Goal: Task Accomplishment & Management: Manage account settings

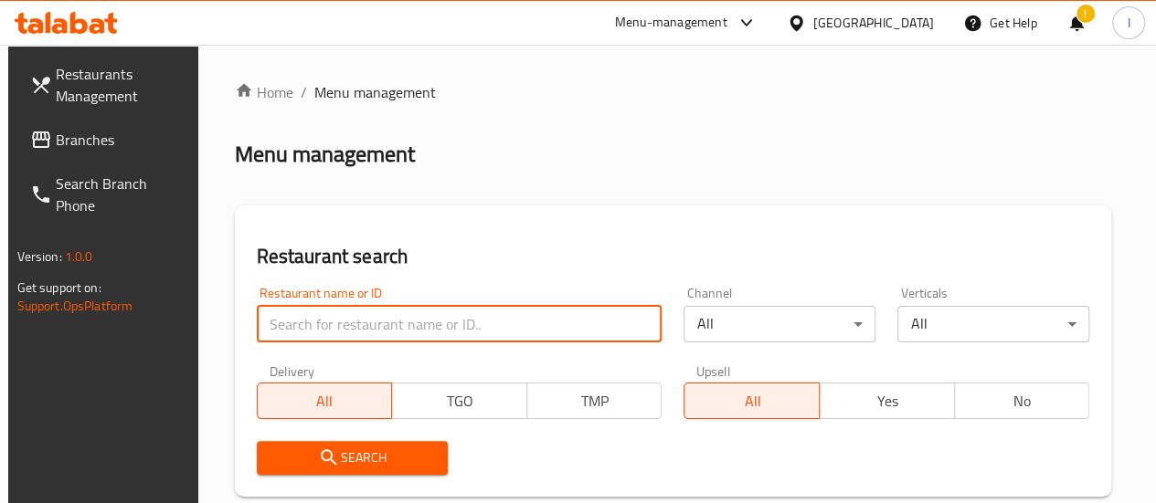
click at [272, 329] on input "search" at bounding box center [460, 324] width 406 height 37
click button "Search" at bounding box center [353, 458] width 192 height 34
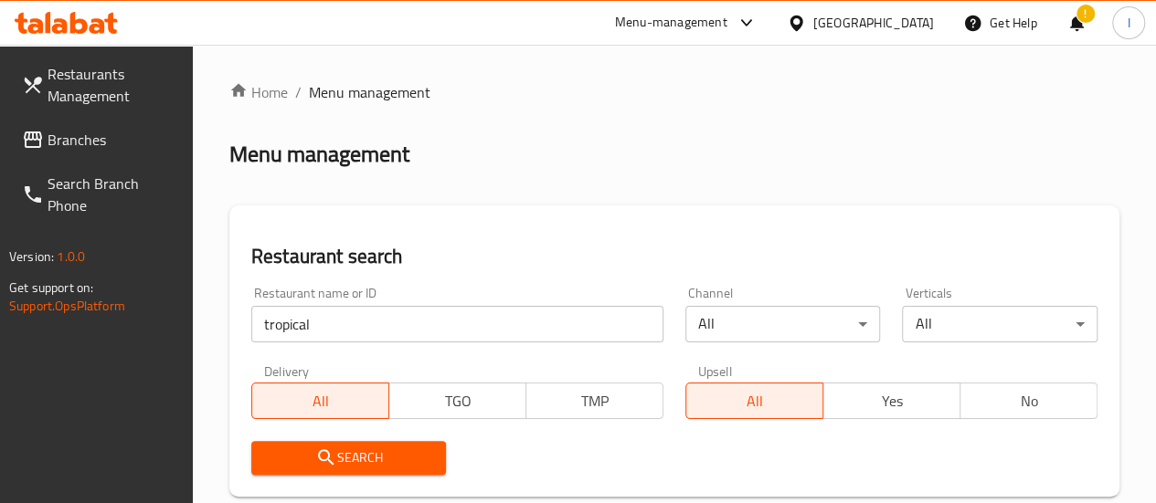
click at [364, 343] on div "Restaurant name or ID tropical Restaurant name or ID" at bounding box center [457, 315] width 434 height 78
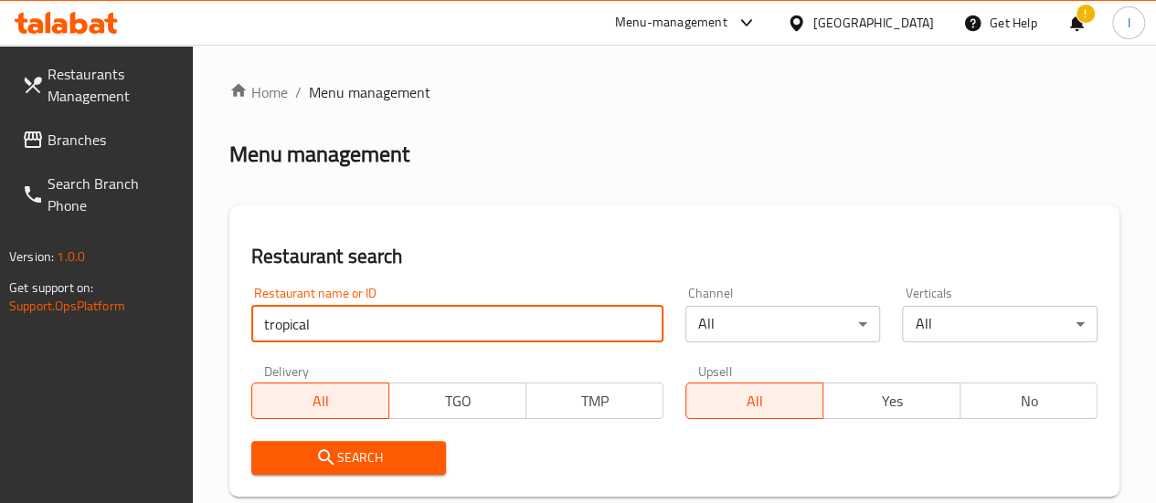
click at [362, 341] on input "tropical" at bounding box center [457, 324] width 412 height 37
type input "YUMMY SHAWARMA"
click at [400, 445] on button "Search" at bounding box center [349, 458] width 196 height 34
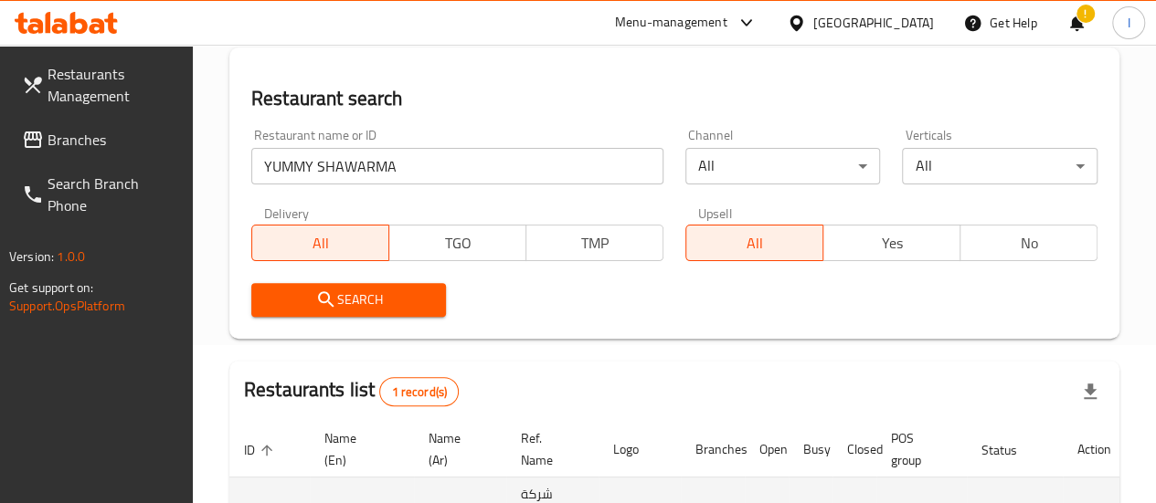
scroll to position [357, 0]
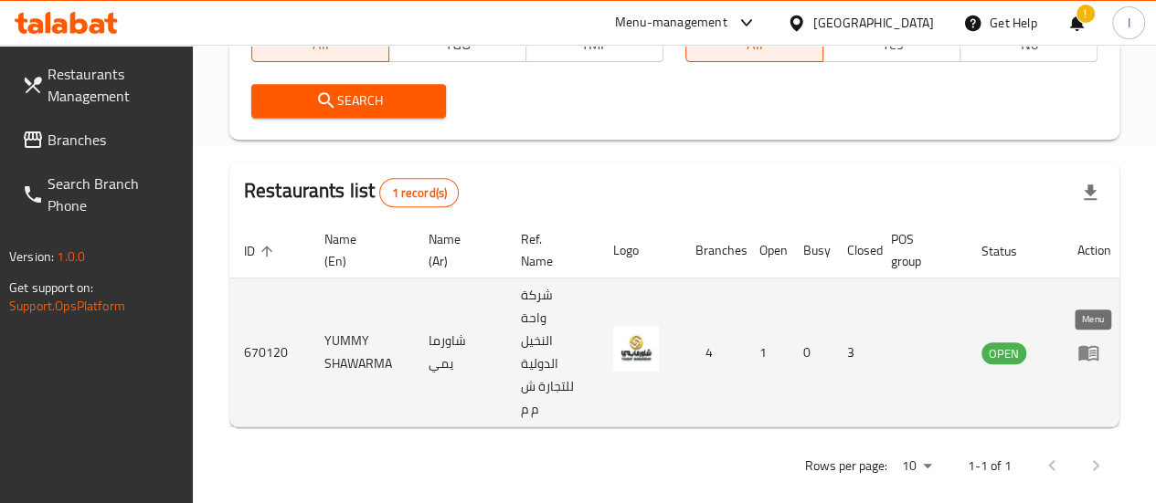
click at [1087, 348] on icon "enhanced table" at bounding box center [1088, 354] width 20 height 16
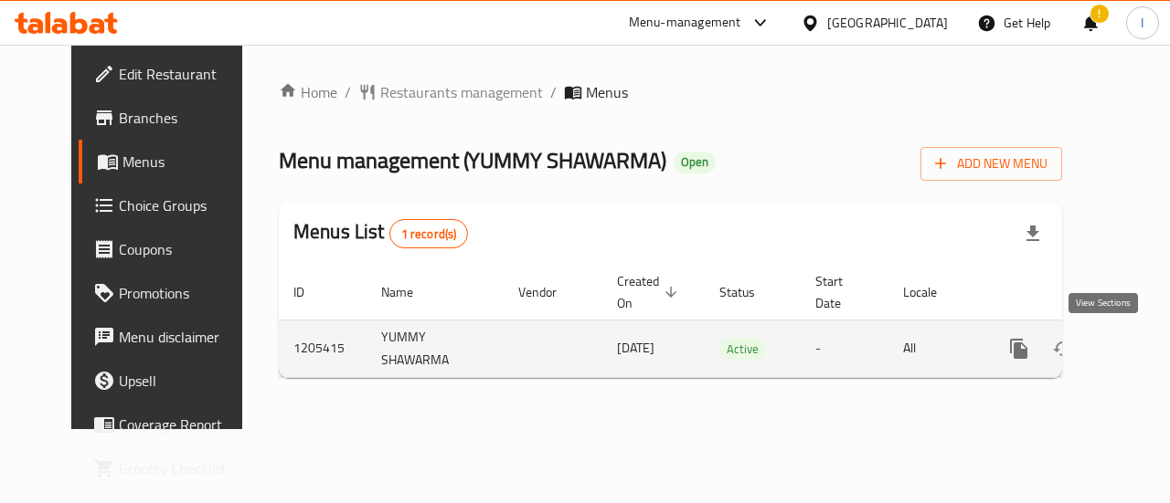
click at [1139, 355] on icon "enhanced table" at bounding box center [1150, 349] width 22 height 22
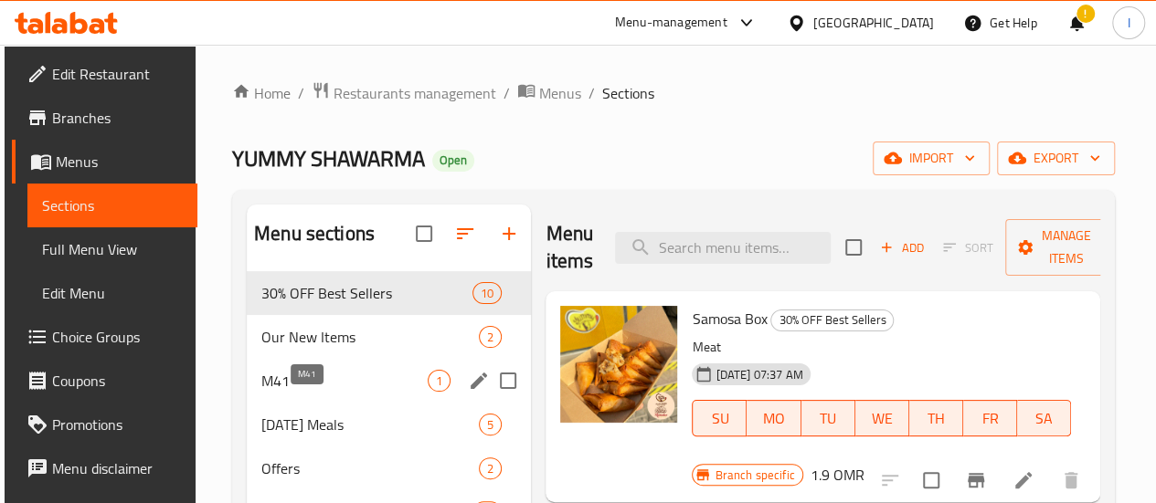
click at [344, 392] on span "M41" at bounding box center [344, 381] width 166 height 22
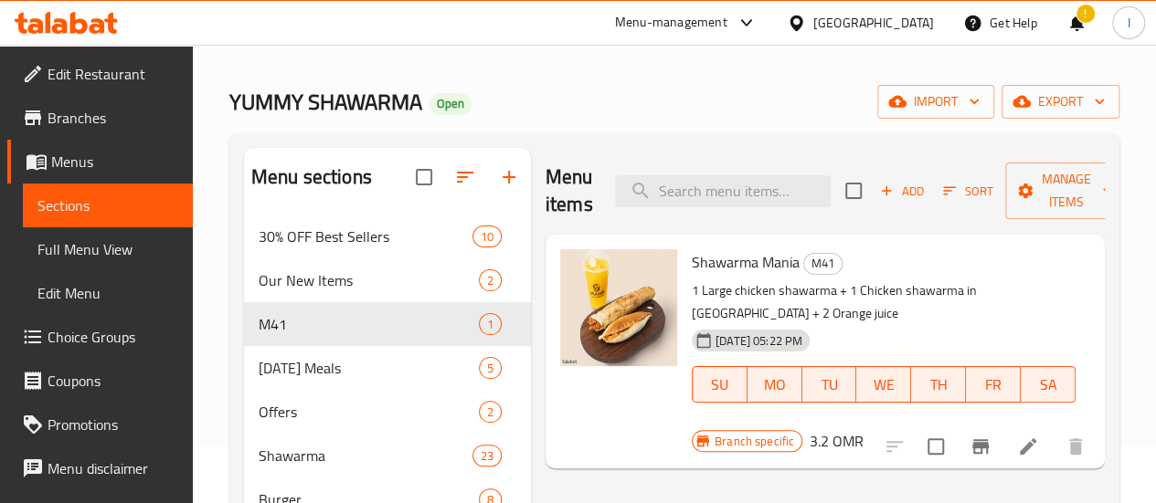
scroll to position [91, 0]
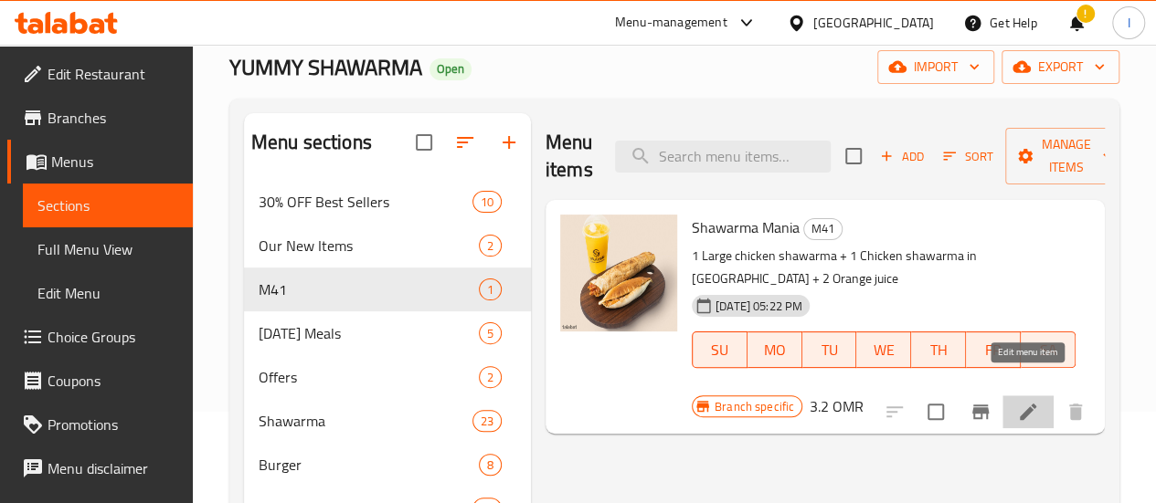
click at [1029, 404] on icon at bounding box center [1028, 412] width 16 height 16
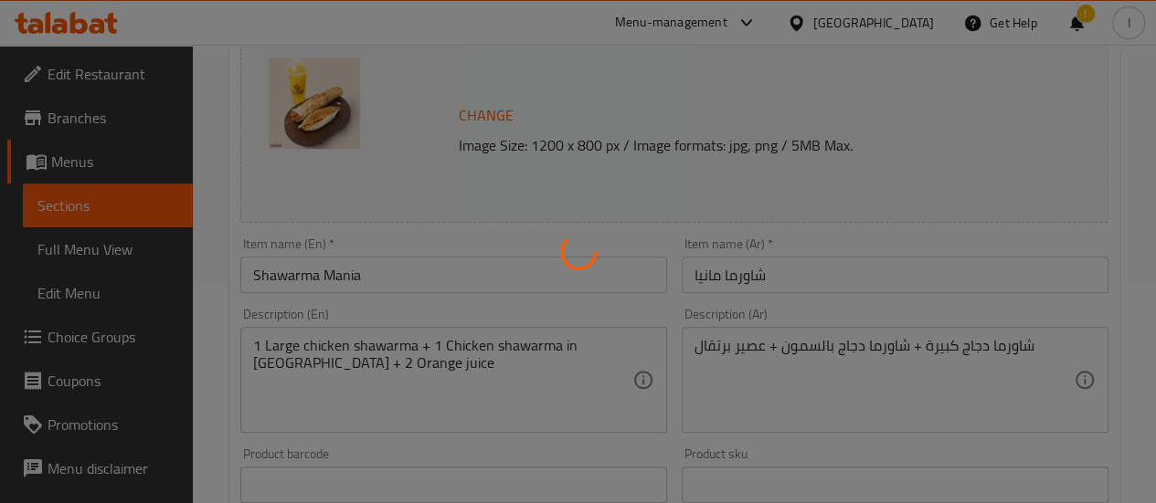
scroll to position [274, 0]
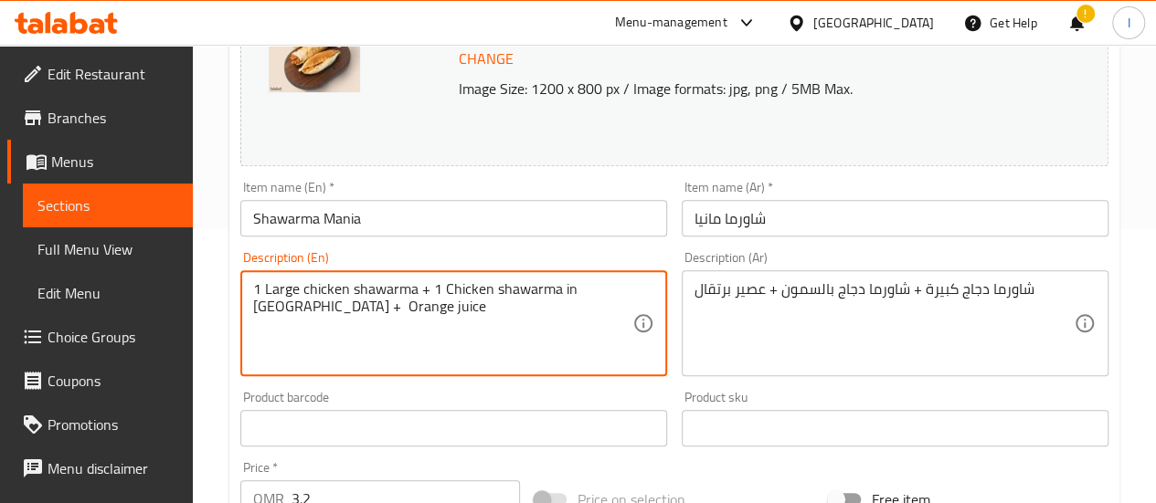
click at [392, 321] on textarea "1 Large chicken shawarma + 1 Chicken shawarma in Samoon + Orange juice" at bounding box center [442, 324] width 379 height 87
type textarea "1 Large chicken shawarma + 1 Chicken shawarma in Samoon + Orange juice"
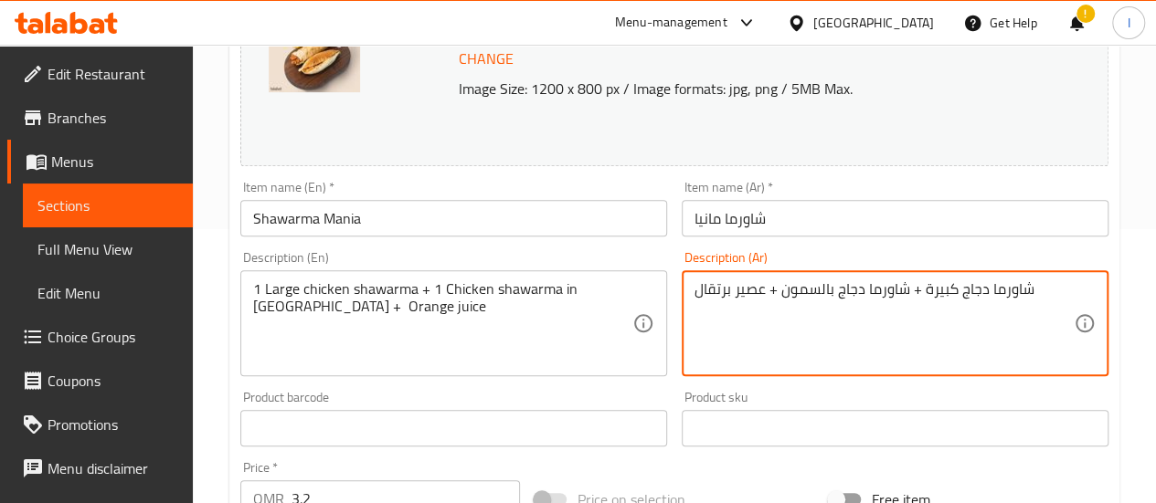
click at [763, 302] on textarea "شاورما دجاج كبيرة + شاورما دجاج بالسمون + عصير برتقال" at bounding box center [883, 324] width 379 height 87
click at [762, 301] on textarea "شاورما دجاج كبيرة + شاورما دجاج بالسمون + عصير برتقال" at bounding box center [883, 324] width 379 height 87
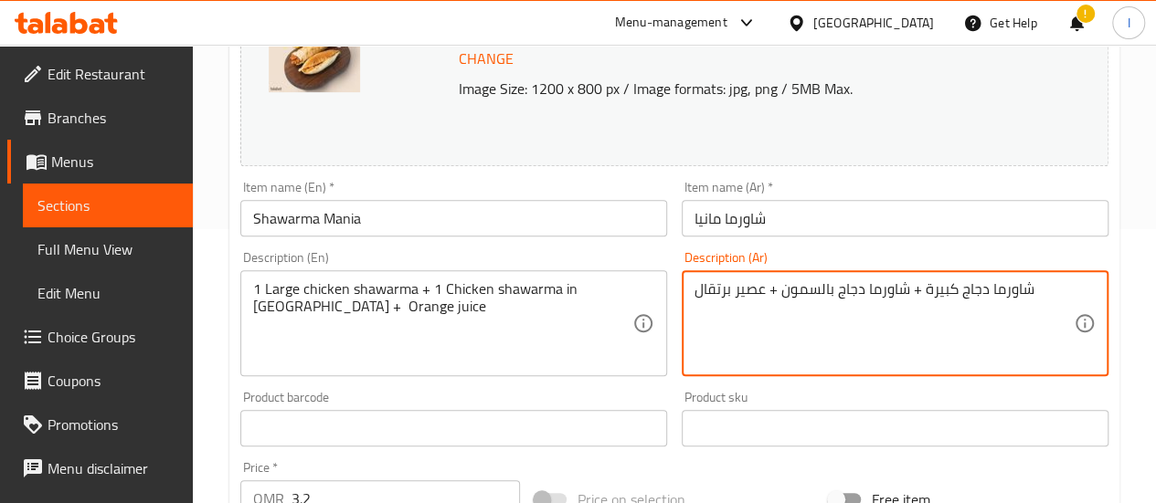
paste textarea "1 شاورما دجاج كبير + 1"
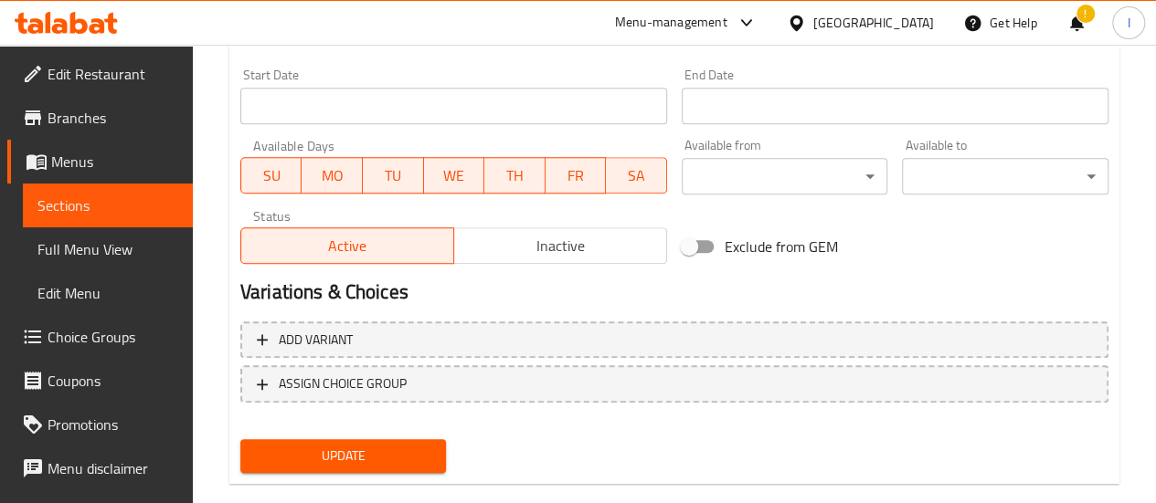
scroll to position [814, 0]
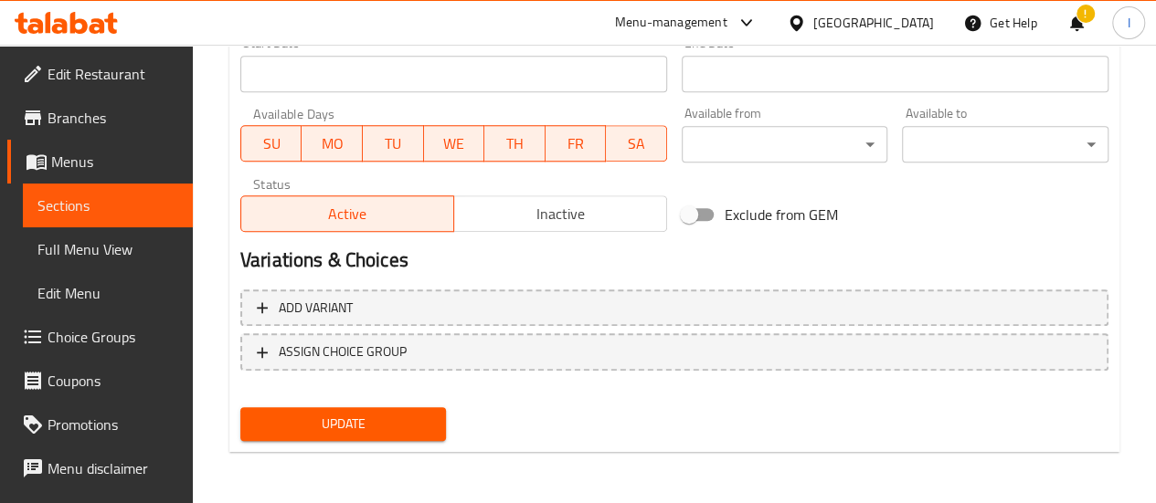
type textarea "1 شاورما دجاج كبير + 1 شاورما دجاج بالسمون + عصير برتقال"
click at [374, 418] on span "Update" at bounding box center [343, 424] width 177 height 23
click at [89, 25] on icon at bounding box center [66, 23] width 103 height 22
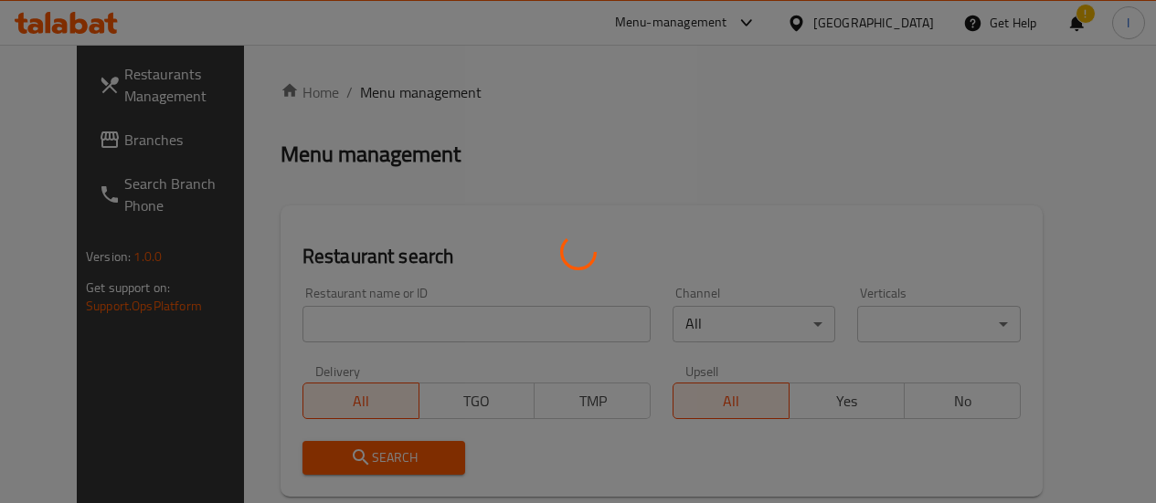
scroll to position [225, 0]
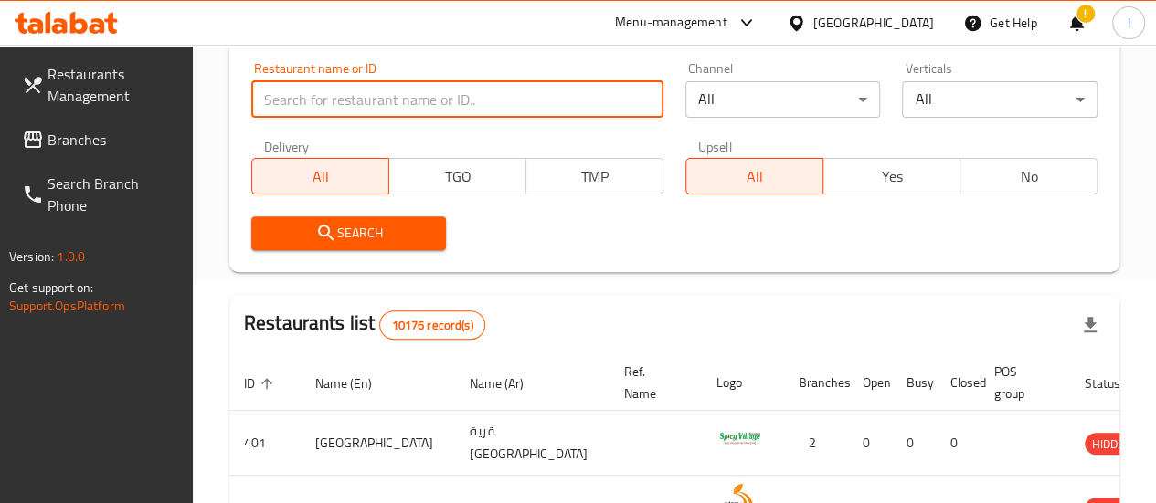
click at [306, 97] on input "search" at bounding box center [457, 99] width 412 height 37
type input "tropical"
click button "Search" at bounding box center [349, 234] width 196 height 34
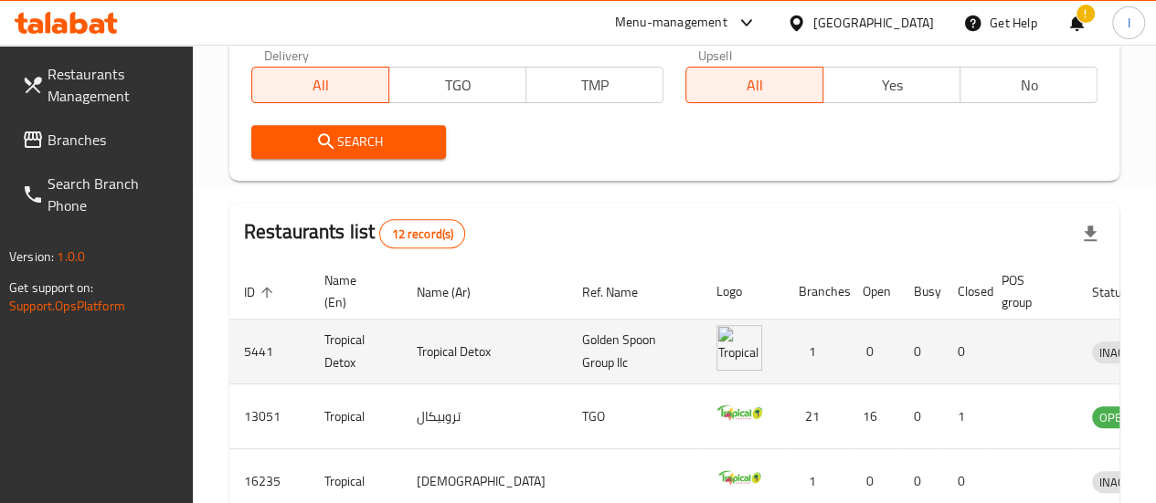
scroll to position [0, 4]
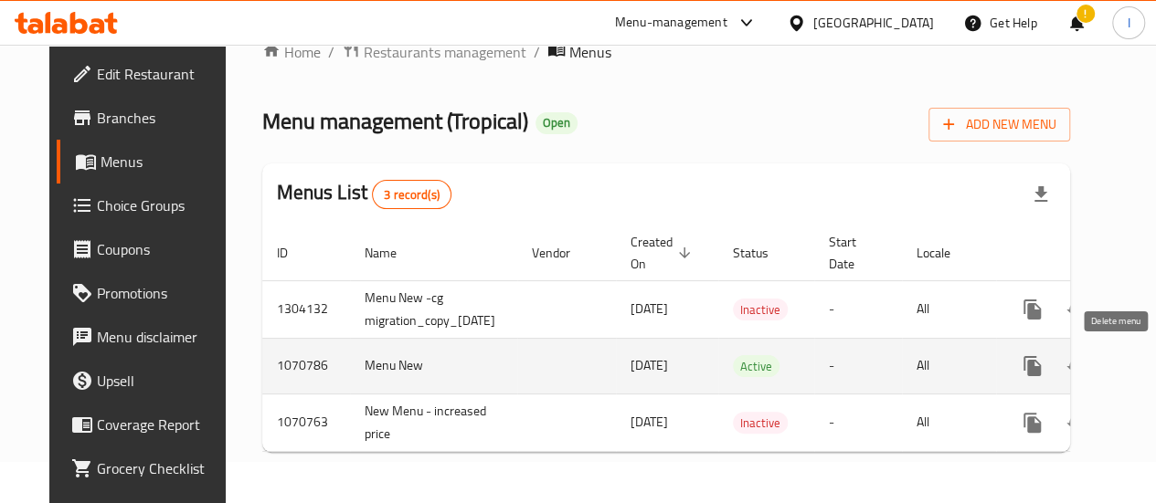
scroll to position [0, 78]
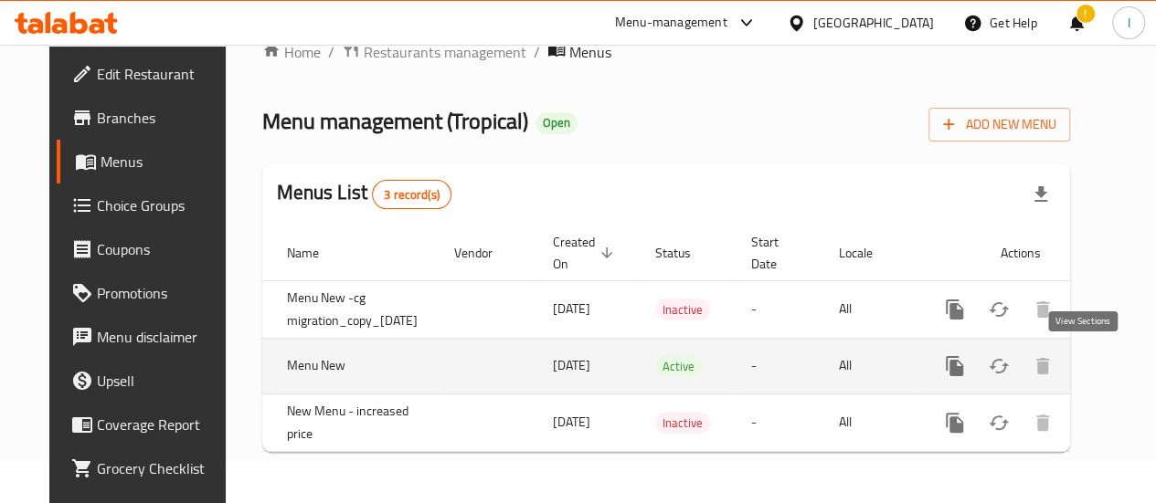
click at [1076, 357] on icon "enhanced table" at bounding box center [1087, 366] width 22 height 22
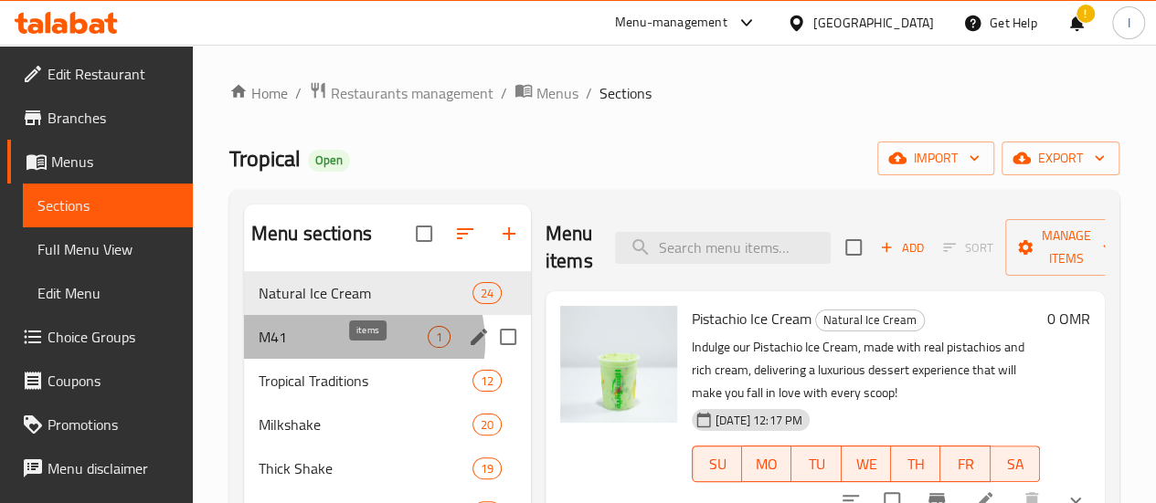
click at [429, 346] on span "1" at bounding box center [439, 337] width 21 height 17
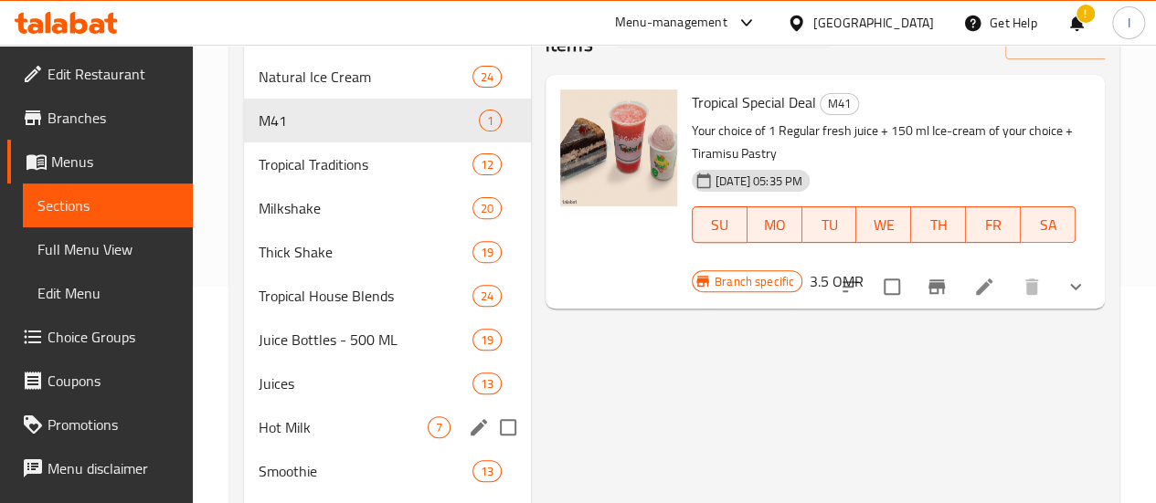
scroll to position [183, 0]
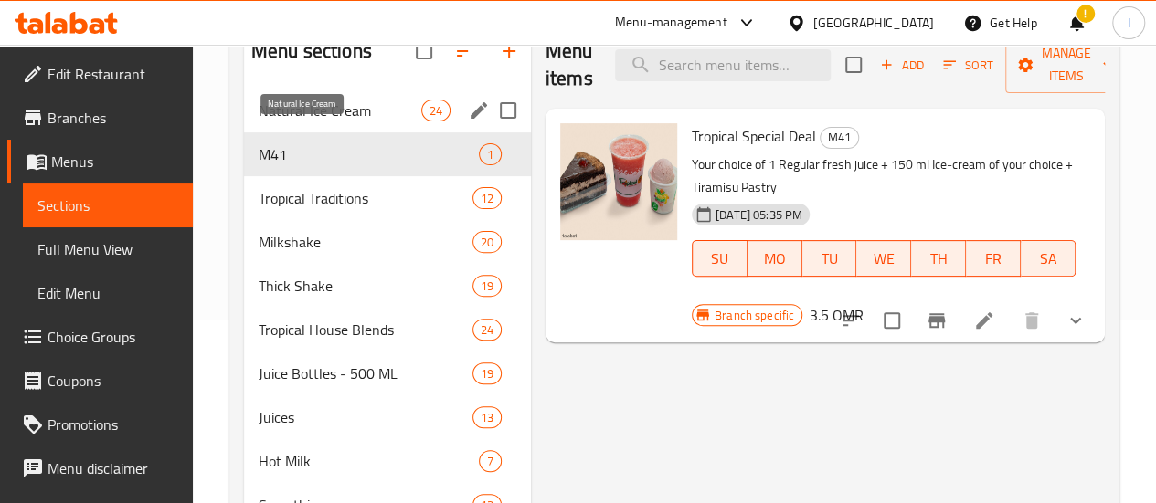
click at [324, 122] on span "Natural Ice Cream" at bounding box center [340, 111] width 163 height 22
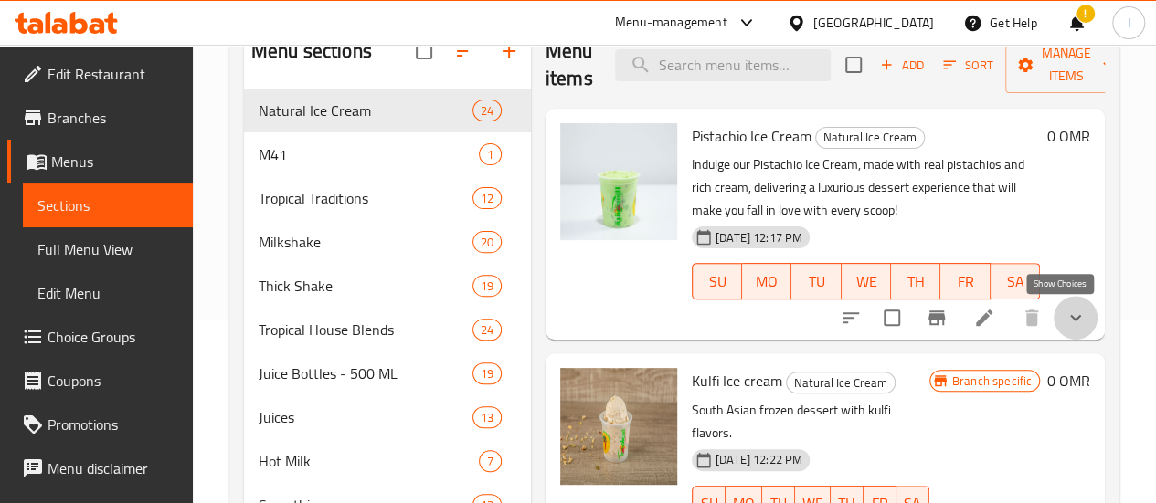
drag, startPoint x: 1060, startPoint y: 326, endPoint x: 1029, endPoint y: 328, distance: 31.1
click at [1065, 324] on icon "show more" at bounding box center [1076, 318] width 22 height 22
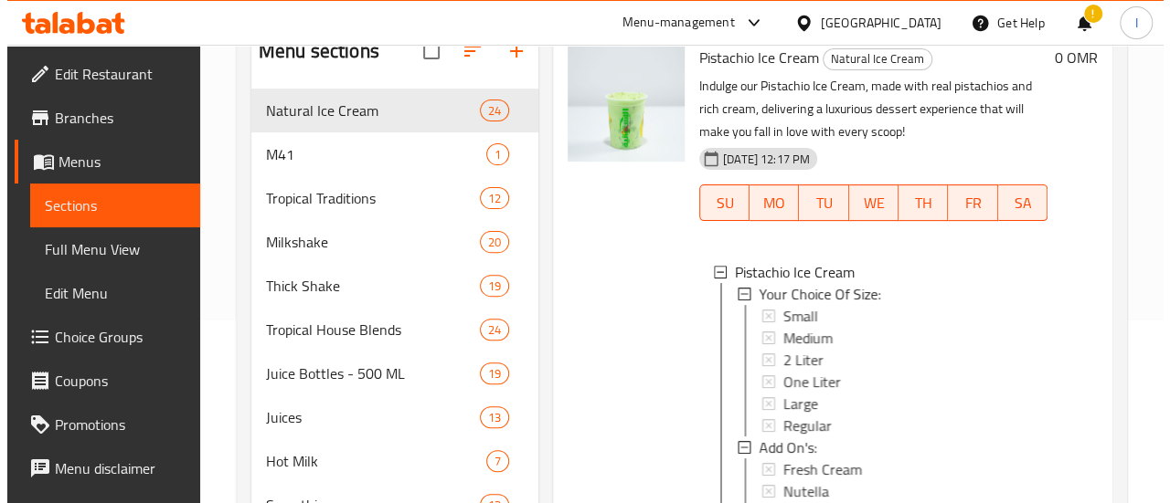
scroll to position [91, 0]
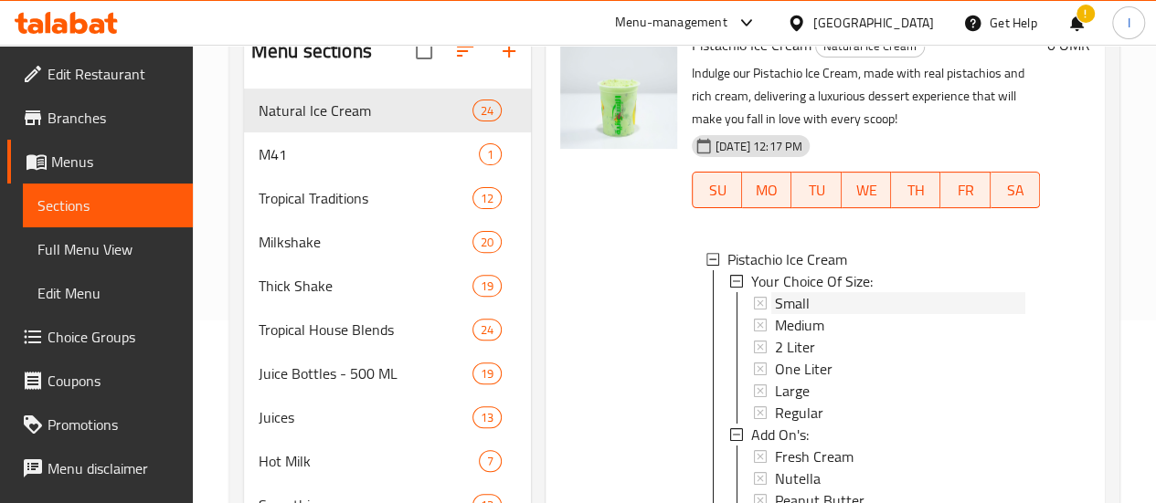
click at [775, 309] on div "Small" at bounding box center [900, 303] width 250 height 22
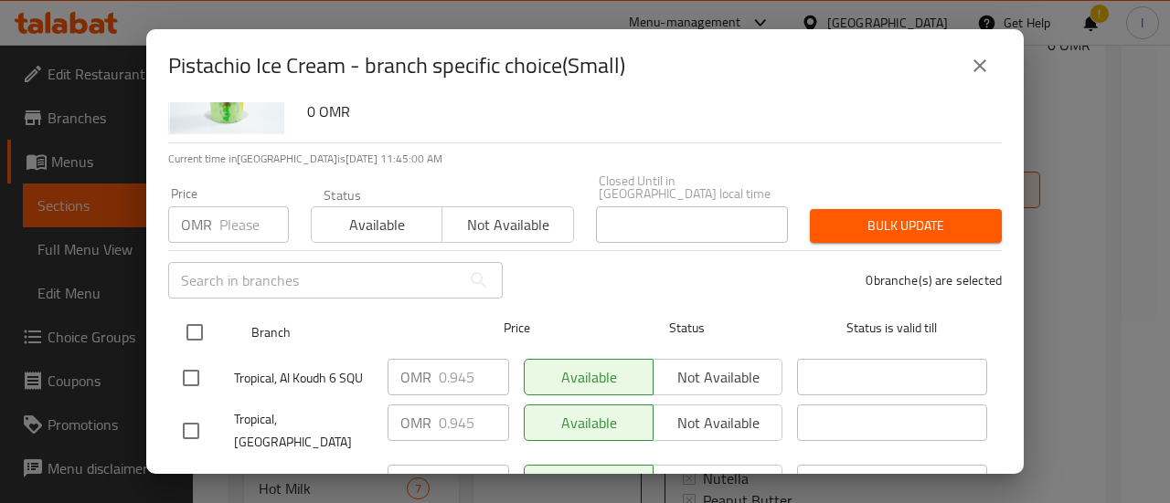
scroll to position [183, 0]
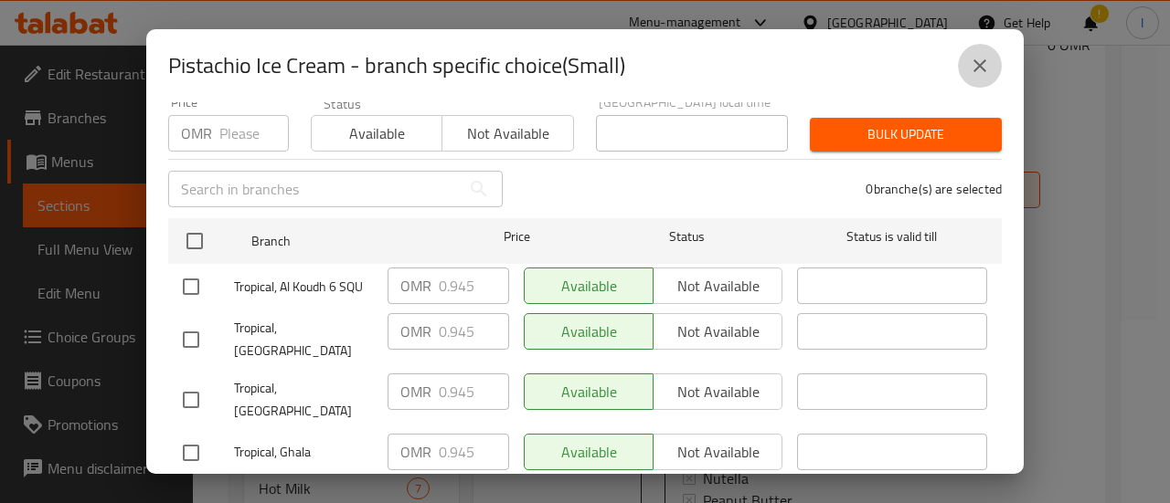
click at [992, 64] on button "close" at bounding box center [980, 66] width 44 height 44
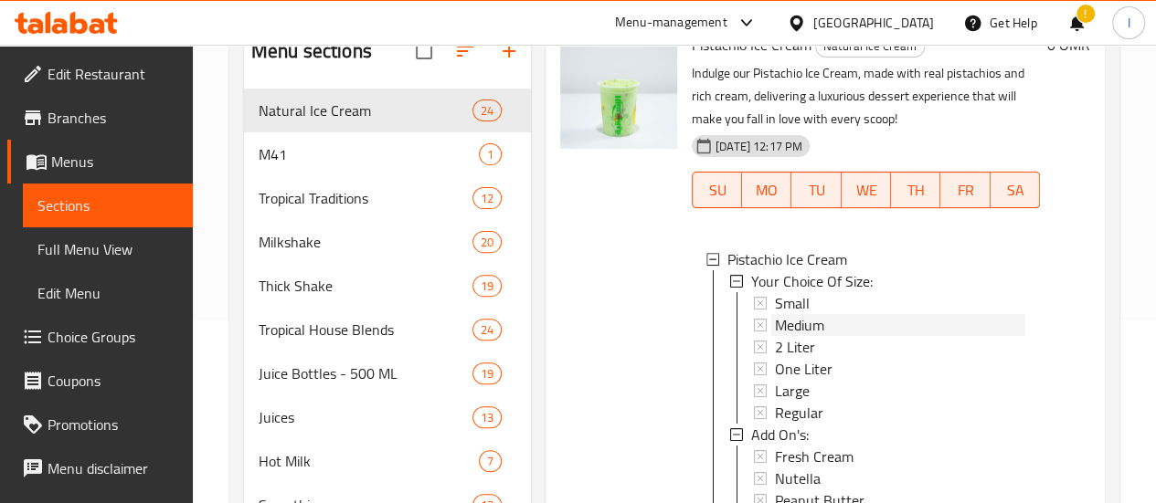
click at [775, 326] on span "Medium" at bounding box center [799, 325] width 49 height 22
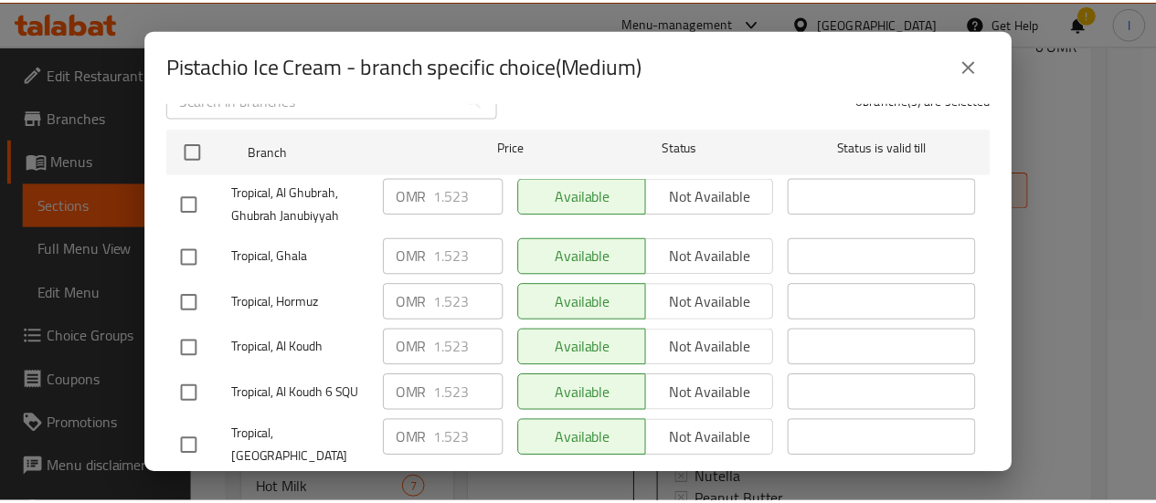
scroll to position [274, 0]
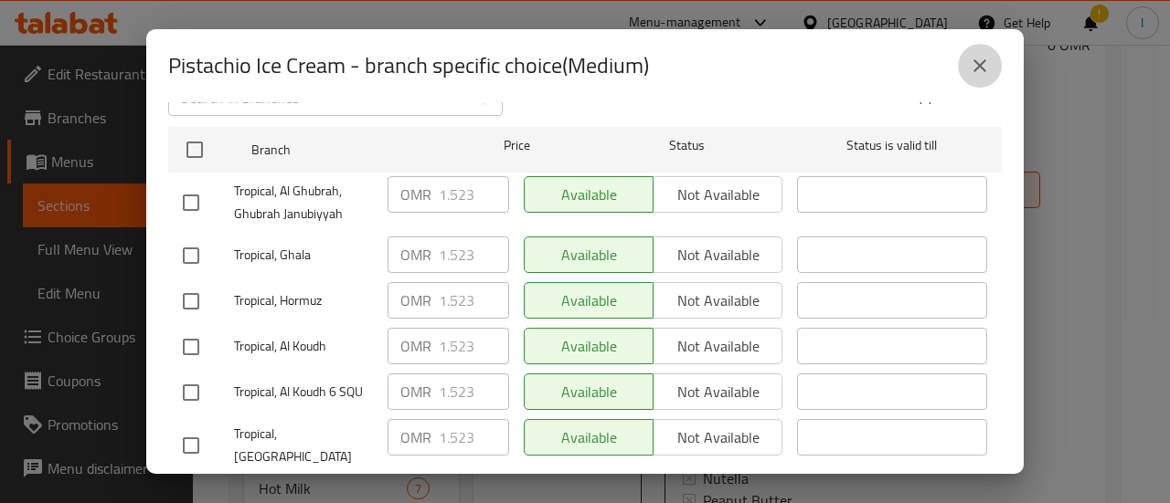
click at [976, 65] on icon "close" at bounding box center [980, 66] width 22 height 22
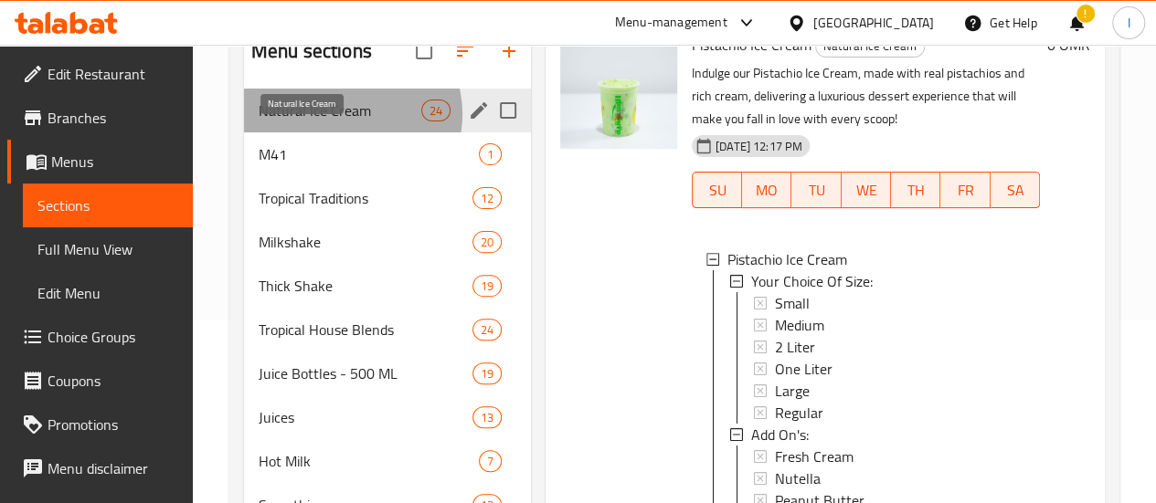
click at [344, 122] on span "Natural Ice Cream" at bounding box center [340, 111] width 163 height 22
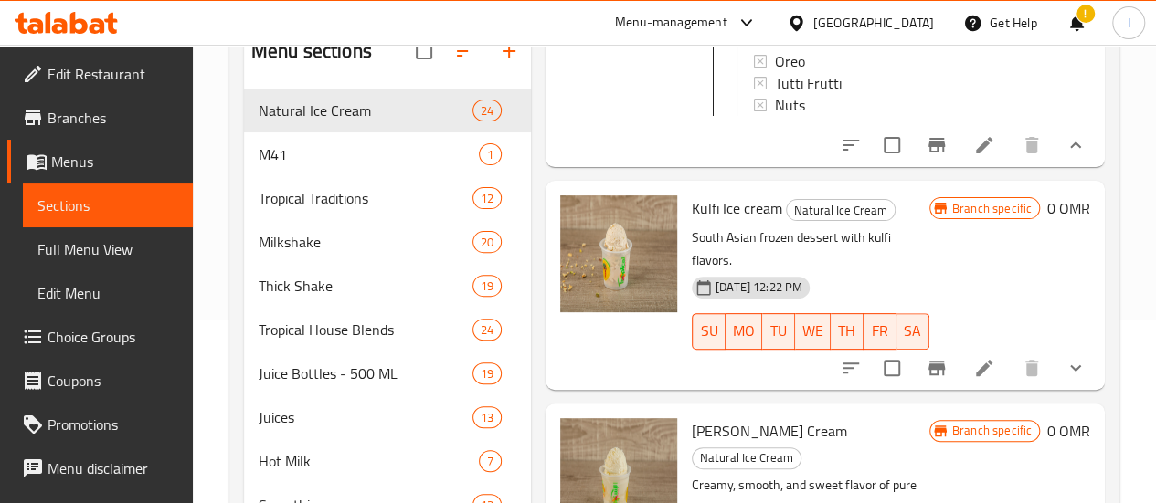
scroll to position [640, 0]
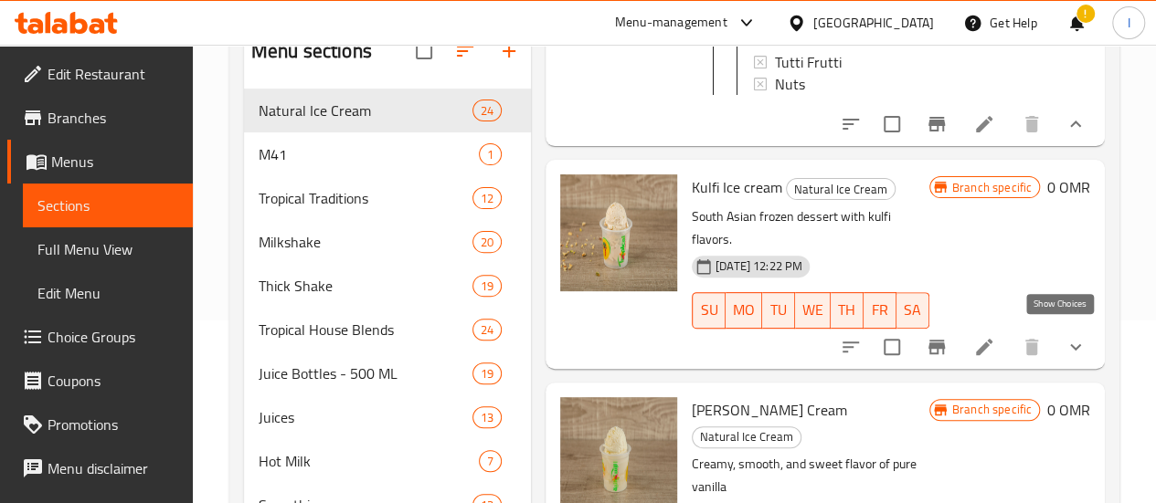
click at [1066, 344] on icon "show more" at bounding box center [1076, 347] width 22 height 22
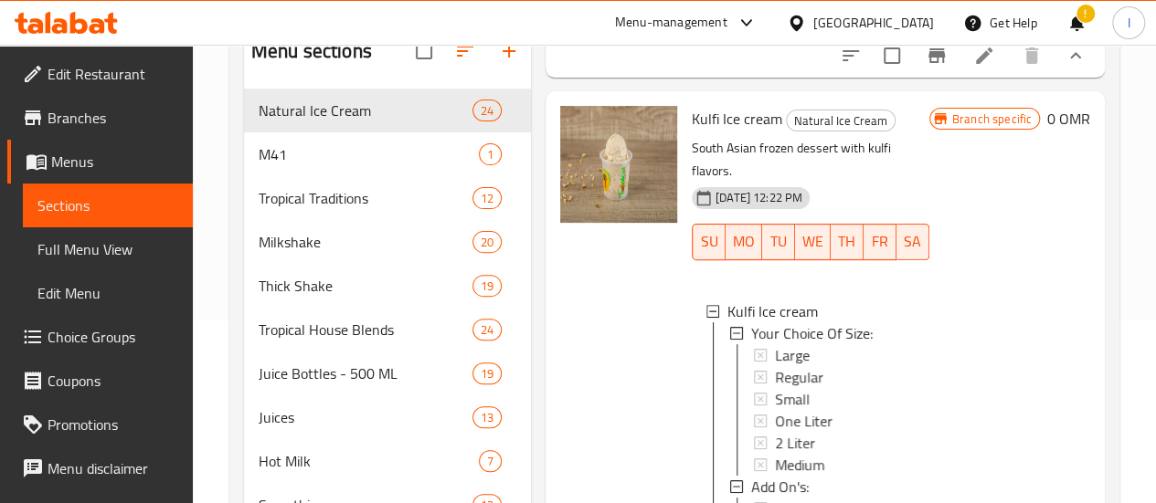
scroll to position [731, 0]
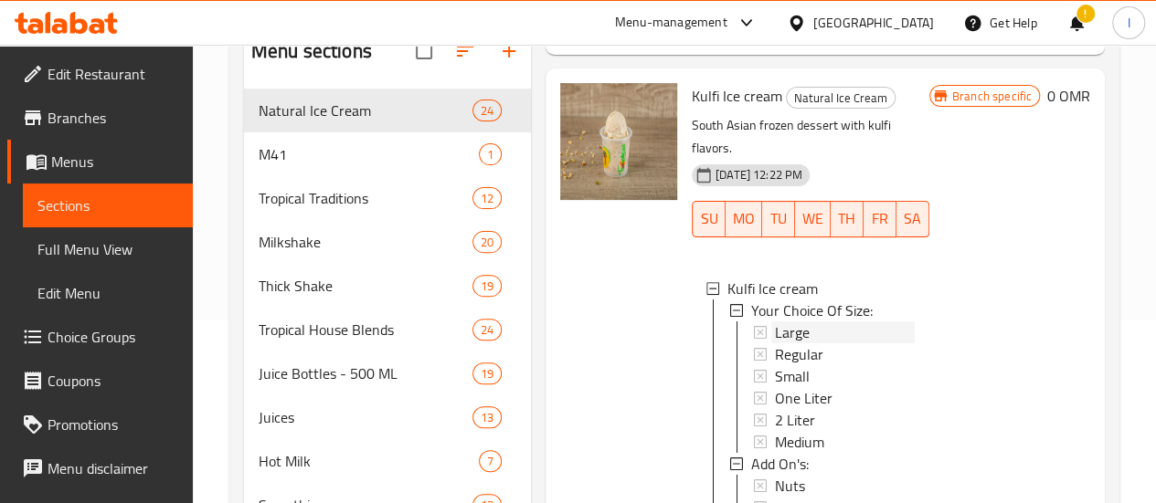
click at [775, 324] on div "Large" at bounding box center [845, 333] width 140 height 22
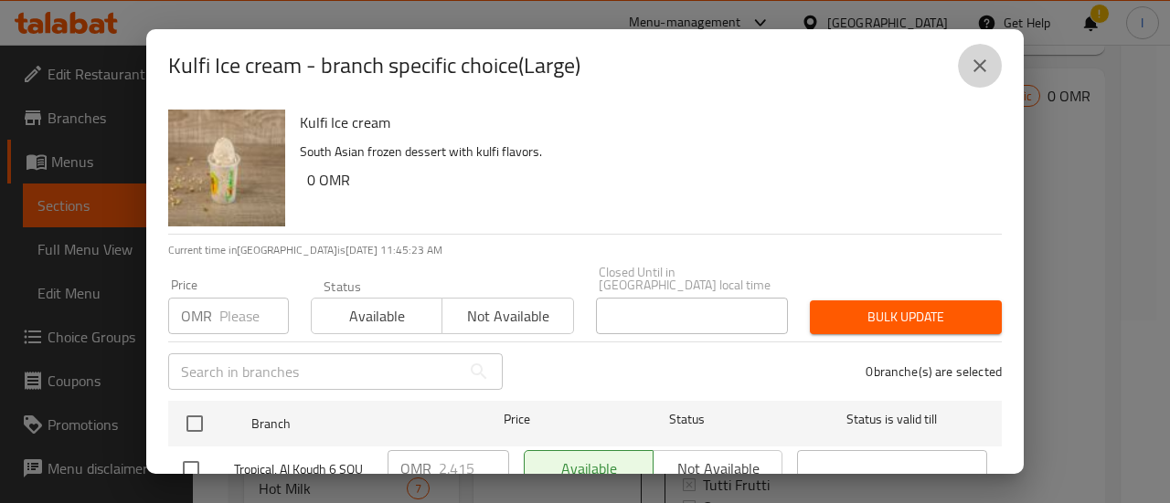
drag, startPoint x: 979, startPoint y: 74, endPoint x: 969, endPoint y: 90, distance: 19.3
click at [979, 74] on icon "close" at bounding box center [980, 66] width 22 height 22
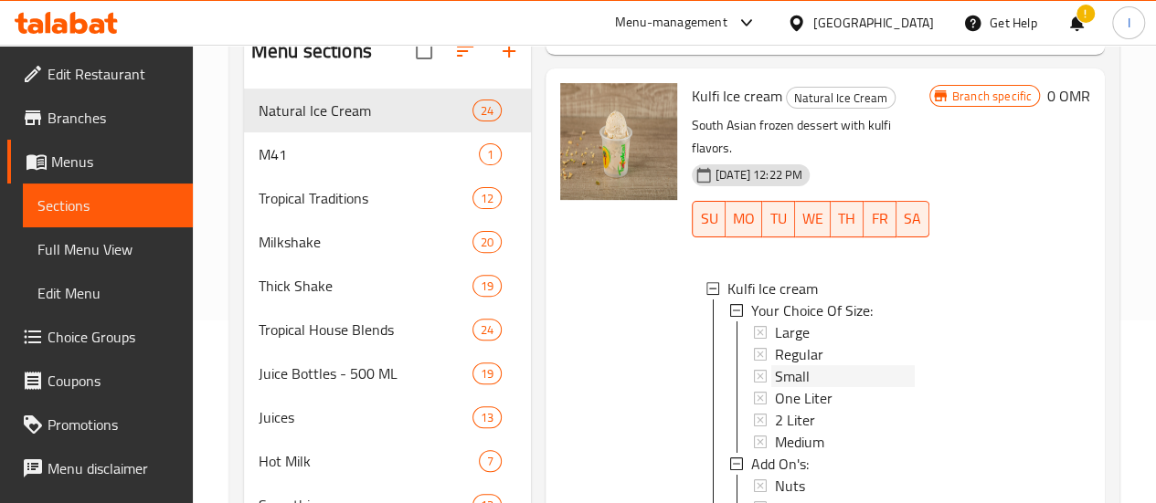
click at [775, 367] on span "Small" at bounding box center [792, 377] width 35 height 22
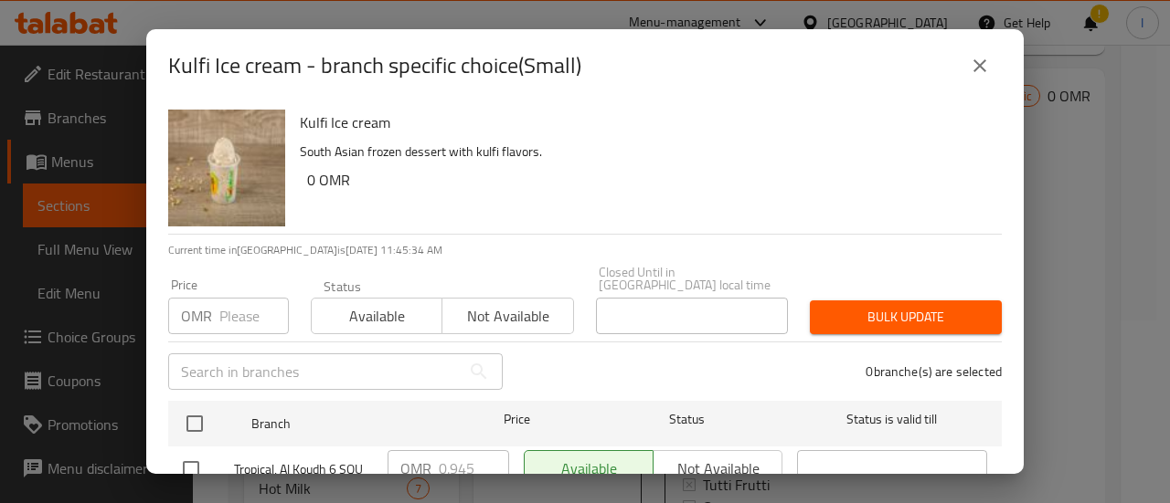
click at [987, 68] on icon "close" at bounding box center [980, 66] width 22 height 22
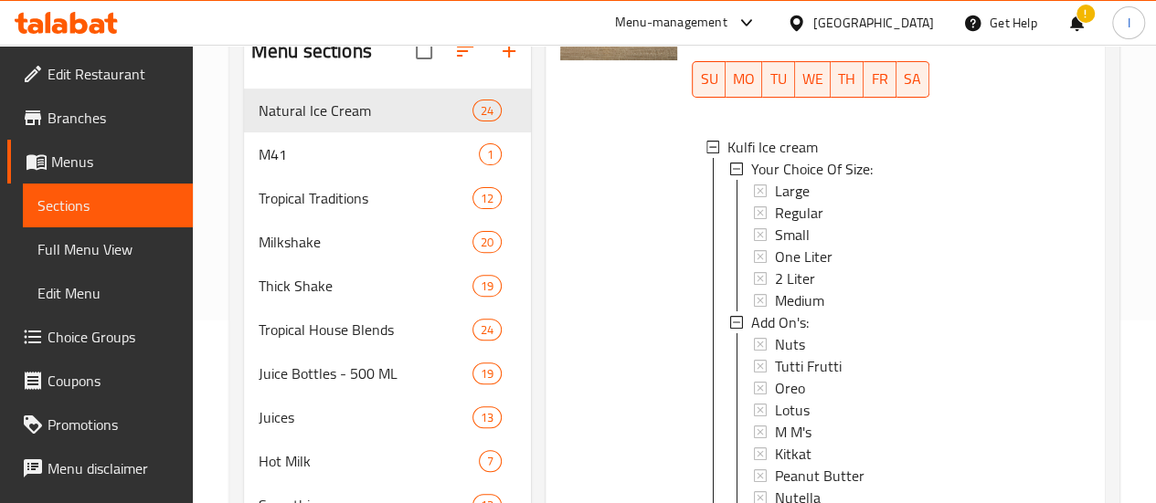
scroll to position [914, 0]
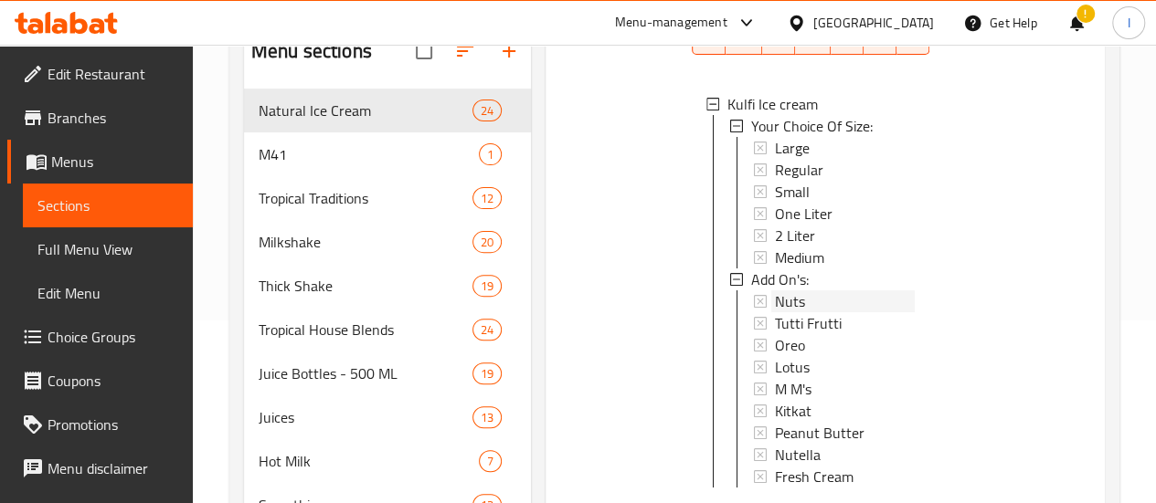
click at [775, 299] on div "Nuts" at bounding box center [845, 302] width 140 height 22
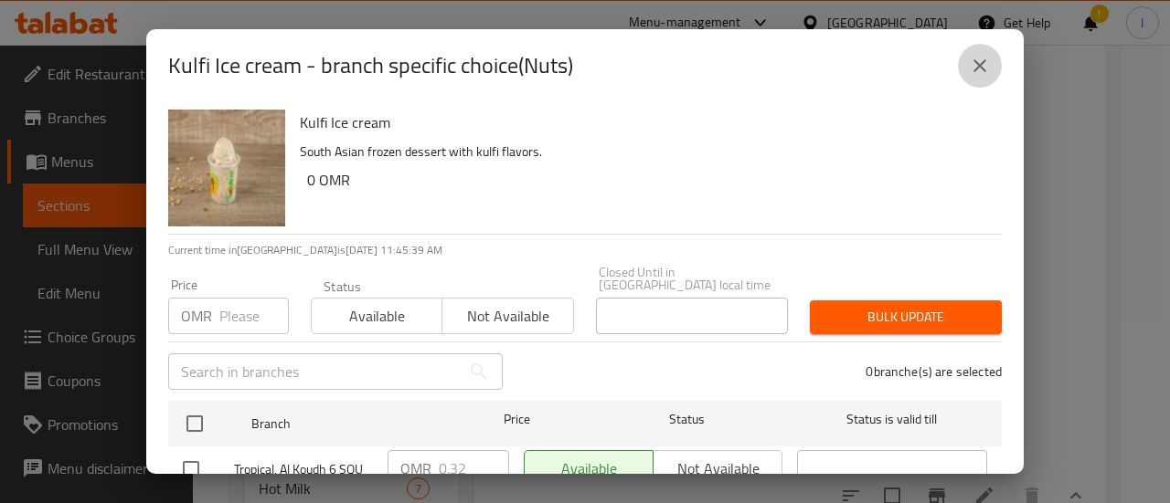
click at [979, 68] on icon "close" at bounding box center [980, 66] width 22 height 22
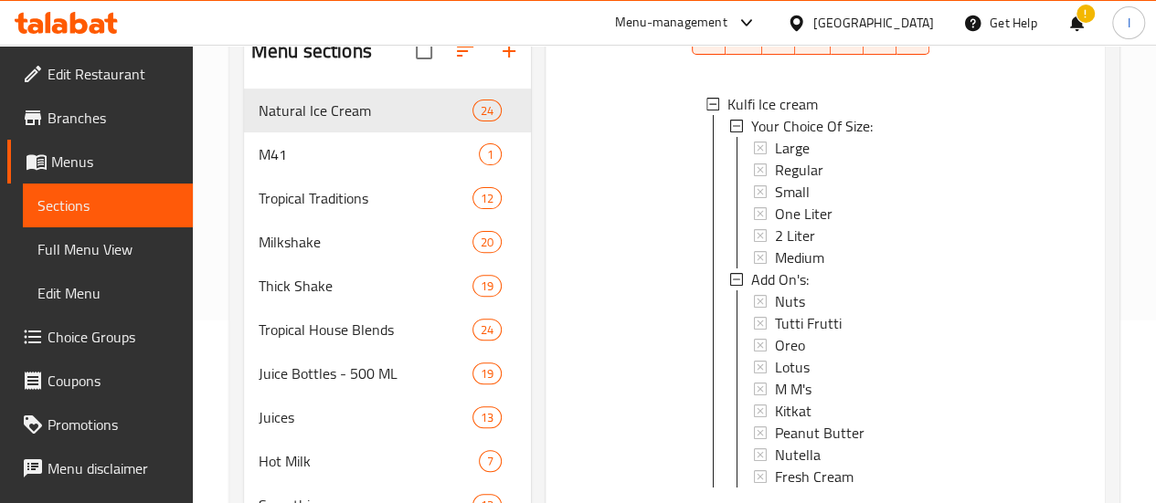
click at [96, 346] on span "Choice Groups" at bounding box center [113, 337] width 131 height 22
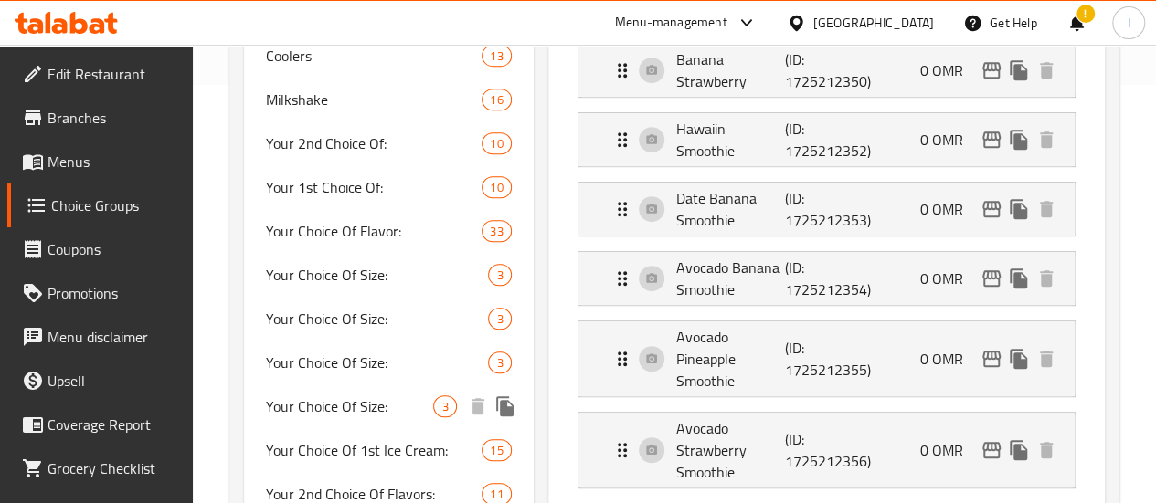
scroll to position [366, 0]
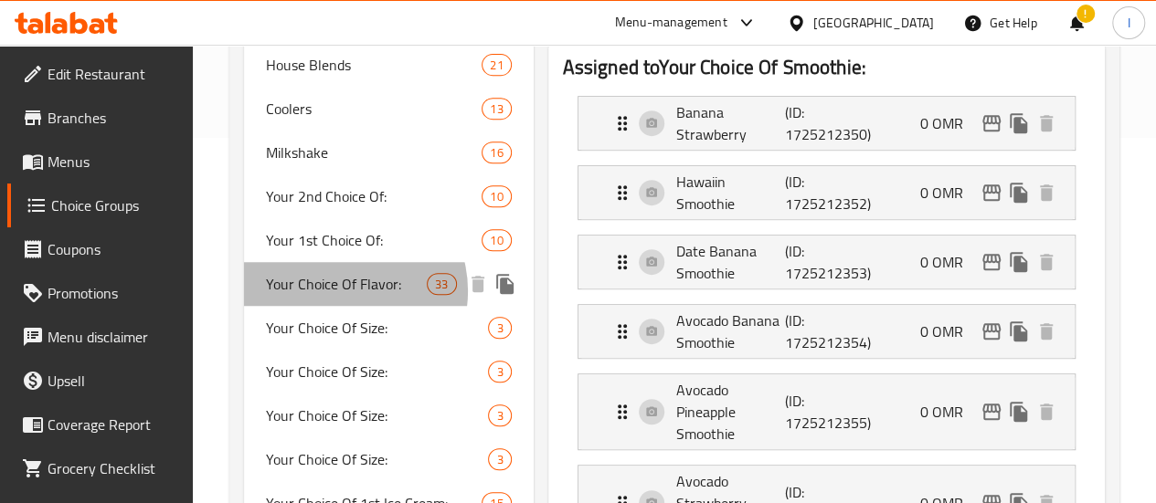
click at [342, 295] on span "Your Choice Of Flavor:" at bounding box center [346, 284] width 161 height 22
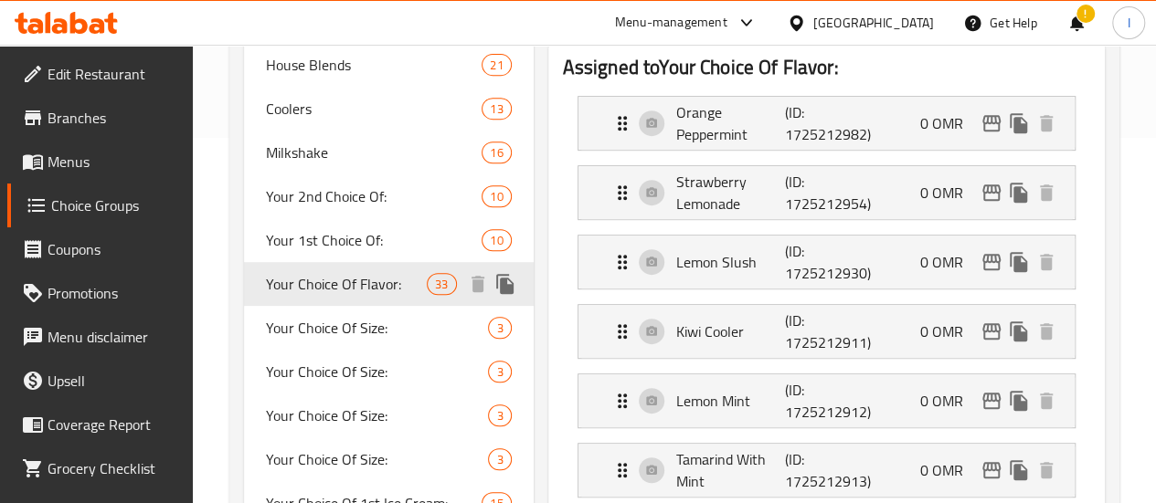
type input "Your Choice Of Flavor:"
type input "اختيارك من النكهة:"
type input "10"
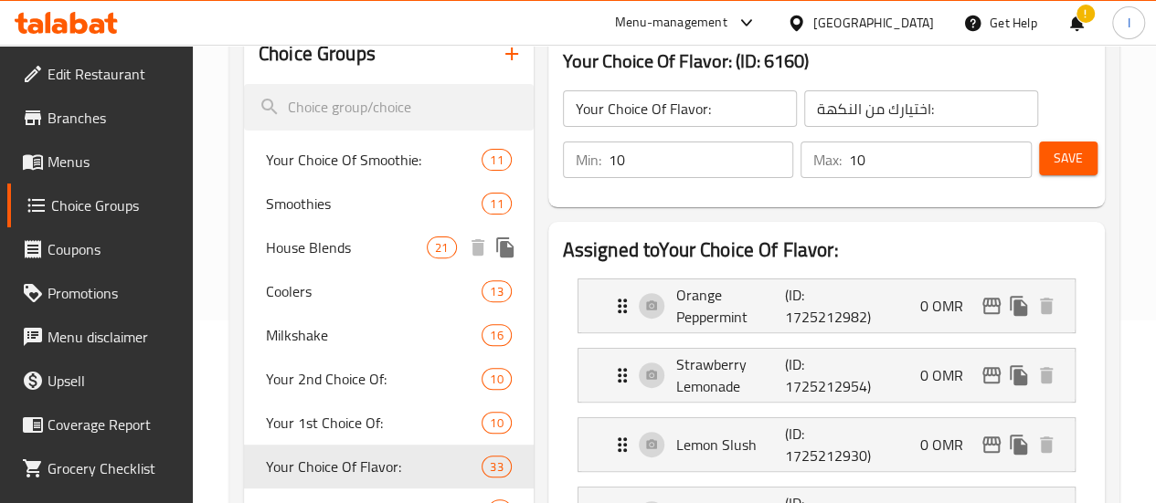
scroll to position [91, 0]
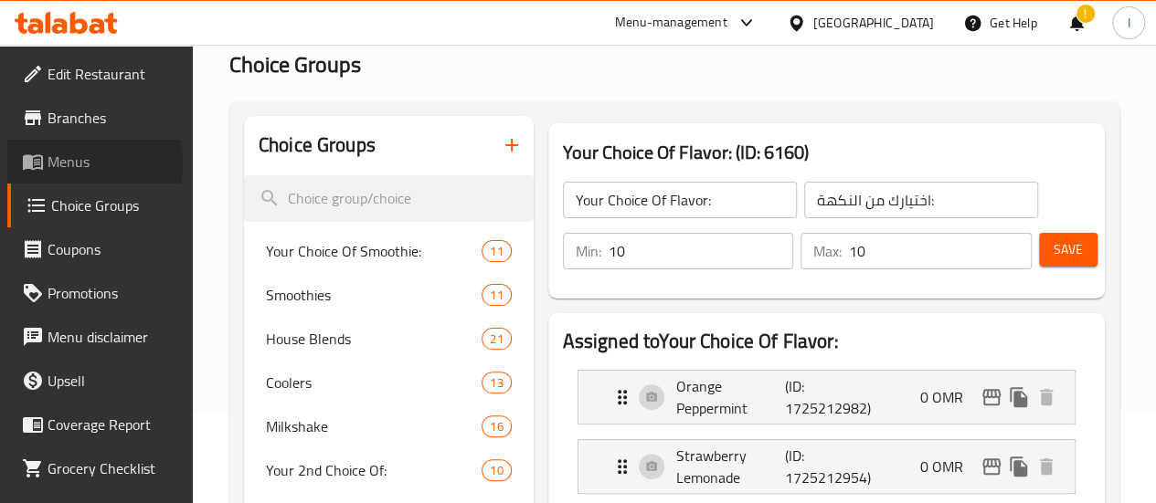
click at [62, 163] on span "Menus" at bounding box center [113, 162] width 131 height 22
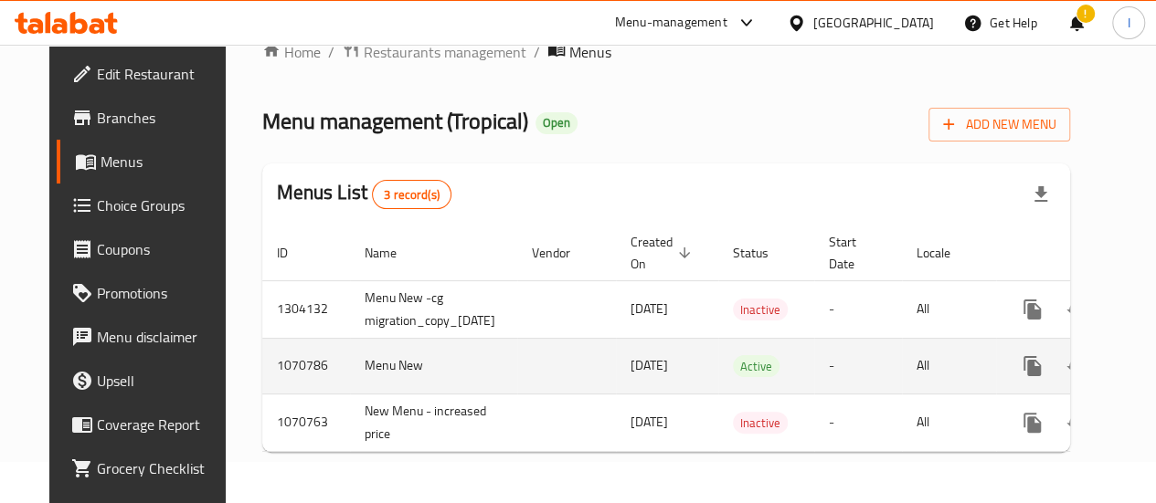
scroll to position [0, 78]
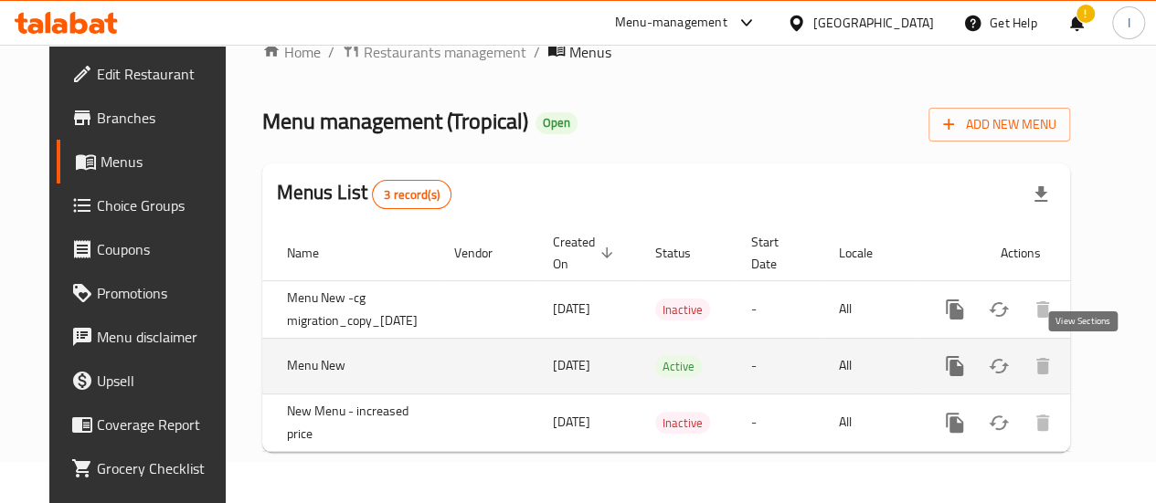
click at [1071, 350] on link "enhanced table" at bounding box center [1087, 366] width 44 height 44
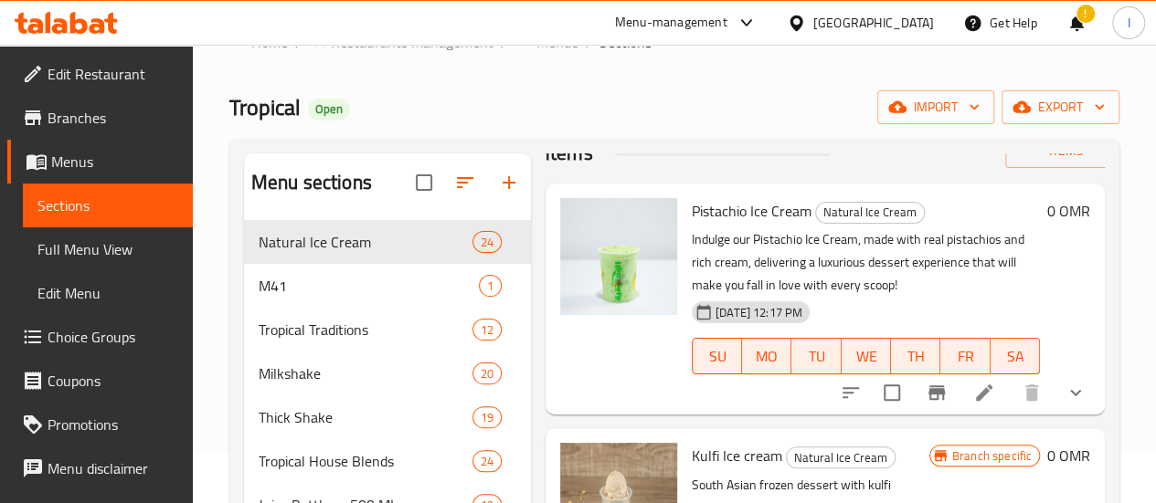
scroll to position [91, 0]
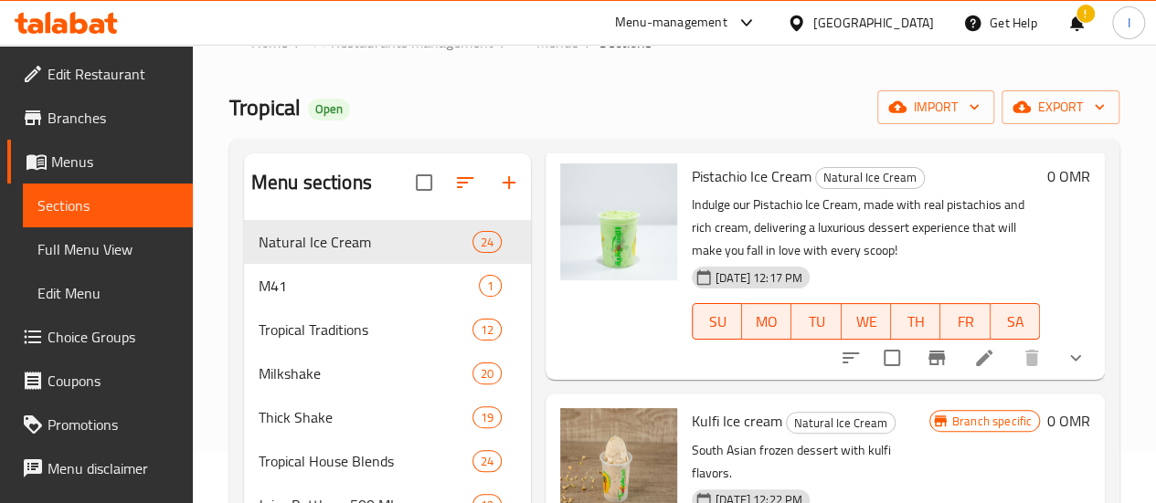
click at [1054, 372] on button "show more" at bounding box center [1076, 358] width 44 height 44
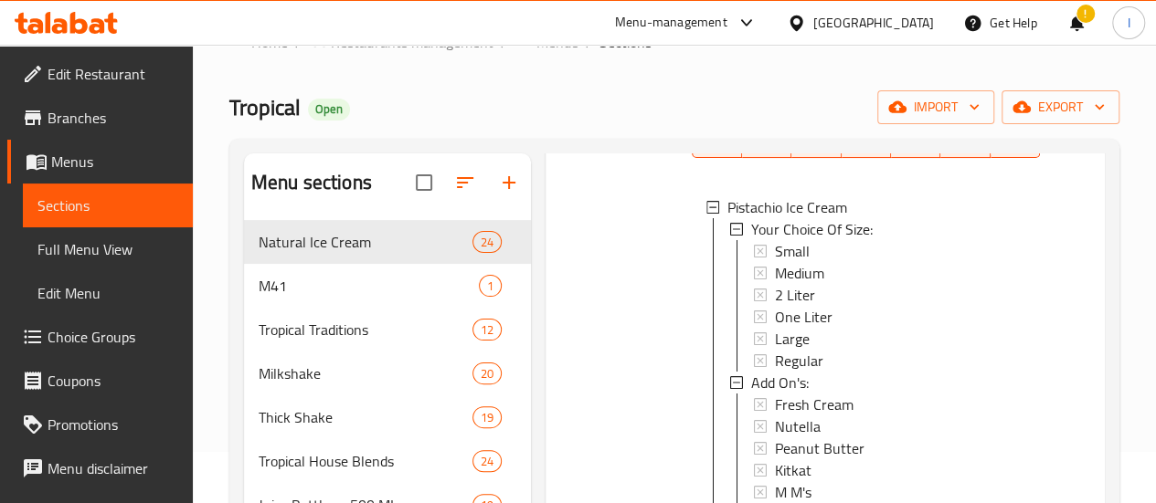
scroll to position [274, 0]
click at [101, 336] on span "Choice Groups" at bounding box center [113, 337] width 131 height 22
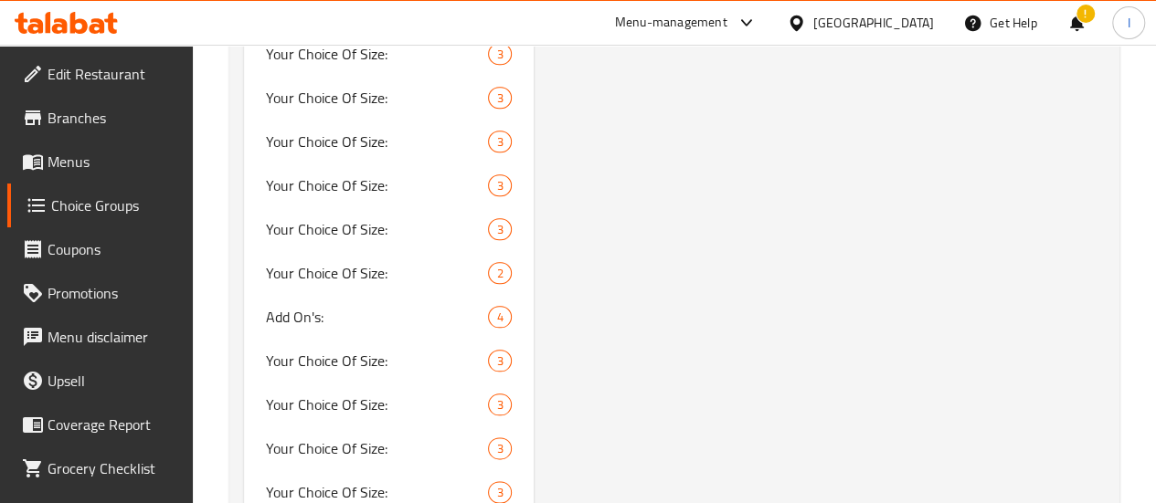
scroll to position [4437, 0]
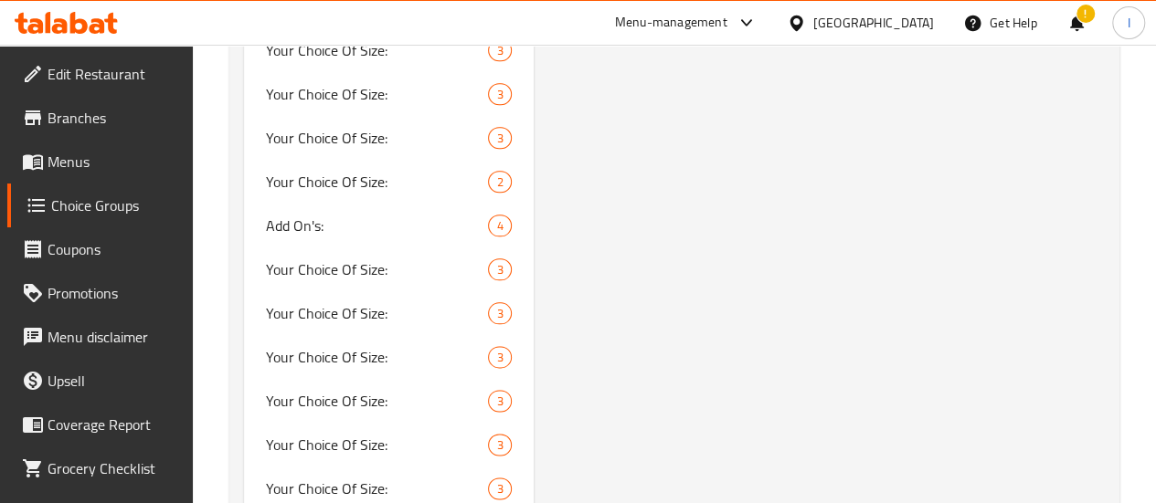
type input "Your Choice OF Size:"
type input "اختيارك للحجم:-"
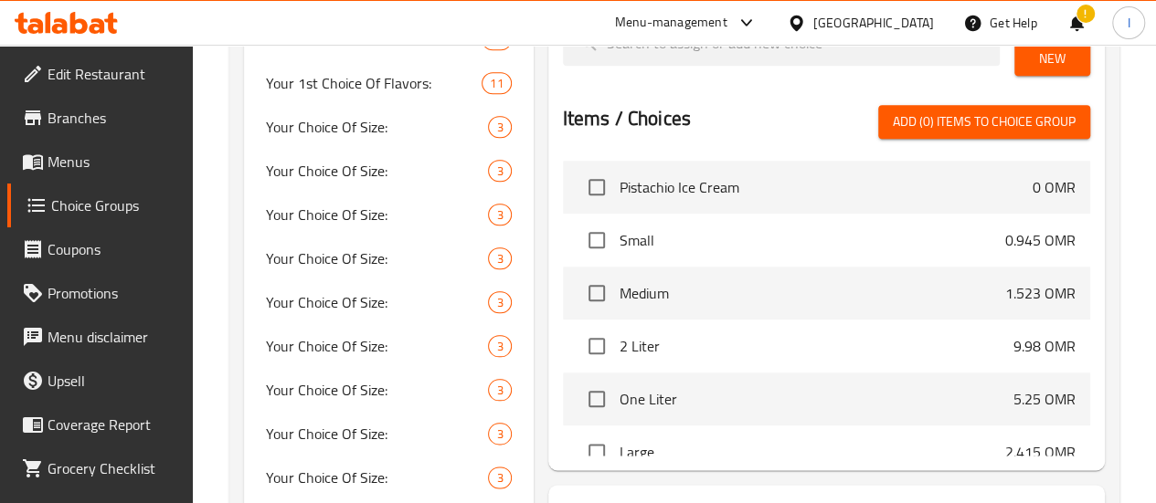
scroll to position [91, 0]
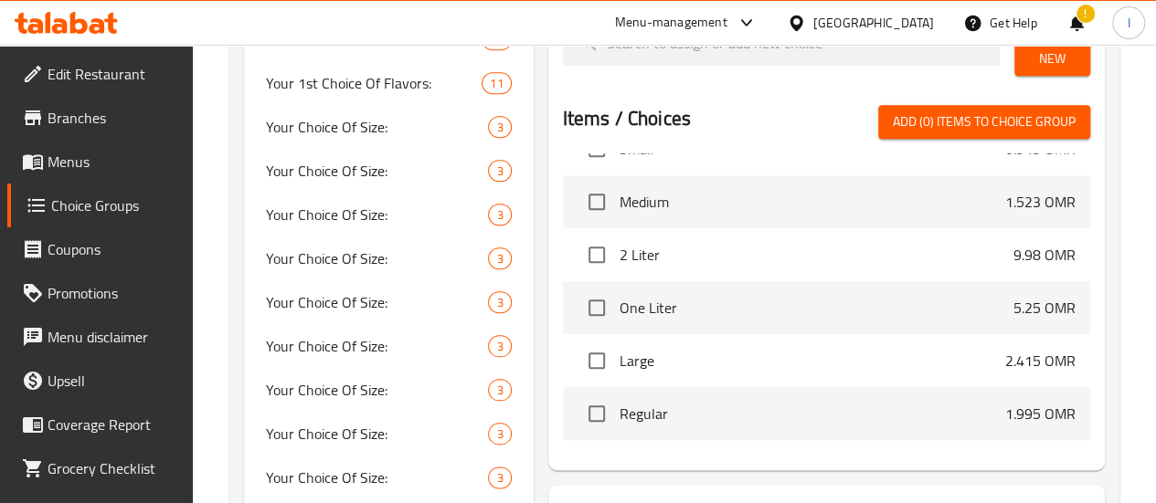
click at [620, 244] on span "2 Liter" at bounding box center [817, 255] width 394 height 22
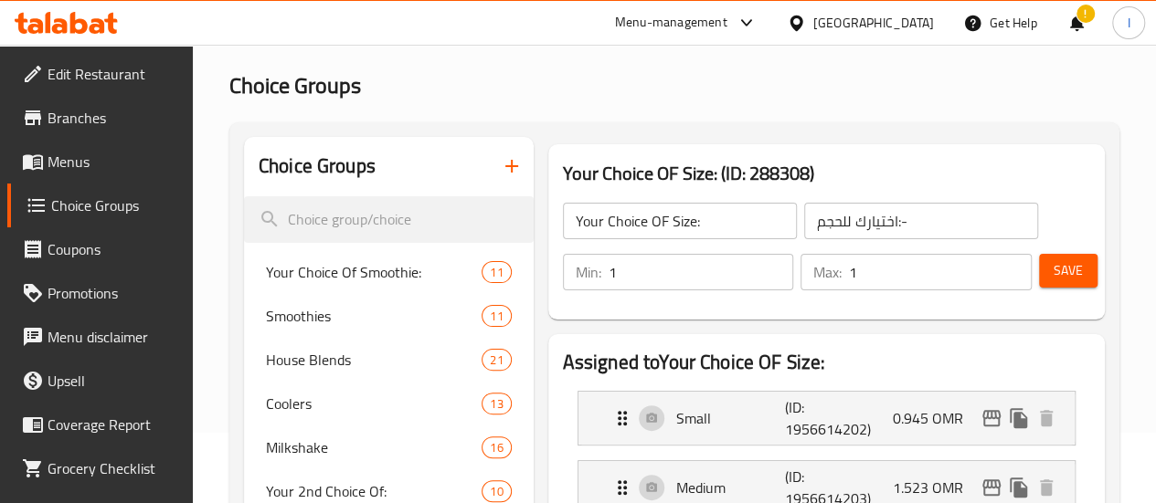
scroll to position [0, 0]
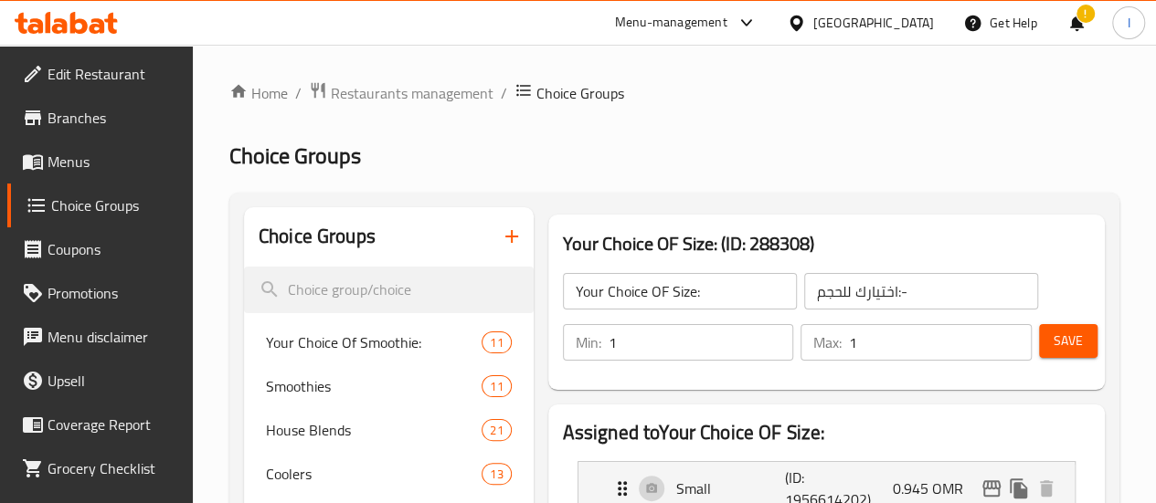
click at [501, 240] on icon "button" at bounding box center [512, 237] width 22 height 22
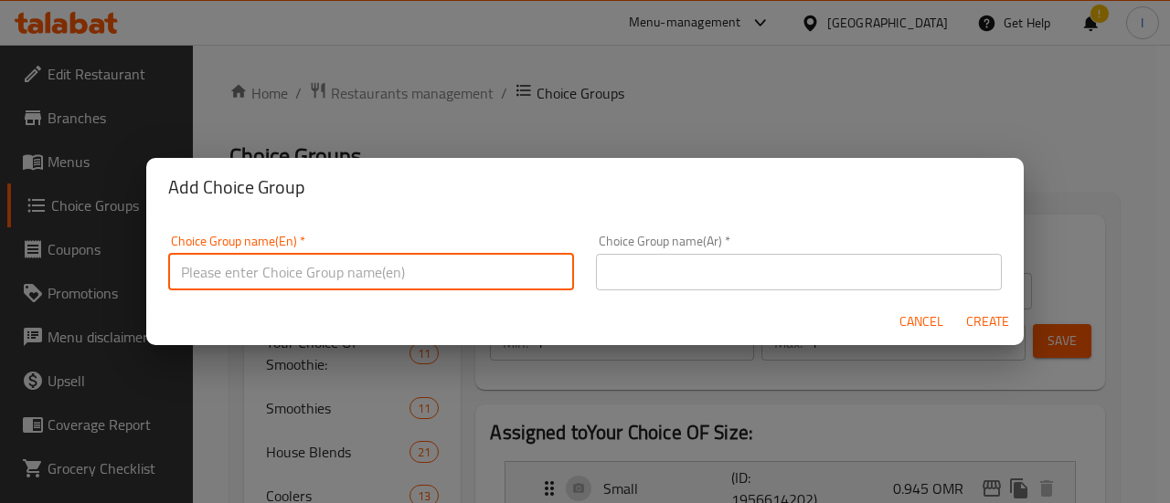
click at [404, 281] on input "text" at bounding box center [371, 272] width 406 height 37
click at [179, 270] on input "choice of New Flavor" at bounding box center [371, 272] width 406 height 37
click at [185, 276] on input "choice of New Flavor" at bounding box center [371, 272] width 406 height 37
click at [263, 277] on input "Choice of New Flavor" at bounding box center [371, 272] width 406 height 37
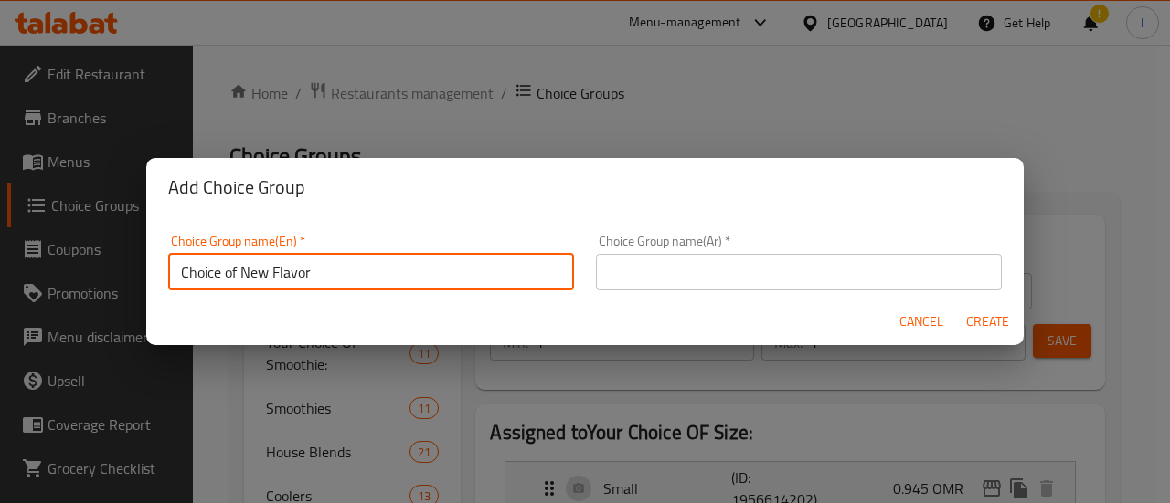
click at [263, 277] on input "Choice of New Flavor" at bounding box center [371, 272] width 406 height 37
type input "Choice of New Flavor"
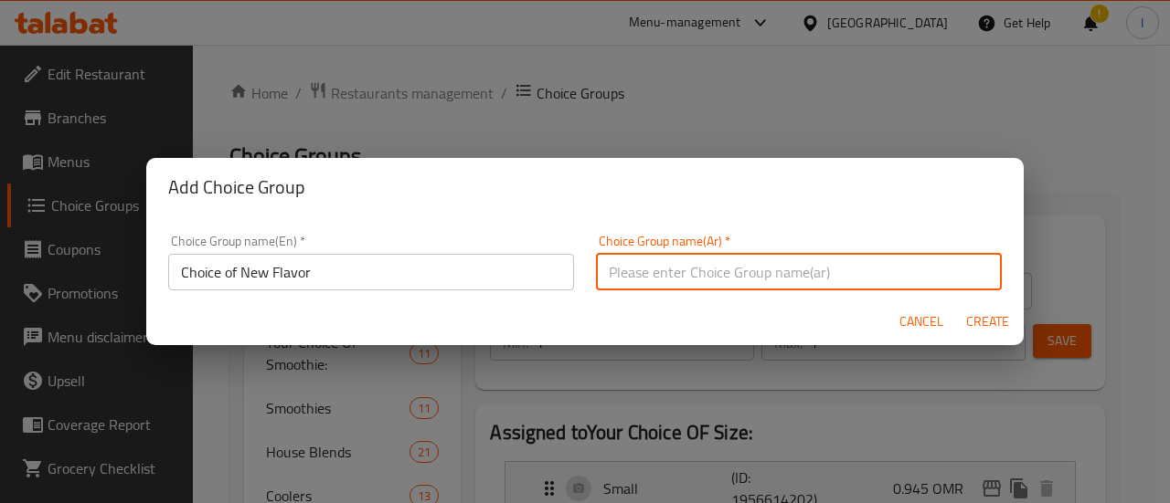
click at [716, 272] on input "text" at bounding box center [799, 272] width 406 height 37
paste input "اختيار نكهة جديدة"
type input "اختيار نكهة جديدة"
click at [977, 324] on span "Create" at bounding box center [987, 322] width 44 height 23
type input "Choice of New Flavor"
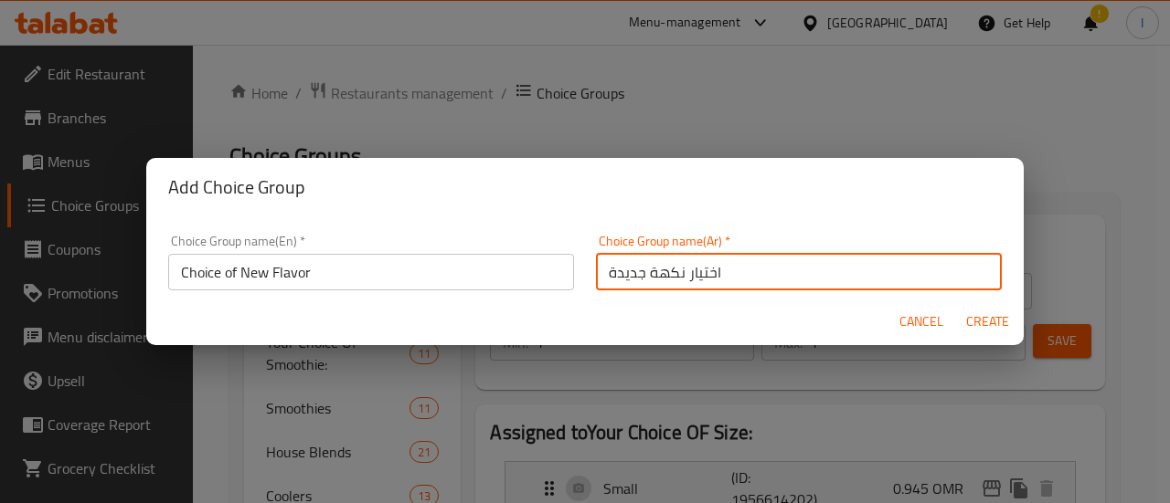
type input "اختيار نكهة جديدة"
type input "0"
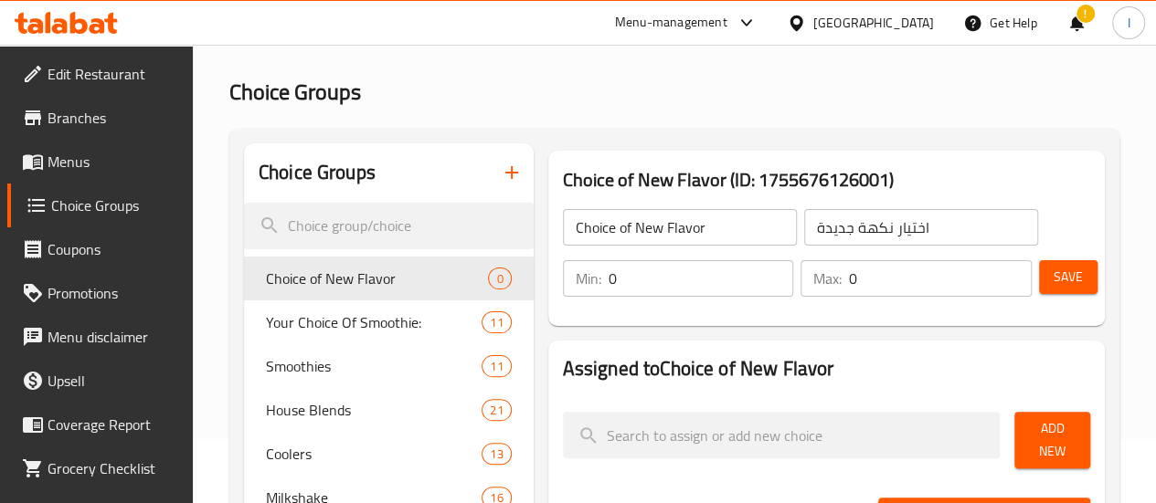
scroll to position [91, 0]
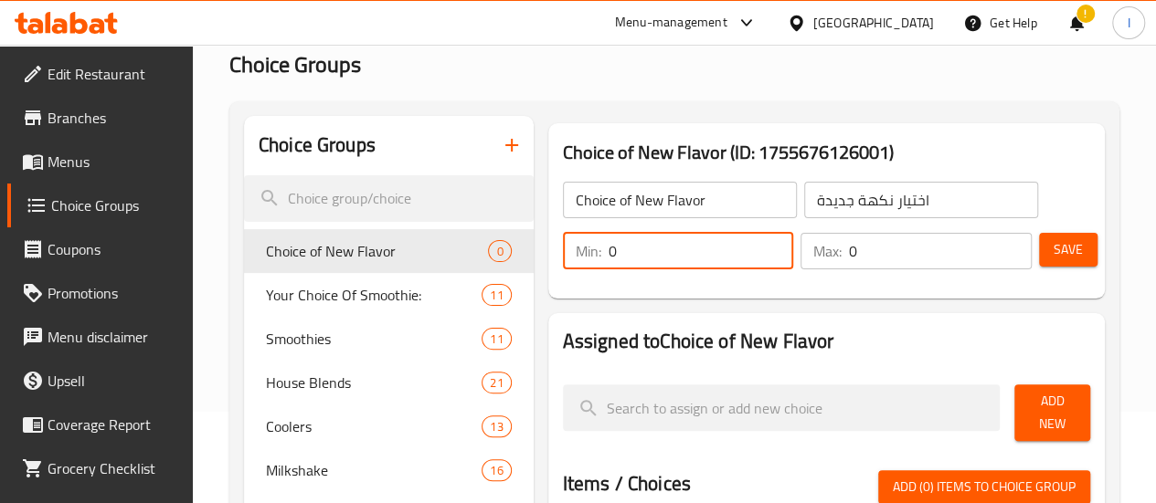
click at [620, 254] on input "0" at bounding box center [701, 251] width 185 height 37
type input "1"
click at [849, 239] on input "0" at bounding box center [940, 251] width 183 height 37
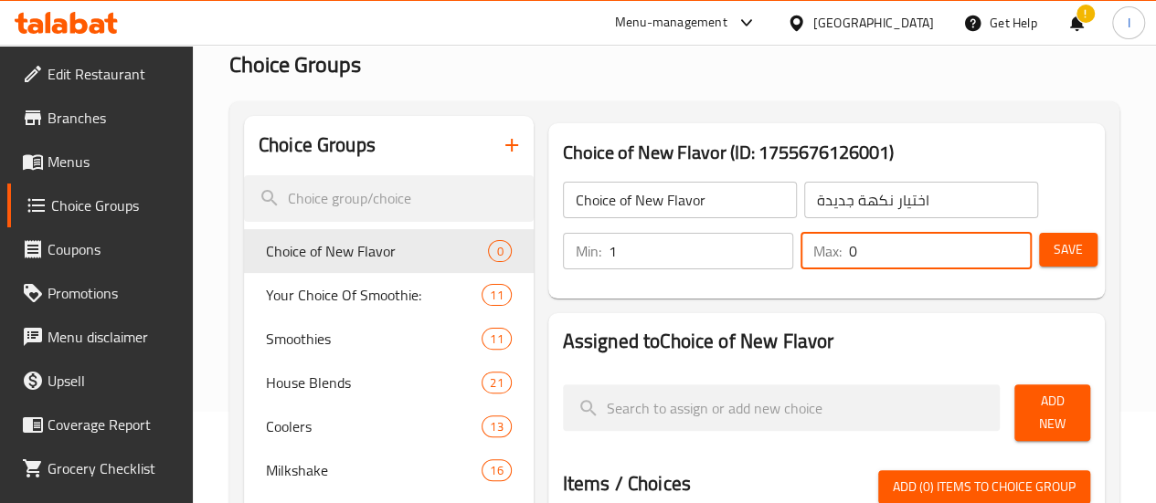
click at [849, 239] on input "0" at bounding box center [940, 251] width 183 height 37
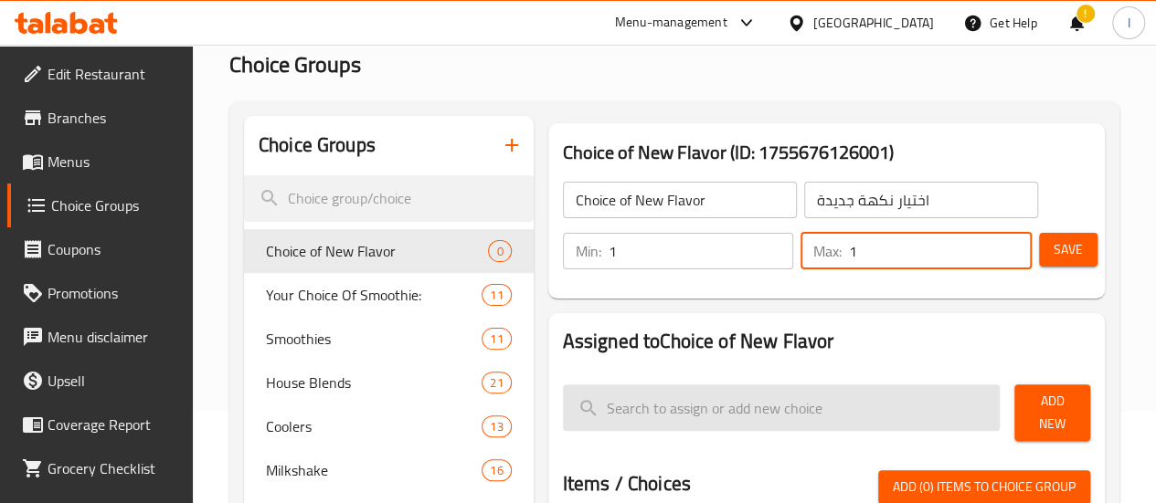
type input "1"
click at [716, 408] on input "search" at bounding box center [782, 408] width 438 height 47
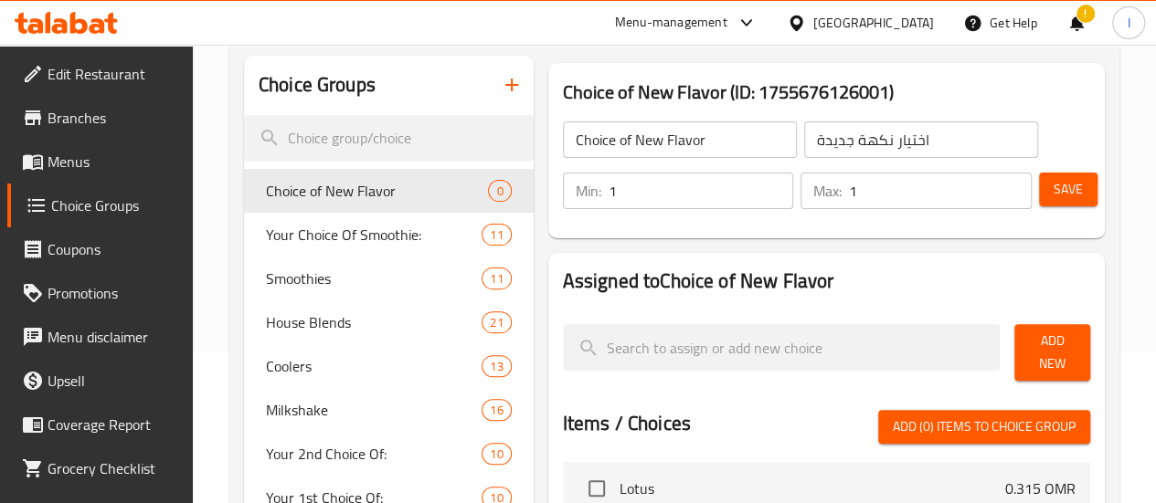
scroll to position [183, 0]
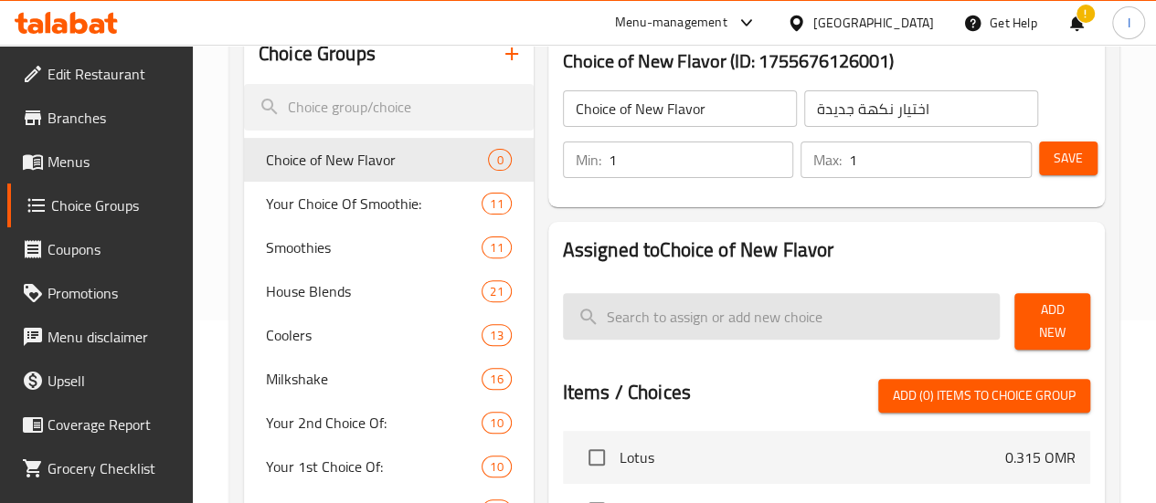
paste input "150ml .950"
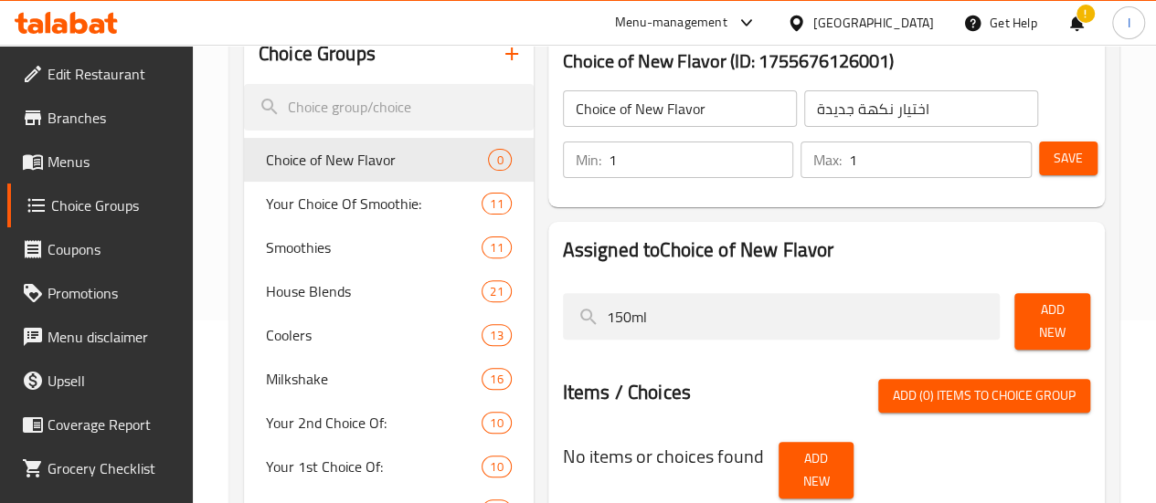
type input "150ml"
click at [1045, 326] on span "Add New" at bounding box center [1052, 322] width 47 height 46
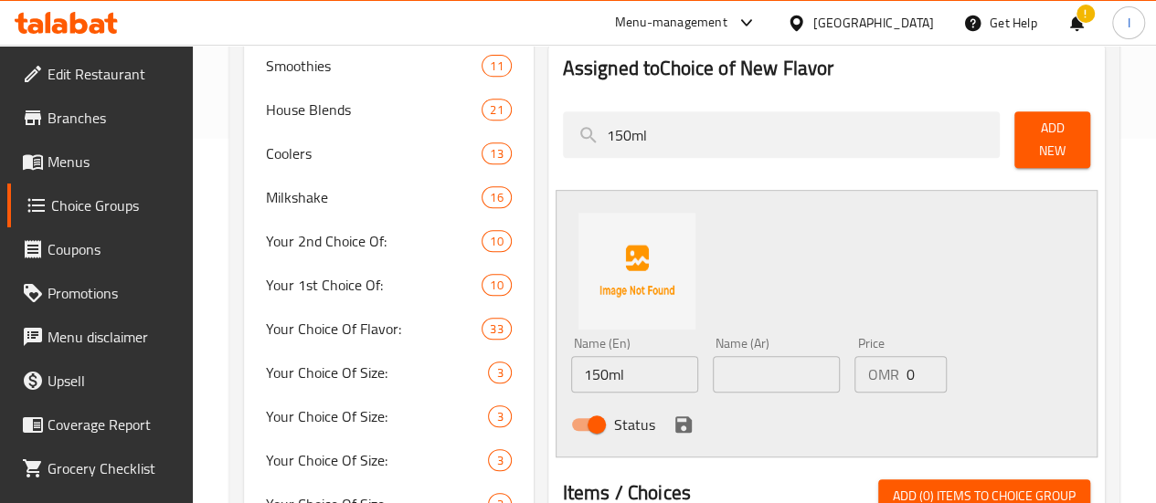
scroll to position [366, 0]
click at [578, 363] on input "150ml" at bounding box center [634, 373] width 127 height 37
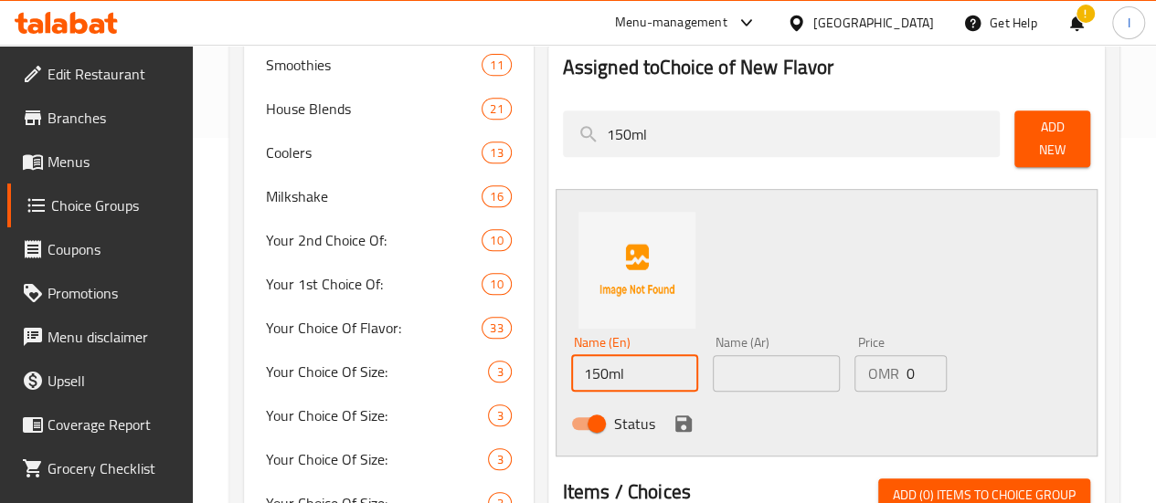
click at [578, 363] on input "150ml" at bounding box center [634, 373] width 127 height 37
click at [727, 362] on input "text" at bounding box center [776, 373] width 127 height 37
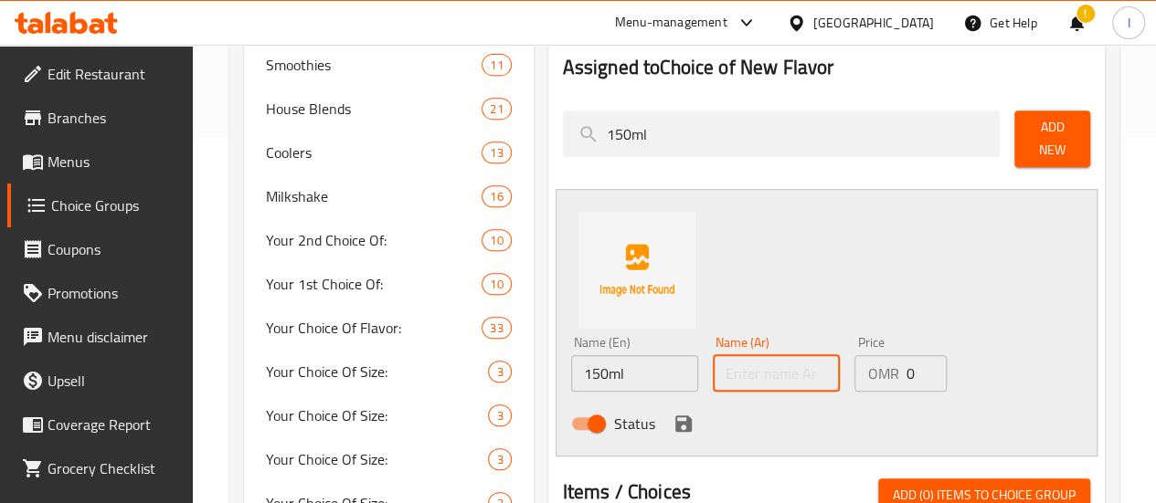
paste input "150ml"
type input "150ml"
click at [906, 368] on input "0" at bounding box center [926, 373] width 41 height 37
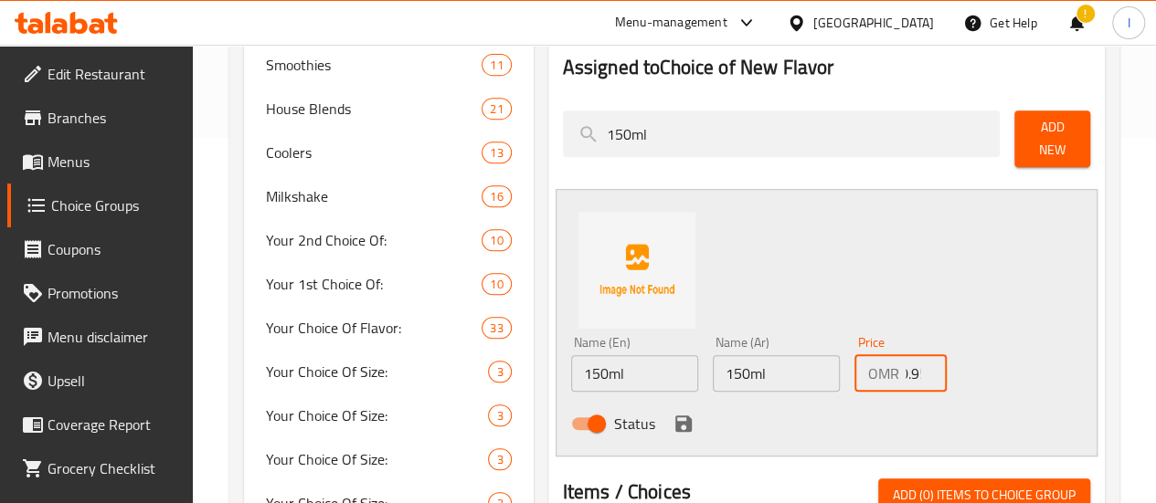
type input "0.950"
click at [673, 413] on icon "save" at bounding box center [684, 424] width 22 height 22
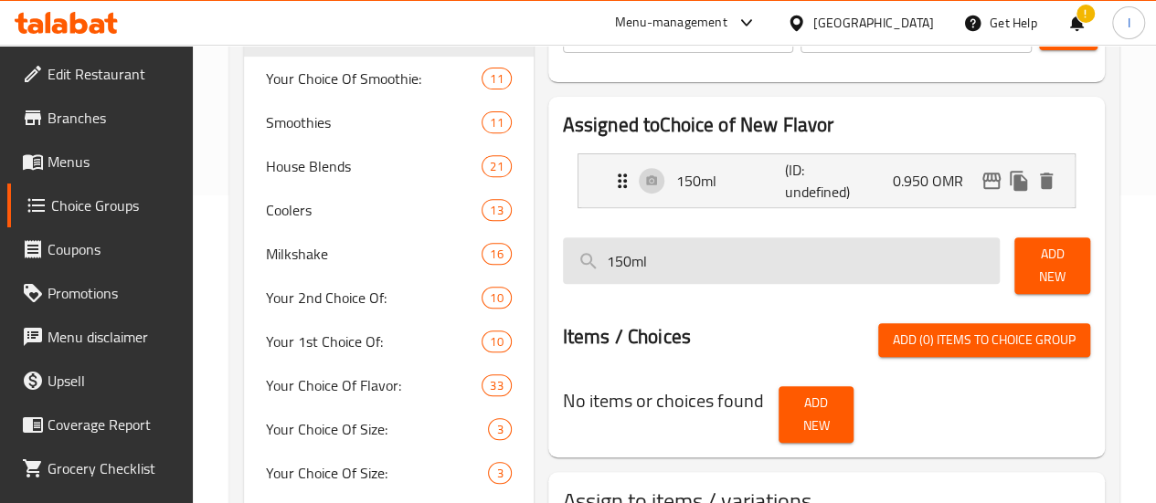
scroll to position [274, 0]
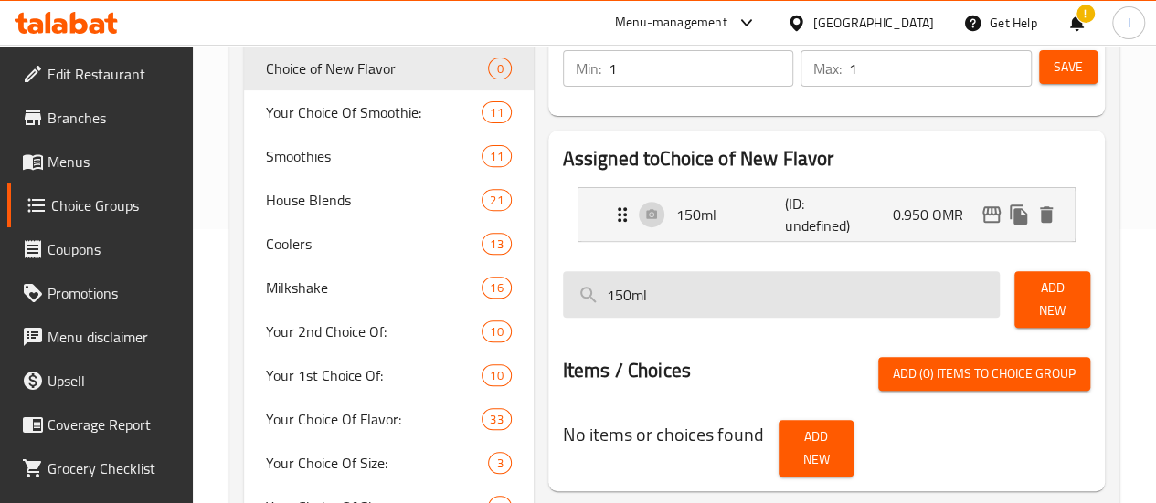
click at [752, 291] on input "150ml" at bounding box center [782, 294] width 438 height 47
click at [751, 291] on input "150ml" at bounding box center [782, 294] width 438 height 47
click at [751, 290] on input "150ml" at bounding box center [782, 294] width 438 height 47
paste input "250ml 1.520"
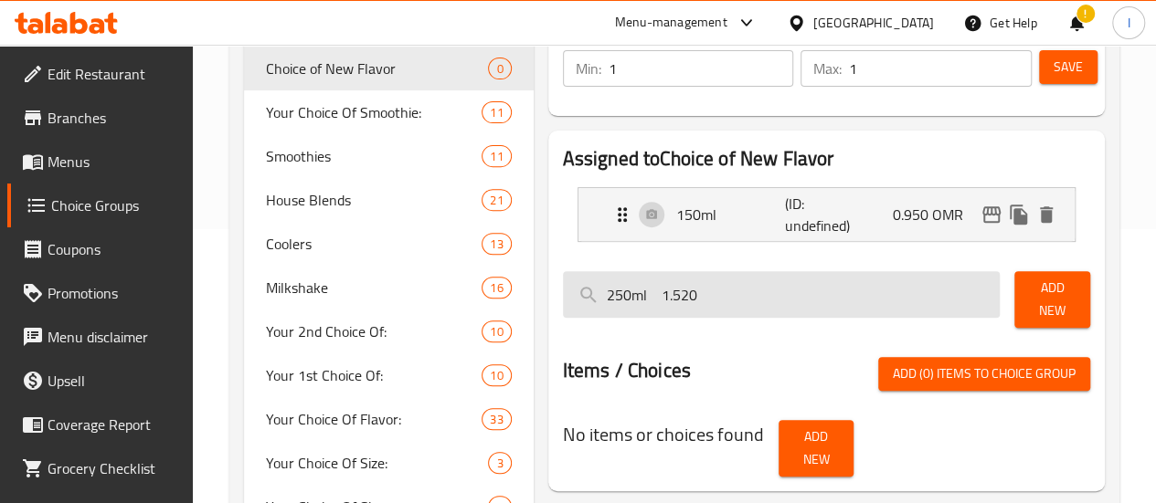
drag, startPoint x: 714, startPoint y: 299, endPoint x: 587, endPoint y: 291, distance: 127.2
click at [587, 291] on input "250ml 1.520" at bounding box center [782, 294] width 438 height 47
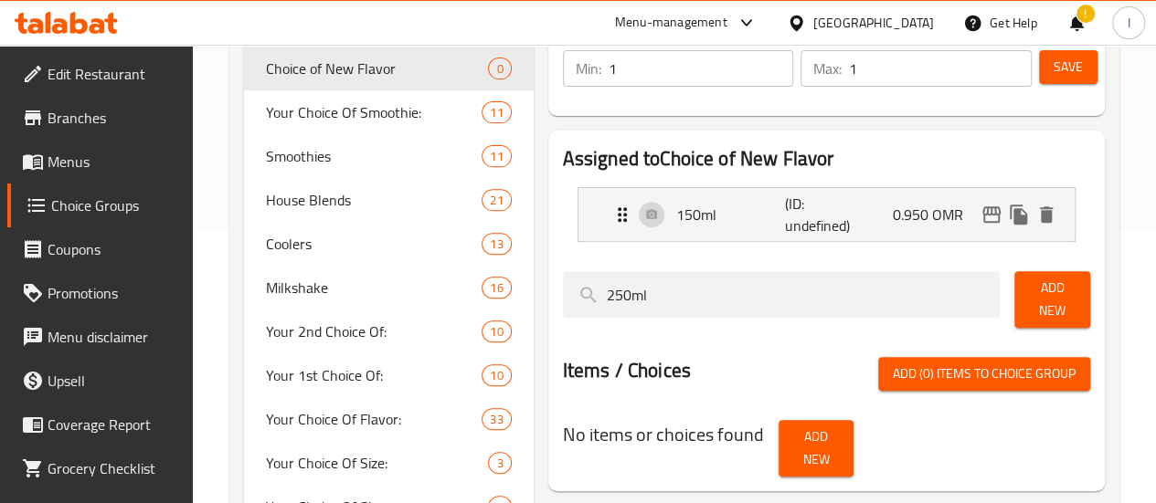
type input "250ml"
click at [1056, 301] on span "Add New" at bounding box center [1052, 300] width 47 height 46
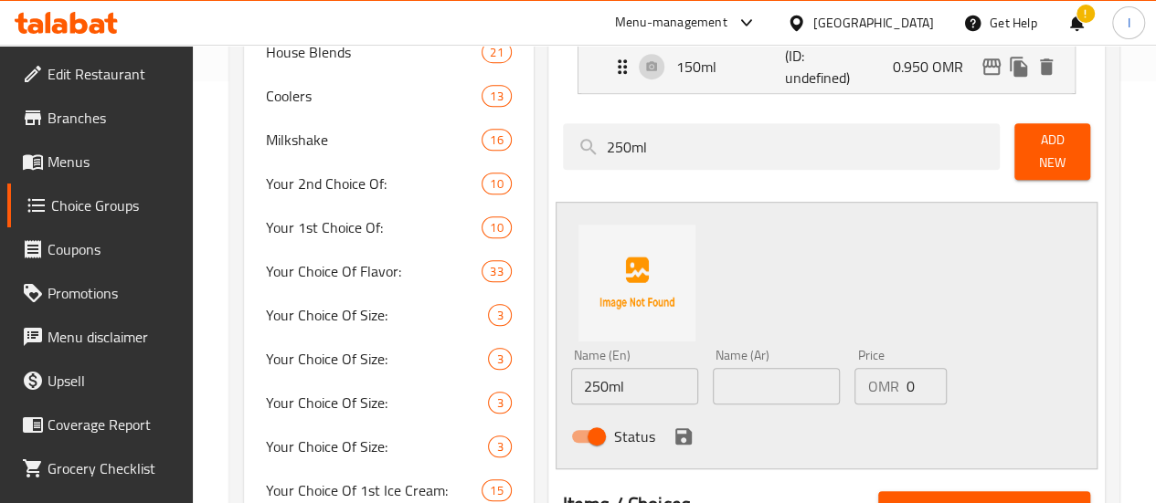
scroll to position [457, 0]
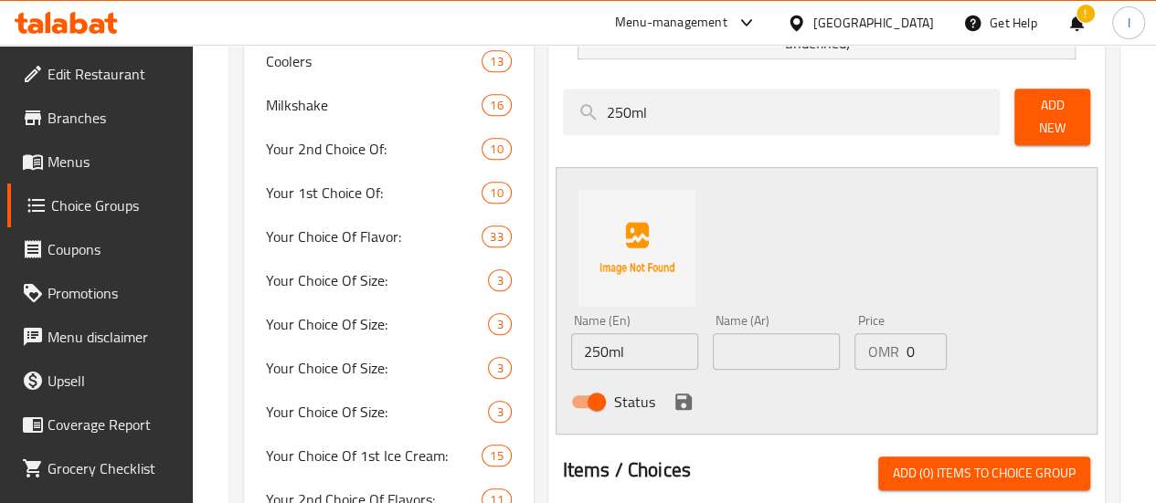
click at [571, 343] on input "250ml" at bounding box center [634, 352] width 127 height 37
click at [906, 343] on input "0" at bounding box center [926, 352] width 41 height 37
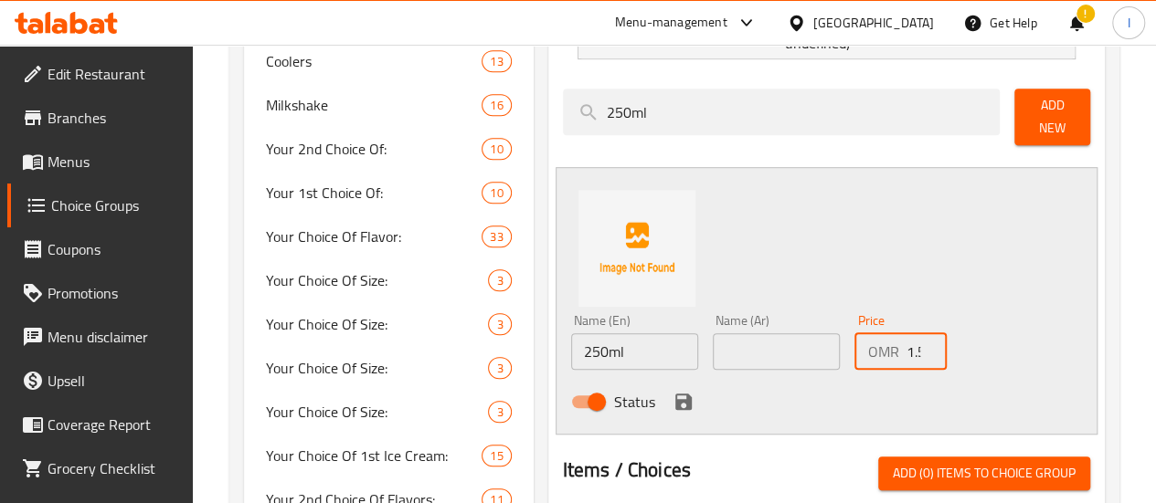
scroll to position [0, 6]
type input "1.520"
click at [571, 344] on input "250ml" at bounding box center [634, 352] width 127 height 37
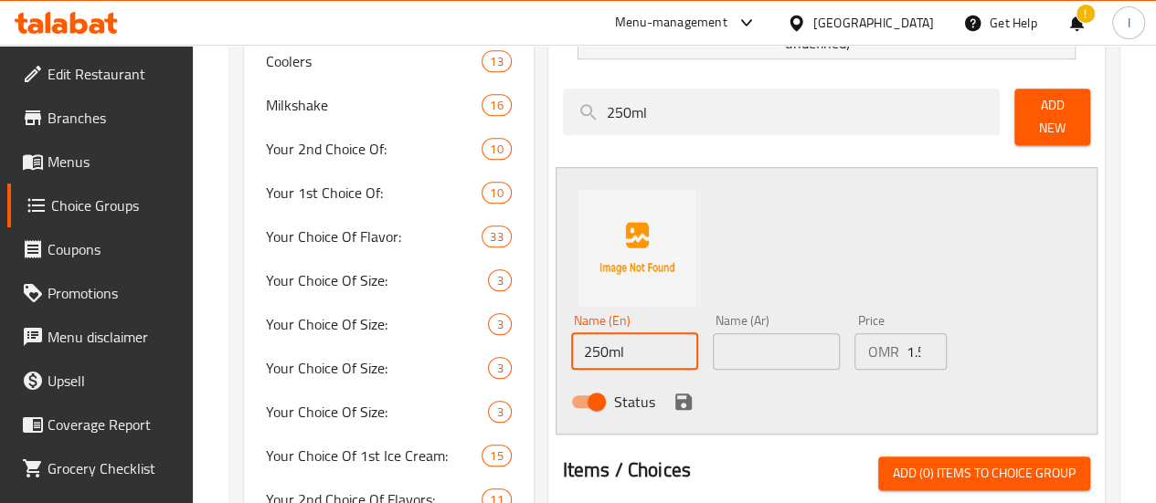
click at [571, 344] on input "250ml" at bounding box center [634, 352] width 127 height 37
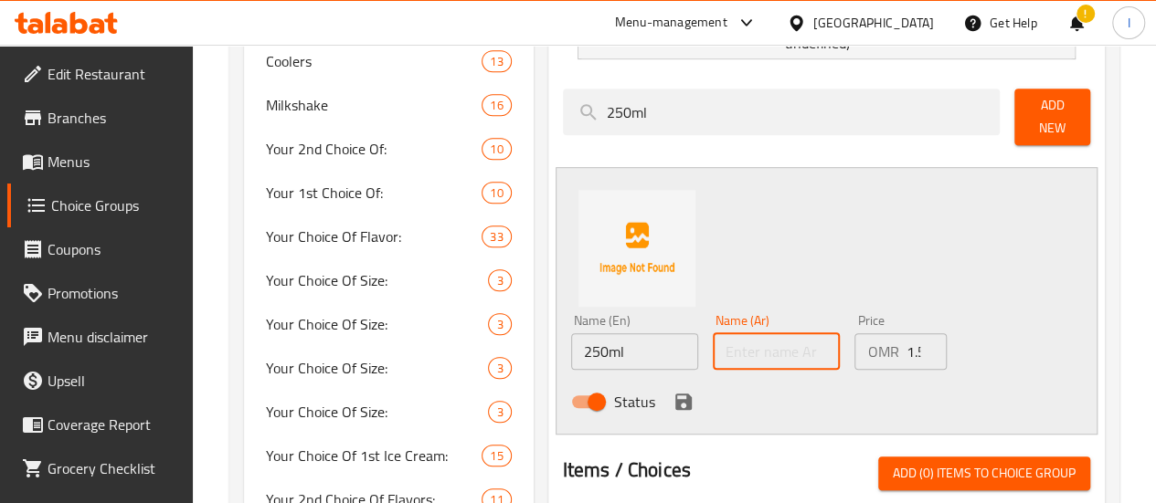
paste input "250ml"
type input "250ml"
click at [675, 394] on icon "save" at bounding box center [683, 402] width 16 height 16
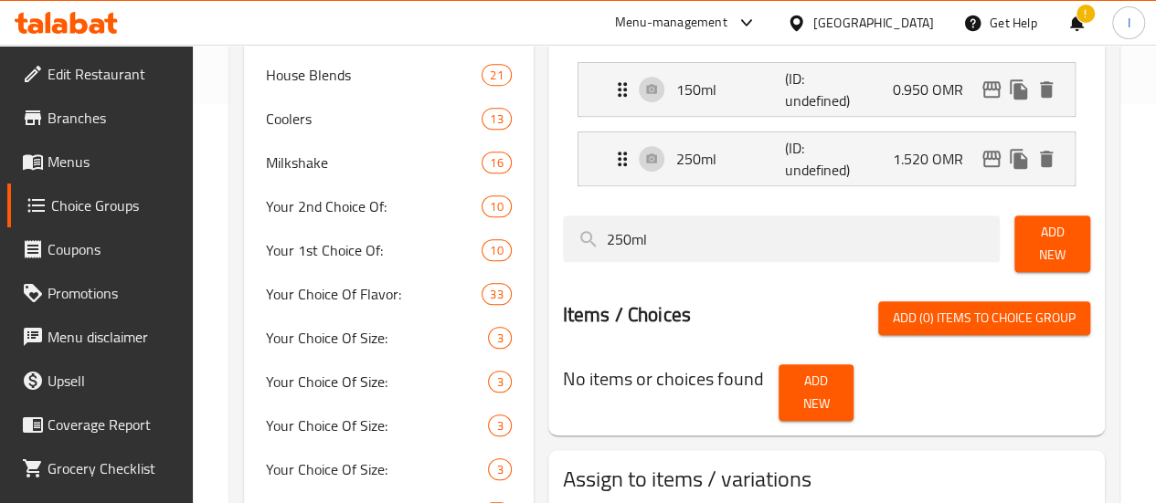
scroll to position [366, 0]
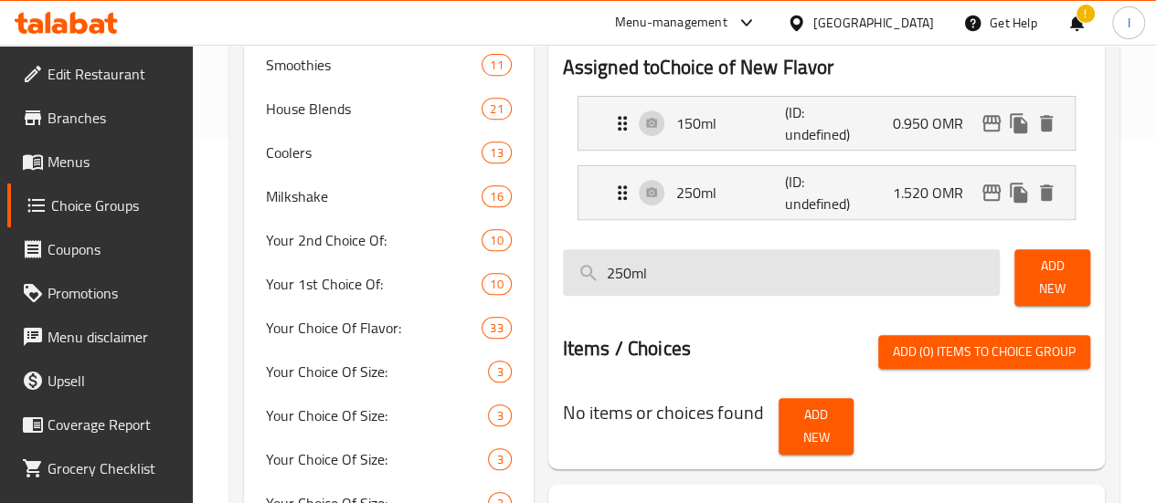
click at [617, 281] on input "250ml" at bounding box center [782, 272] width 438 height 47
click at [616, 281] on input "250ml" at bounding box center [782, 272] width 438 height 47
paste input "340ml. 2.000"
drag, startPoint x: 635, startPoint y: 271, endPoint x: 585, endPoint y: 273, distance: 50.3
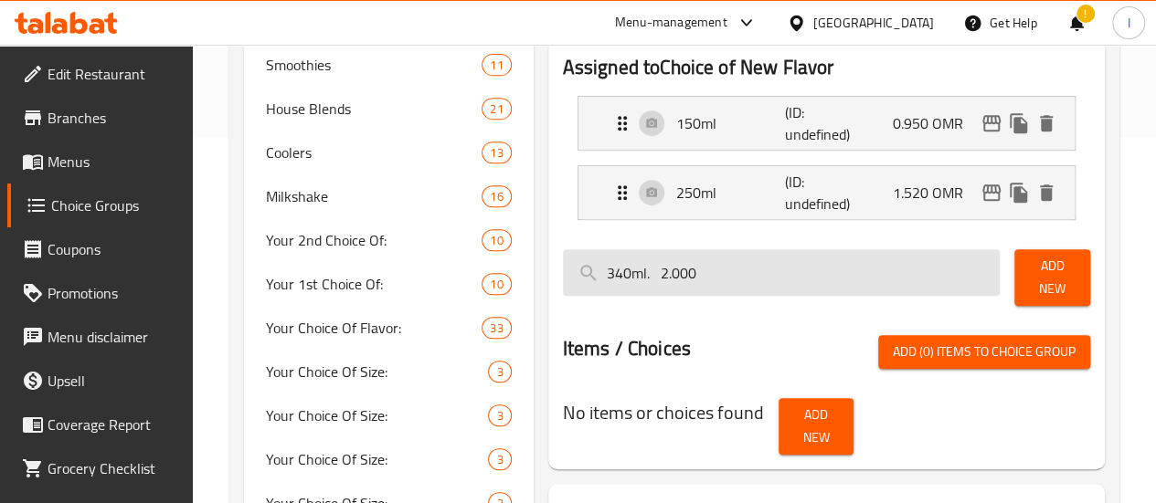
click at [585, 273] on input "340ml. 2.000" at bounding box center [782, 272] width 438 height 47
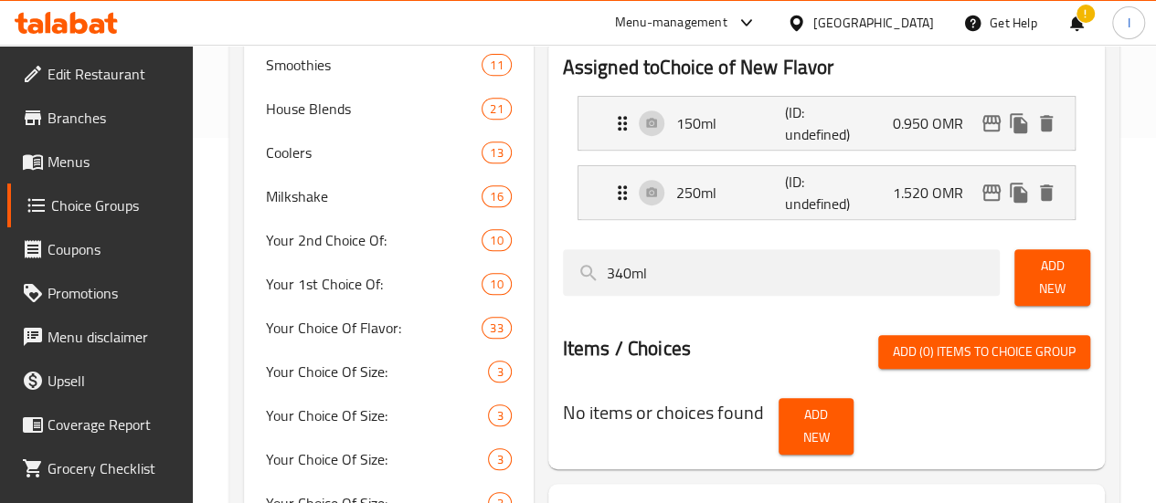
type input "340ml"
click at [1082, 272] on button "Add New" at bounding box center [1052, 277] width 76 height 57
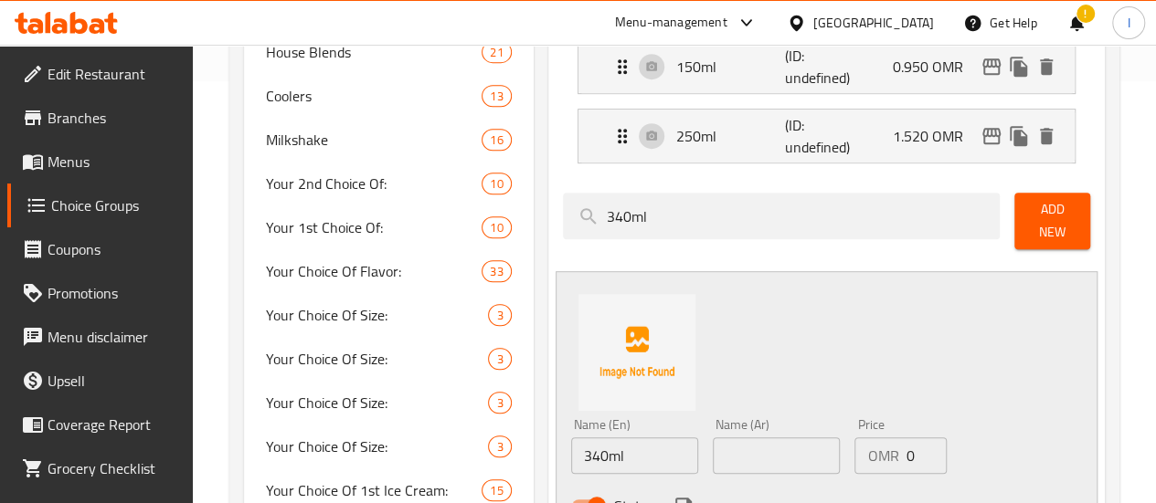
scroll to position [457, 0]
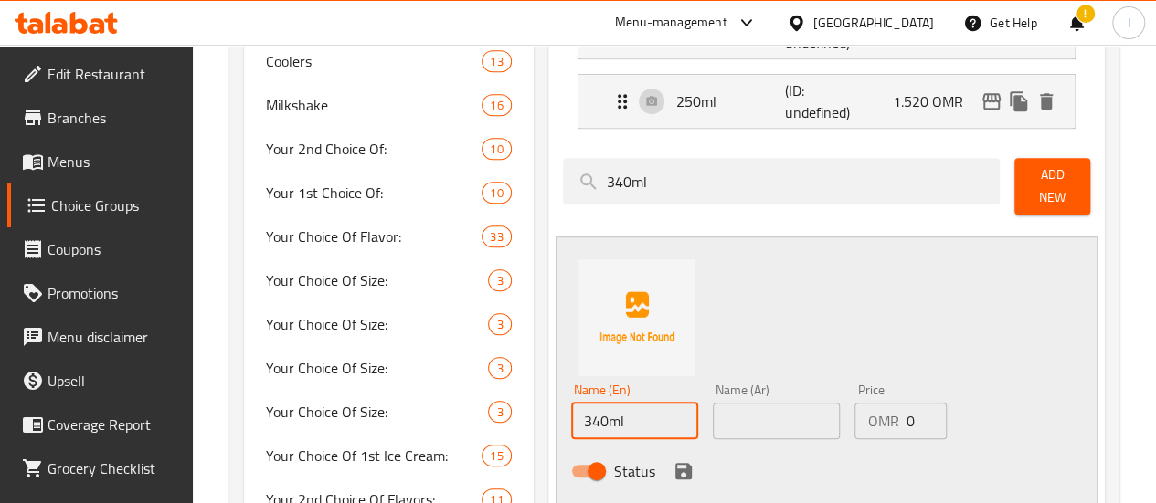
click at [614, 407] on input "340ml" at bounding box center [634, 421] width 127 height 37
click at [726, 411] on input "text" at bounding box center [776, 421] width 127 height 37
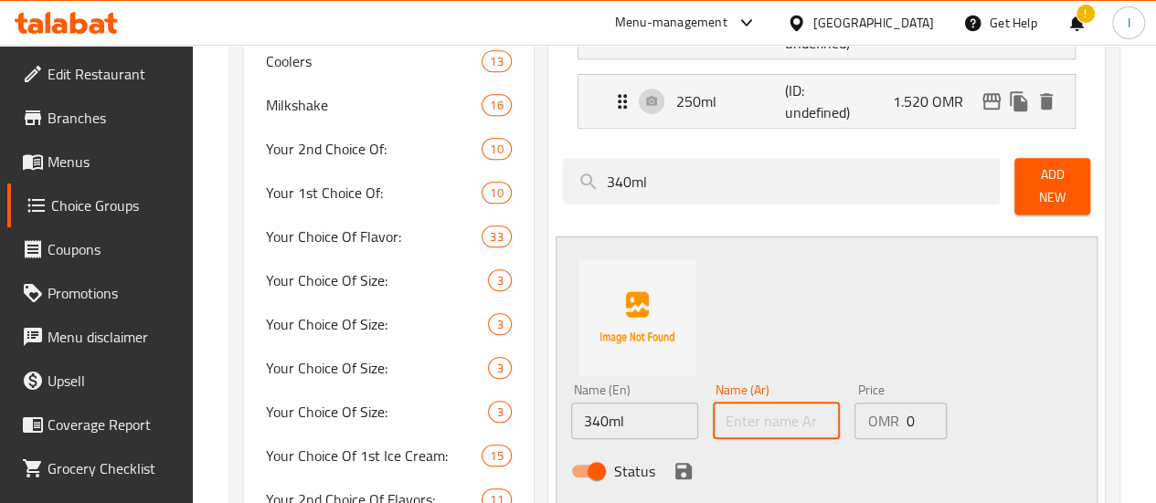
paste input "340ml"
type input "340ml"
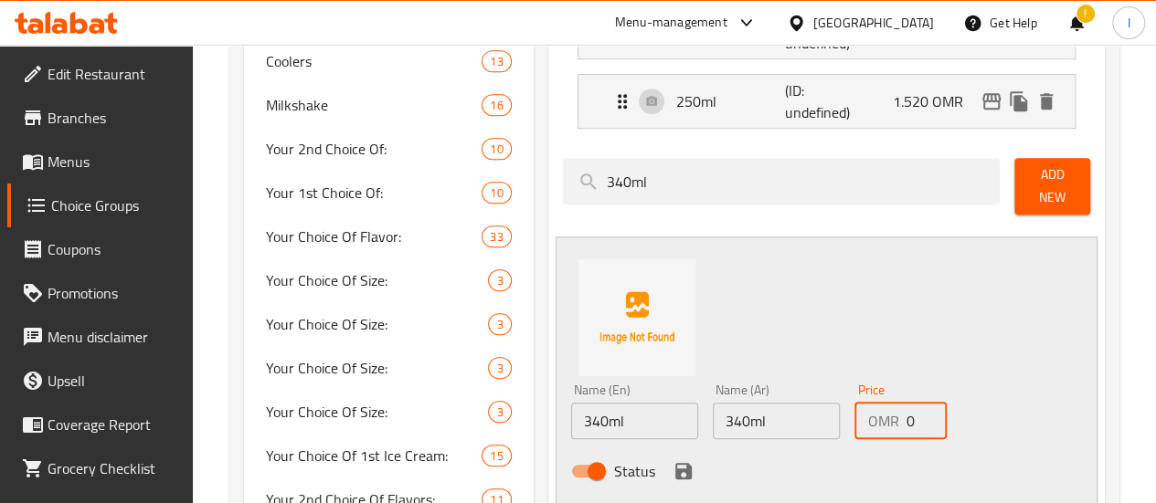
click at [906, 414] on input "0" at bounding box center [926, 421] width 41 height 37
click at [906, 412] on input "0" at bounding box center [926, 421] width 41 height 37
type input "2"
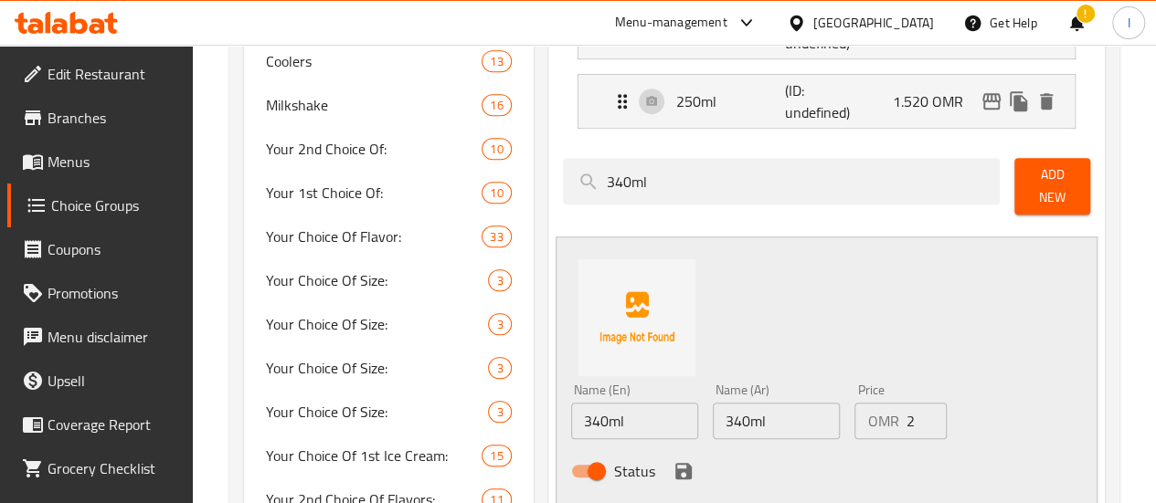
click at [973, 344] on div "Name (En) 340ml Name (En) Name (Ar) 340ml Name (Ar) Price OMR 2 Price Status" at bounding box center [827, 371] width 542 height 268
click at [673, 461] on icon "save" at bounding box center [684, 472] width 22 height 22
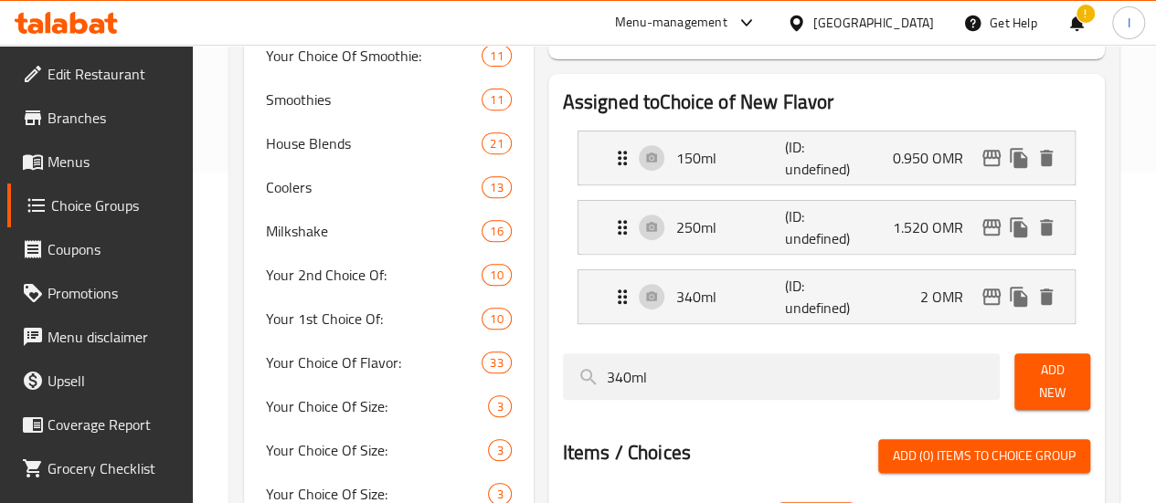
scroll to position [366, 0]
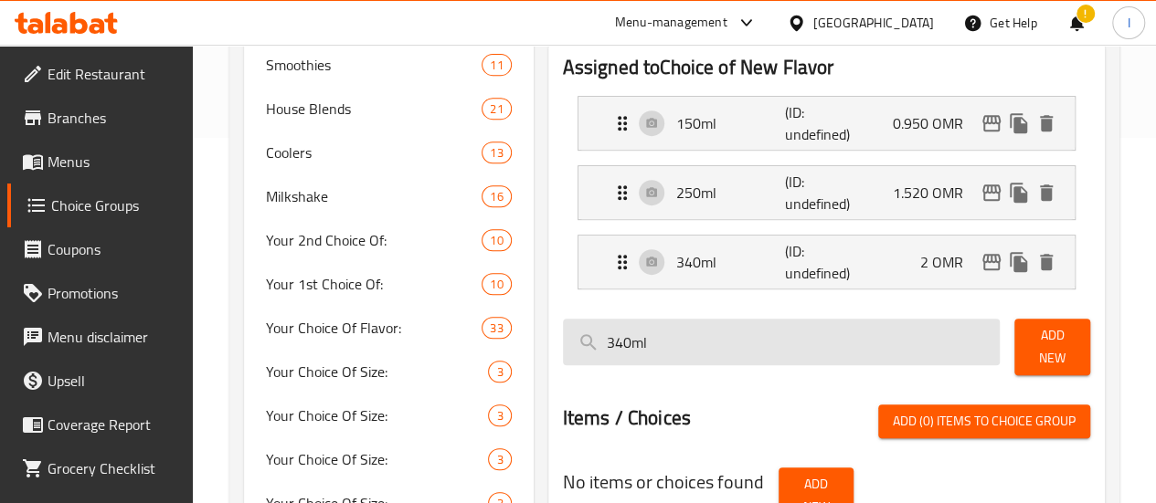
click at [652, 328] on input "340ml" at bounding box center [782, 342] width 438 height 47
click at [651, 328] on input "340ml" at bounding box center [782, 342] width 438 height 47
paste input "480ml 2.420"
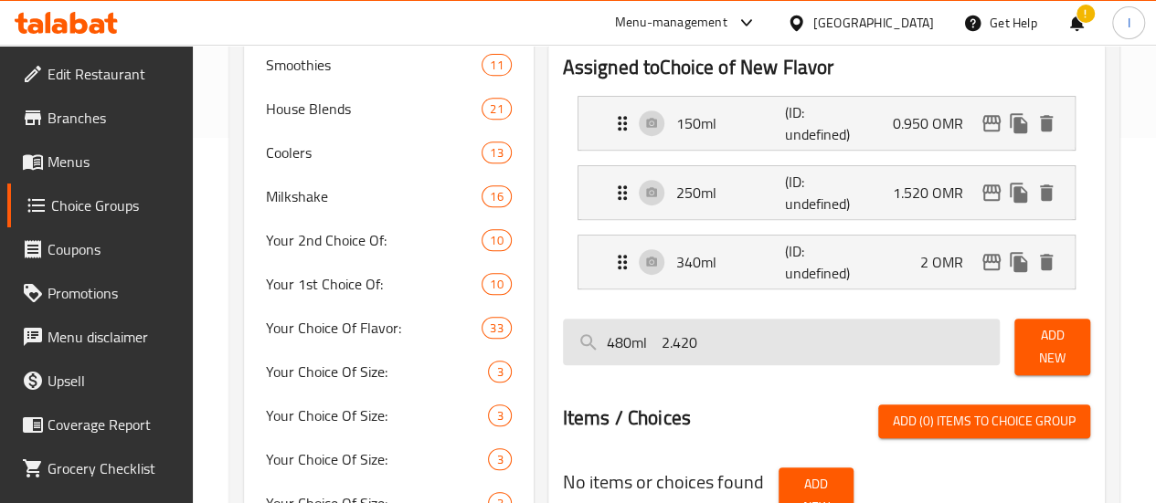
drag, startPoint x: 624, startPoint y: 341, endPoint x: 583, endPoint y: 341, distance: 41.1
click at [583, 341] on input "480ml 2.420" at bounding box center [782, 342] width 438 height 47
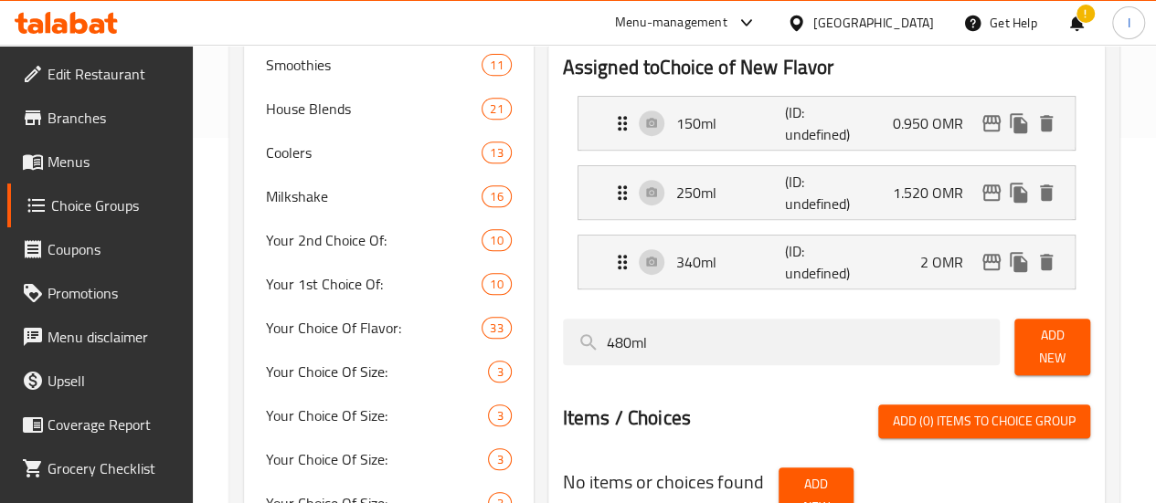
type input "480ml"
click at [1053, 352] on span "Add New" at bounding box center [1052, 347] width 47 height 46
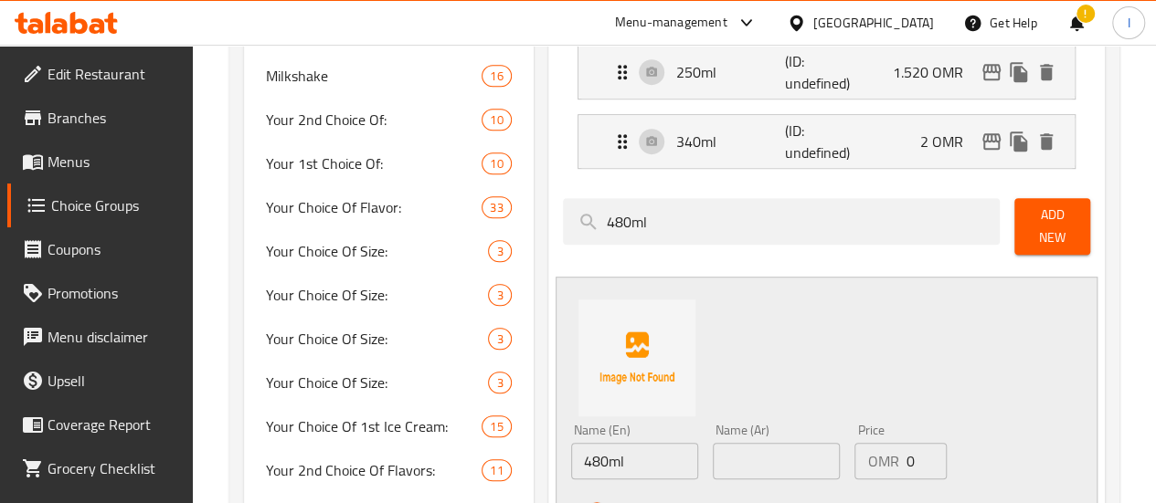
scroll to position [640, 0]
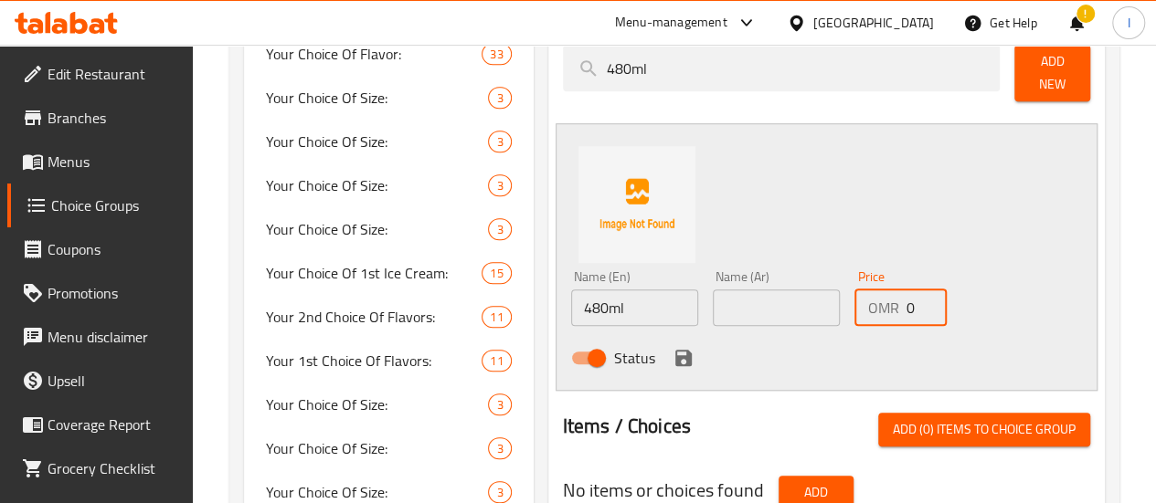
click at [906, 297] on input "0" at bounding box center [926, 308] width 41 height 37
type input "2.420"
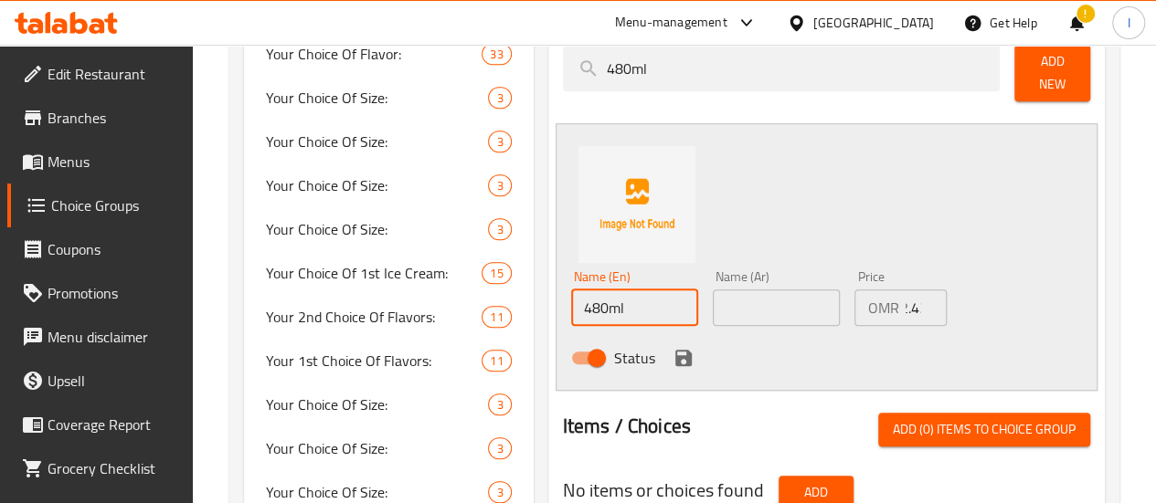
scroll to position [0, 0]
click at [605, 301] on input "480ml" at bounding box center [634, 308] width 127 height 37
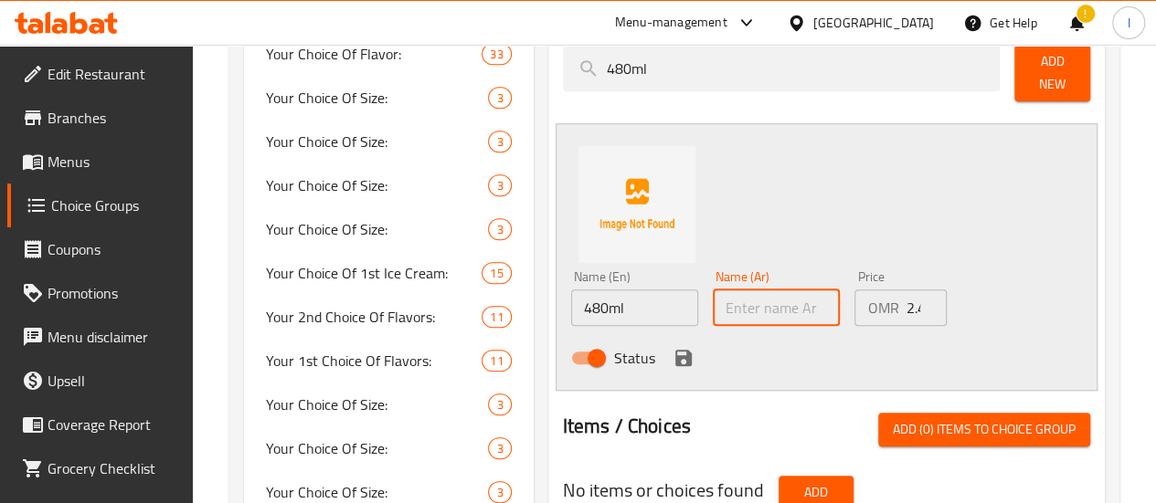
click at [719, 291] on input "text" at bounding box center [776, 308] width 127 height 37
paste input "480ml"
type input "480ml"
drag, startPoint x: 764, startPoint y: 347, endPoint x: 651, endPoint y: 357, distance: 113.8
click at [763, 347] on div "Status" at bounding box center [777, 358] width 426 height 49
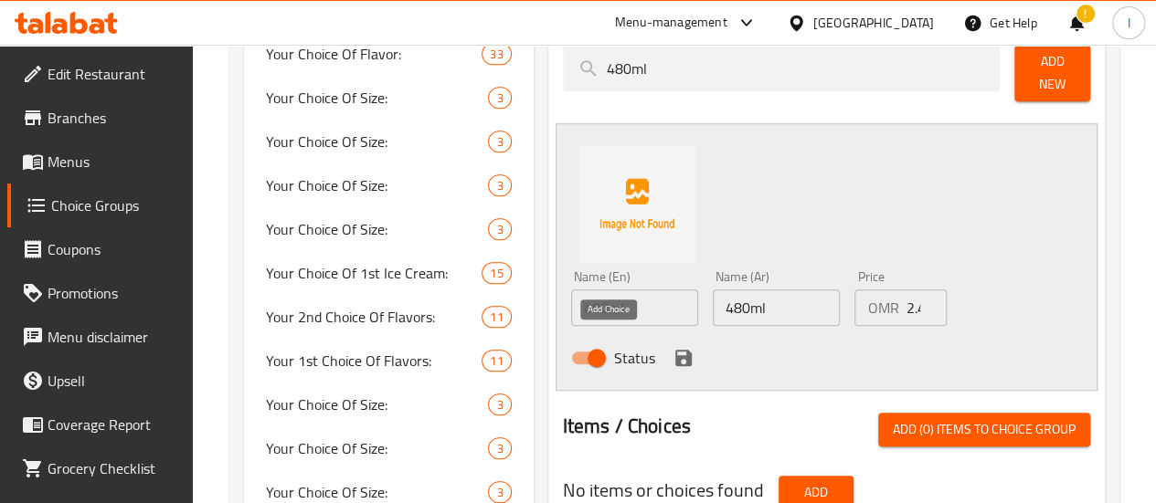
click at [675, 350] on icon "save" at bounding box center [683, 358] width 16 height 16
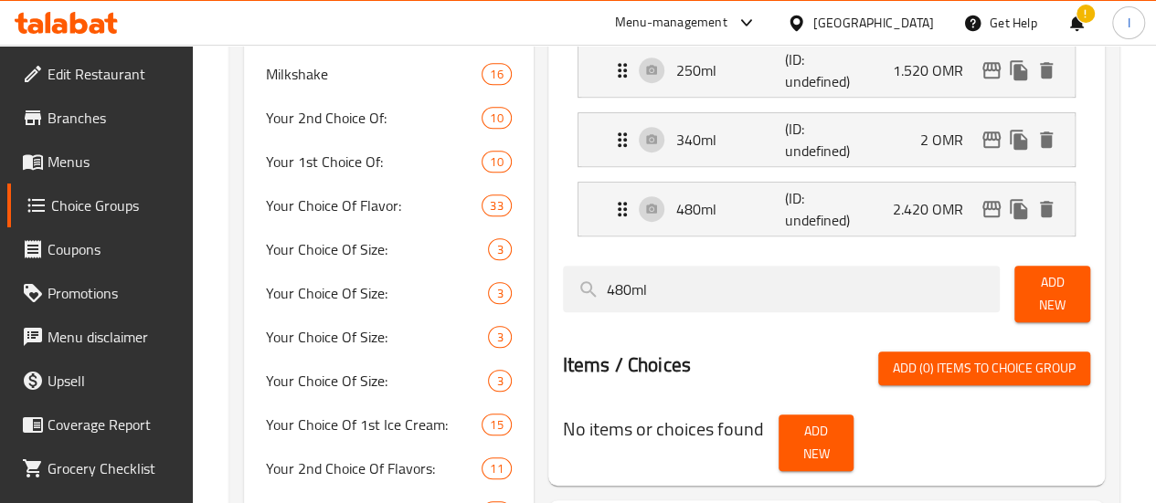
scroll to position [457, 0]
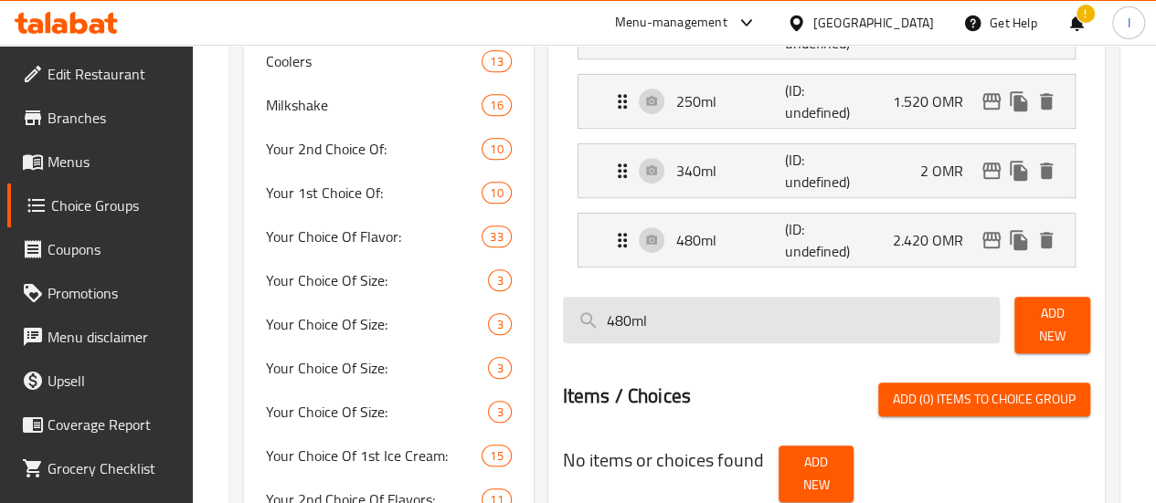
click at [575, 309] on input "480ml" at bounding box center [782, 320] width 438 height 47
click at [574, 309] on input "480ml" at bounding box center [782, 320] width 438 height 47
click at [573, 308] on input "480ml" at bounding box center [782, 320] width 438 height 47
paste input "1 litre 5.250"
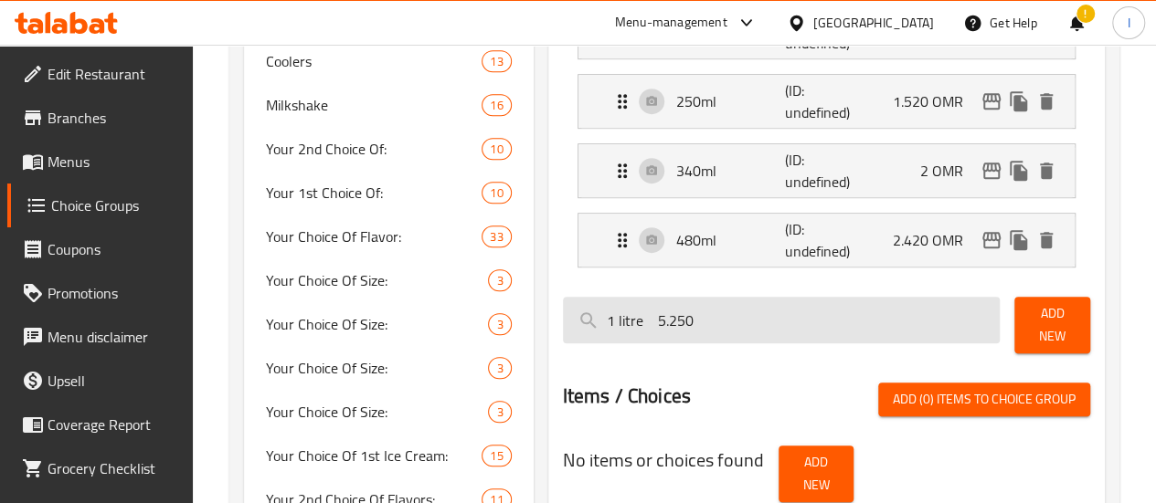
drag, startPoint x: 636, startPoint y: 315, endPoint x: 580, endPoint y: 315, distance: 55.7
click at [580, 315] on input "1 litre 5.250" at bounding box center [782, 320] width 438 height 47
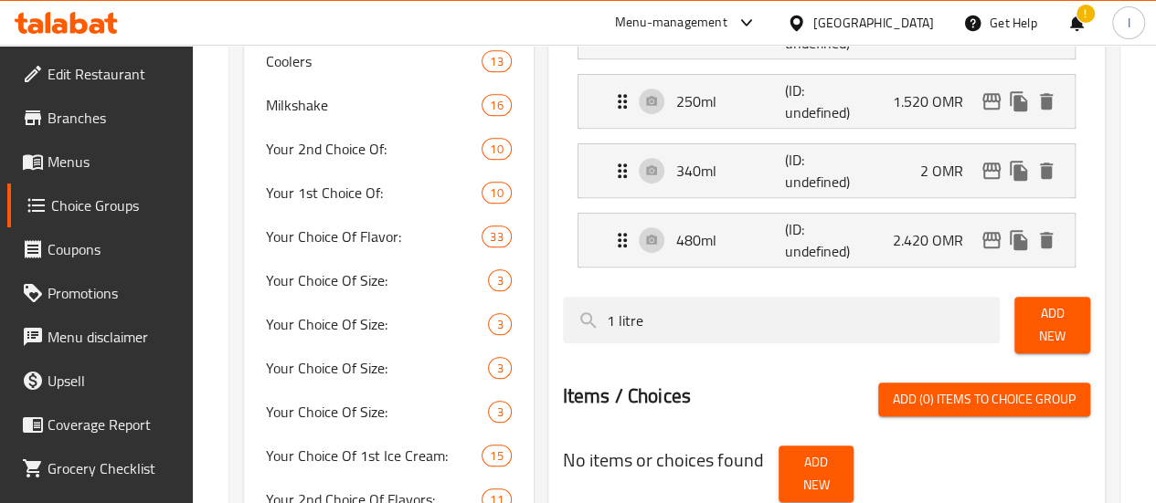
type input "1 litre"
drag, startPoint x: 1038, startPoint y: 317, endPoint x: 1013, endPoint y: 321, distance: 24.9
click at [1039, 317] on span "Add New" at bounding box center [1052, 325] width 47 height 46
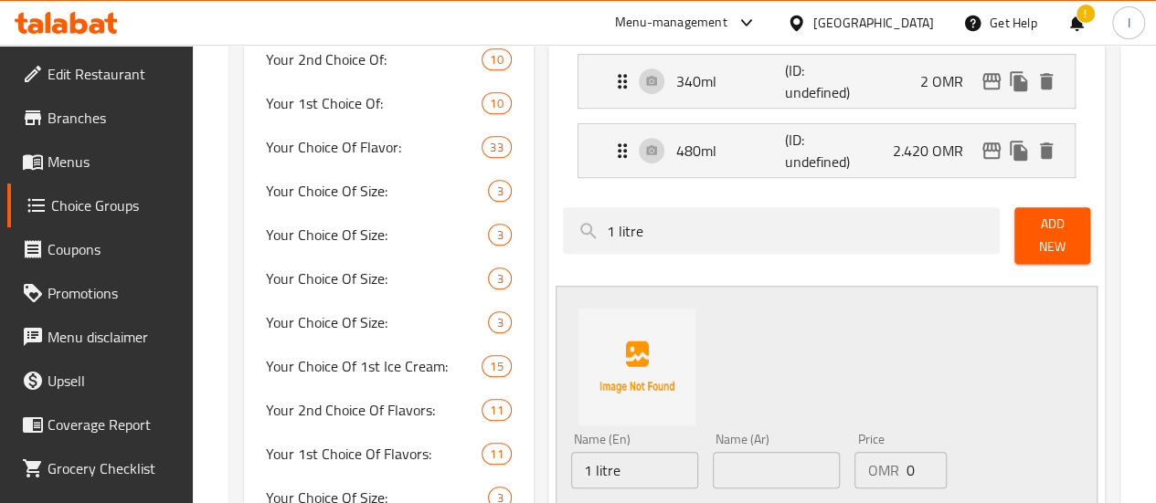
scroll to position [548, 0]
click at [906, 458] on input "0" at bounding box center [926, 468] width 41 height 37
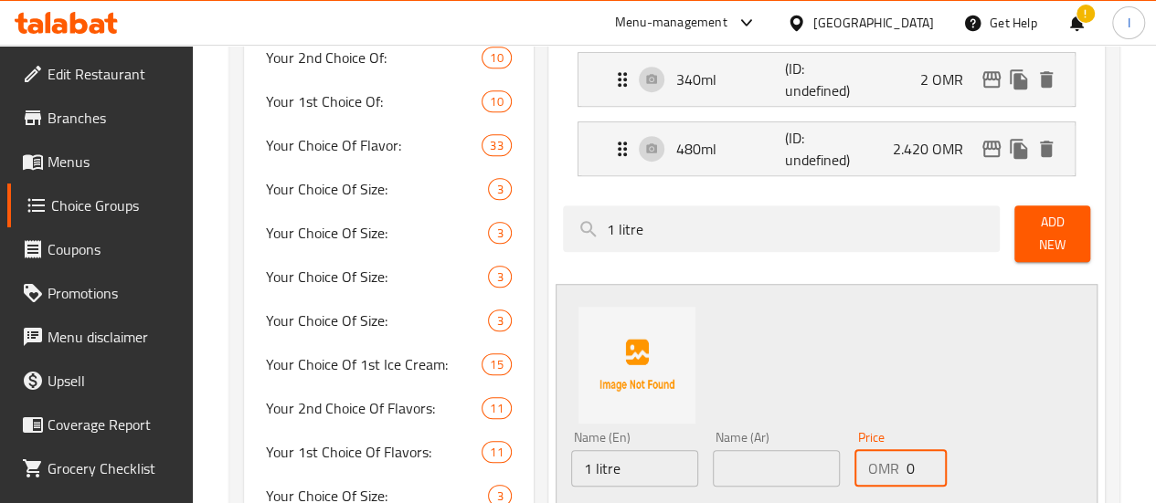
click at [906, 458] on input "0" at bounding box center [926, 468] width 41 height 37
paste input "5.25"
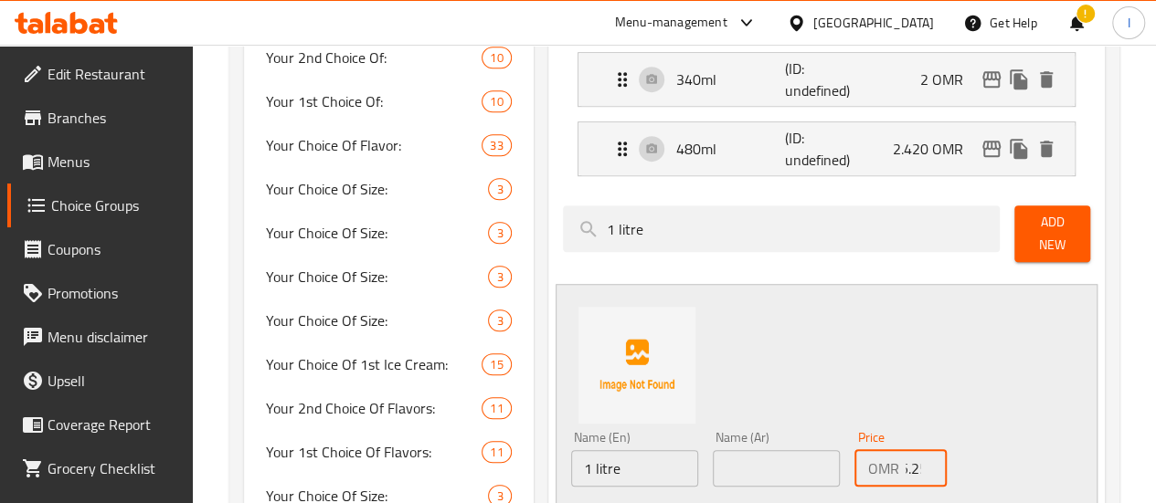
type input "5.250"
click at [713, 459] on input "text" at bounding box center [776, 468] width 127 height 37
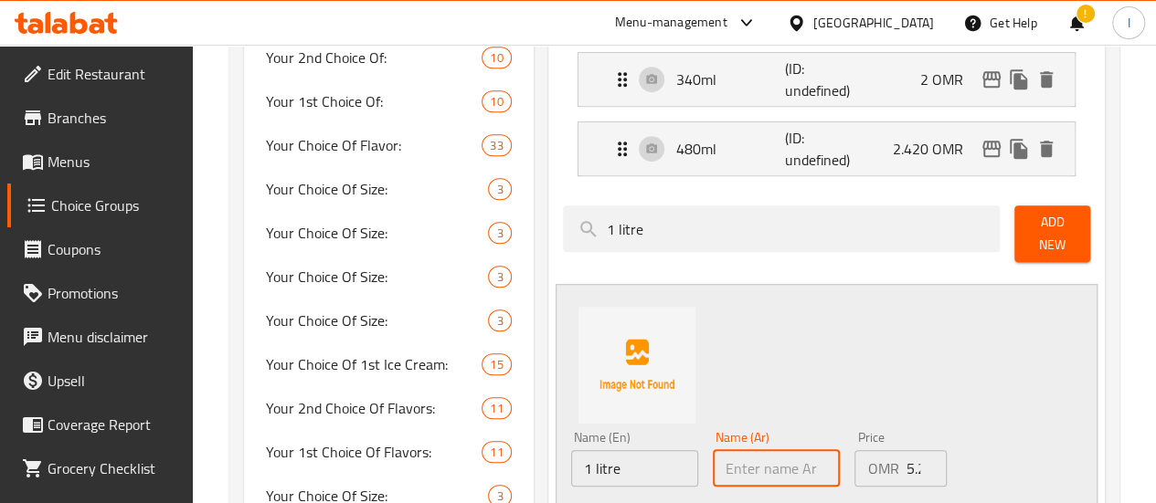
click at [571, 455] on input "1 litre" at bounding box center [634, 468] width 127 height 37
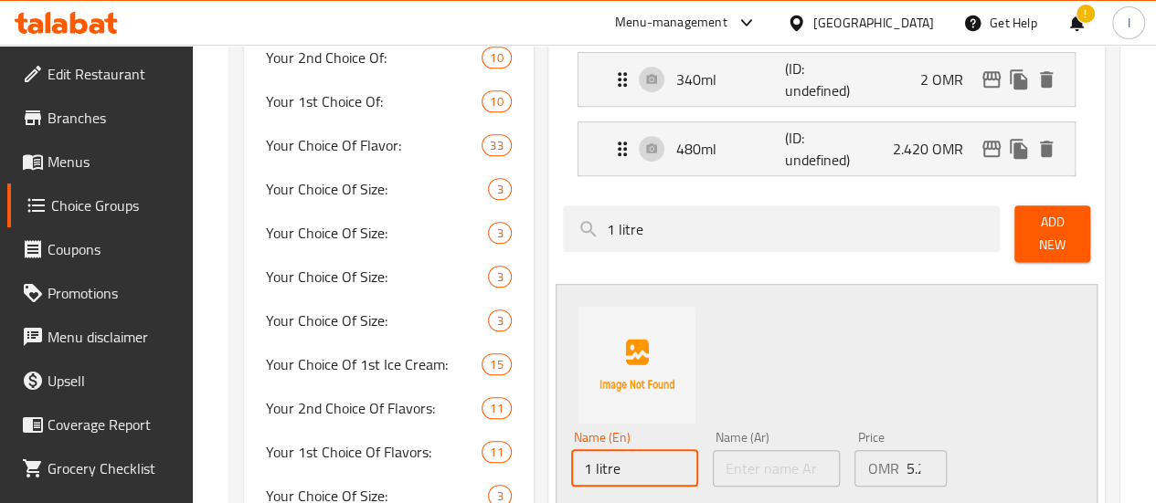
click at [571, 455] on input "1 litre" at bounding box center [634, 468] width 127 height 37
click at [571, 454] on input "1 litre" at bounding box center [634, 468] width 127 height 37
click at [713, 454] on input "text" at bounding box center [776, 468] width 127 height 37
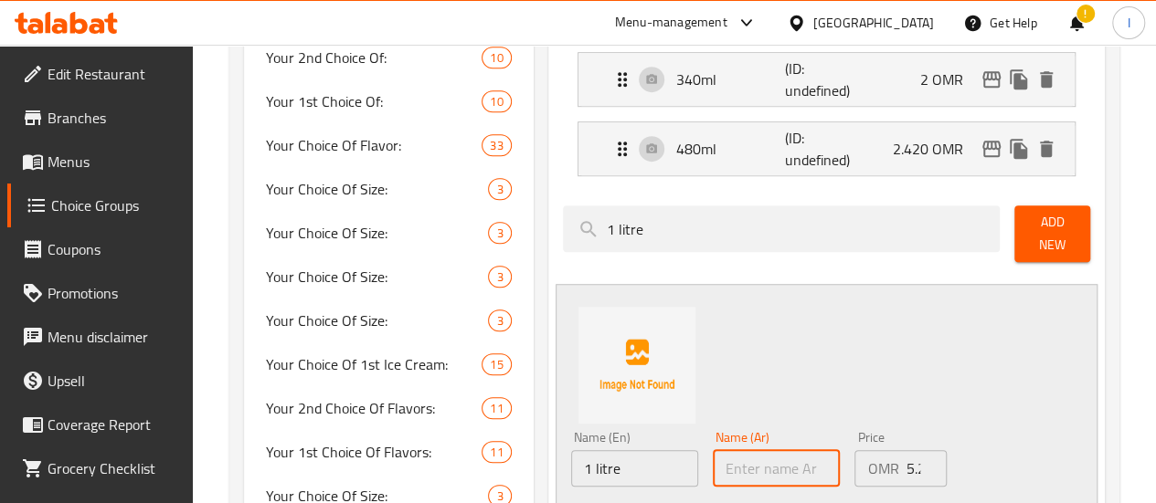
paste input "1 litre"
type input "1 litre"
click at [992, 360] on div "Name (En) 1 litre Name (En) Name (Ar) 1 litre Name (Ar) Price OMR 5.250 Price S…" at bounding box center [827, 418] width 542 height 268
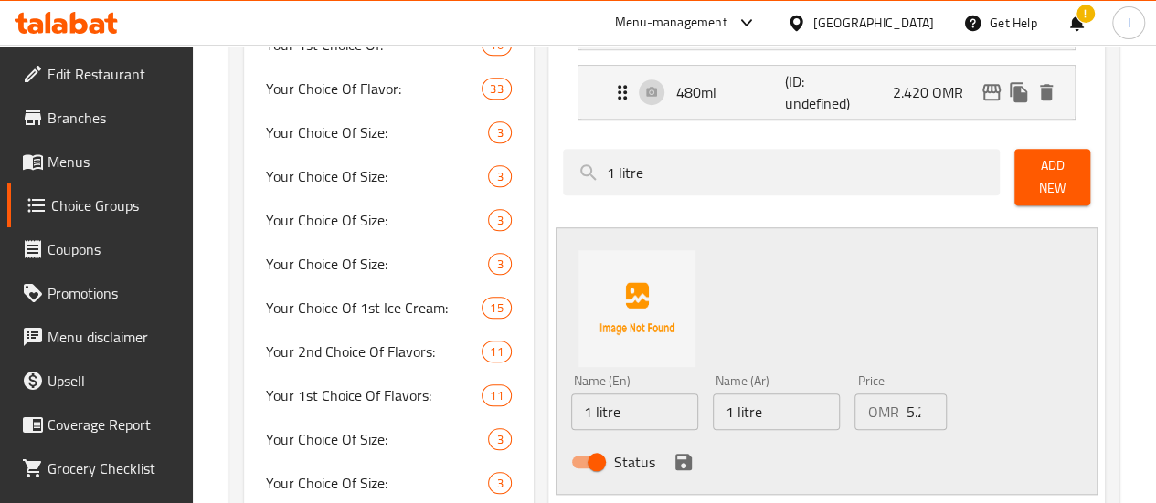
scroll to position [640, 0]
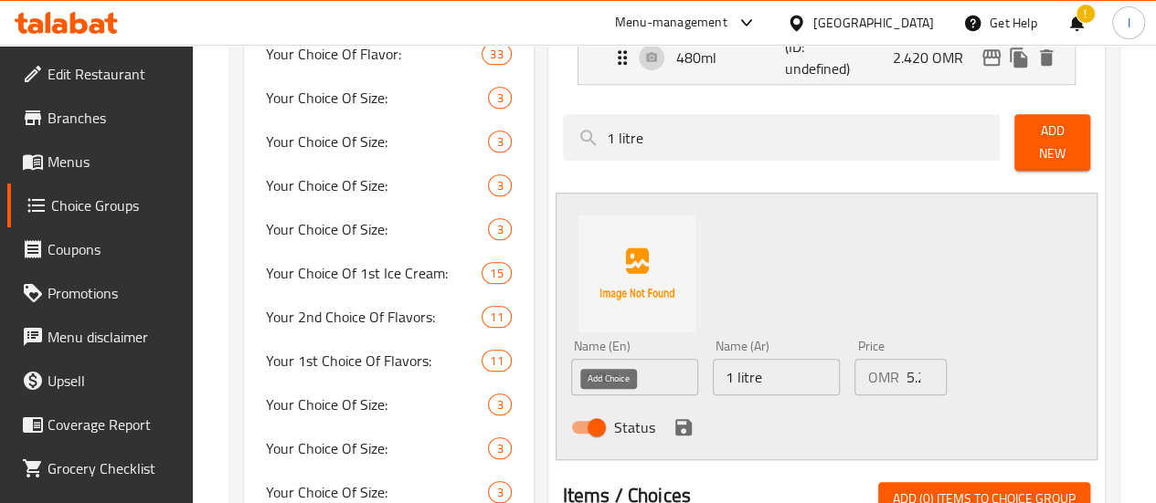
click at [670, 427] on button "save" at bounding box center [683, 427] width 27 height 27
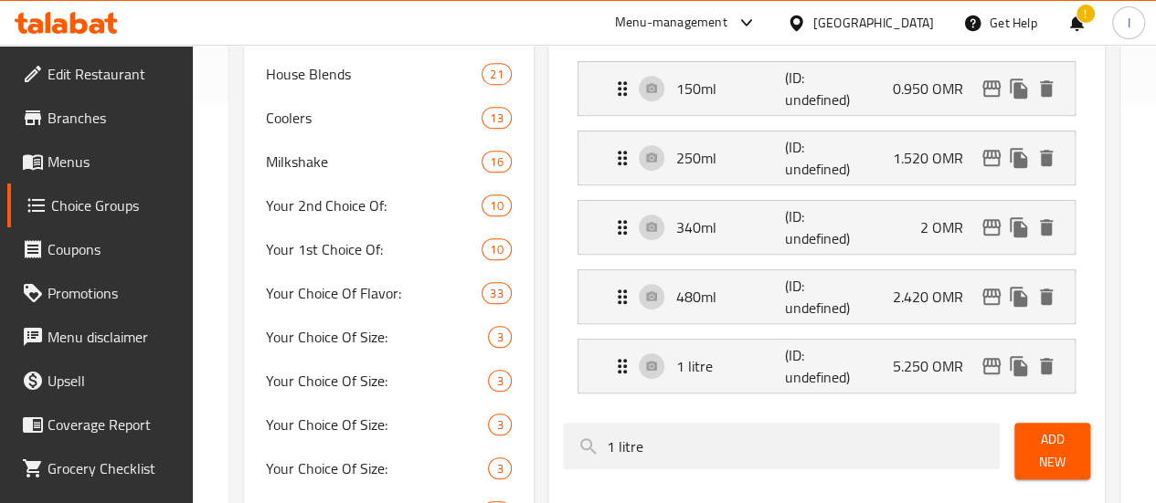
scroll to position [457, 0]
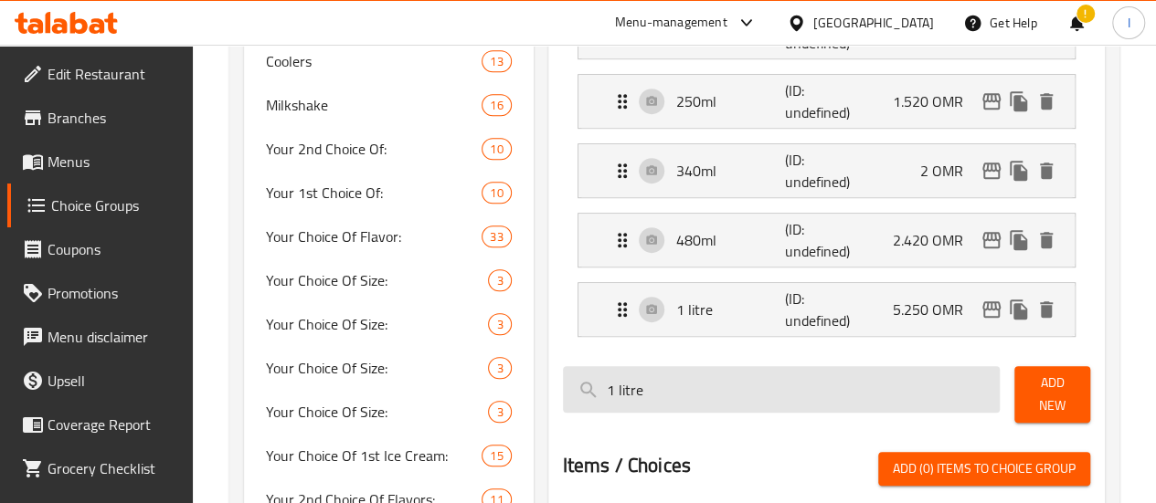
click at [641, 388] on input "1 litre" at bounding box center [782, 389] width 438 height 47
click at [641, 387] on input "1 litre" at bounding box center [782, 389] width 438 height 47
click at [640, 386] on input "1 litre" at bounding box center [782, 389] width 438 height 47
paste input "2 litre 9.980"
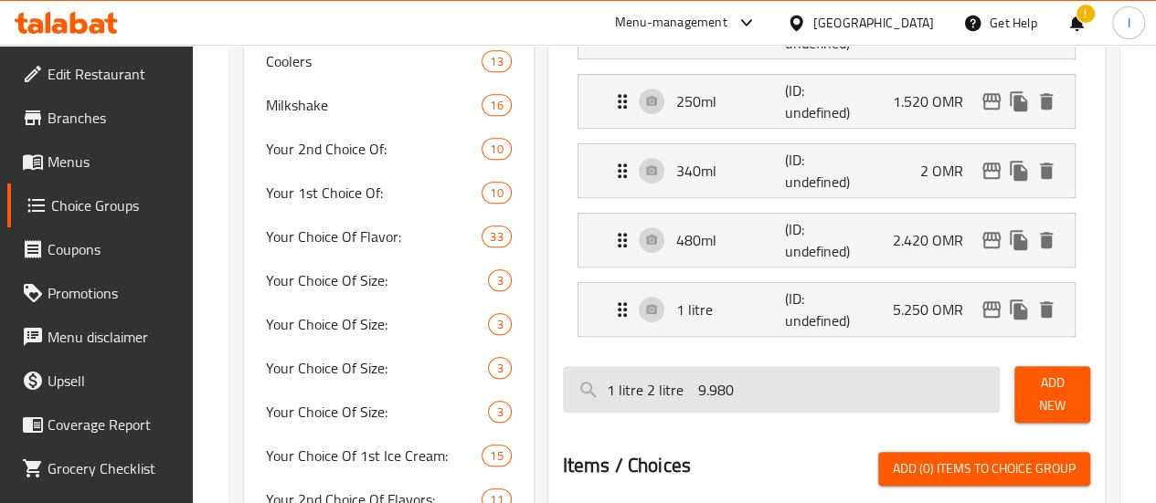
drag, startPoint x: 570, startPoint y: 389, endPoint x: 528, endPoint y: 383, distance: 42.5
click at [563, 384] on input "1 litre 2 litre 9.980" at bounding box center [782, 389] width 438 height 47
click at [670, 388] on input "2 litre 9.980" at bounding box center [782, 389] width 438 height 47
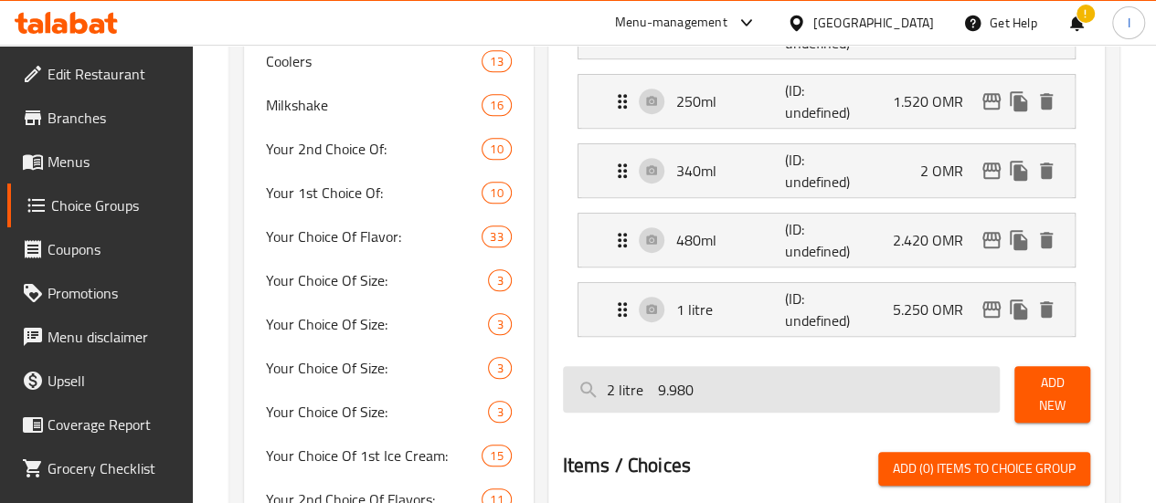
click at [641, 392] on input "2 litre 9.980" at bounding box center [782, 389] width 438 height 47
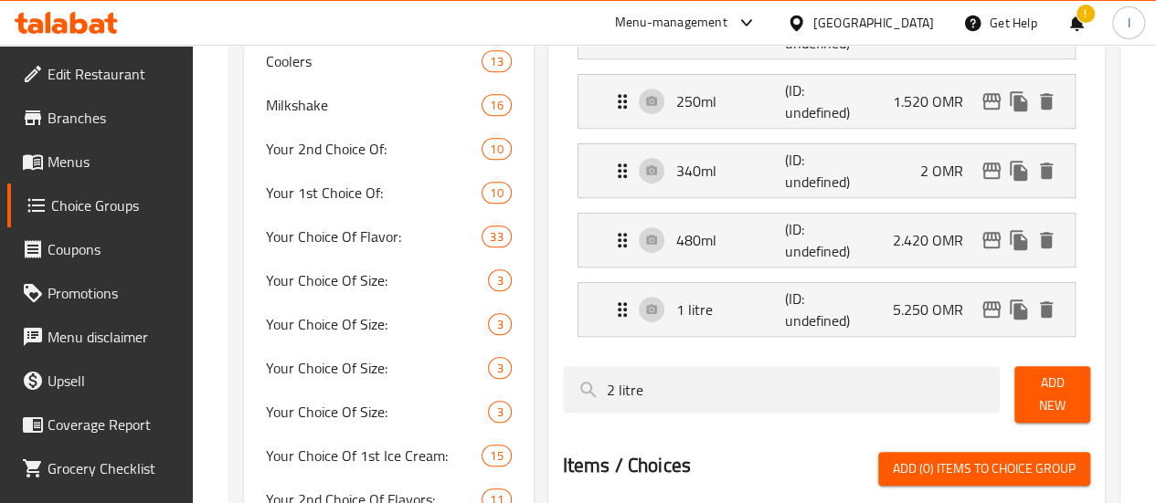
type input "2 litre"
click at [1032, 394] on span "Add New" at bounding box center [1052, 395] width 47 height 46
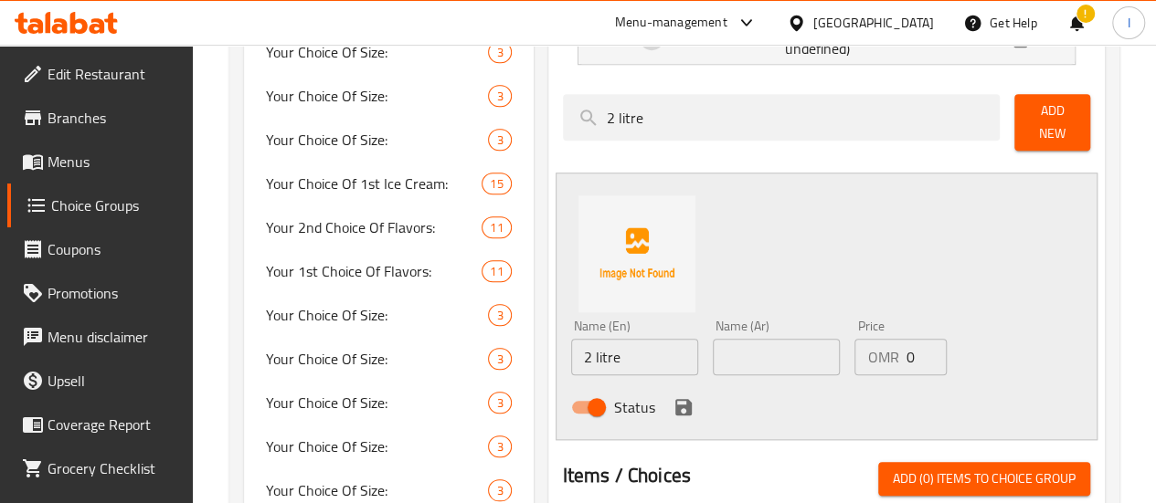
scroll to position [731, 0]
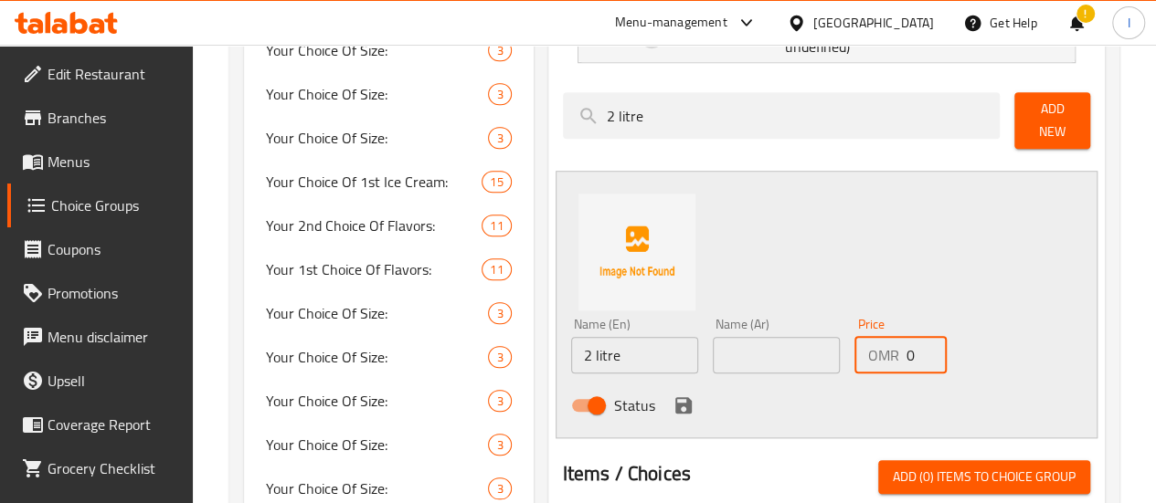
click at [906, 337] on input "0" at bounding box center [926, 355] width 41 height 37
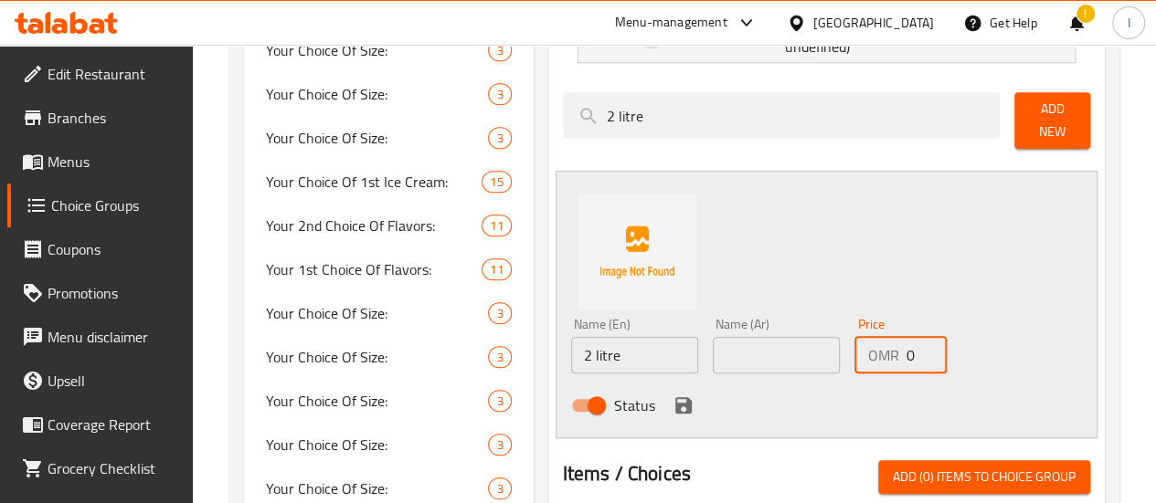
paste input "9.98"
type input "9.980"
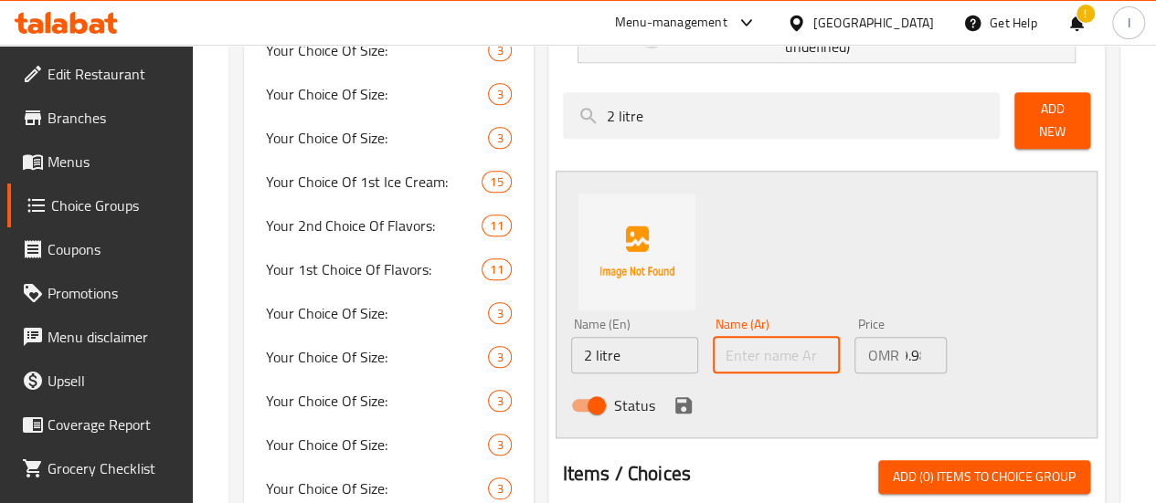
scroll to position [0, 0]
click at [731, 344] on input "text" at bounding box center [776, 355] width 127 height 37
click at [571, 337] on input "2 litre" at bounding box center [634, 355] width 127 height 37
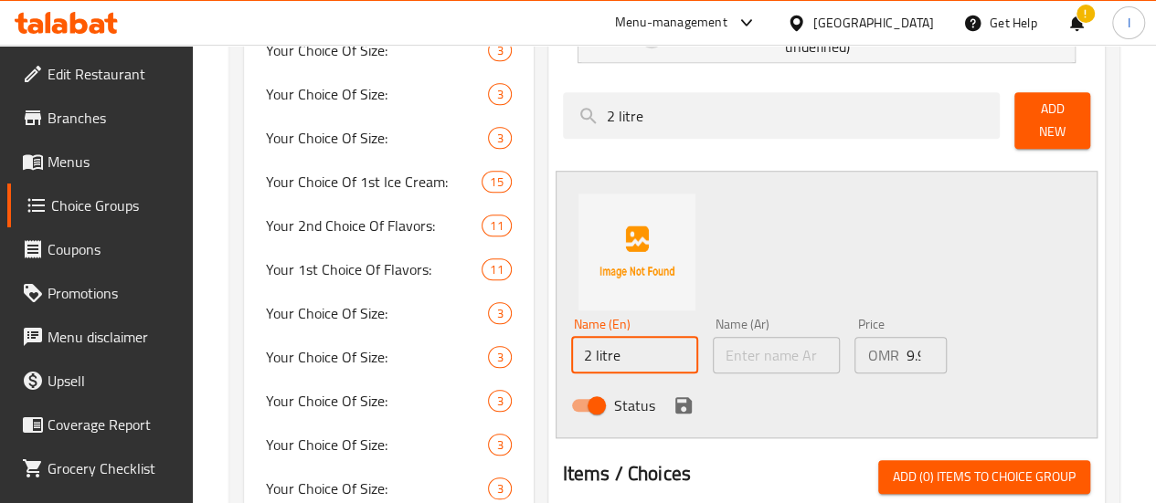
click at [571, 337] on input "2 litre" at bounding box center [634, 355] width 127 height 37
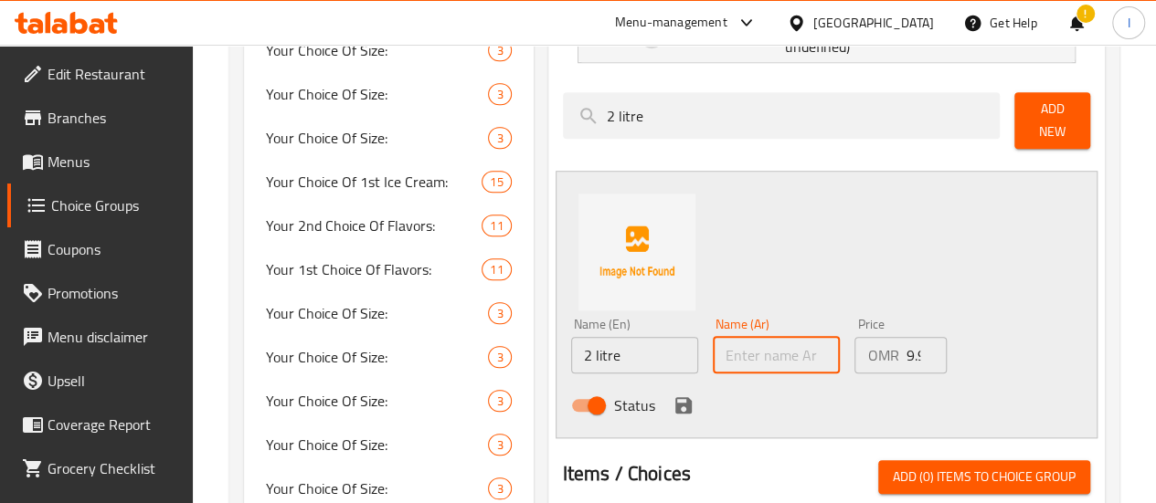
click at [713, 338] on input "text" at bounding box center [776, 355] width 127 height 37
paste input "2 litre"
type input "2 litre"
click at [1025, 304] on div "Name (En) 2 litre Name (En) Name (Ar) 2 litre Name (Ar) Price OMR 9.980 Price S…" at bounding box center [827, 305] width 542 height 268
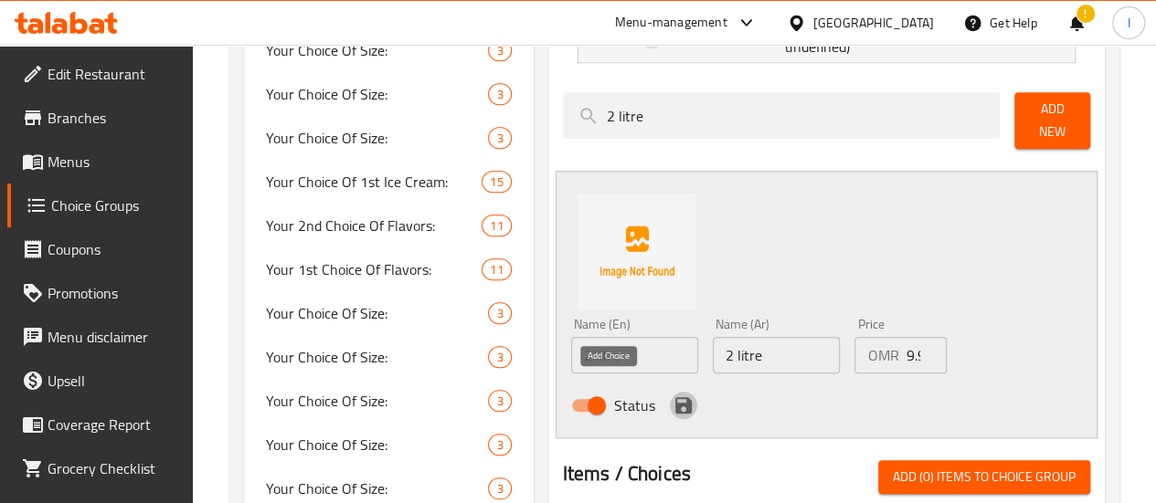
click at [673, 395] on icon "save" at bounding box center [684, 406] width 22 height 22
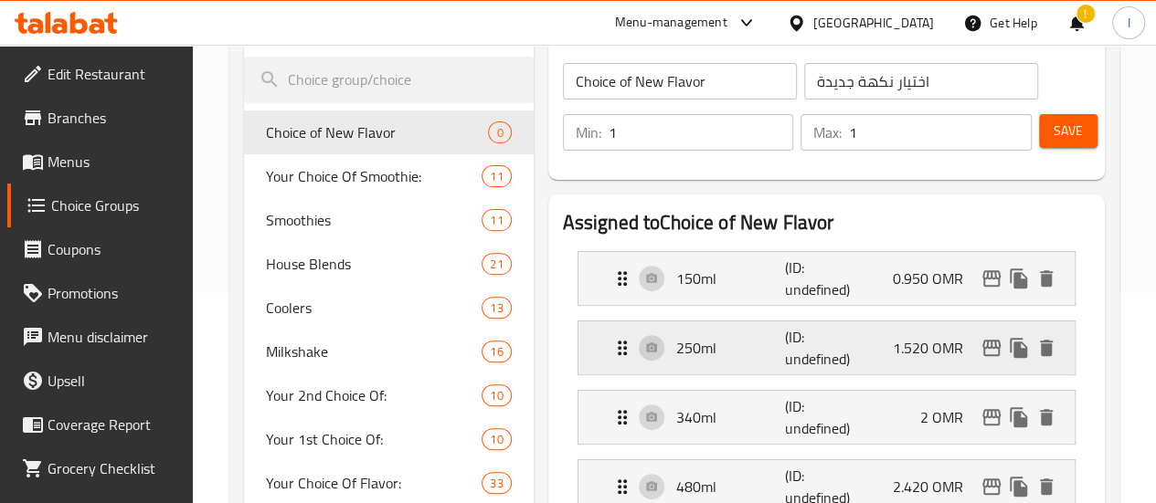
scroll to position [183, 0]
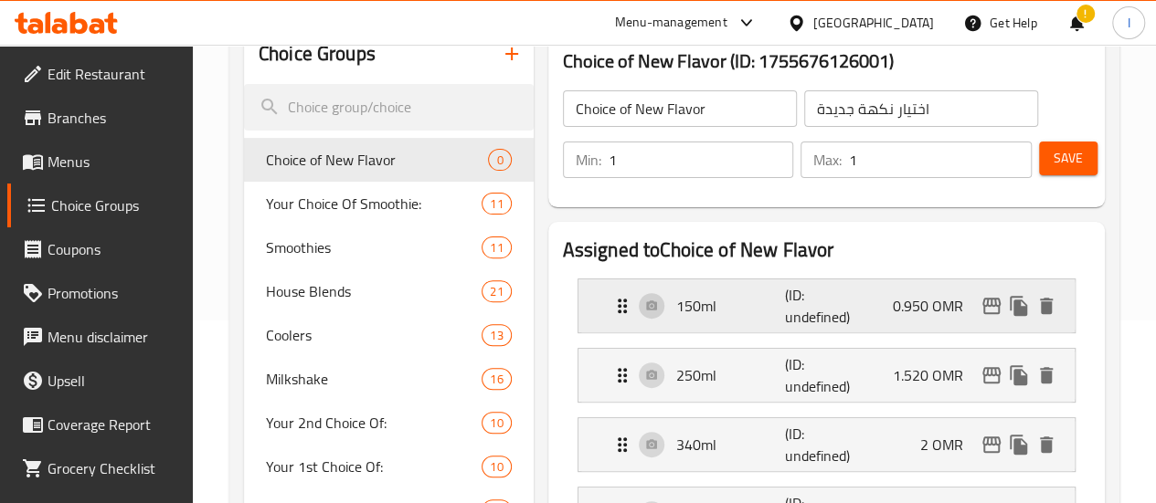
click at [785, 313] on p "(ID: undefined)" at bounding box center [821, 306] width 73 height 44
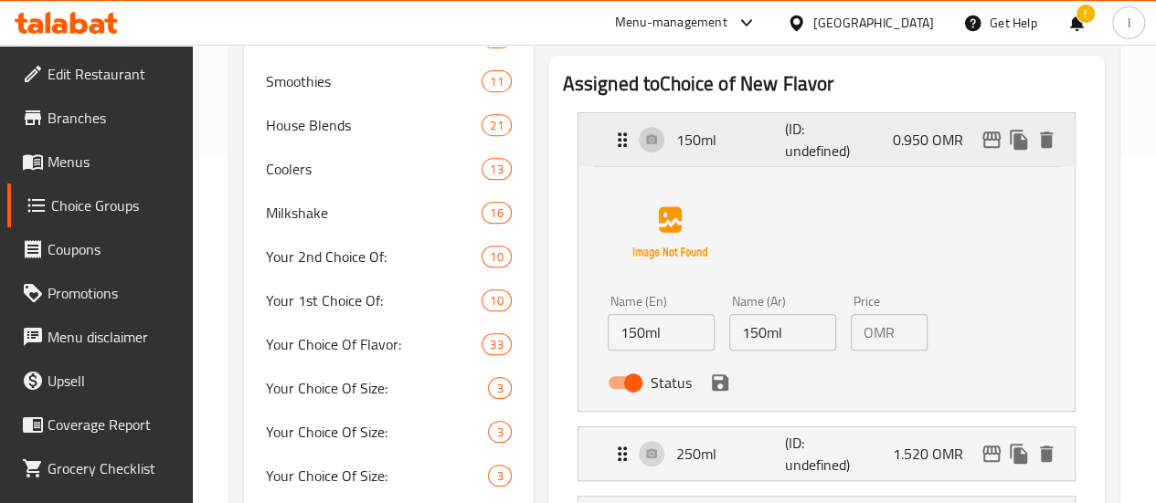
scroll to position [366, 0]
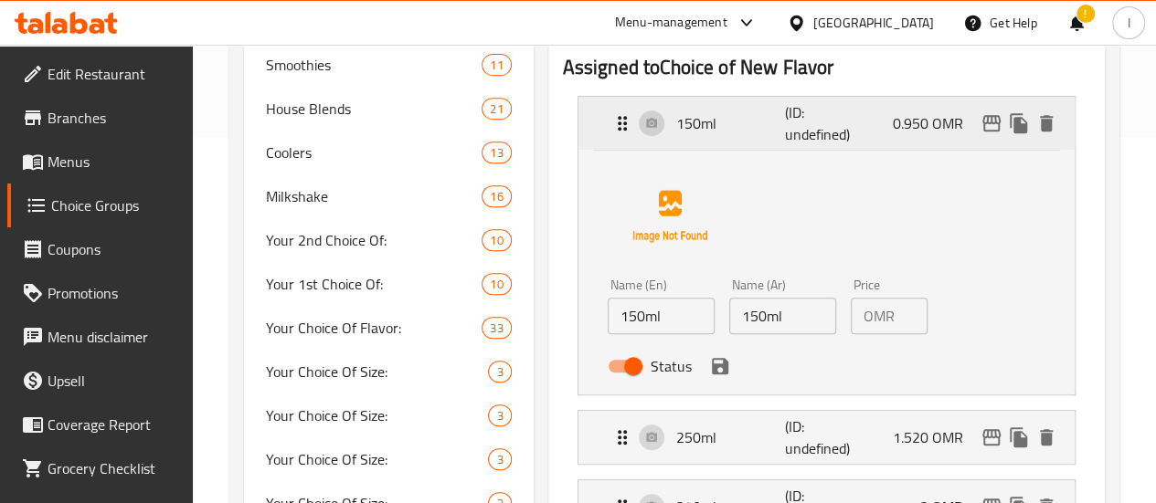
click at [785, 143] on p "(ID: undefined)" at bounding box center [821, 123] width 73 height 44
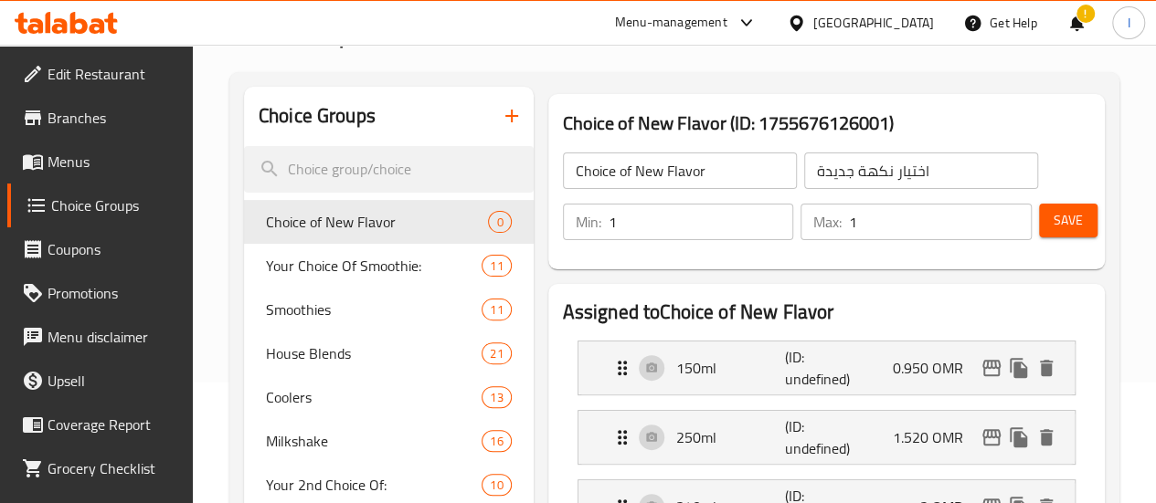
scroll to position [91, 0]
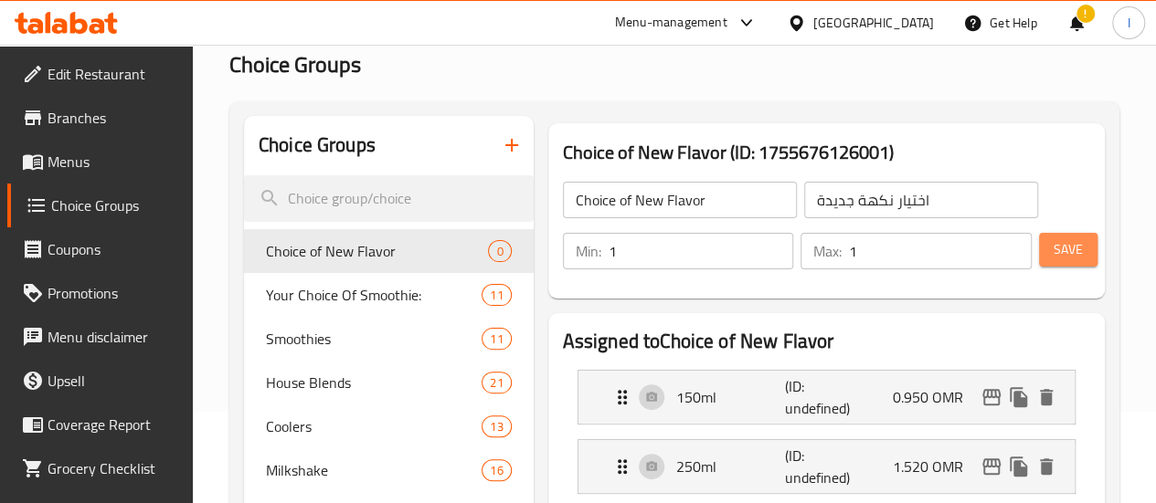
click at [1072, 255] on span "Save" at bounding box center [1068, 249] width 29 height 23
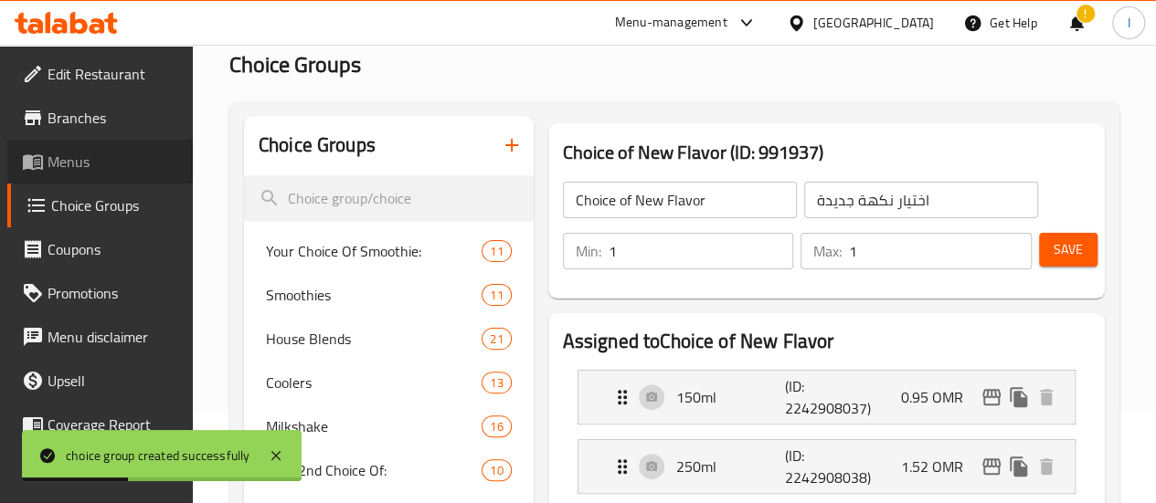
click at [106, 163] on span "Menus" at bounding box center [113, 162] width 131 height 22
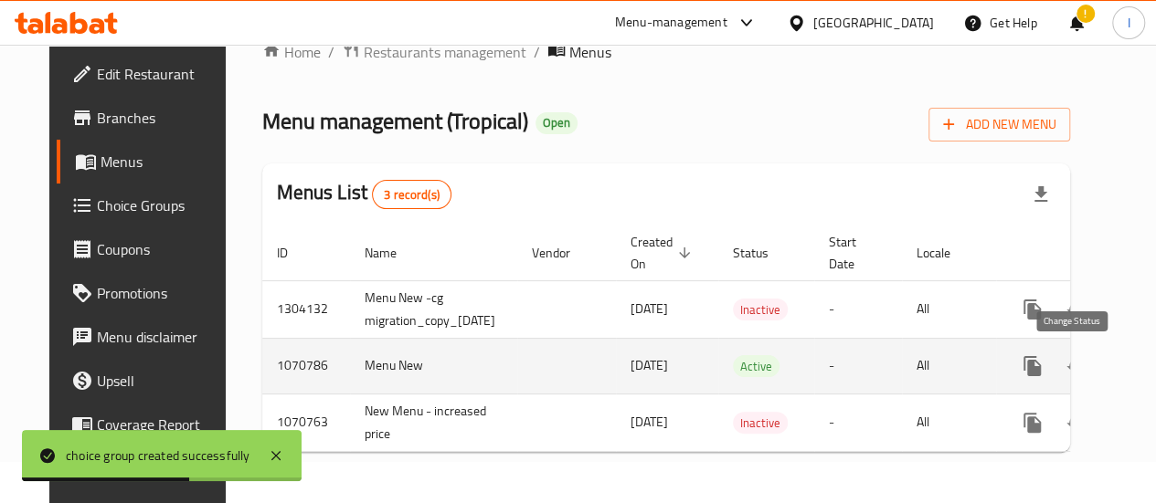
scroll to position [0, 78]
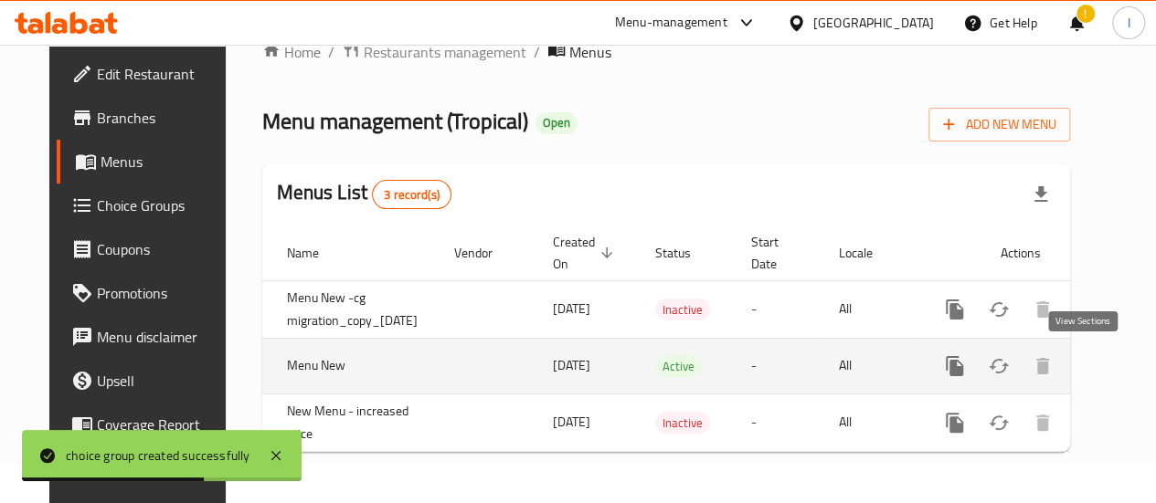
click at [1089, 344] on link "enhanced table" at bounding box center [1087, 366] width 44 height 44
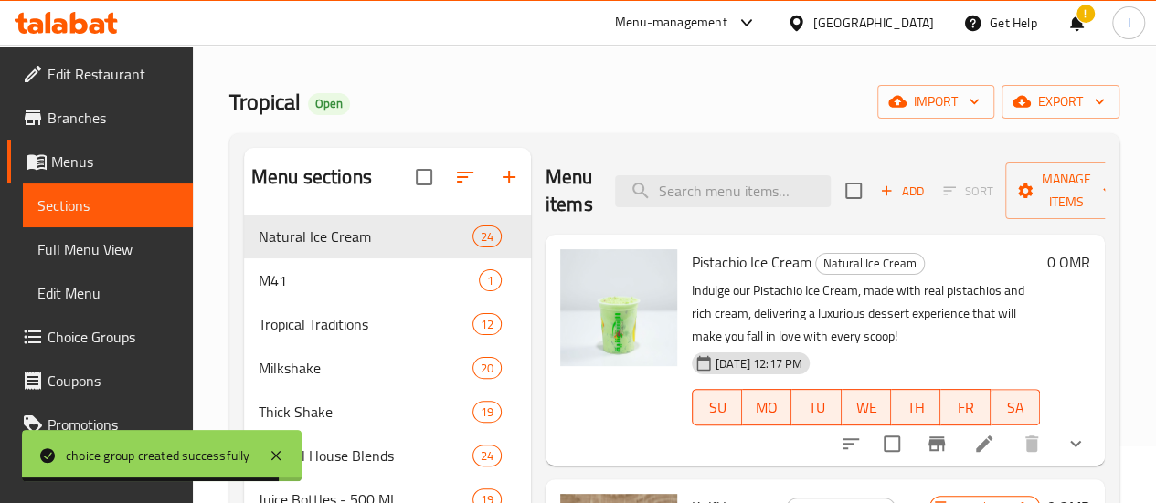
scroll to position [91, 0]
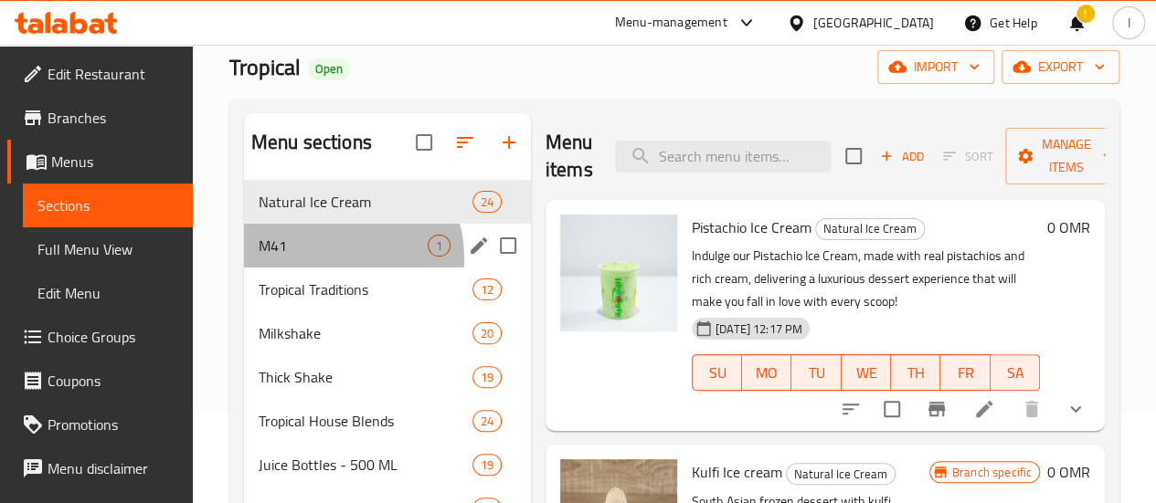
click at [334, 268] on div "M41 1" at bounding box center [387, 246] width 287 height 44
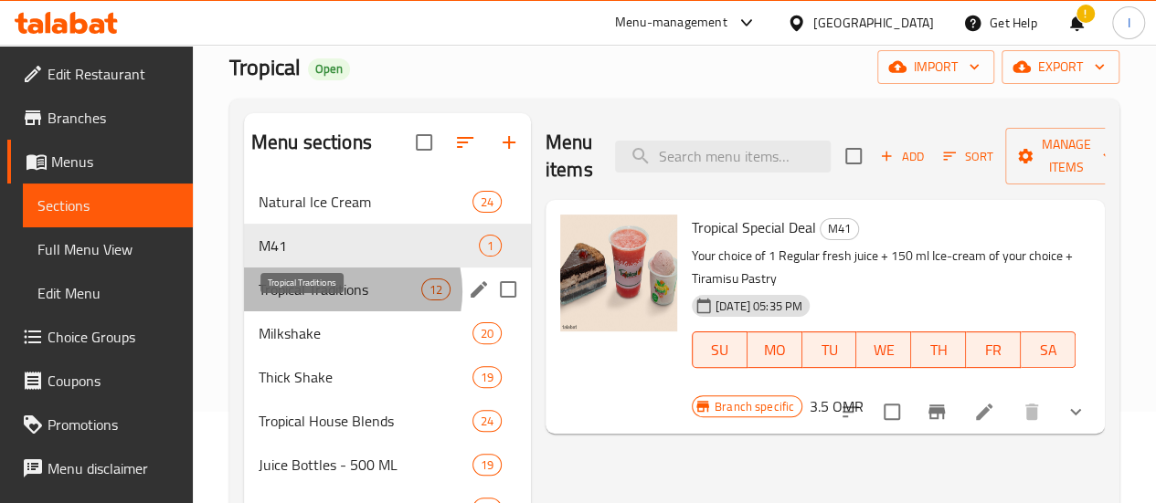
click at [343, 301] on span "Tropical Traditions" at bounding box center [340, 290] width 163 height 22
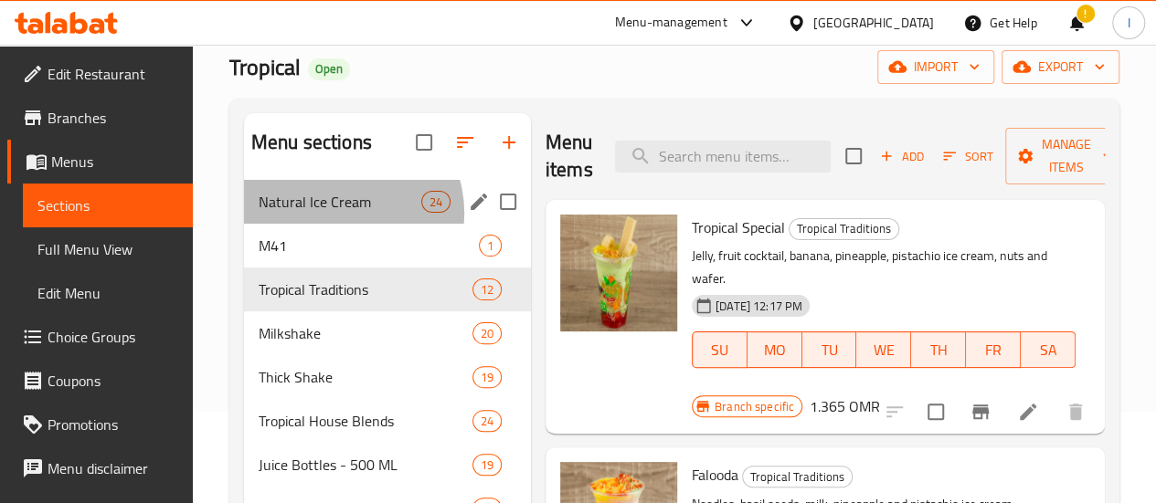
click at [340, 224] on div "Natural Ice Cream 24" at bounding box center [387, 202] width 287 height 44
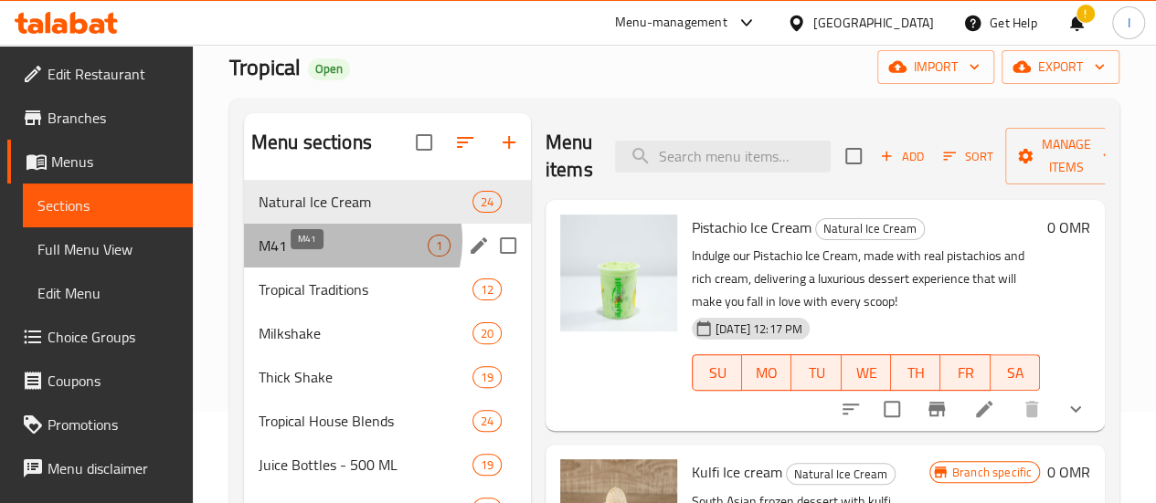
click at [341, 257] on span "M41" at bounding box center [343, 246] width 169 height 22
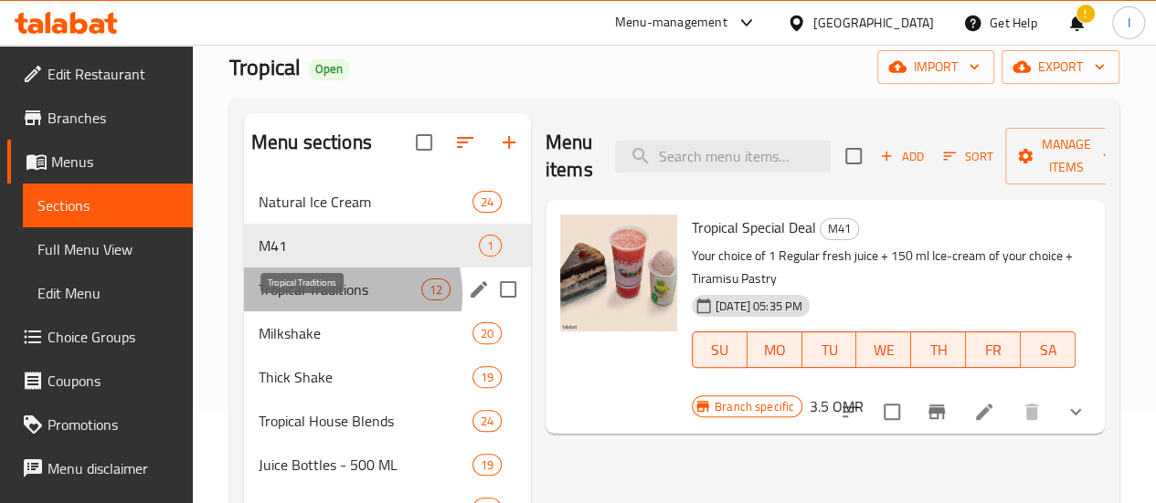
click at [331, 301] on span "Tropical Traditions" at bounding box center [340, 290] width 163 height 22
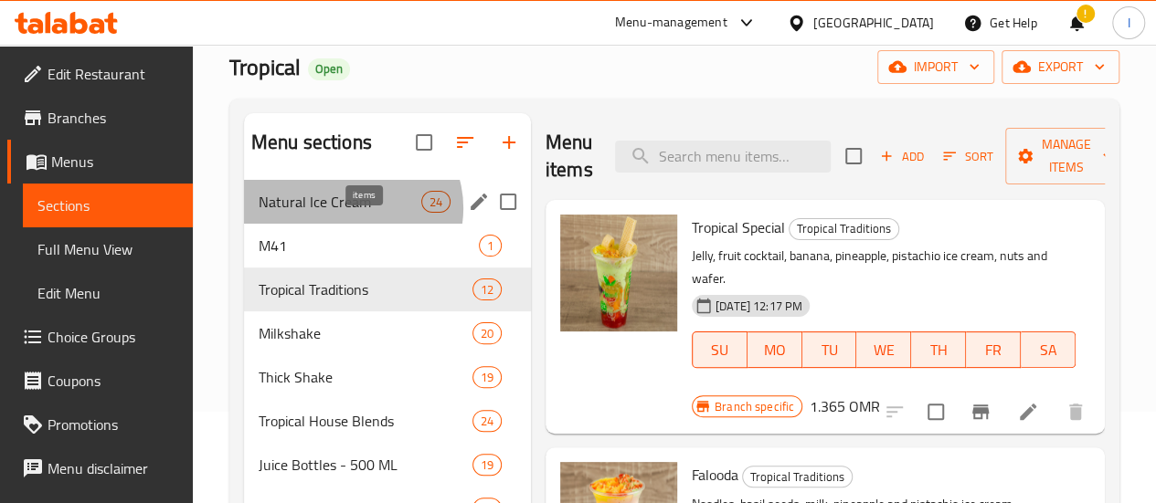
click at [422, 211] on span "24" at bounding box center [435, 202] width 27 height 17
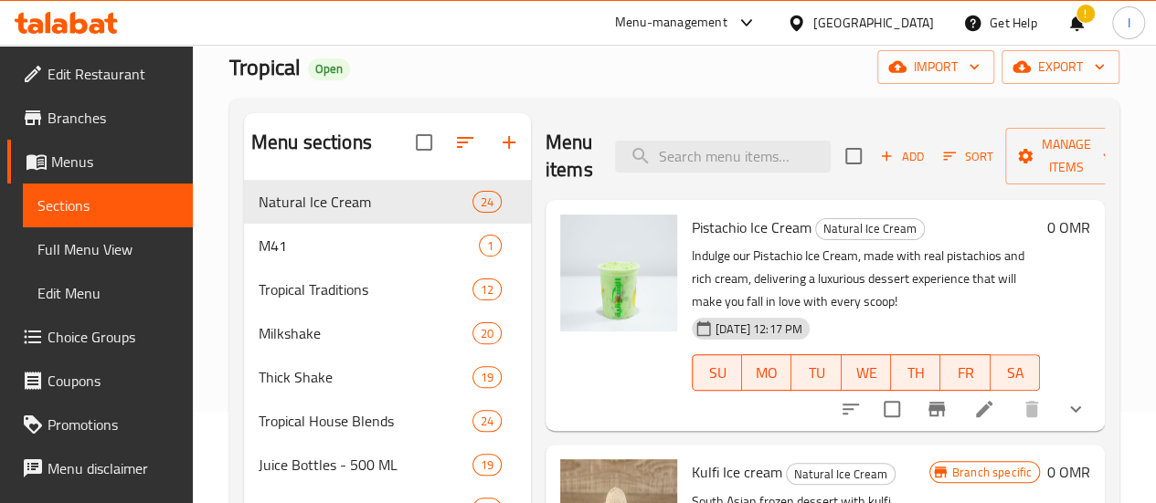
click at [488, 63] on div "Tropical Open import export" at bounding box center [674, 67] width 890 height 34
click at [498, 154] on icon "button" at bounding box center [509, 143] width 22 height 22
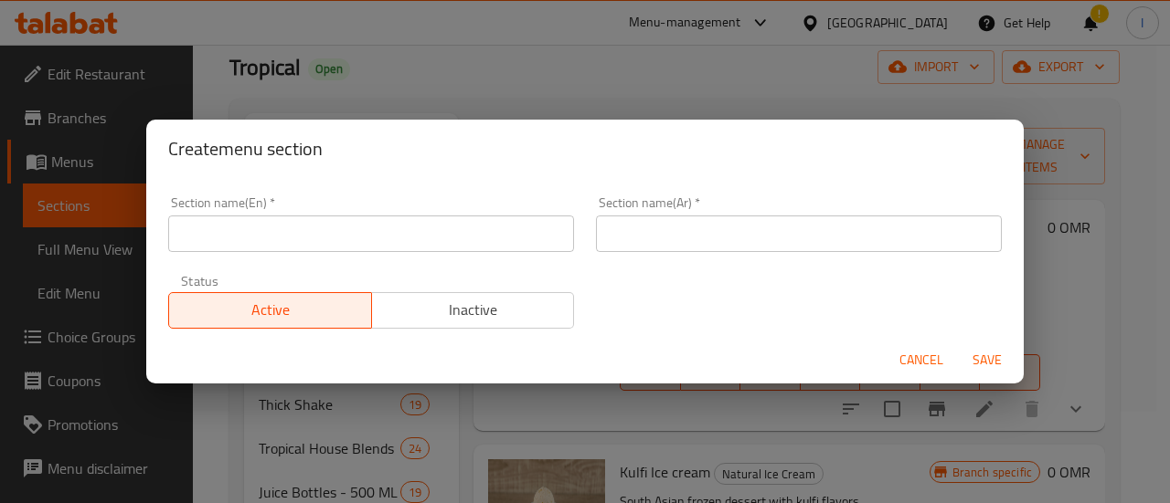
click at [397, 240] on input "text" at bounding box center [371, 234] width 406 height 37
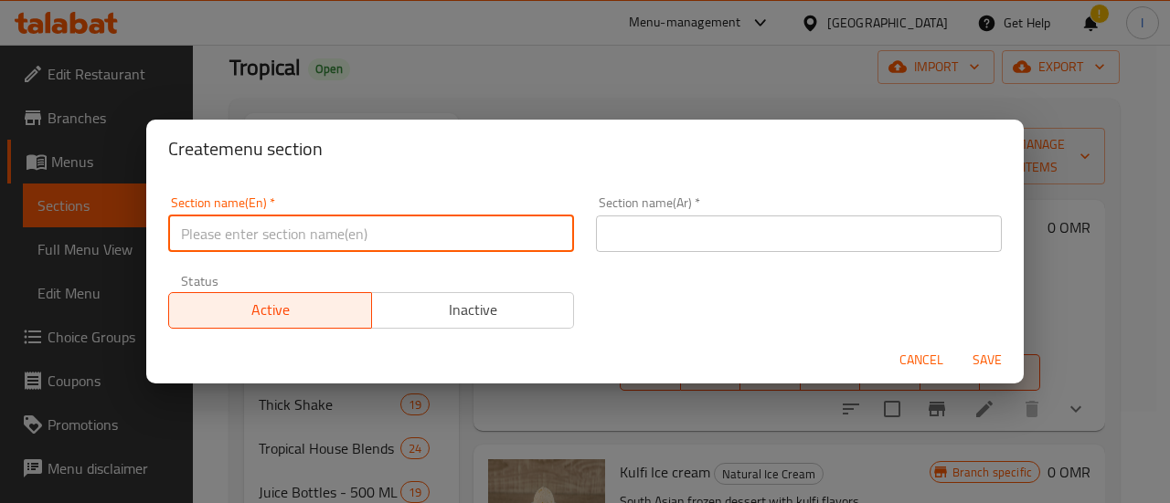
click at [397, 240] on input "text" at bounding box center [371, 234] width 406 height 37
type input "New Ice Cream Flavors"
click at [360, 239] on input "New Ice Cream Flavors" at bounding box center [371, 234] width 406 height 37
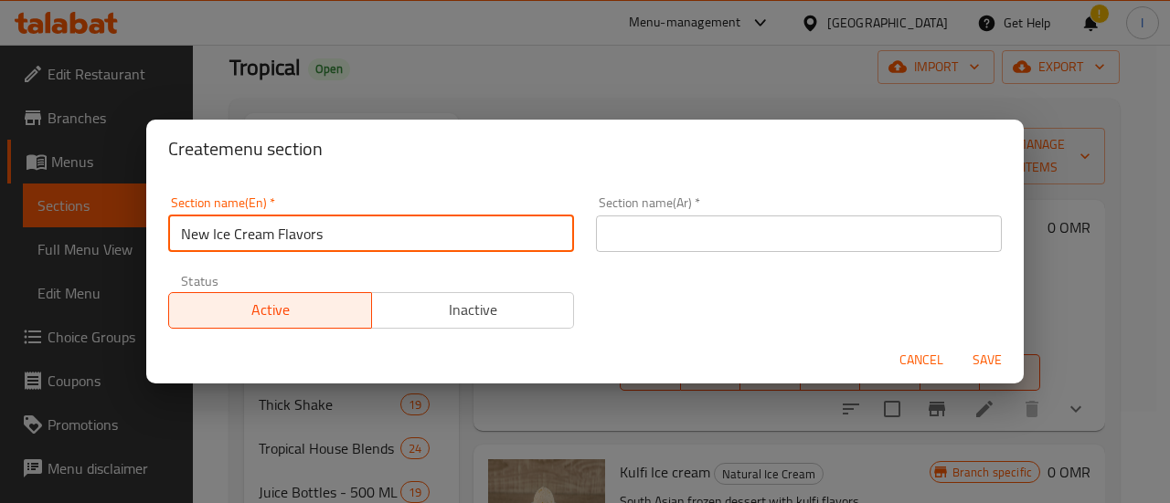
click at [360, 239] on input "New Ice Cream Flavors" at bounding box center [371, 234] width 406 height 37
click at [676, 233] on input "text" at bounding box center [799, 234] width 406 height 37
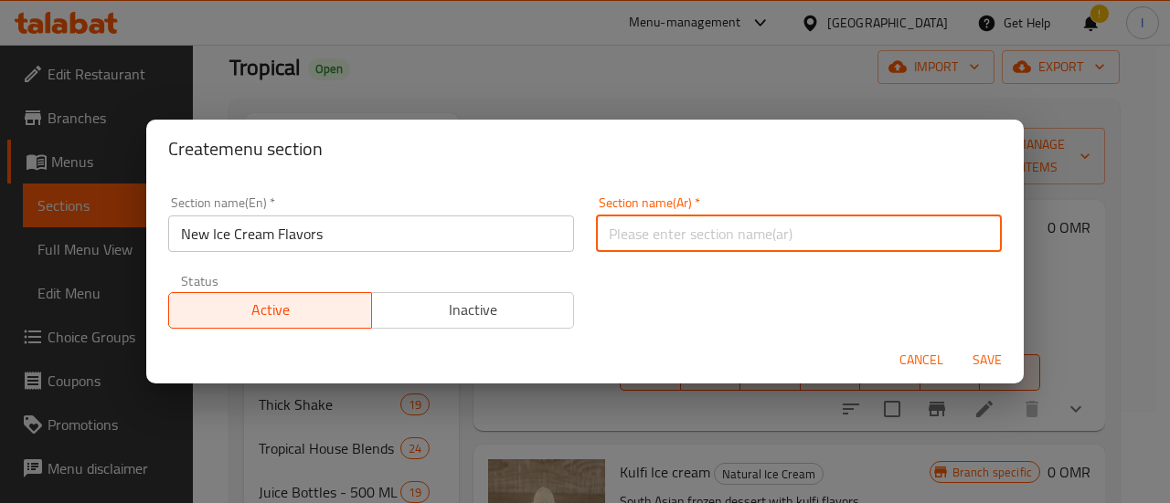
paste input "نكهات الآيس كريم الجديدة"
type input "نكهات الآيس كريم الجديدة"
click at [994, 366] on span "Save" at bounding box center [987, 360] width 44 height 23
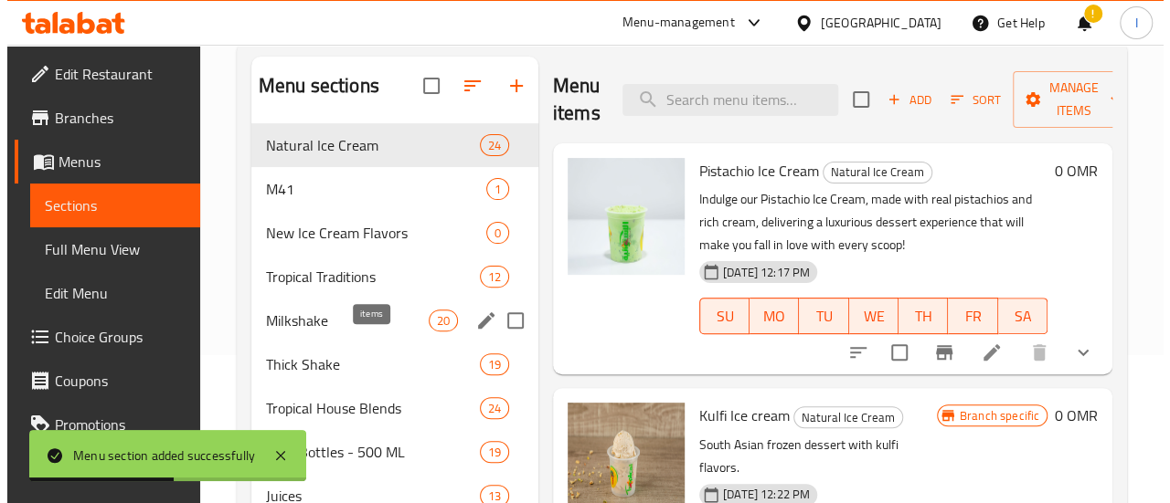
scroll to position [183, 0]
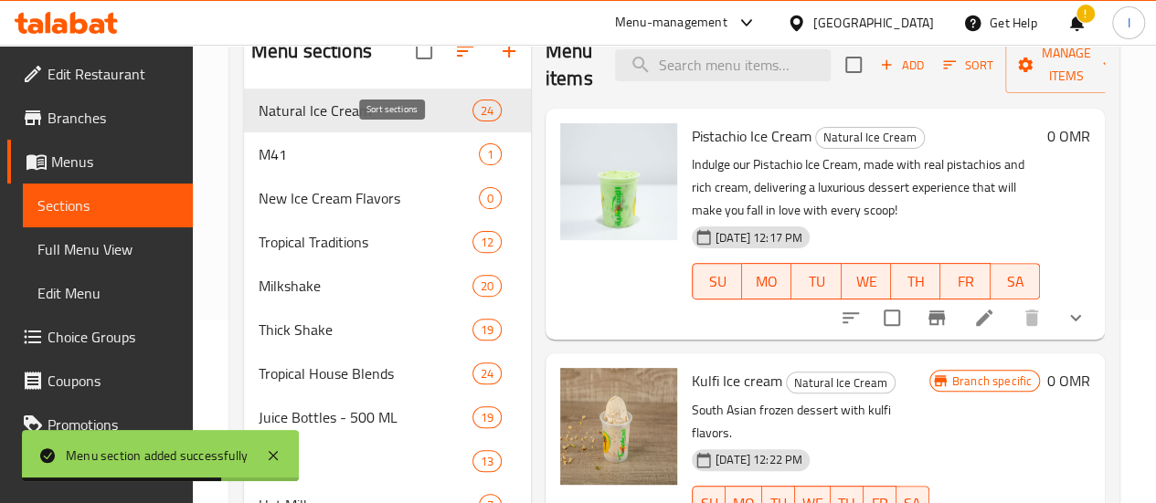
click at [454, 62] on icon "button" at bounding box center [465, 51] width 22 height 22
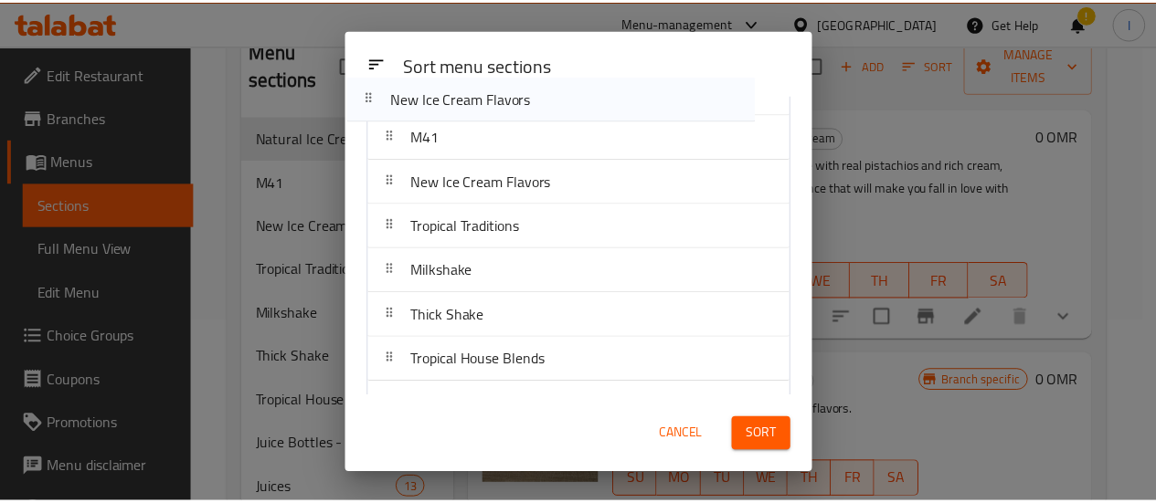
scroll to position [0, 0]
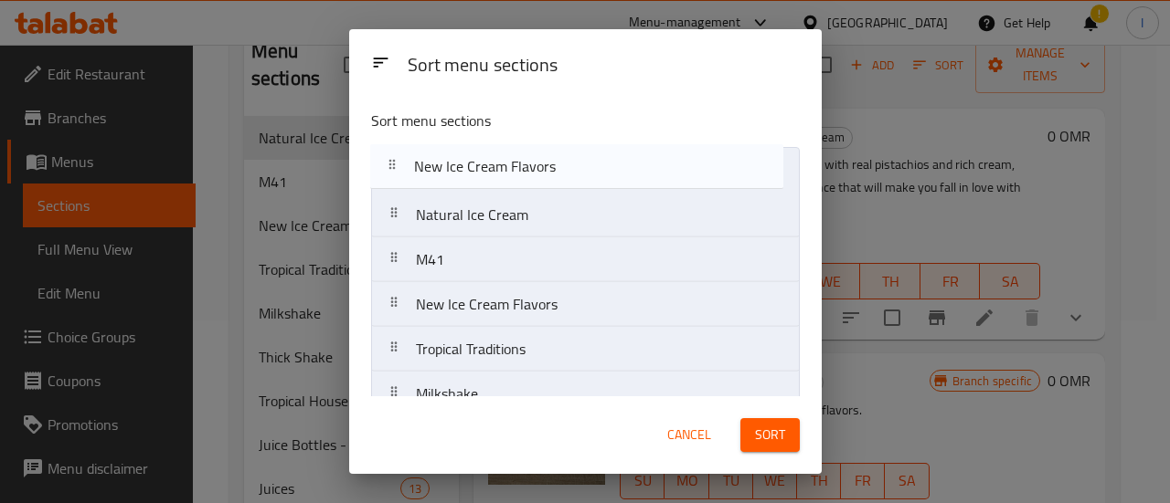
drag, startPoint x: 390, startPoint y: 211, endPoint x: 390, endPoint y: 160, distance: 51.2
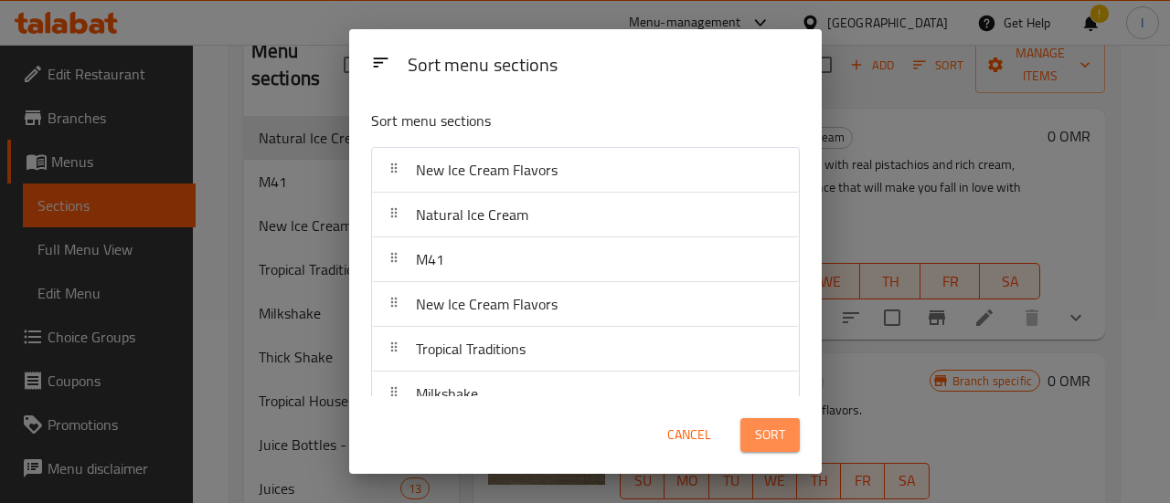
click at [751, 433] on button "Sort" at bounding box center [769, 436] width 59 height 34
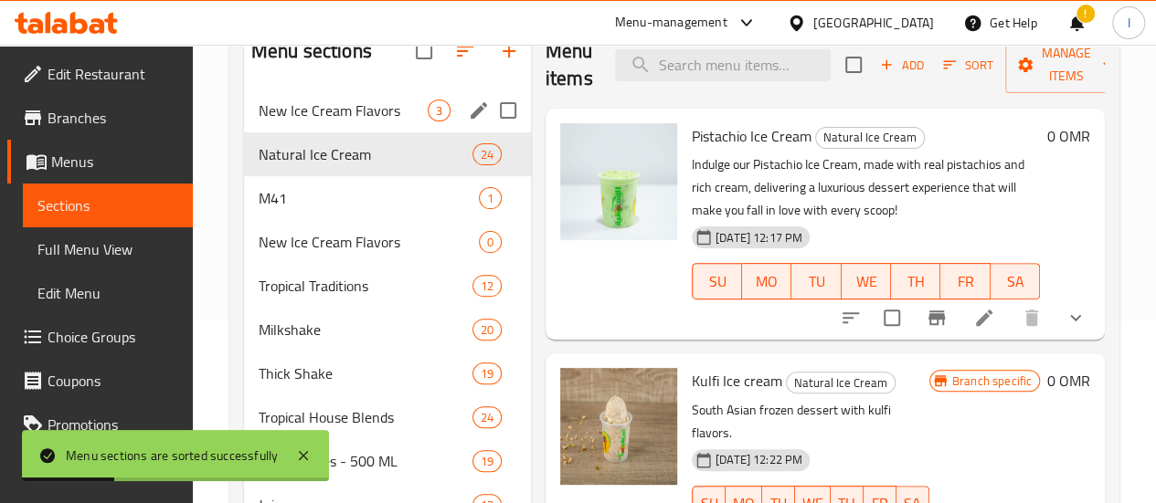
click at [365, 125] on div "New Ice Cream Flavors 3" at bounding box center [387, 111] width 287 height 44
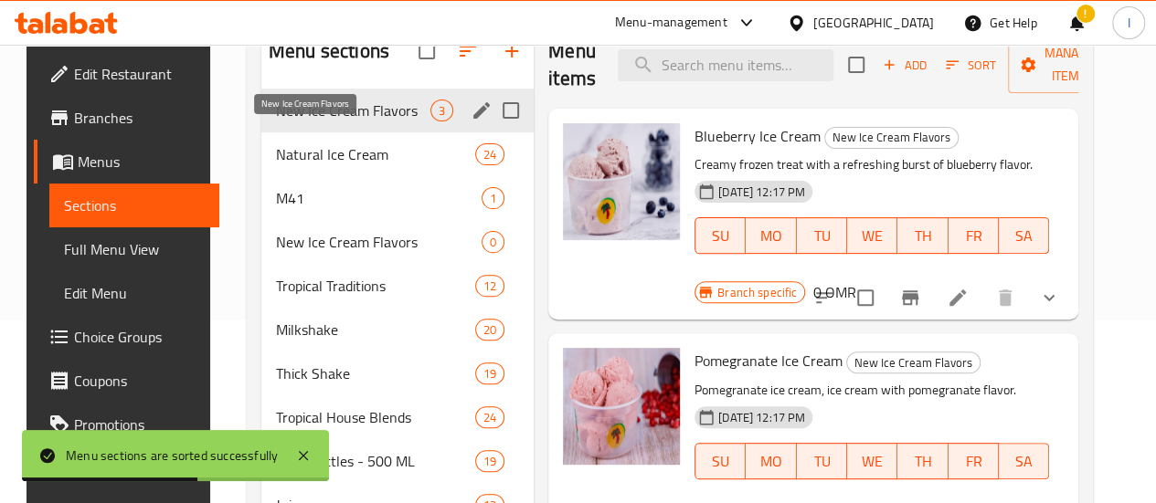
click at [329, 122] on span "New Ice Cream Flavors" at bounding box center [353, 111] width 154 height 22
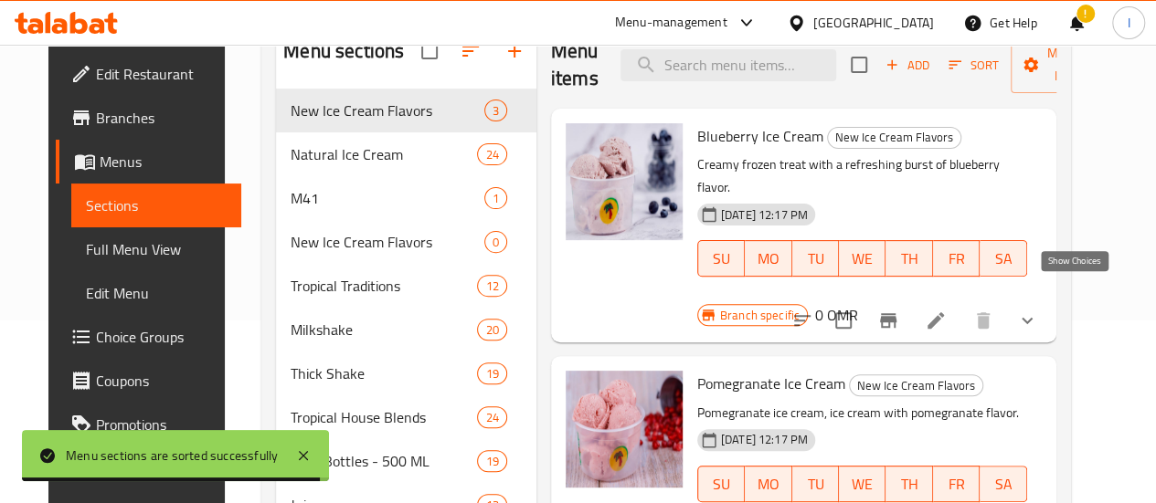
click at [1038, 310] on icon "show more" at bounding box center [1027, 321] width 22 height 22
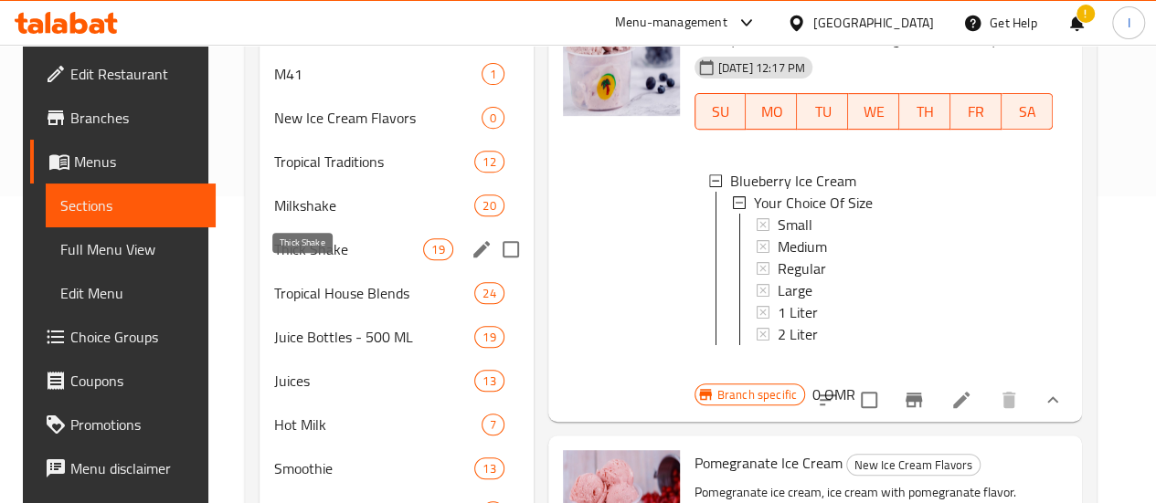
scroll to position [288, 0]
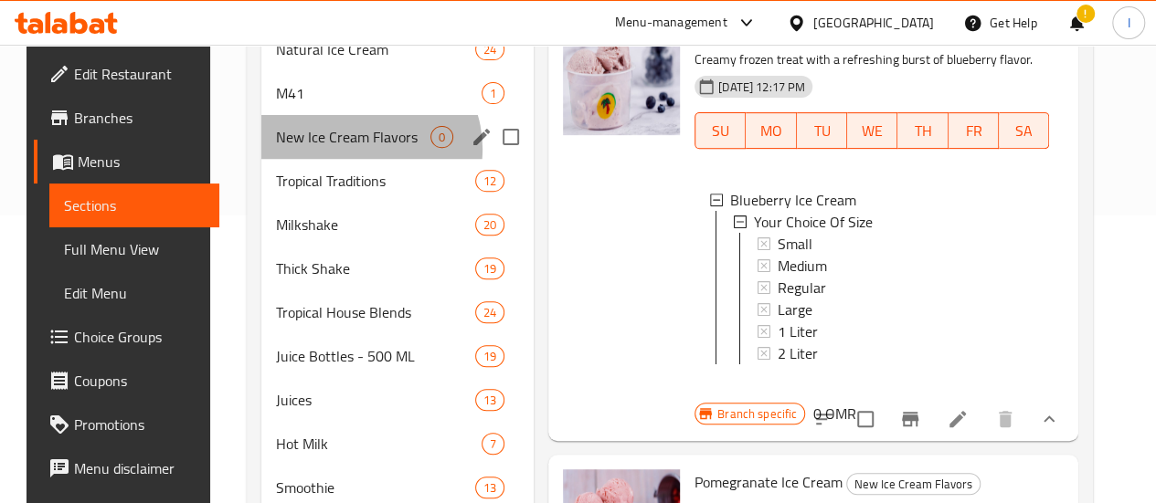
click at [345, 159] on div "New Ice Cream Flavors 0" at bounding box center [397, 137] width 272 height 44
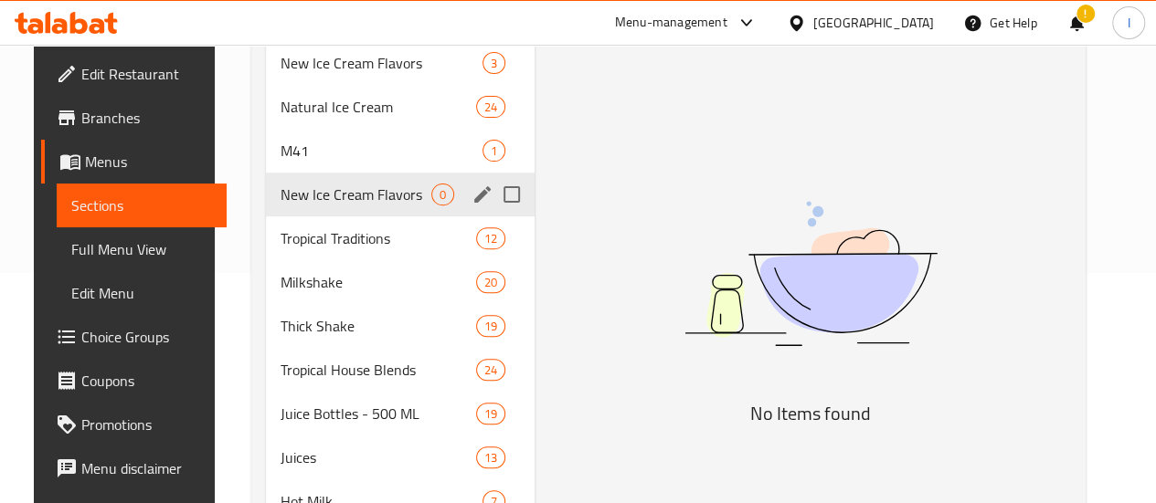
scroll to position [196, 0]
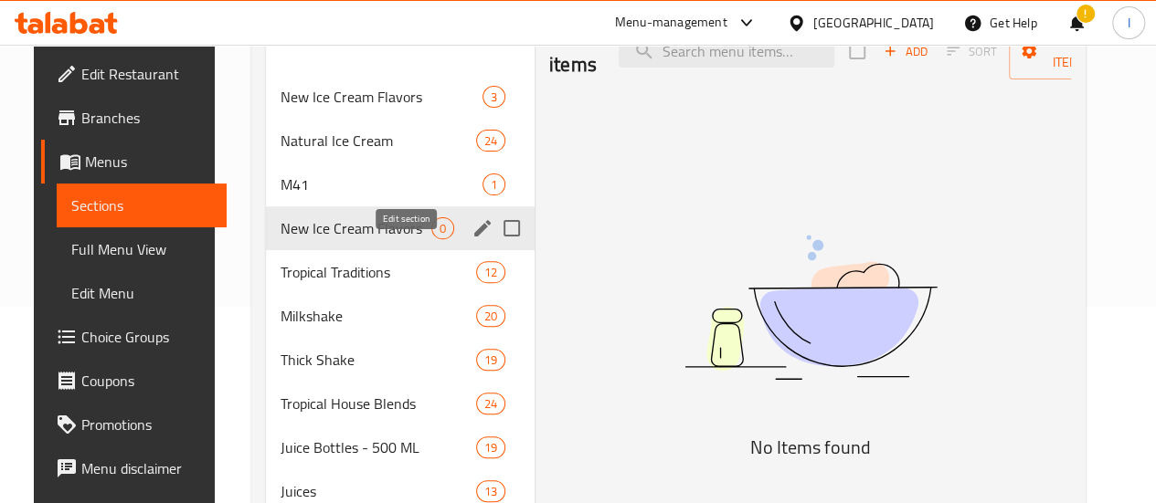
click at [472, 239] on icon "edit" at bounding box center [483, 228] width 22 height 22
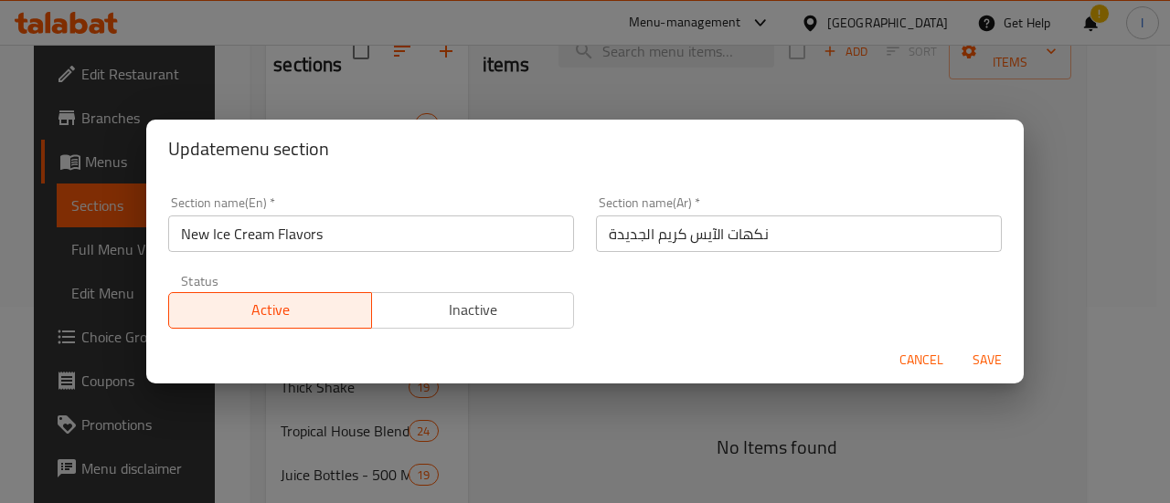
click at [477, 315] on span "Inactive" at bounding box center [473, 310] width 188 height 26
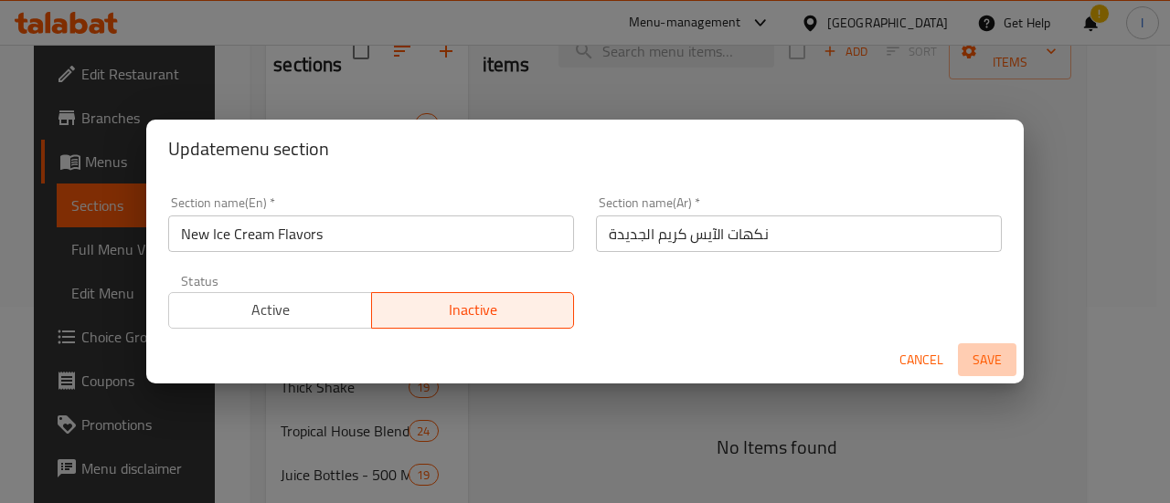
click at [971, 357] on span "Save" at bounding box center [987, 360] width 44 height 23
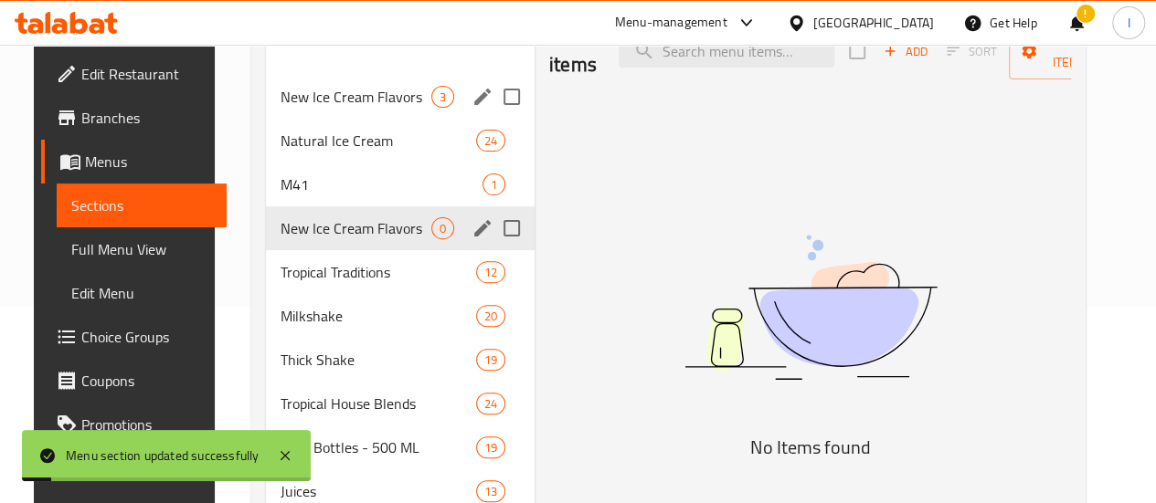
click at [353, 108] on span "New Ice Cream Flavors" at bounding box center [356, 97] width 151 height 22
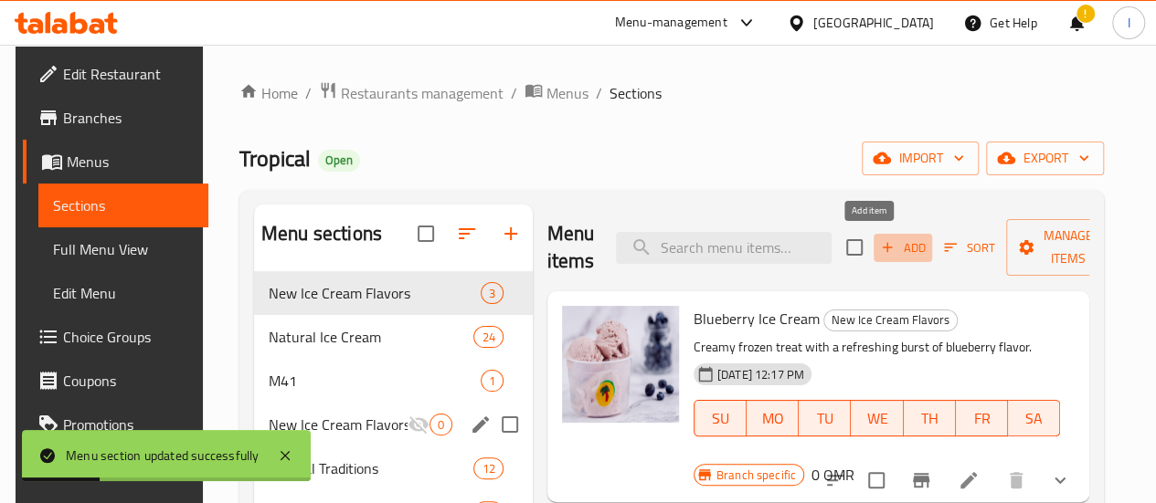
click at [878, 238] on span "Add" at bounding box center [902, 248] width 49 height 21
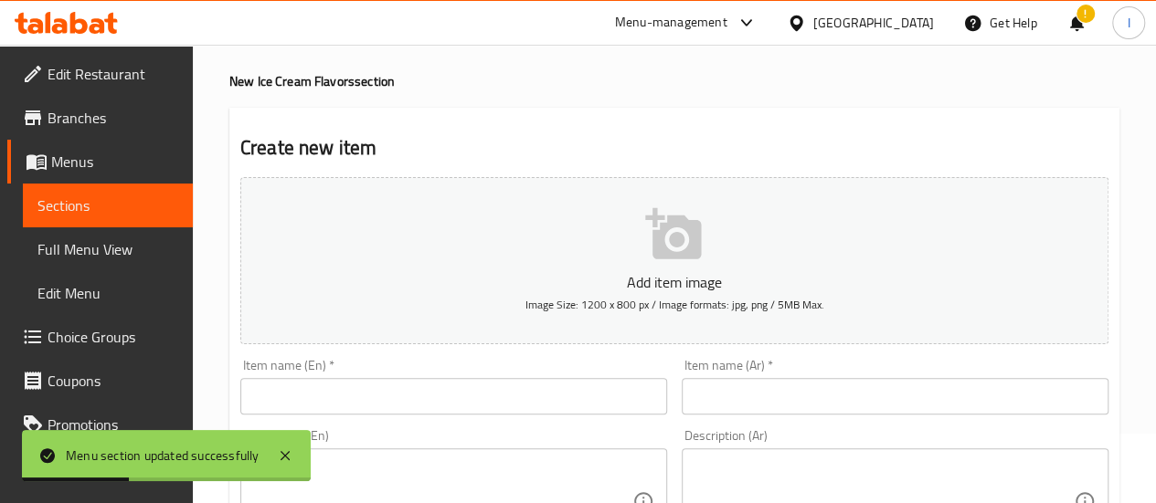
scroll to position [183, 0]
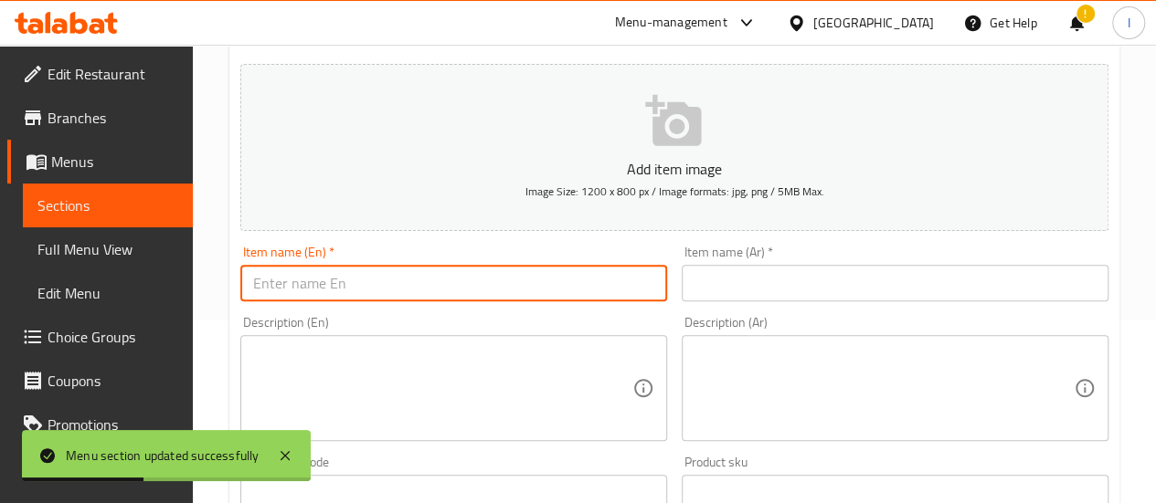
click at [394, 284] on input "text" at bounding box center [453, 283] width 427 height 37
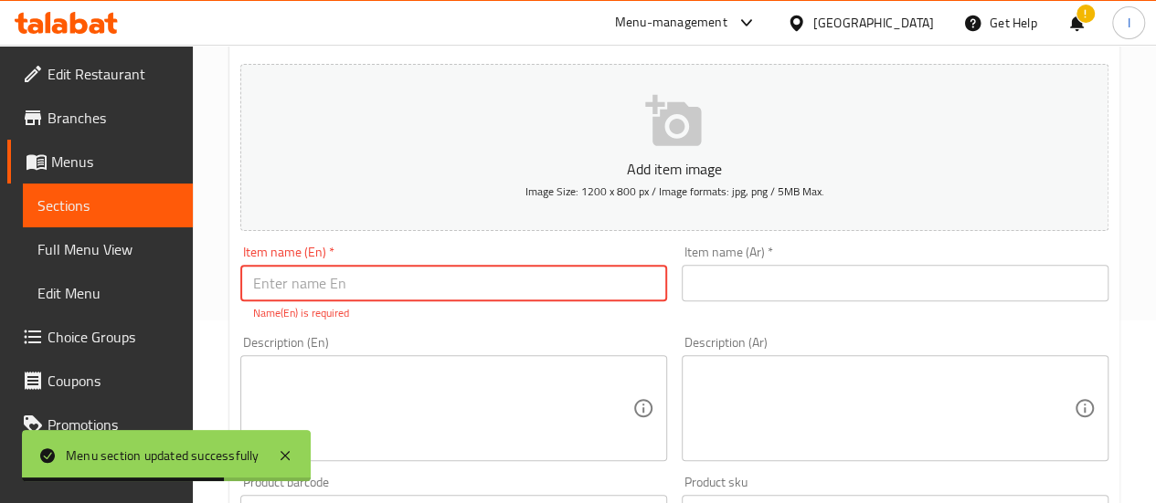
paste input "Lotus ice cream"
click at [497, 279] on input "Lotus ice cream" at bounding box center [453, 283] width 427 height 37
click at [499, 280] on input "Lotus ice cream" at bounding box center [453, 283] width 427 height 37
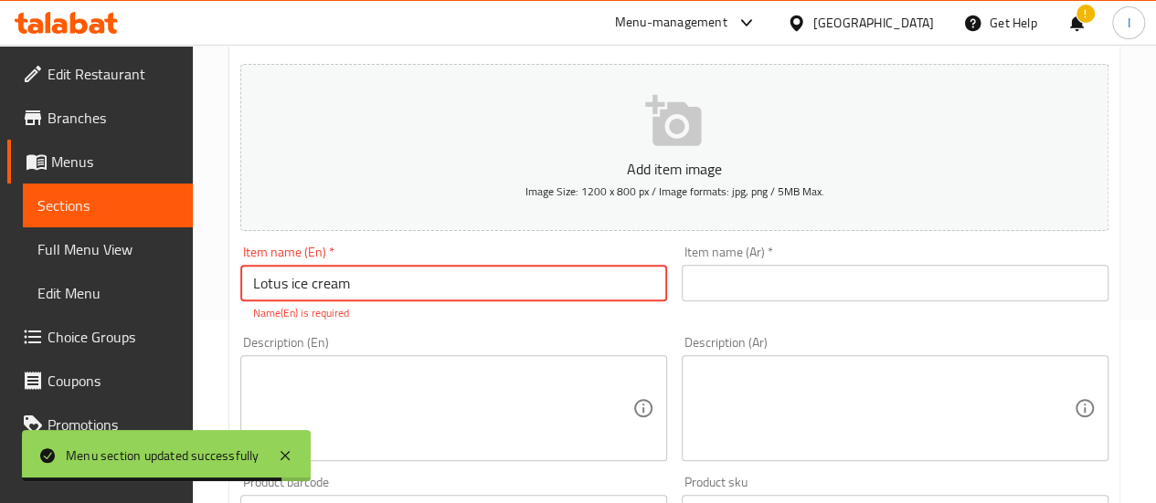
type input "Lotus ice cream"
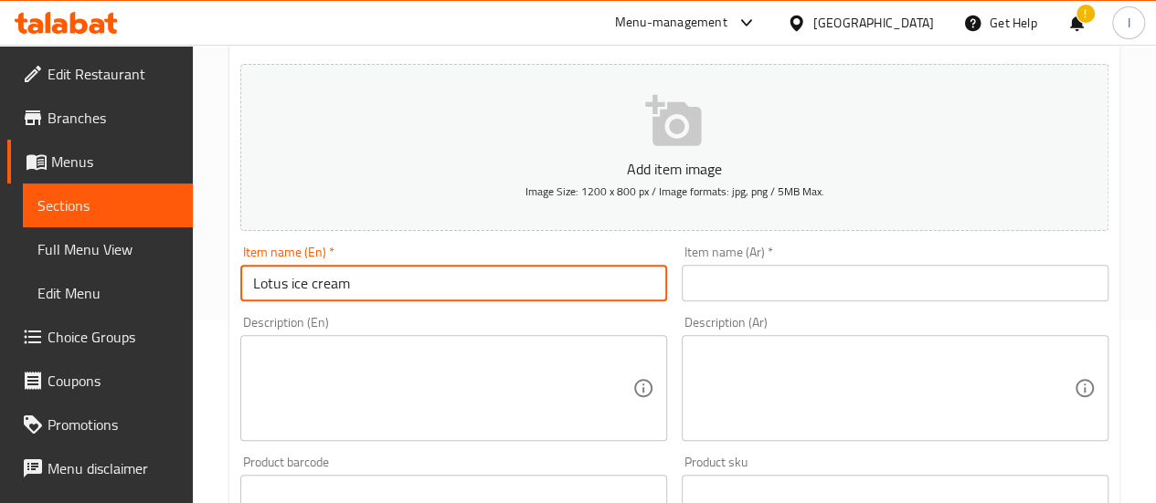
click at [773, 277] on input "text" at bounding box center [895, 283] width 427 height 37
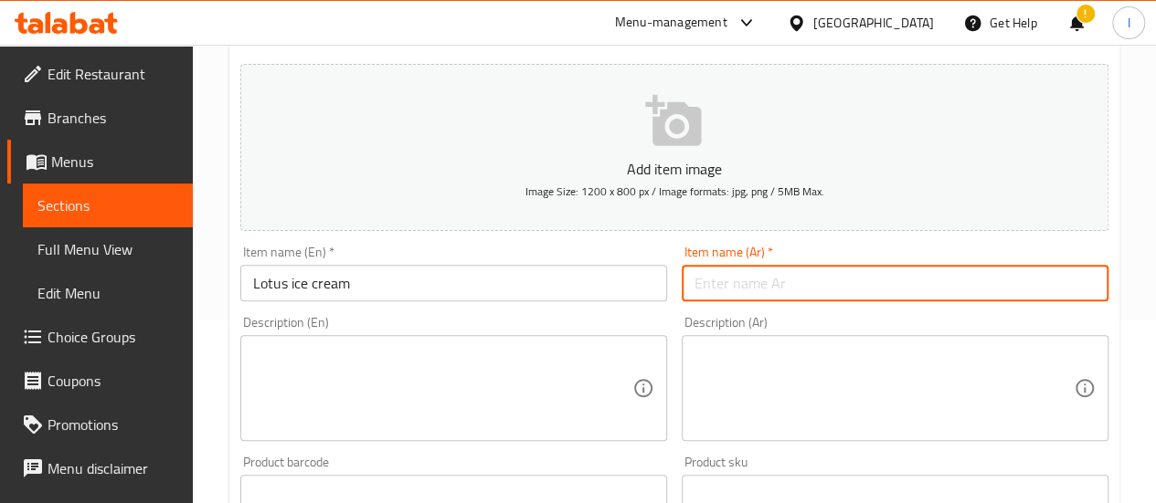
paste input "آيس [PERSON_NAME]"
type input "آيس [PERSON_NAME]"
click at [645, 326] on div "Description (En) Description (En)" at bounding box center [453, 378] width 427 height 125
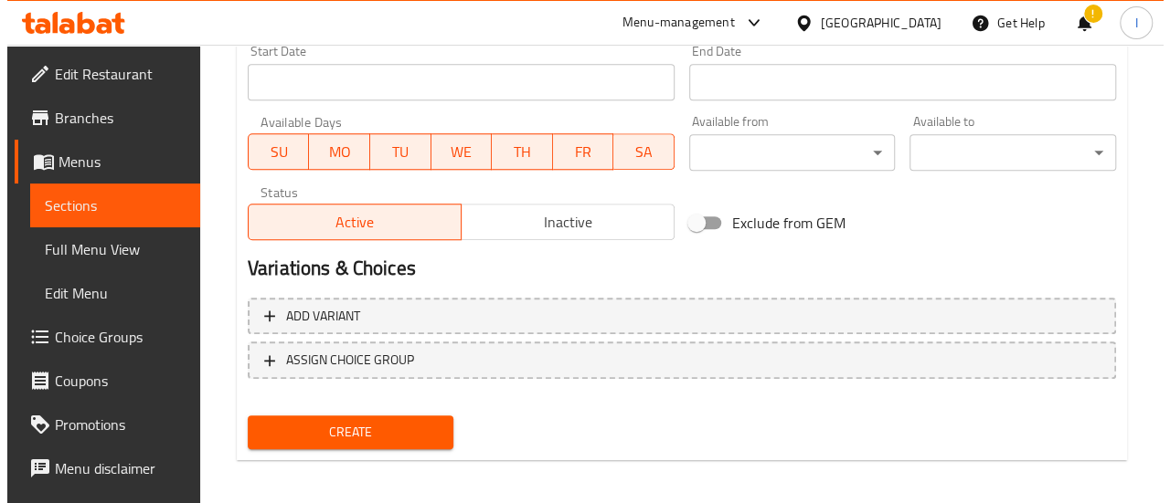
scroll to position [787, 0]
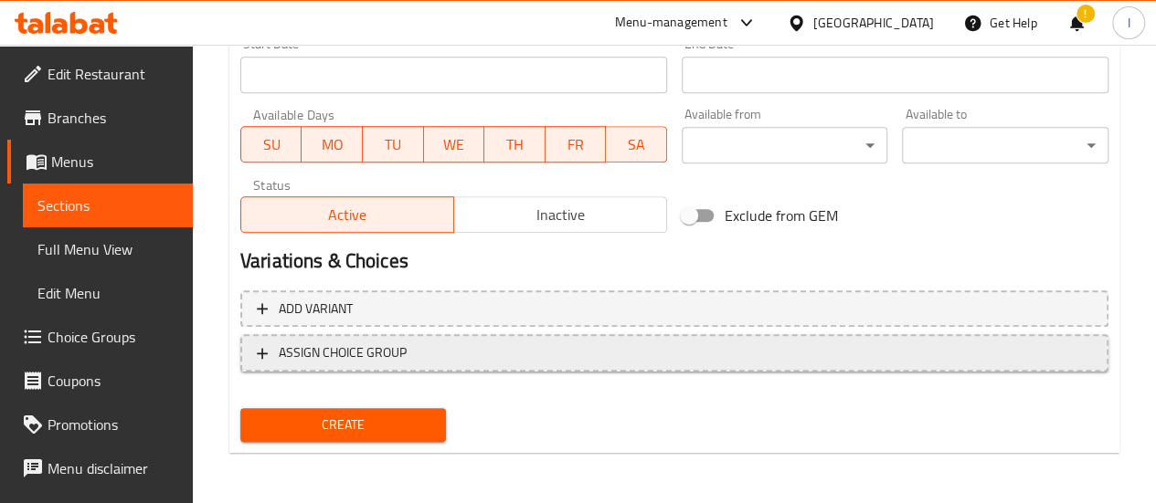
click at [397, 346] on span "ASSIGN CHOICE GROUP" at bounding box center [343, 353] width 128 height 23
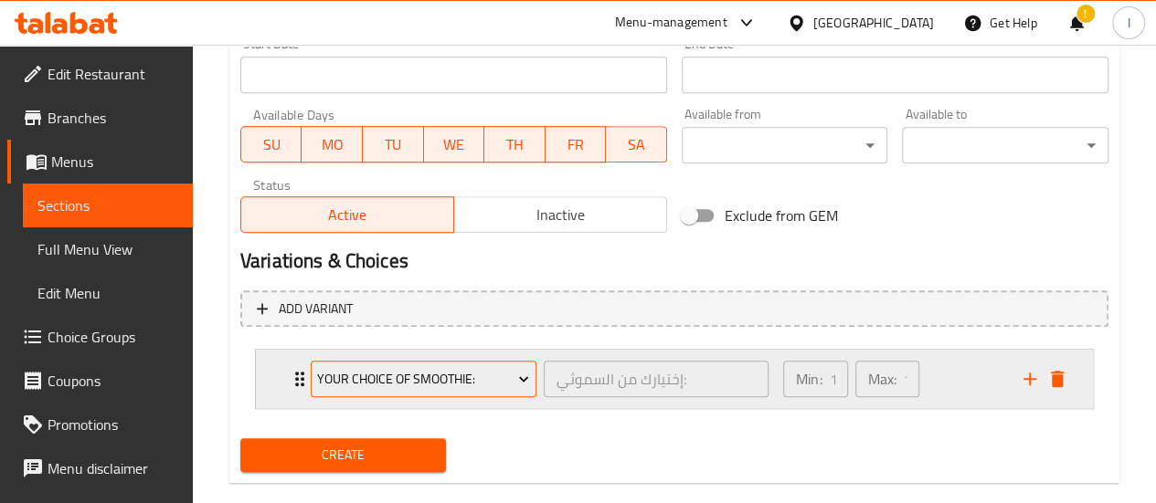
click at [425, 387] on span "Your Choice Of Smoothie:" at bounding box center [423, 379] width 212 height 23
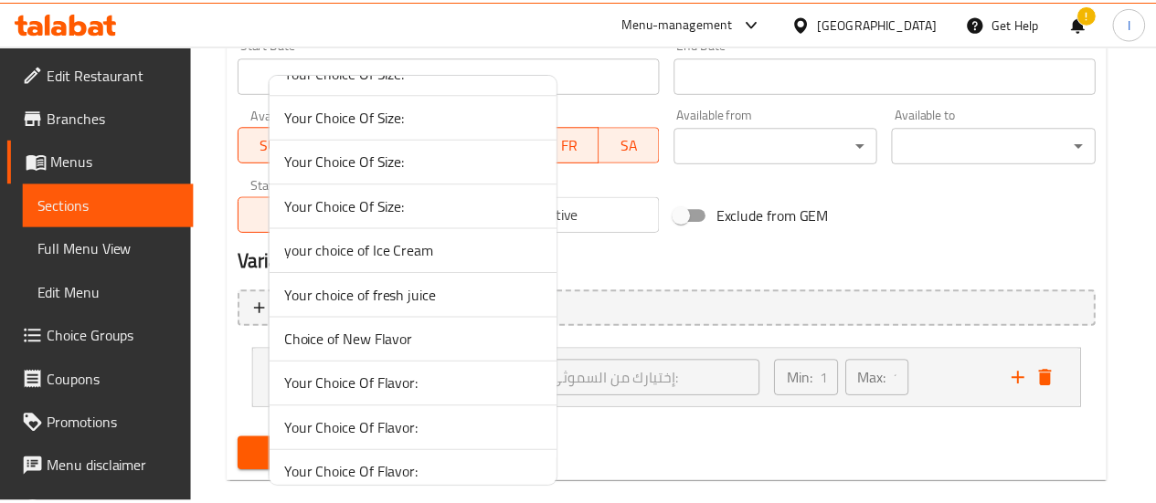
scroll to position [7545, 0]
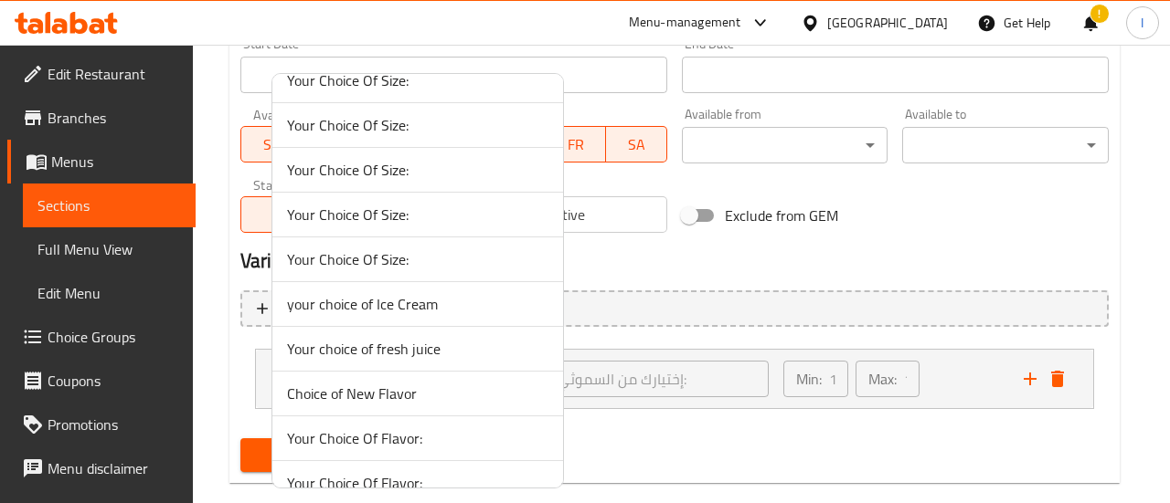
click at [387, 383] on span "Choice of New Flavor" at bounding box center [417, 394] width 261 height 22
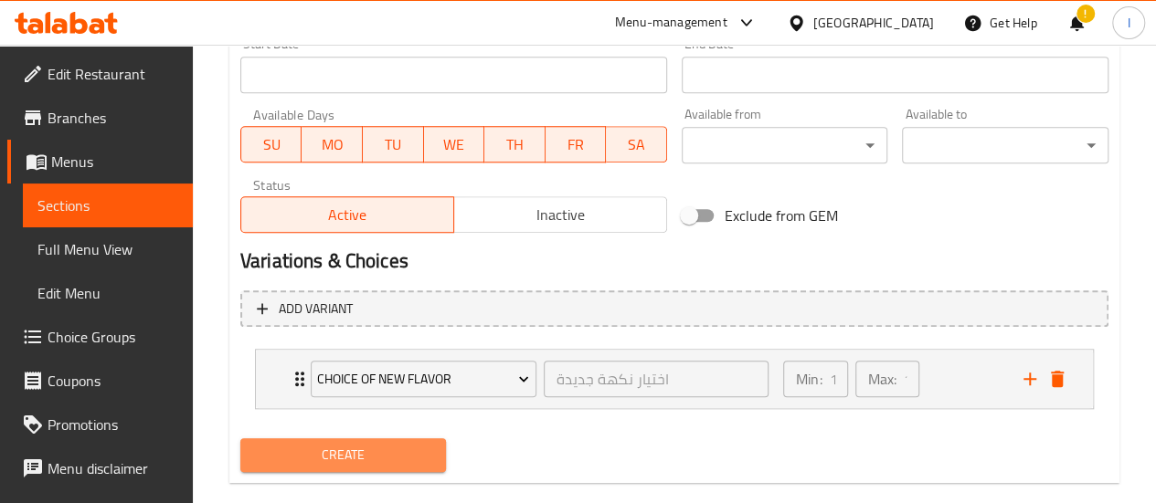
click at [398, 456] on span "Create" at bounding box center [343, 455] width 177 height 23
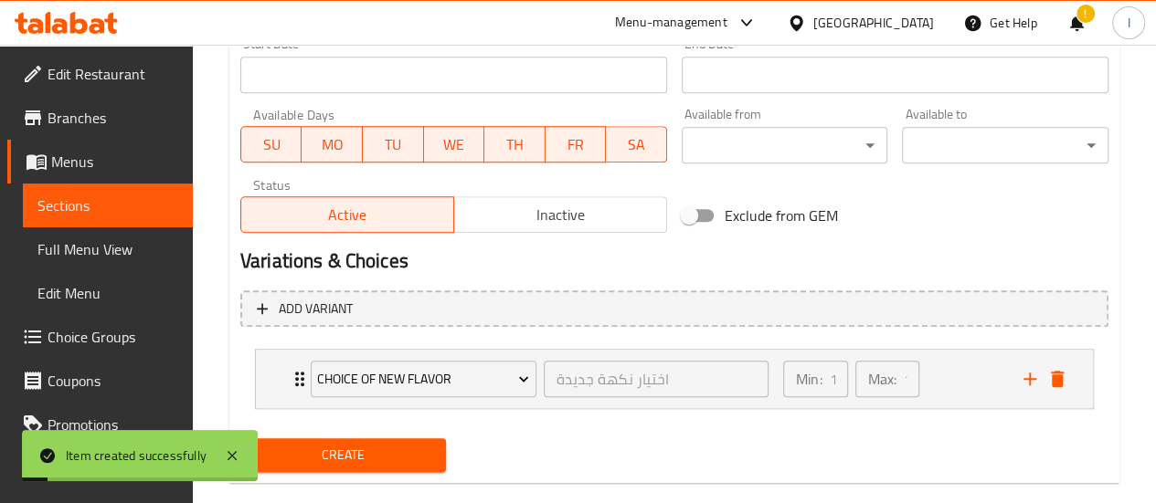
click at [69, 211] on span "Sections" at bounding box center [107, 206] width 141 height 22
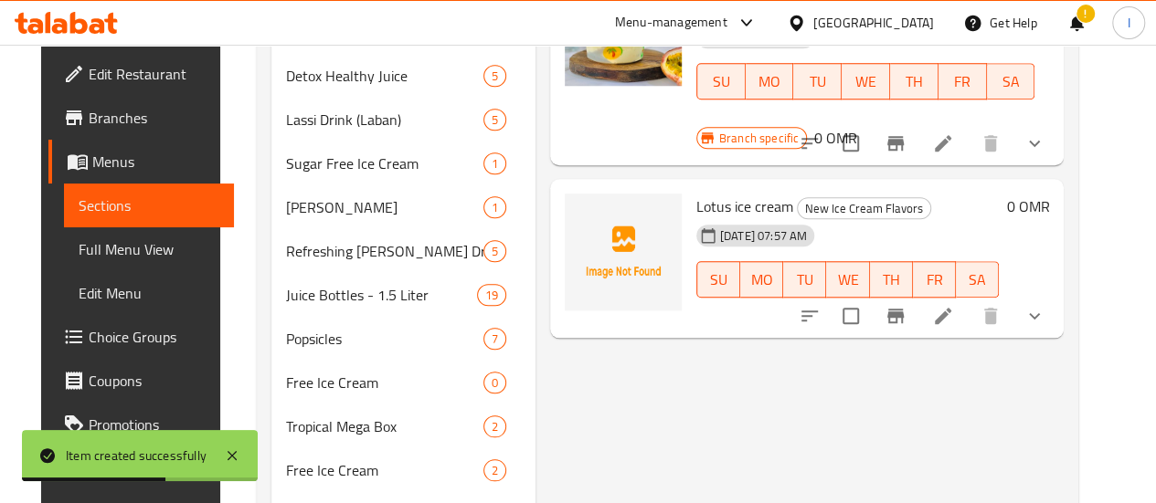
scroll to position [884, 0]
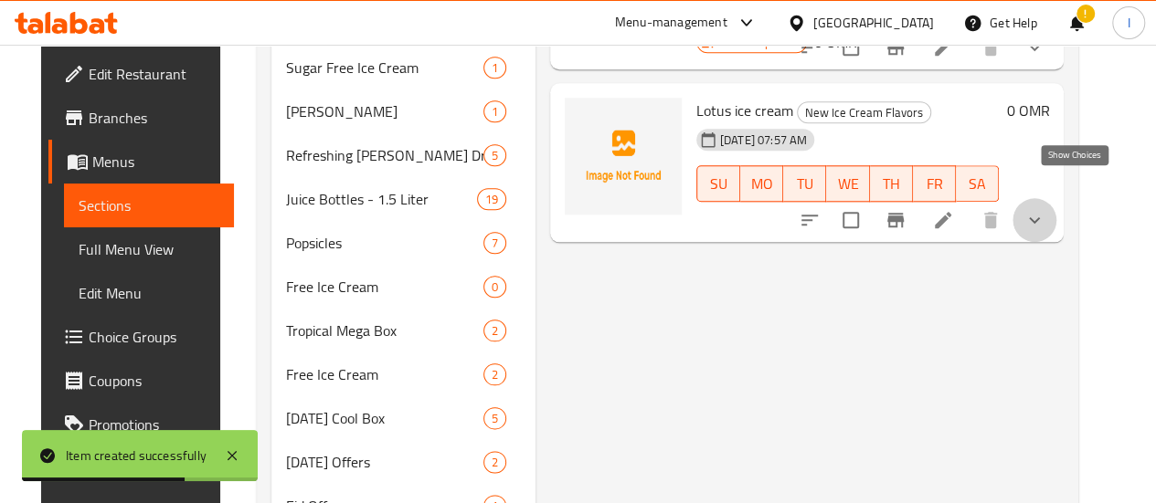
click at [1045, 209] on icon "show more" at bounding box center [1034, 220] width 22 height 22
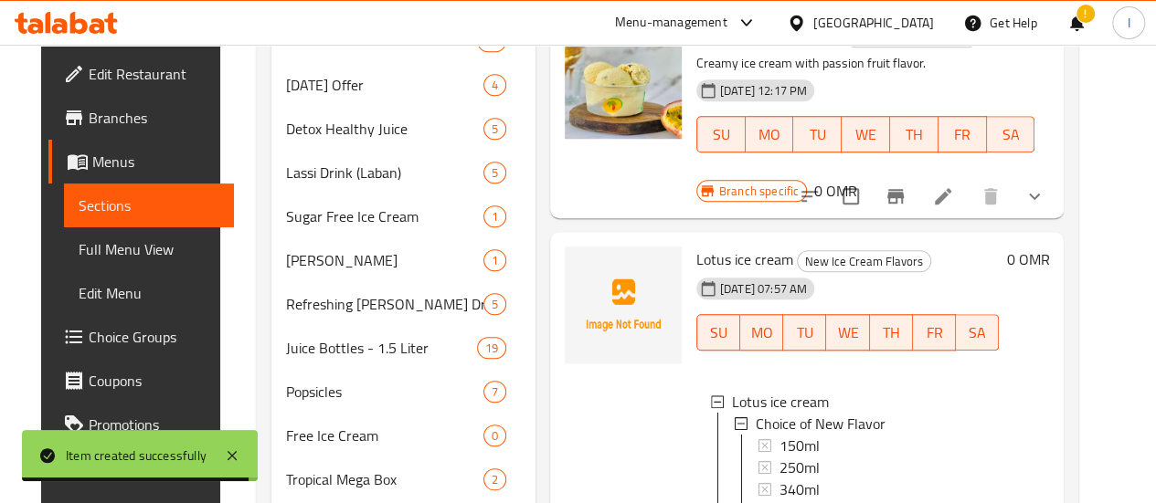
scroll to position [701, 0]
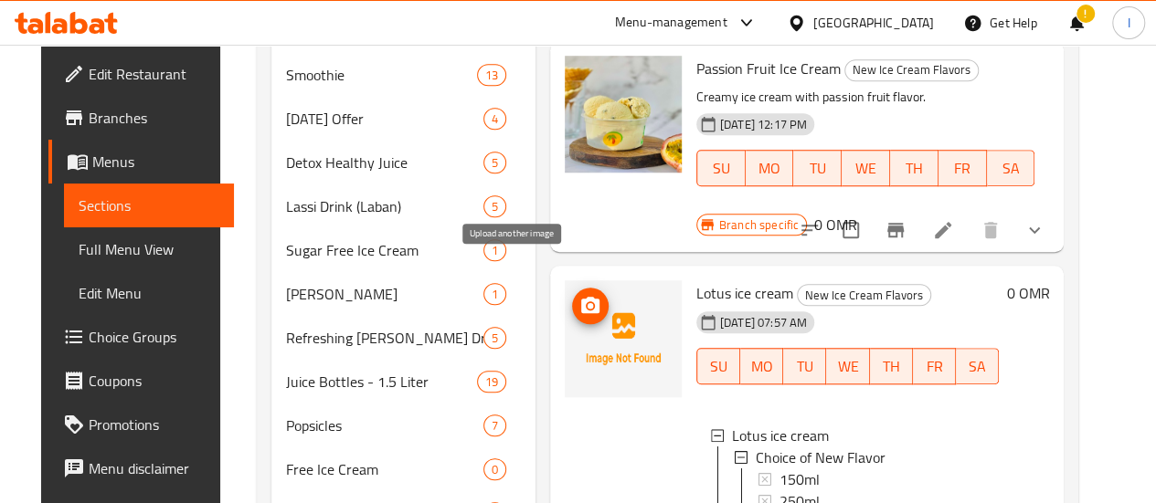
click at [581, 297] on icon "upload picture" at bounding box center [590, 305] width 18 height 16
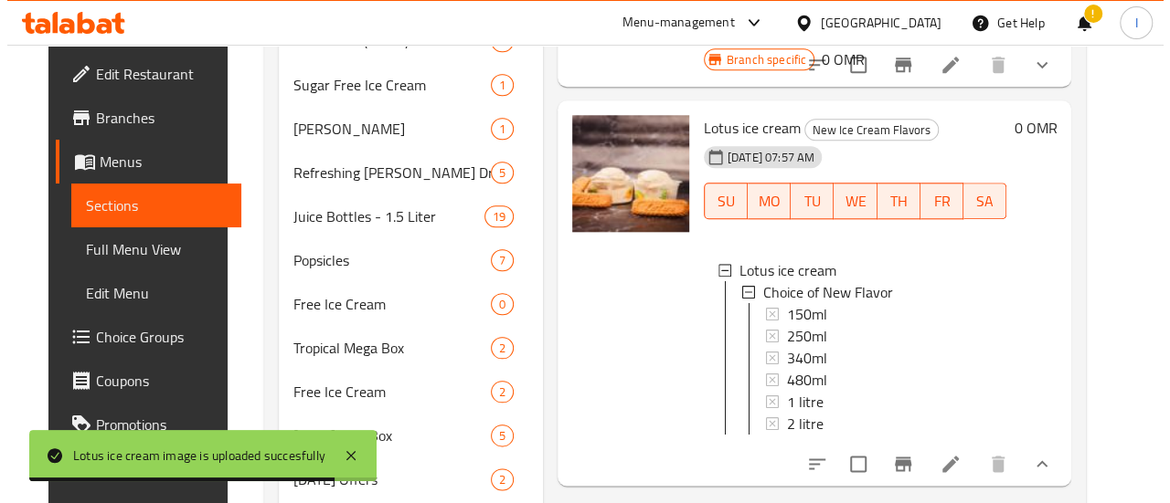
scroll to position [884, 0]
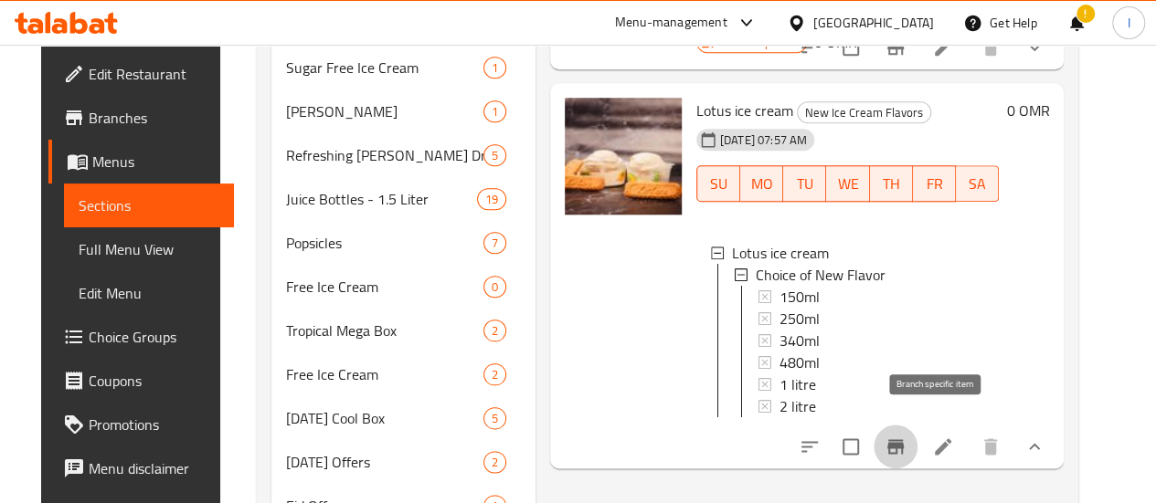
click at [904, 440] on icon "Branch-specific-item" at bounding box center [895, 447] width 16 height 15
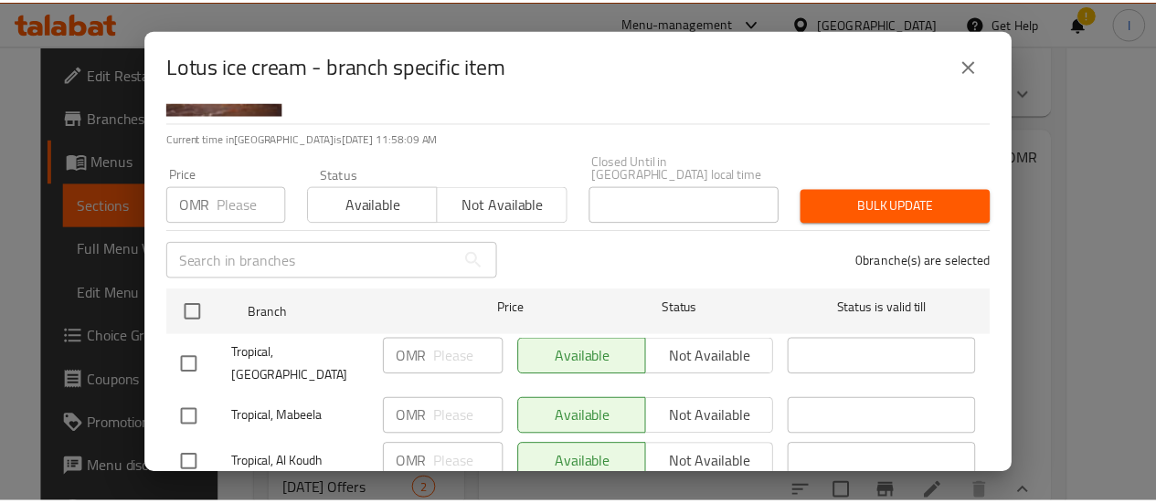
scroll to position [0, 0]
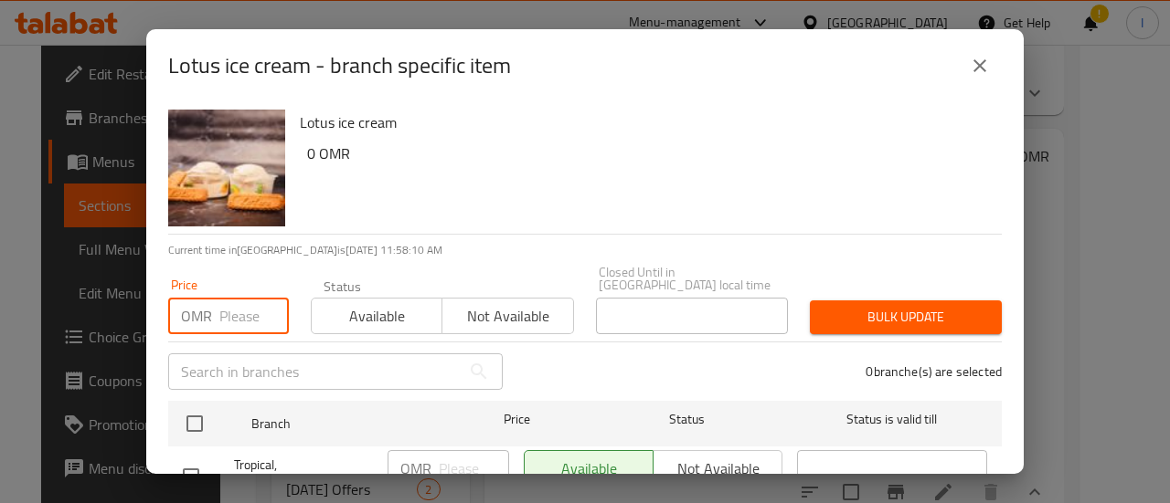
click at [241, 298] on input "number" at bounding box center [253, 316] width 69 height 37
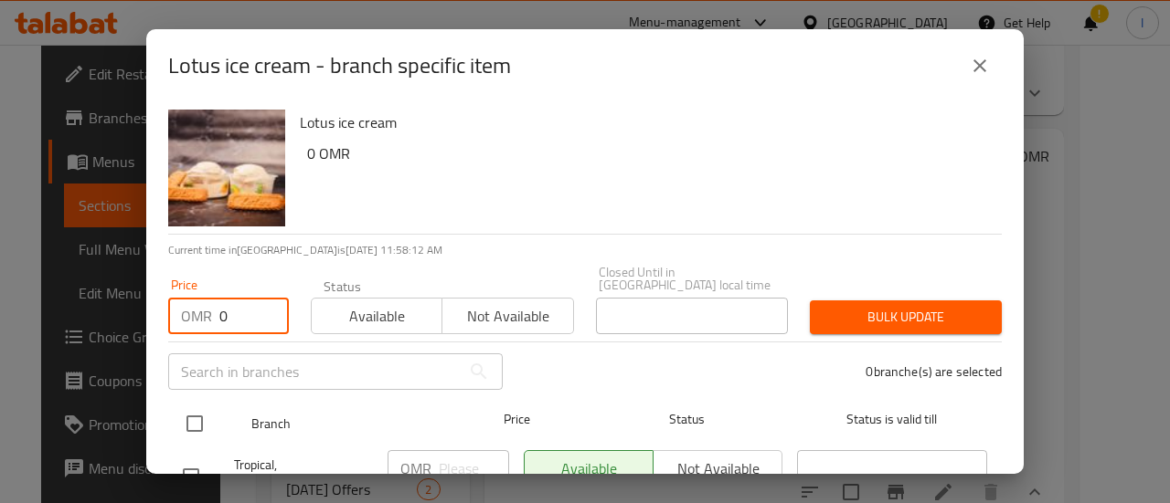
type input "0"
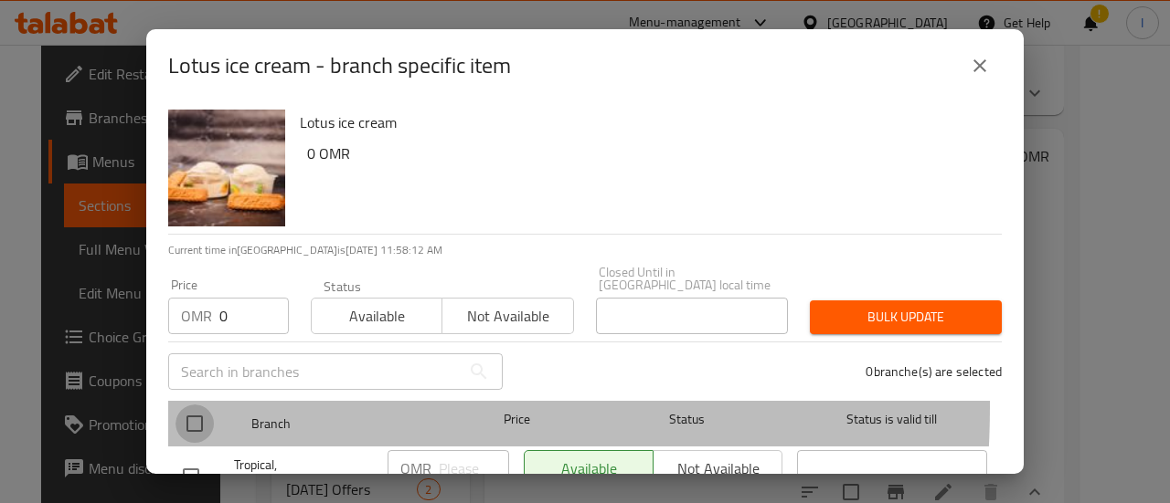
click at [193, 405] on input "checkbox" at bounding box center [194, 424] width 38 height 38
checkbox input "true"
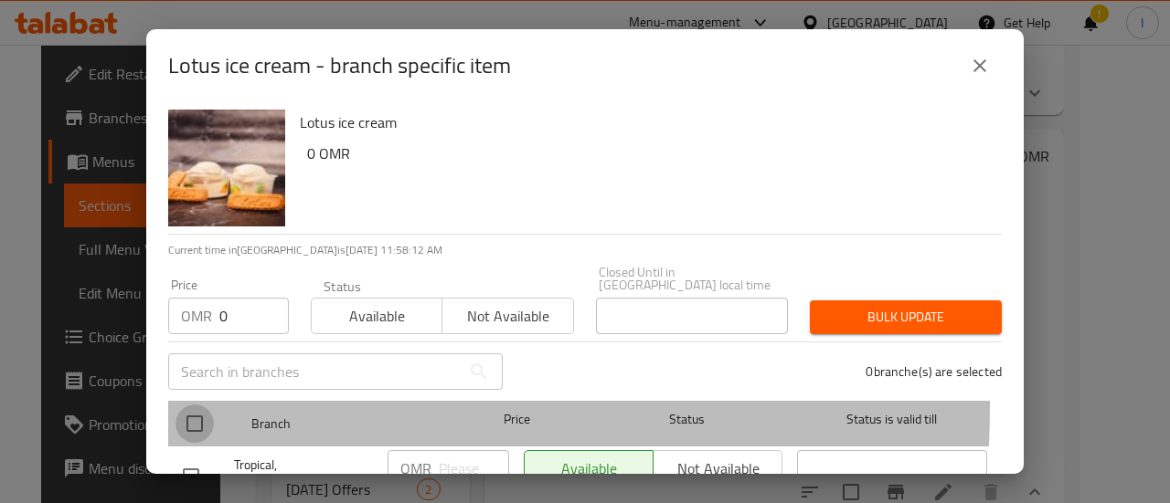
checkbox input "true"
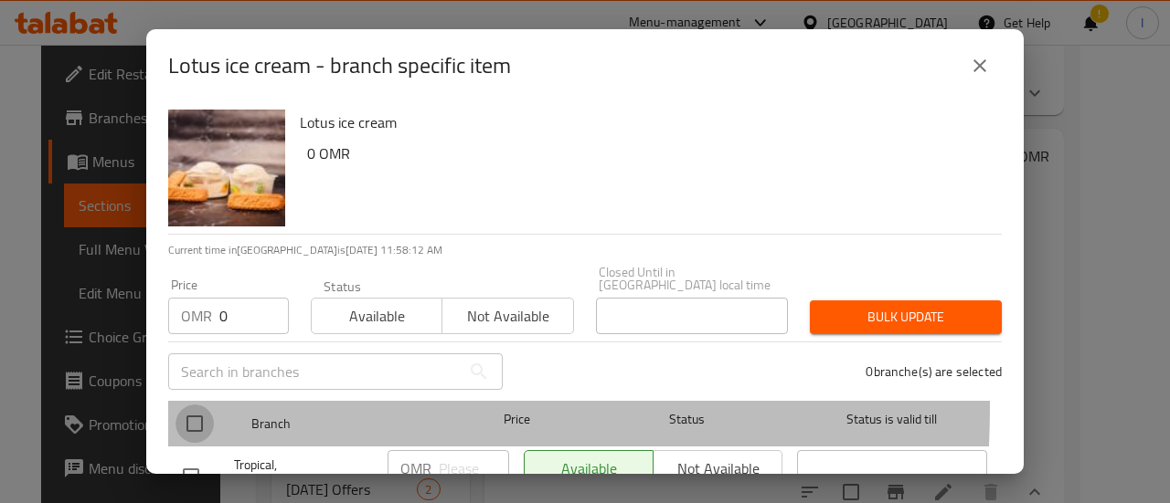
checkbox input "true"
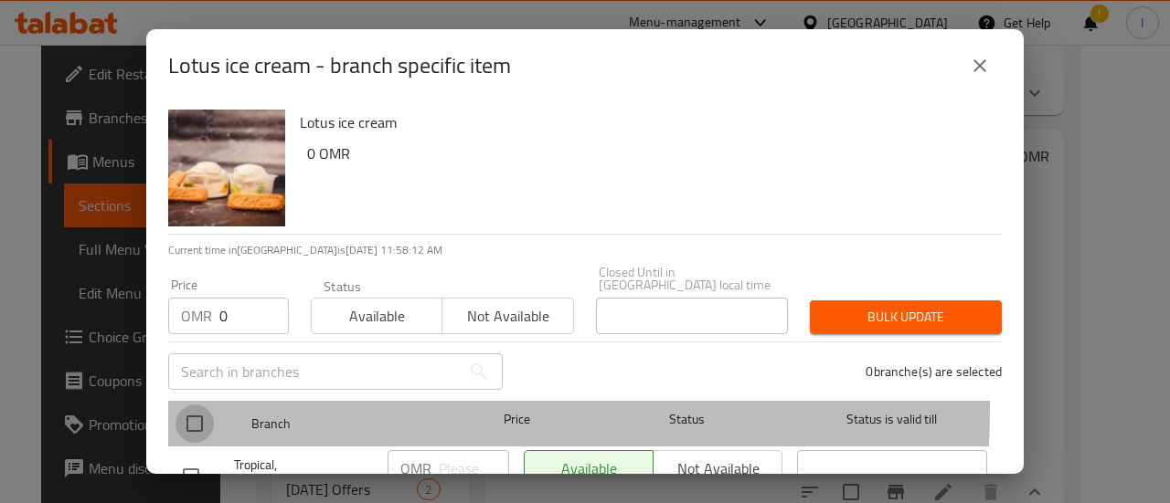
checkbox input "true"
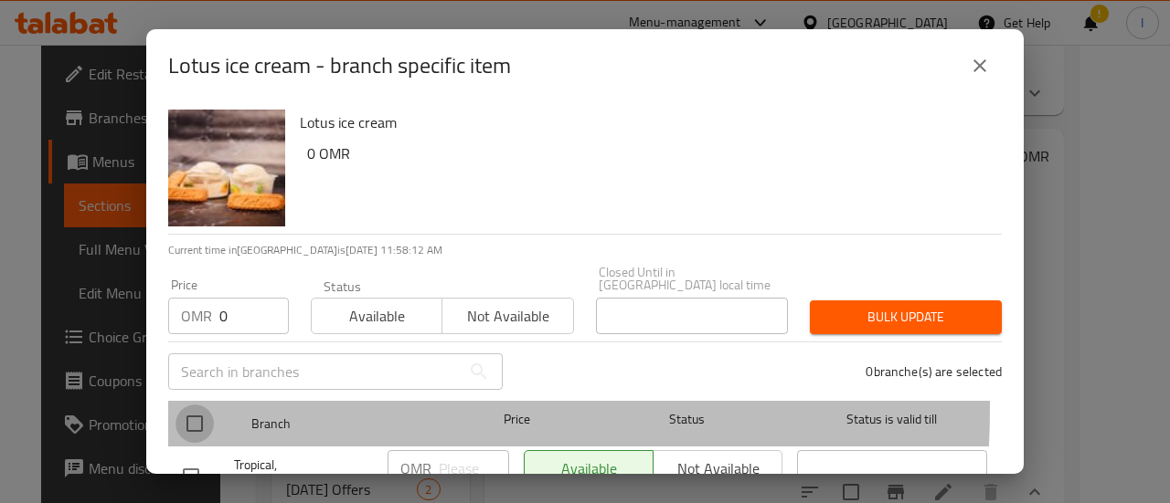
checkbox input "true"
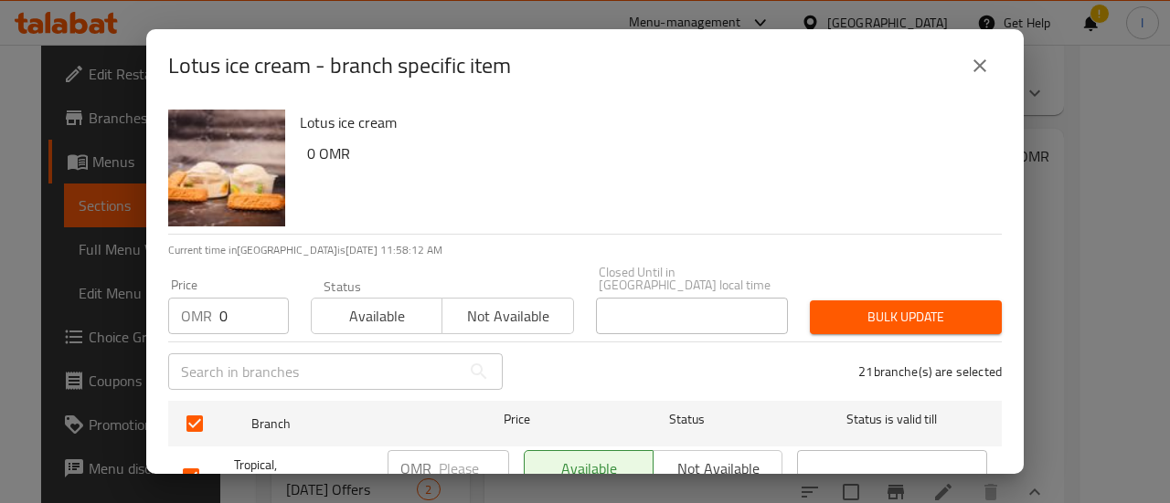
click at [859, 306] on span "Bulk update" at bounding box center [905, 317] width 163 height 23
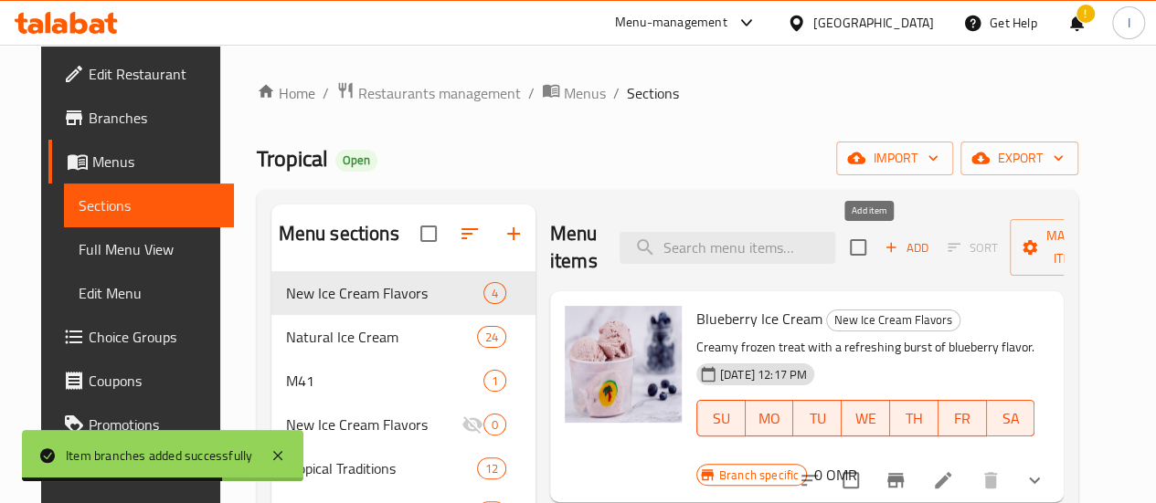
click at [883, 242] on icon "button" at bounding box center [891, 247] width 16 height 16
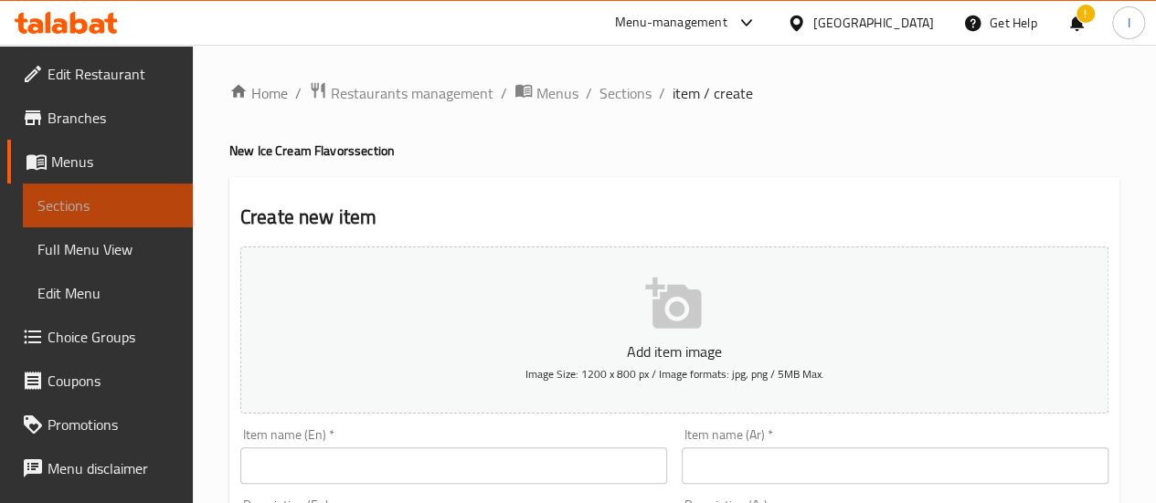
click at [133, 202] on span "Sections" at bounding box center [107, 206] width 141 height 22
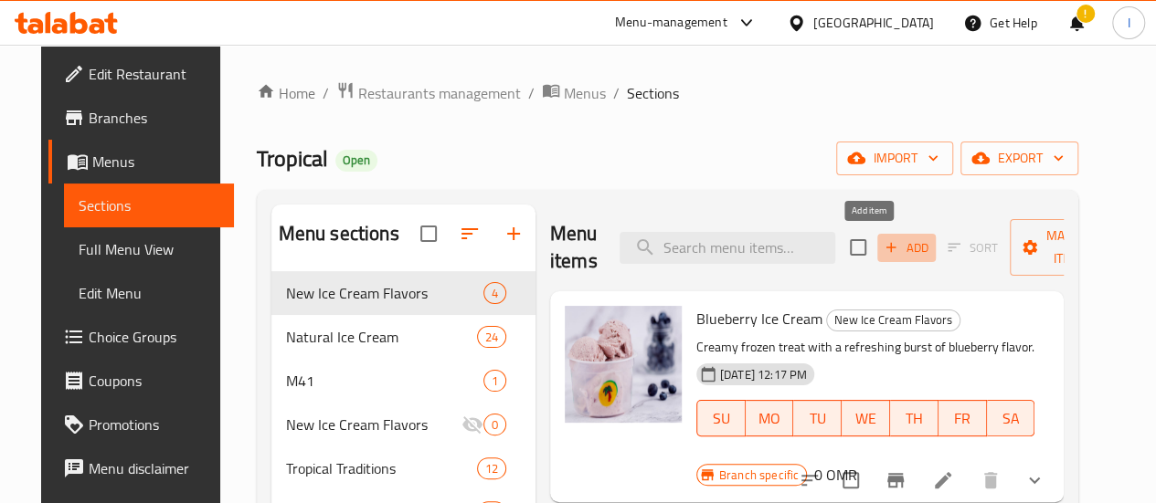
click at [883, 248] on icon "button" at bounding box center [891, 247] width 16 height 16
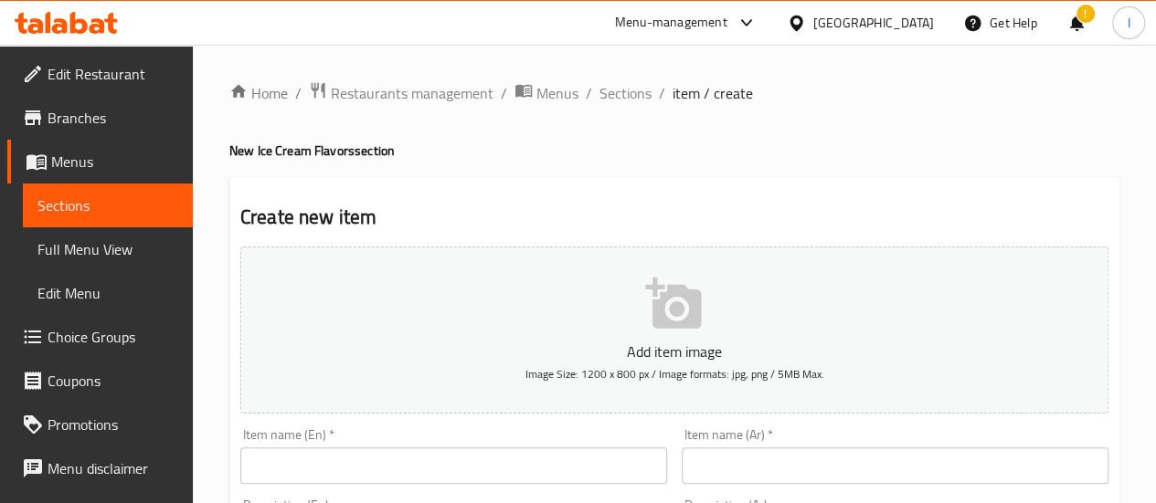
click at [389, 461] on input "text" at bounding box center [453, 466] width 427 height 37
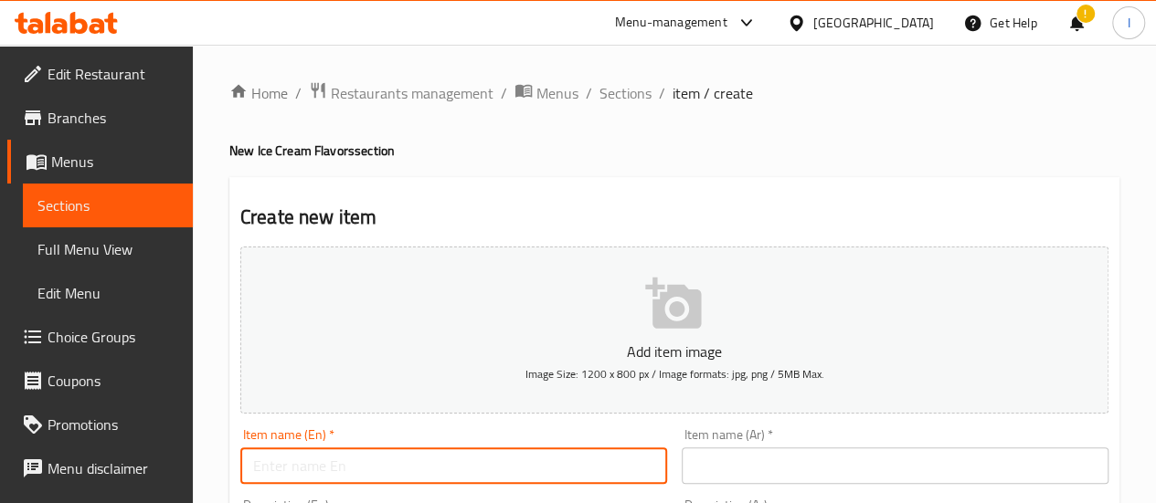
paste input "Raspberry"
click at [440, 473] on input "Raspberry" at bounding box center [453, 466] width 427 height 37
click at [440, 471] on input "Raspberry" at bounding box center [453, 466] width 427 height 37
click at [442, 472] on input "Raspberry" at bounding box center [453, 466] width 427 height 37
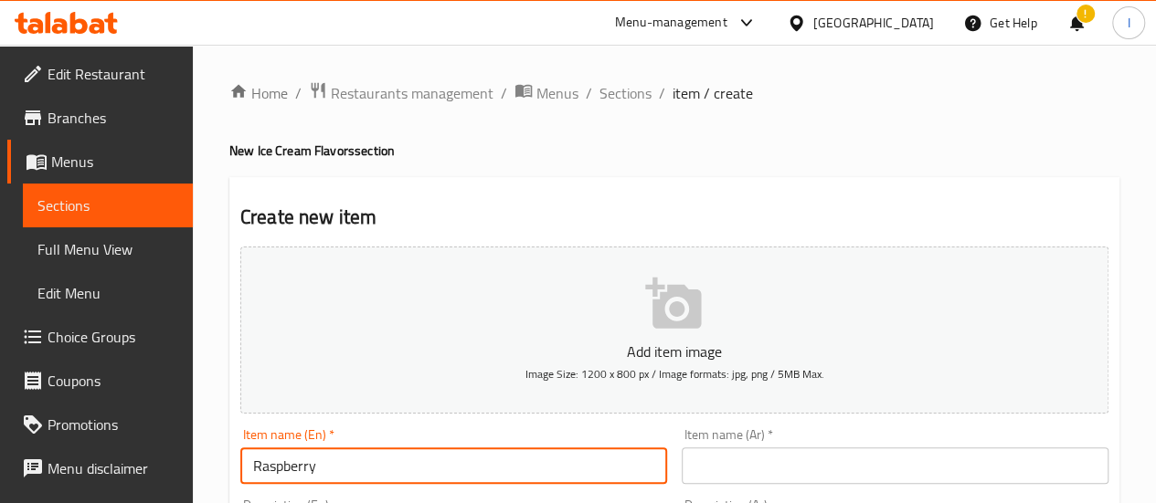
click at [358, 465] on input "Raspberry" at bounding box center [453, 466] width 427 height 37
click at [359, 465] on input "Raspberry" at bounding box center [453, 466] width 427 height 37
type input "Raspberry"
click at [830, 463] on input "text" at bounding box center [895, 466] width 427 height 37
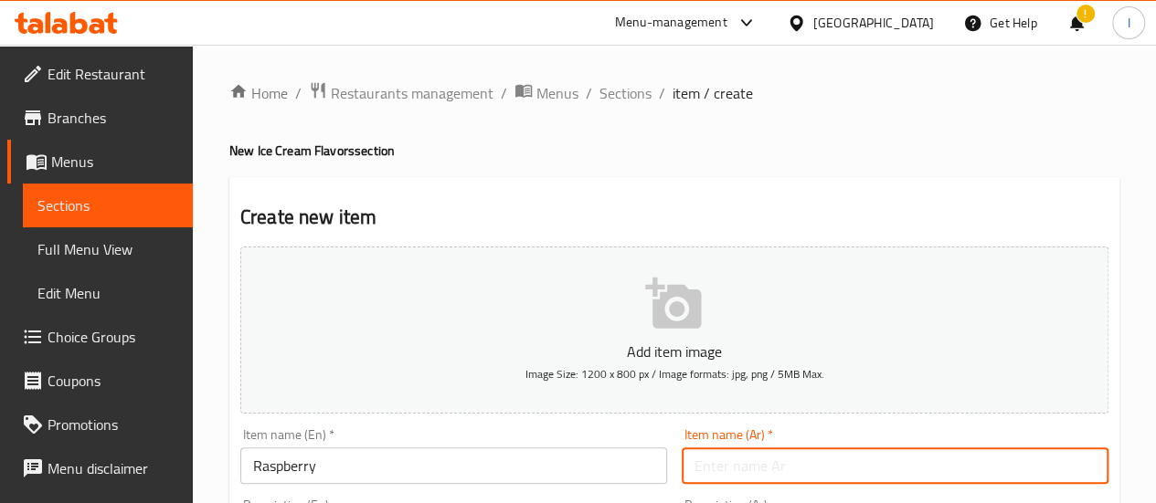
paste input "توت العُليق"
type input "توت العُليق"
click at [620, 431] on div "Item name (En)   * Raspberry Item name (En) *" at bounding box center [453, 457] width 427 height 56
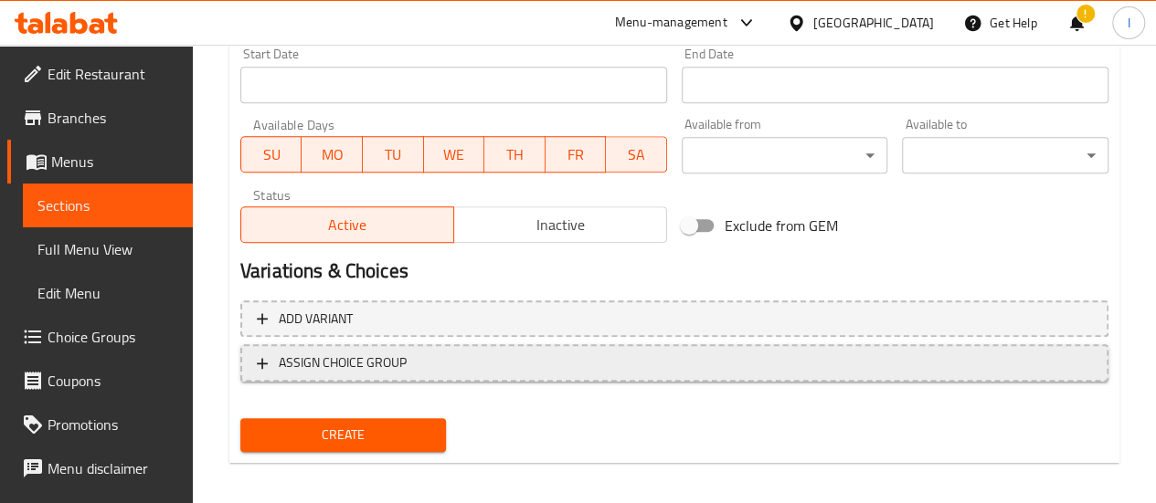
scroll to position [787, 0]
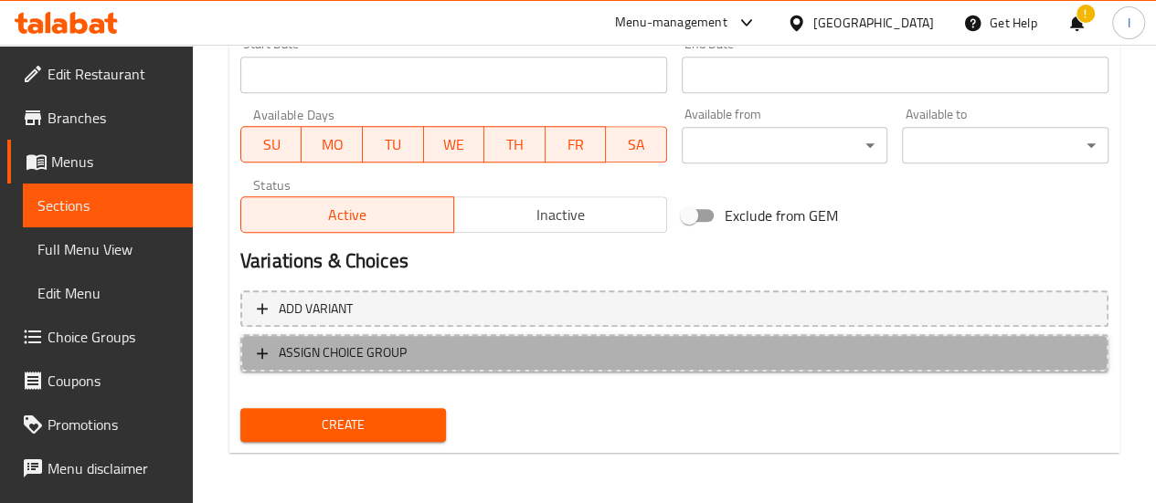
click at [415, 352] on span "ASSIGN CHOICE GROUP" at bounding box center [674, 353] width 835 height 23
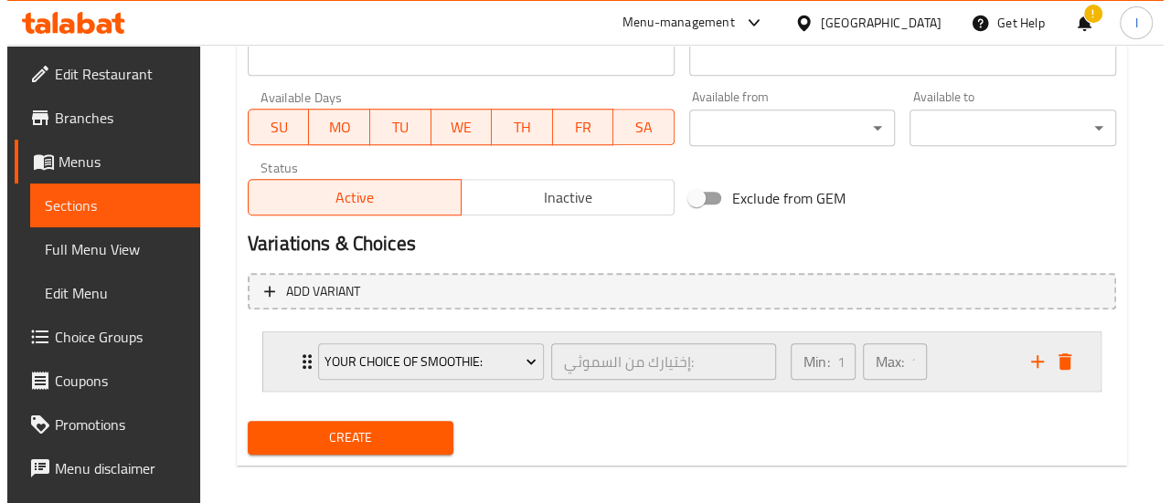
scroll to position [816, 0]
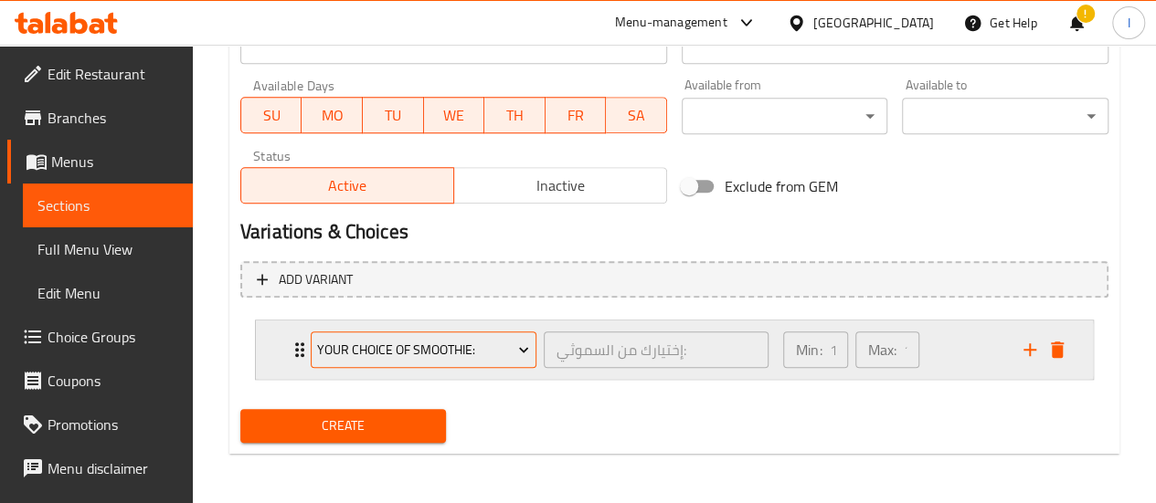
click at [439, 350] on span "Your Choice Of Smoothie:" at bounding box center [423, 350] width 212 height 23
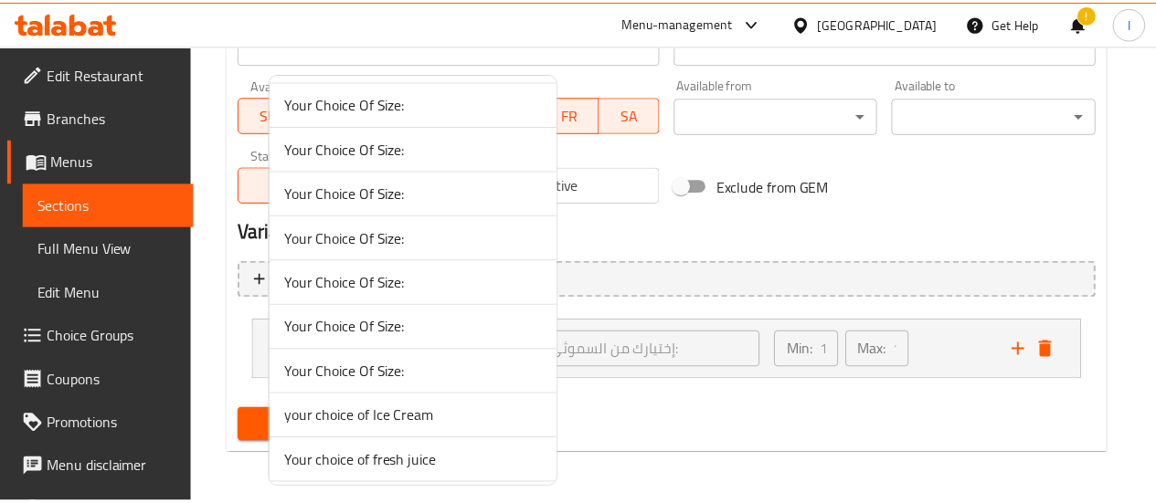
scroll to position [7545, 0]
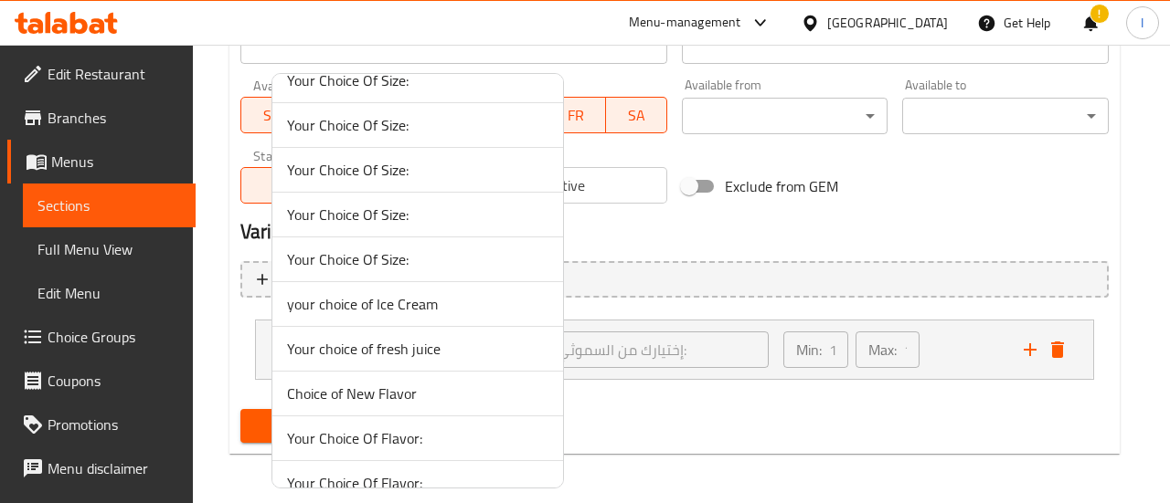
click at [417, 383] on span "Choice of New Flavor" at bounding box center [417, 394] width 261 height 22
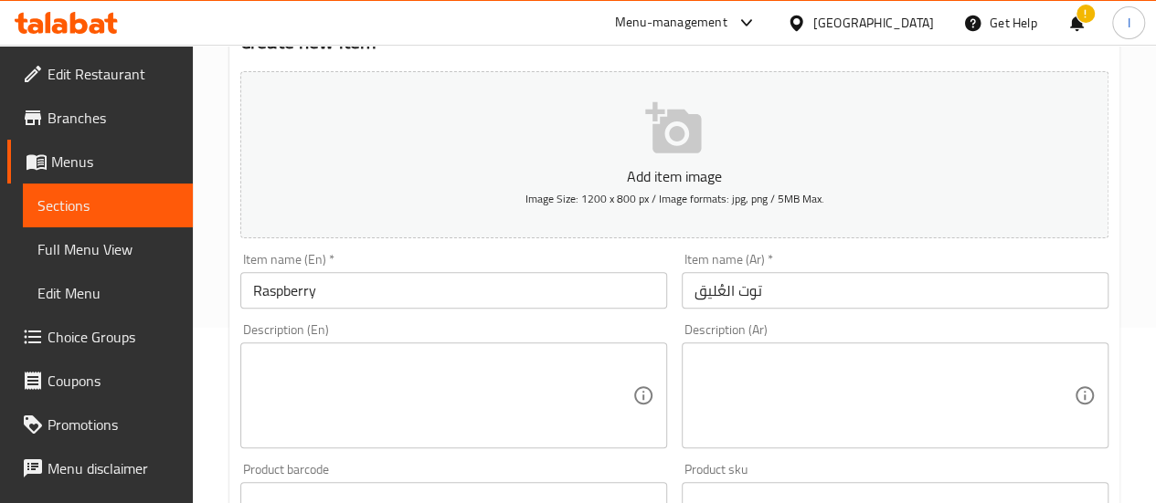
scroll to position [85, 0]
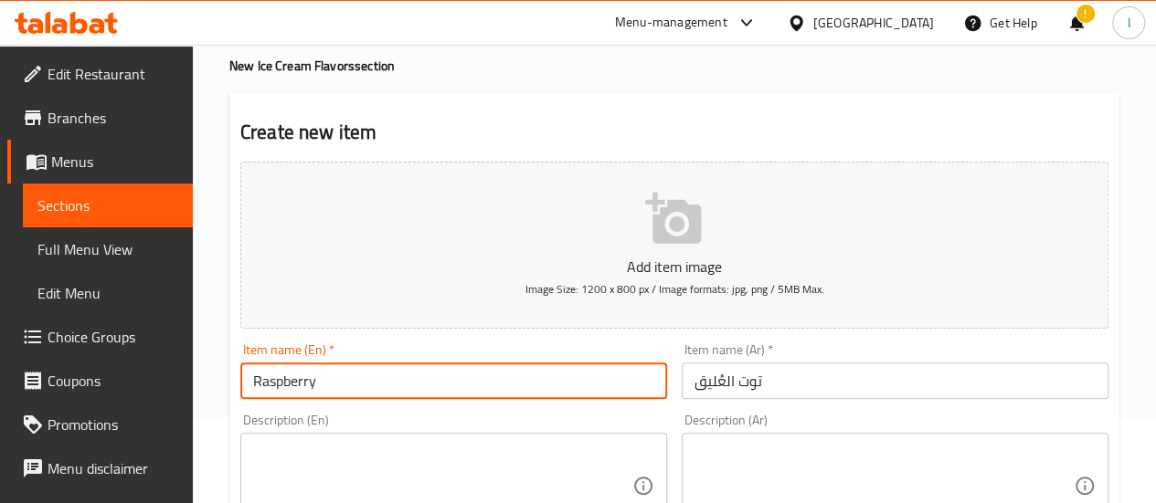
click at [410, 385] on input "Raspberry" at bounding box center [453, 381] width 427 height 37
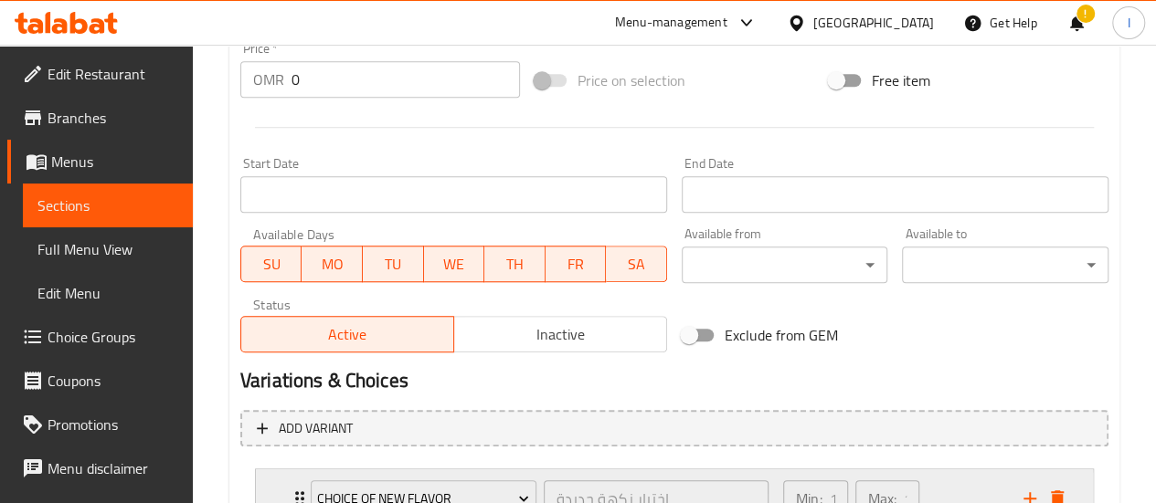
scroll to position [816, 0]
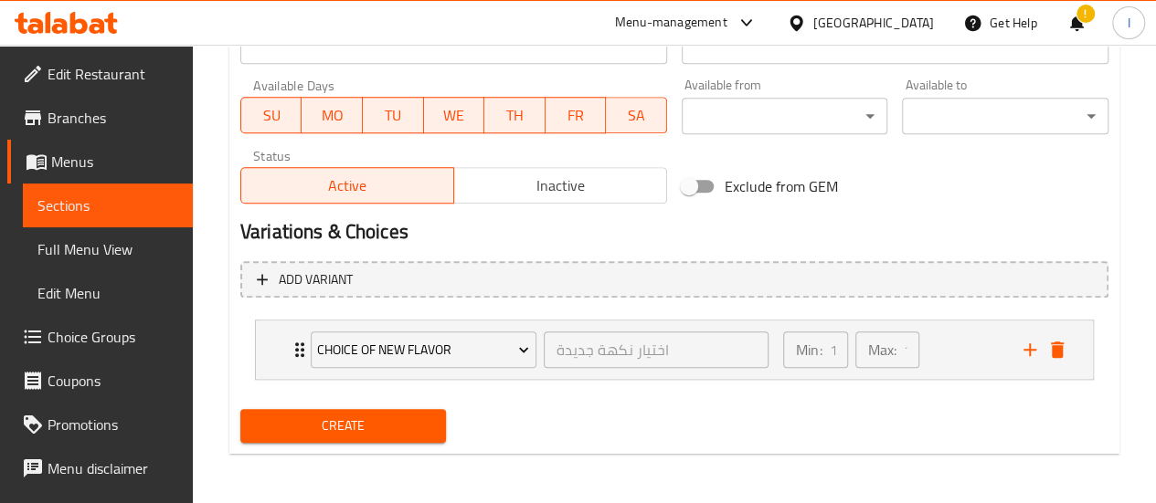
type input "Raspberry Ice Cream"
click at [397, 415] on span "Create" at bounding box center [343, 426] width 177 height 23
click at [69, 202] on span "Sections" at bounding box center [107, 206] width 141 height 22
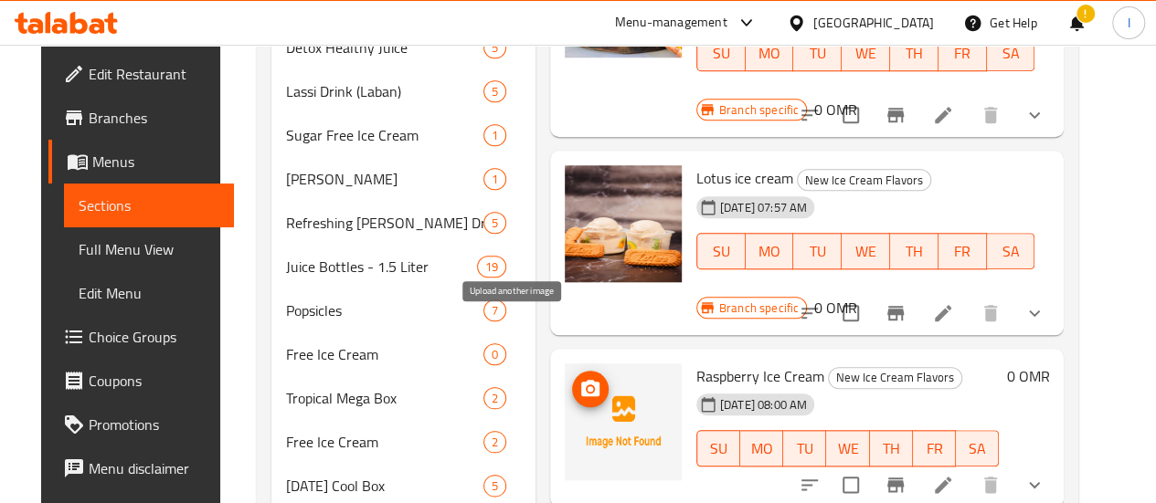
click at [579, 378] on icon "upload picture" at bounding box center [590, 389] width 22 height 22
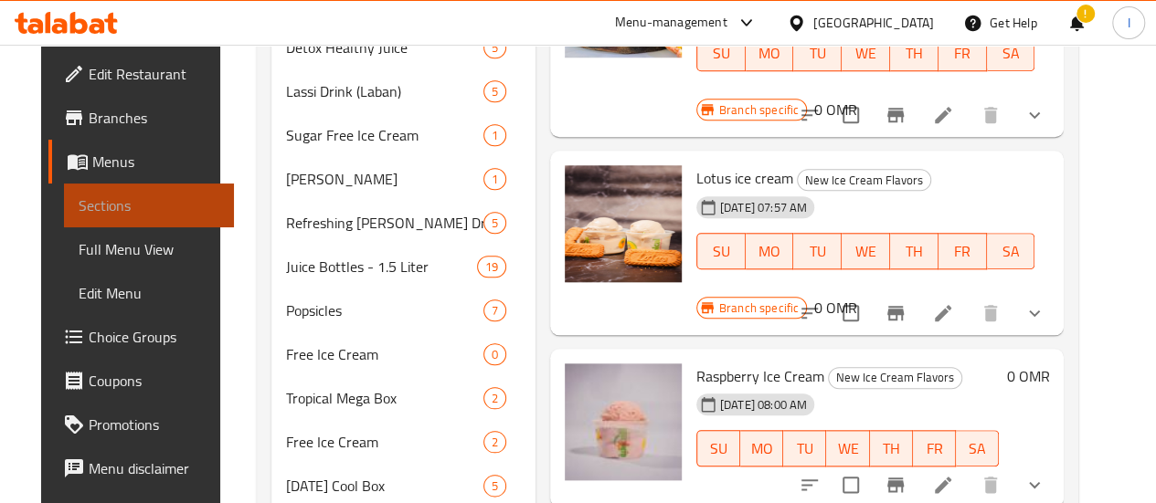
click at [137, 196] on span "Sections" at bounding box center [149, 206] width 141 height 22
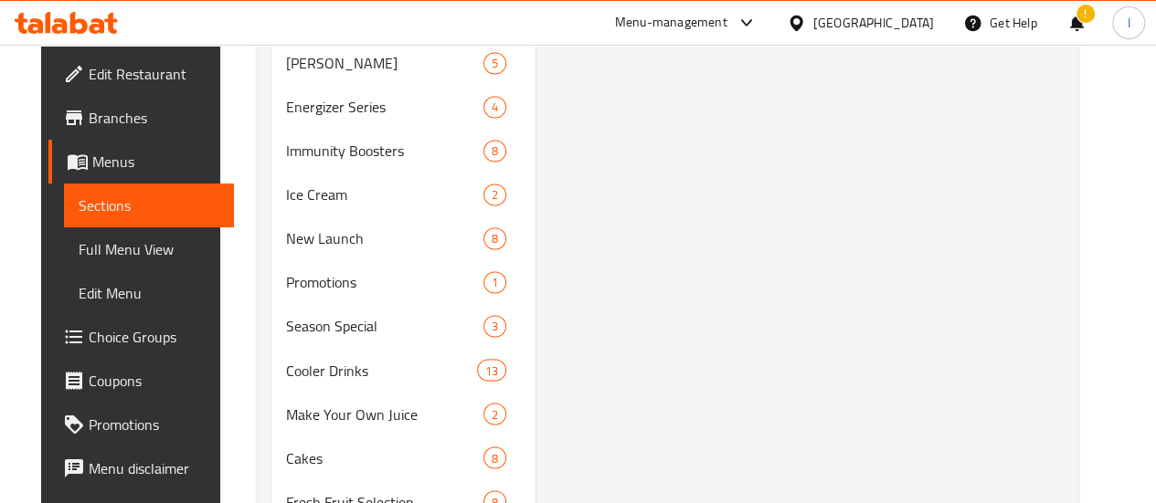
scroll to position [1005, 0]
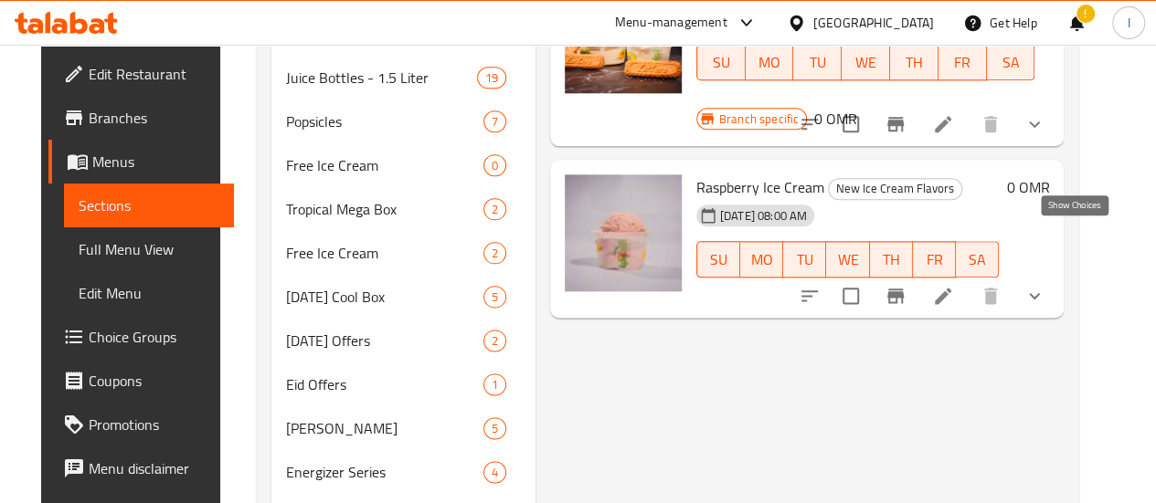
click at [1045, 285] on icon "show more" at bounding box center [1034, 296] width 22 height 22
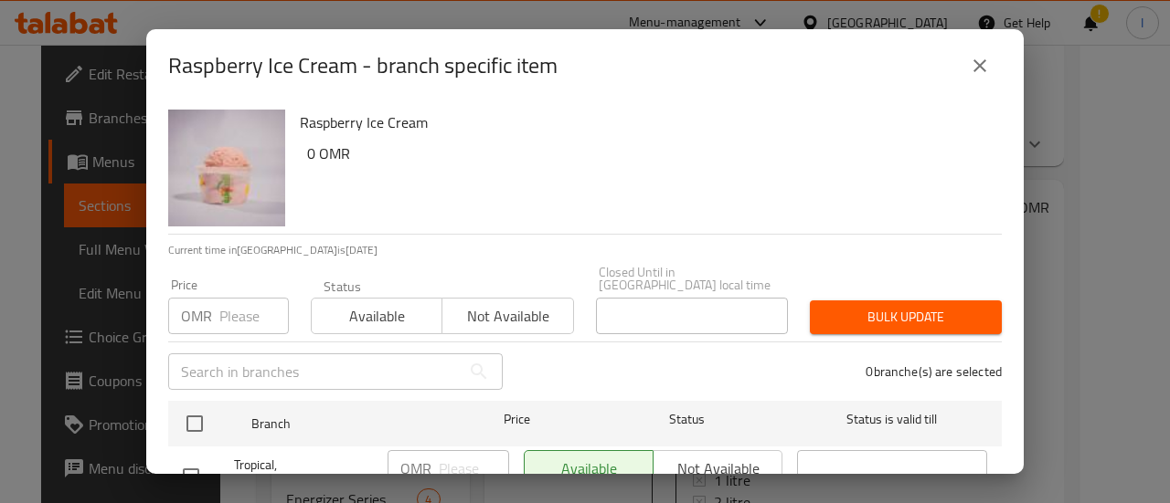
click at [228, 305] on input "number" at bounding box center [253, 316] width 69 height 37
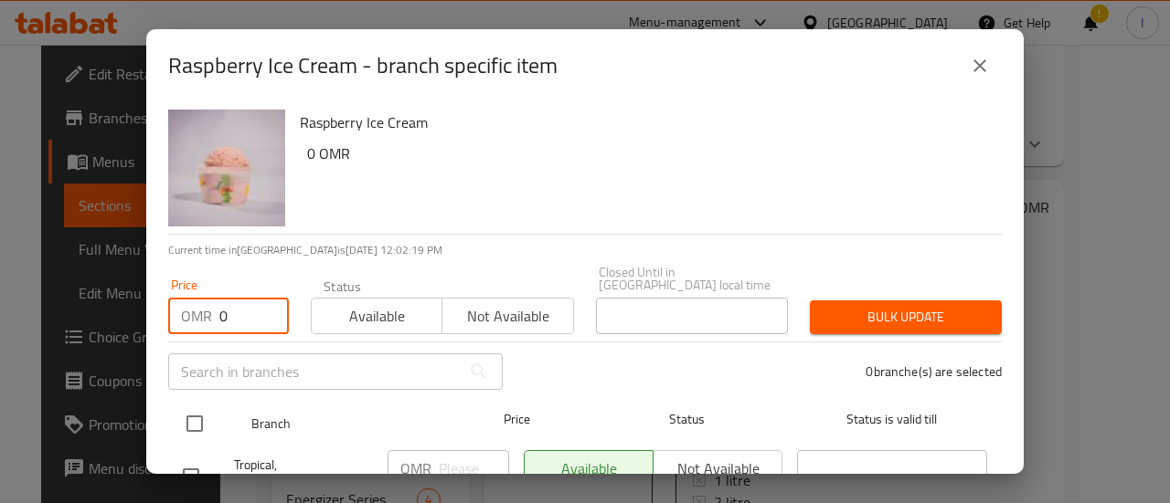
type input "0"
click at [205, 409] on input "checkbox" at bounding box center [194, 424] width 38 height 38
checkbox input "true"
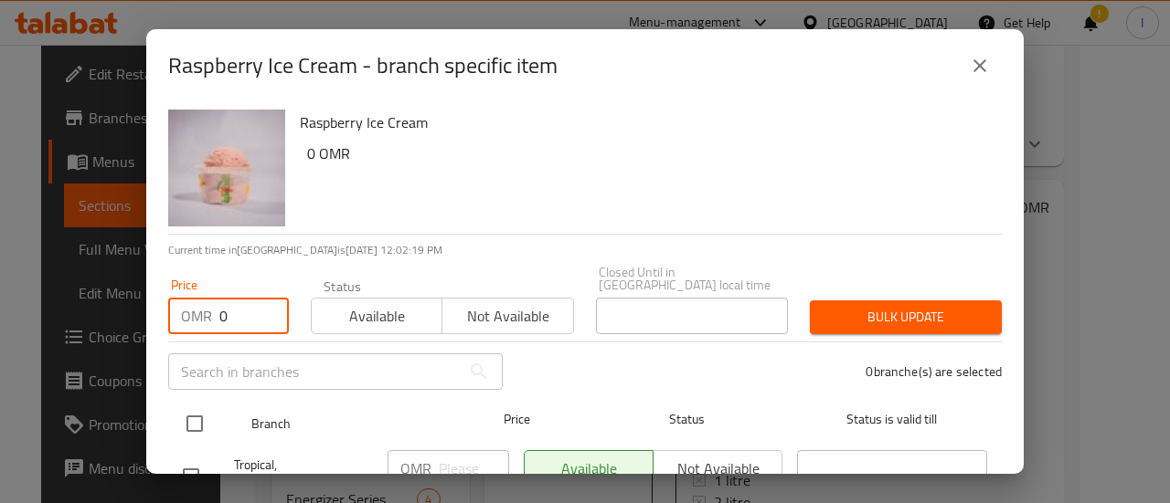
checkbox input "true"
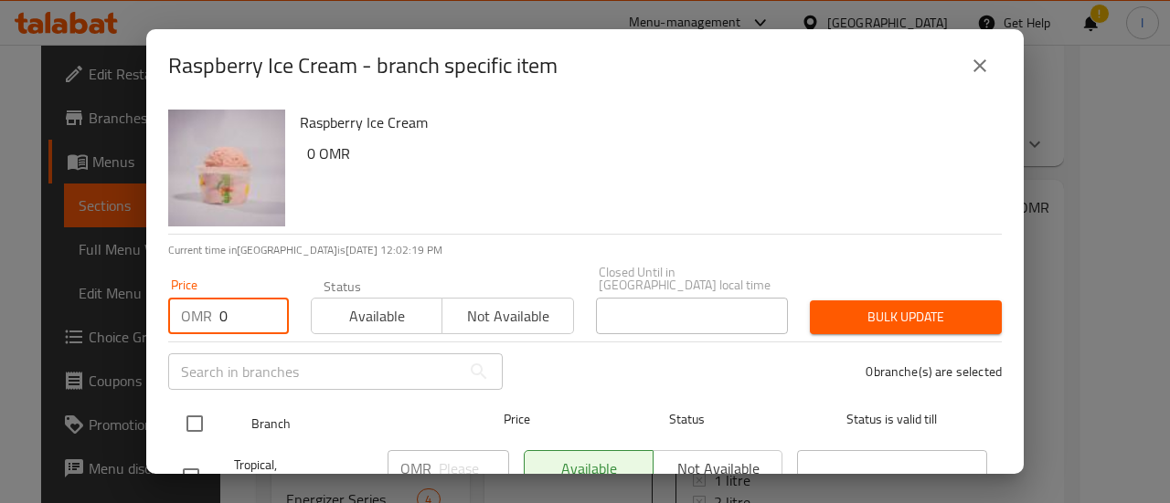
checkbox input "true"
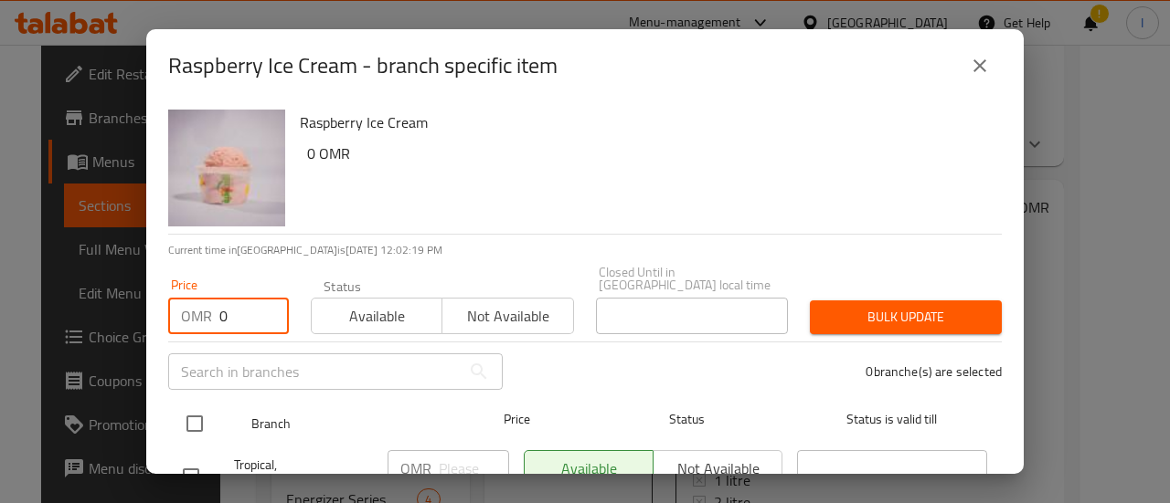
checkbox input "true"
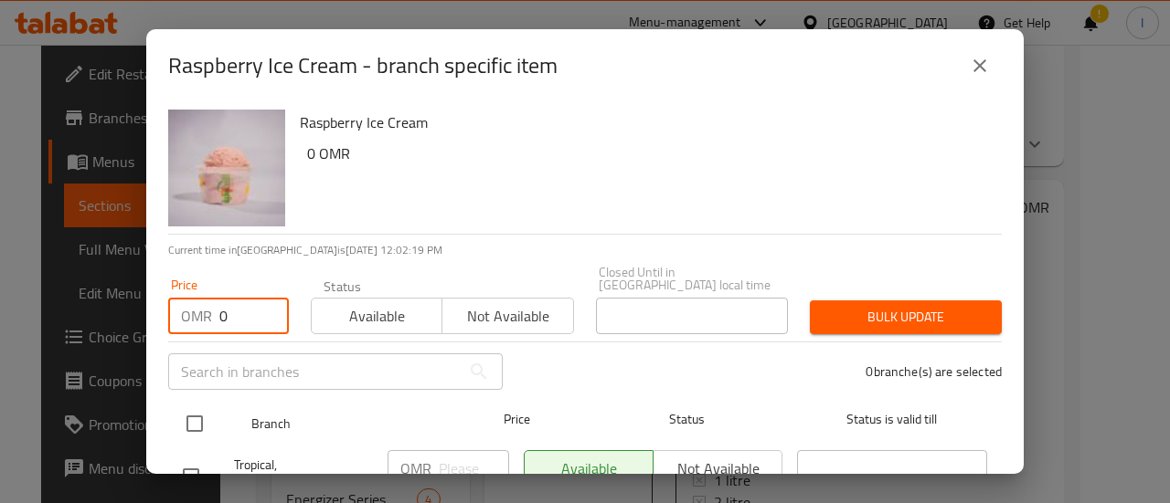
checkbox input "true"
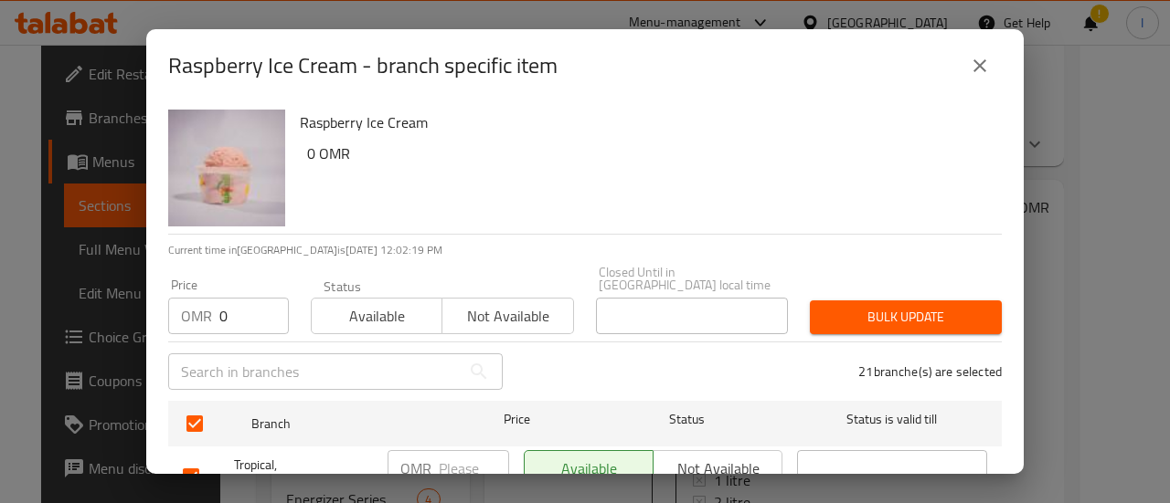
click at [838, 325] on div "Bulk update" at bounding box center [906, 318] width 214 height 56
click at [839, 318] on button "Bulk update" at bounding box center [906, 318] width 192 height 34
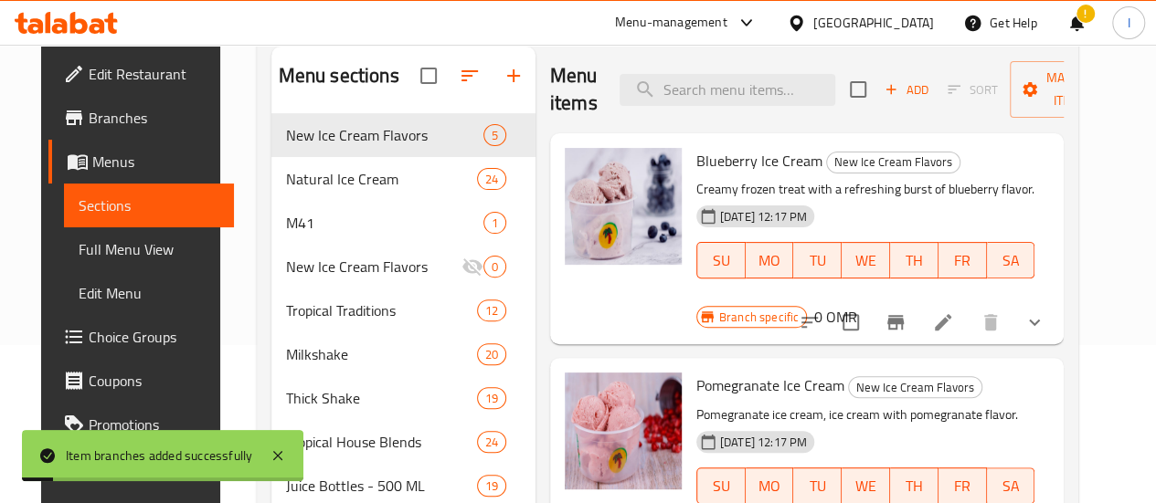
scroll to position [91, 0]
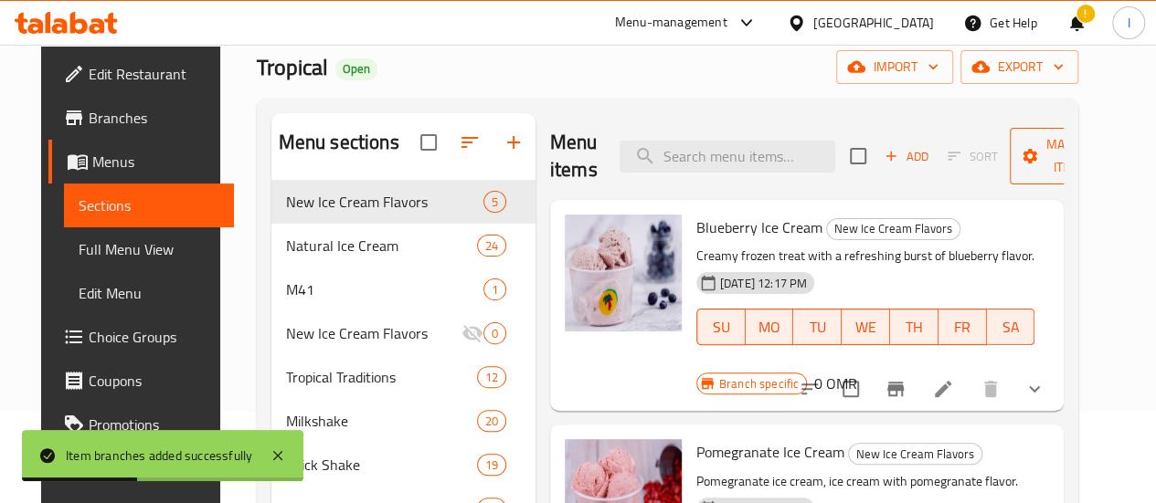
click at [1024, 173] on span "Manage items" at bounding box center [1070, 156] width 93 height 46
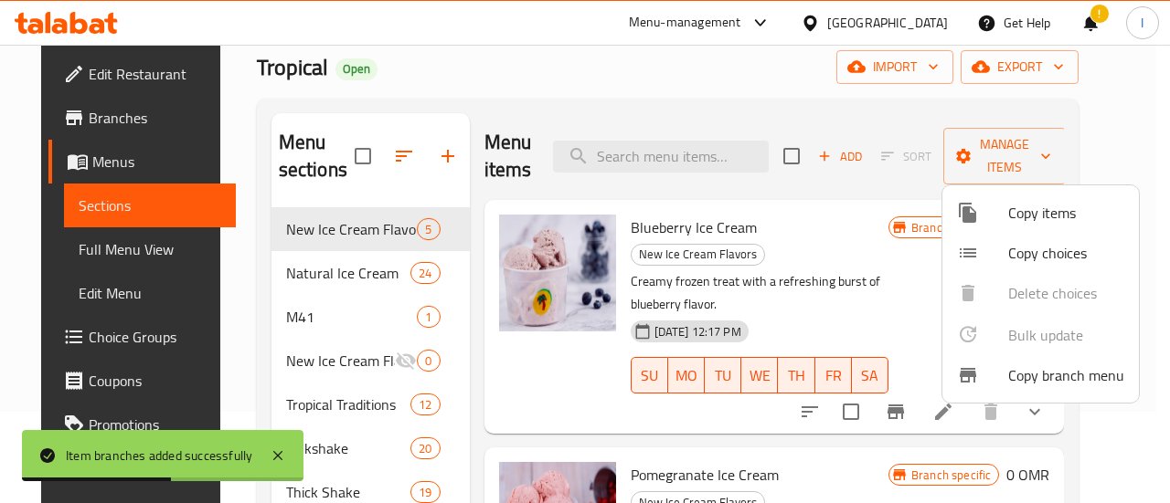
click at [905, 302] on div at bounding box center [585, 251] width 1170 height 503
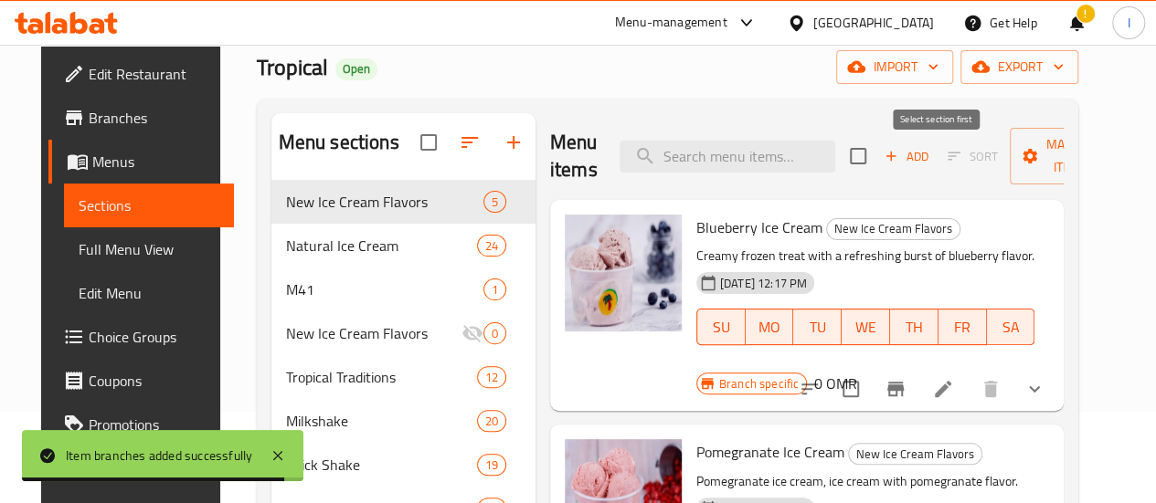
click at [936, 149] on span "Sort" at bounding box center [973, 157] width 74 height 28
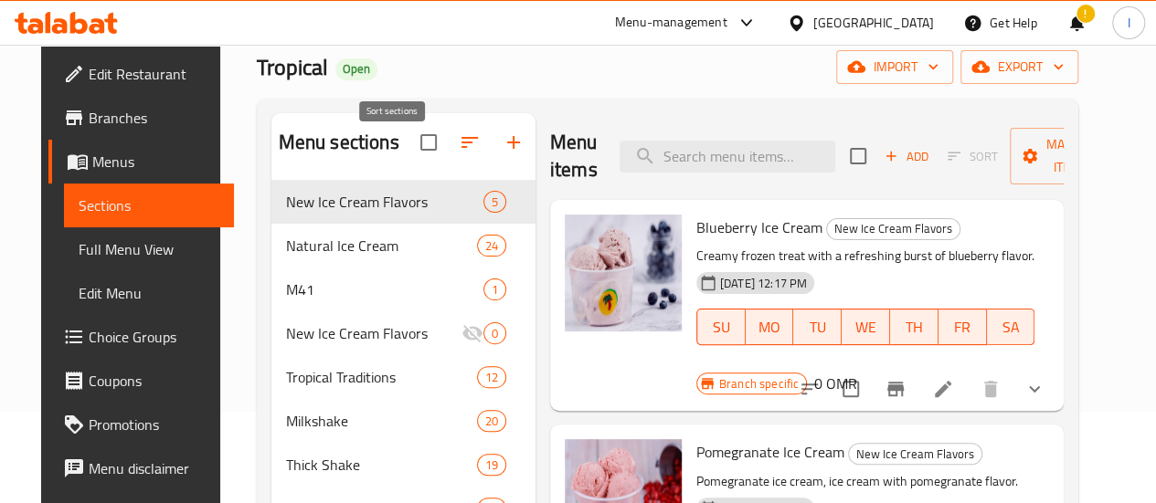
click at [459, 154] on icon "button" at bounding box center [470, 143] width 22 height 22
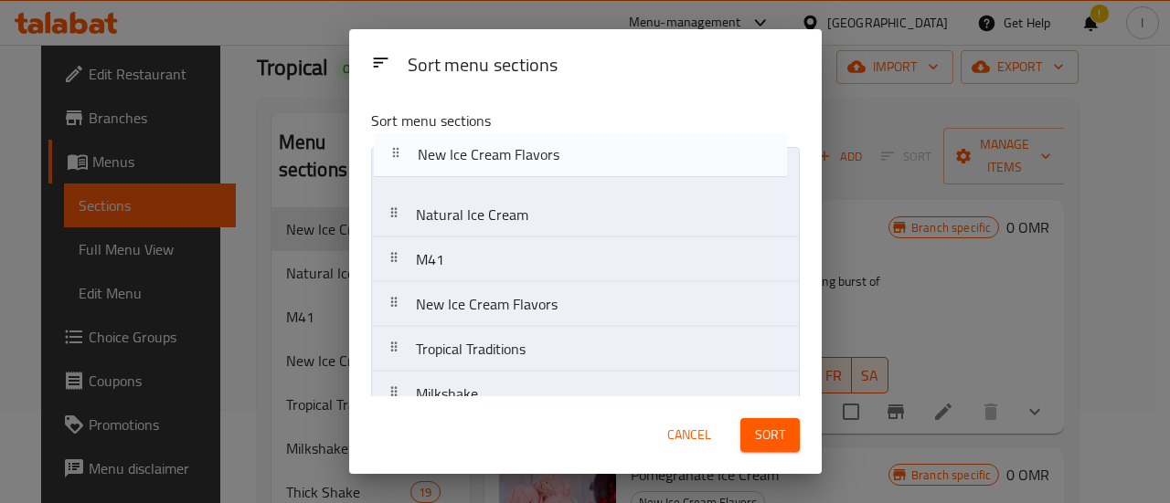
drag, startPoint x: 477, startPoint y: 176, endPoint x: 483, endPoint y: 145, distance: 31.7
click at [483, 145] on div "Sort menu sections New Ice Cream Flavors Natural Ice Cream M41 New Ice Cream Fl…" at bounding box center [585, 246] width 472 height 302
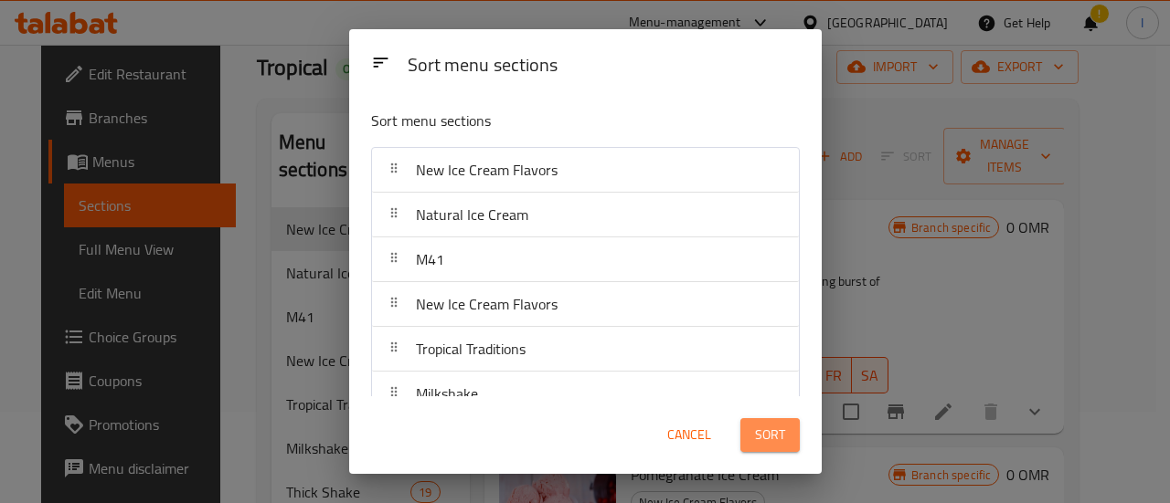
click at [769, 436] on span "Sort" at bounding box center [770, 435] width 30 height 23
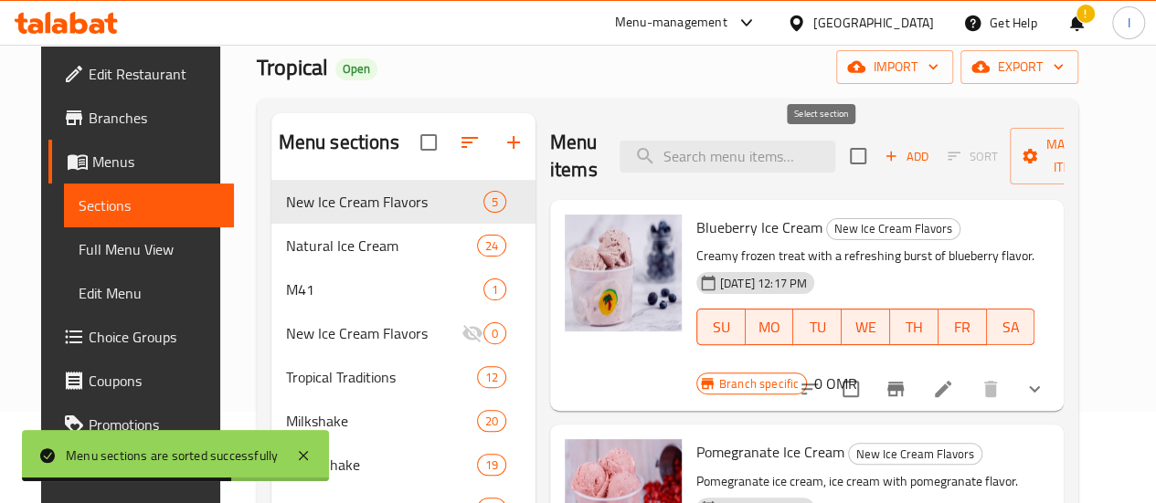
click at [839, 157] on input "checkbox" at bounding box center [858, 156] width 38 height 38
checkbox input "true"
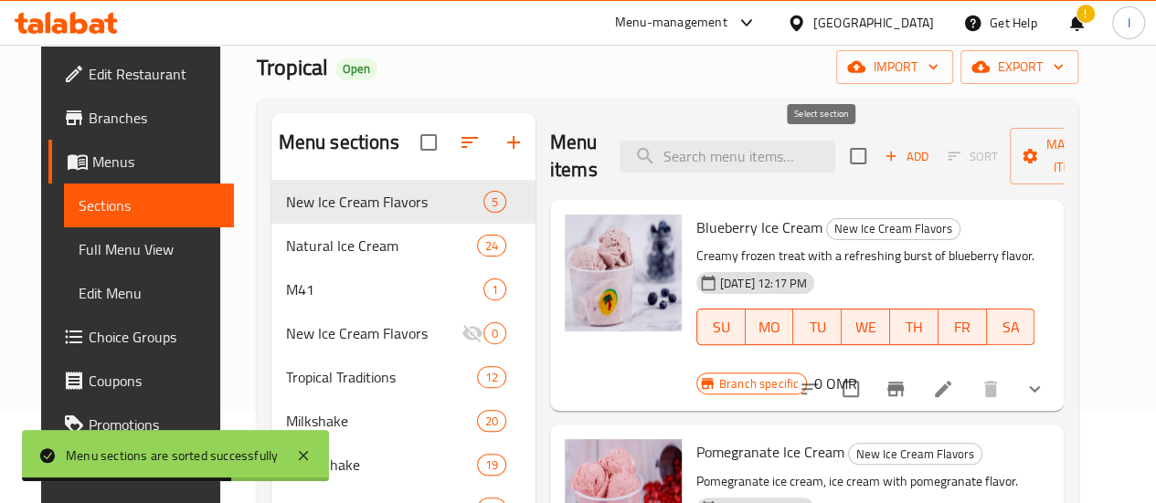
checkbox input "true"
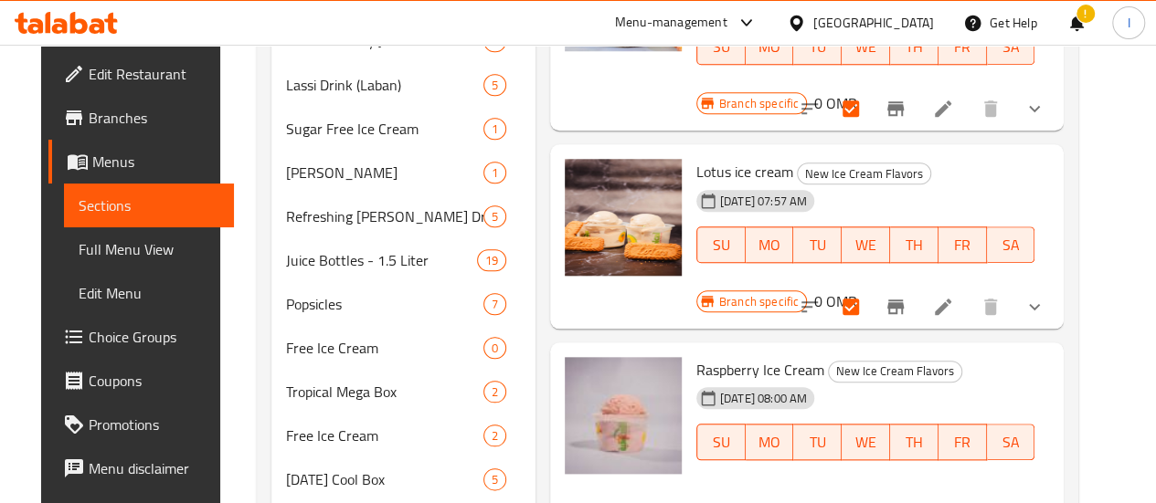
scroll to position [914, 0]
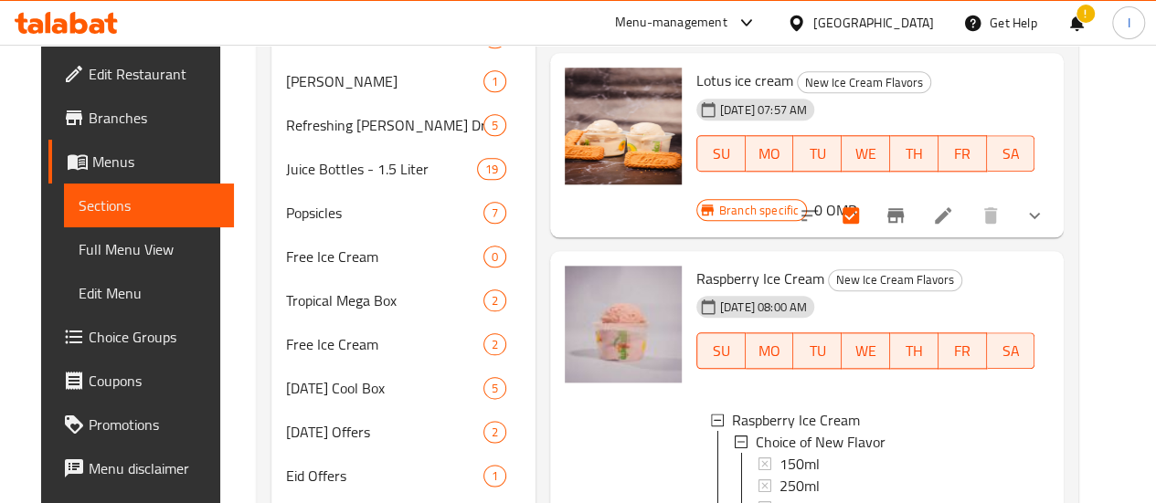
click at [99, 31] on icon at bounding box center [98, 26] width 16 height 16
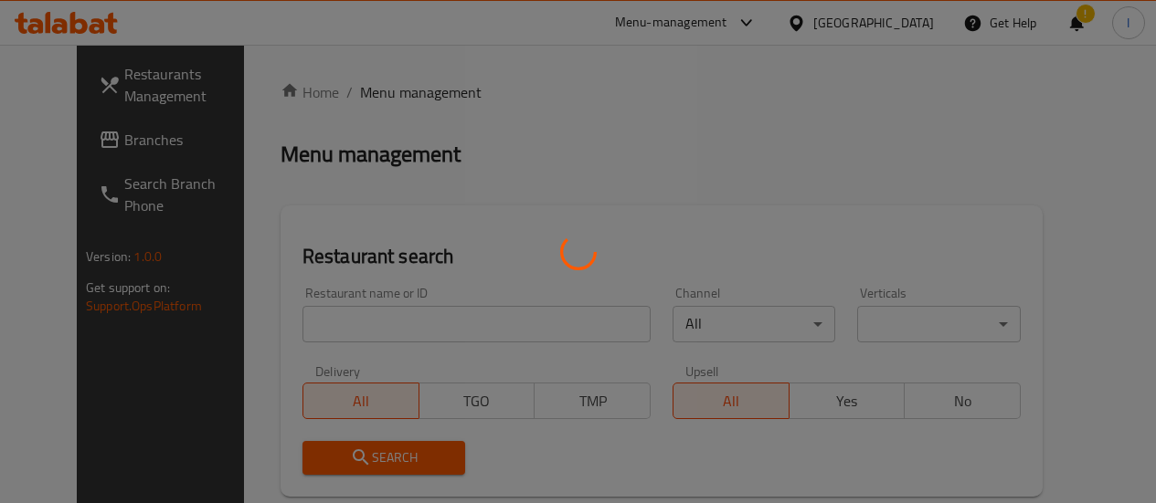
scroll to position [225, 0]
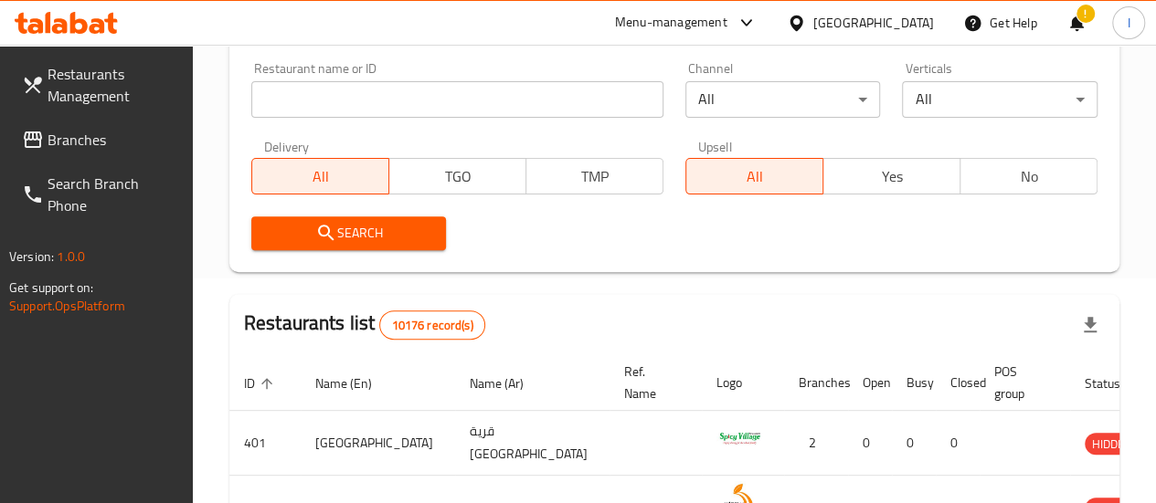
click at [302, 107] on input "search" at bounding box center [457, 99] width 412 height 37
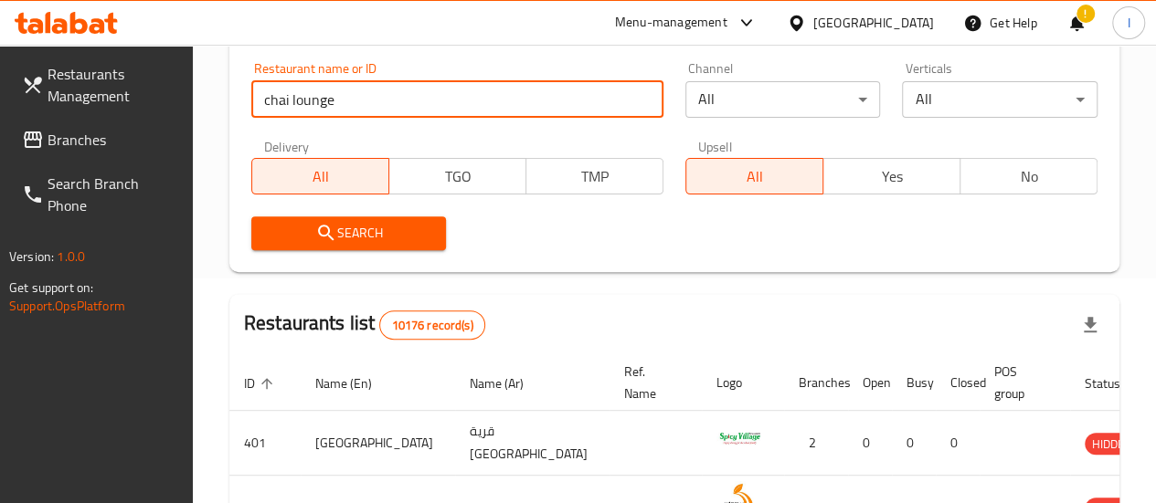
type input "chai lounge"
click button "Search" at bounding box center [349, 234] width 196 height 34
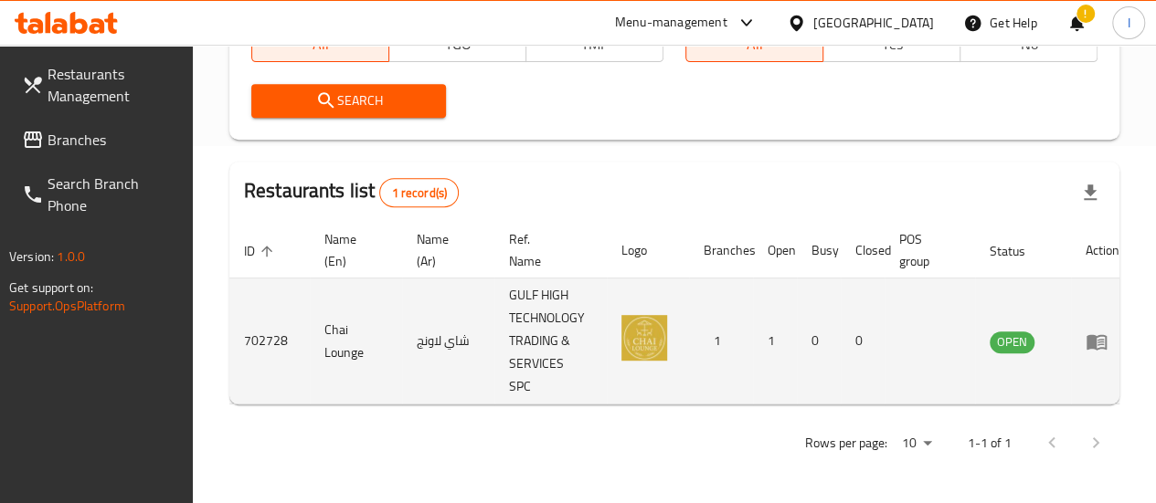
scroll to position [371, 0]
click at [1099, 331] on icon "enhanced table" at bounding box center [1097, 342] width 22 height 22
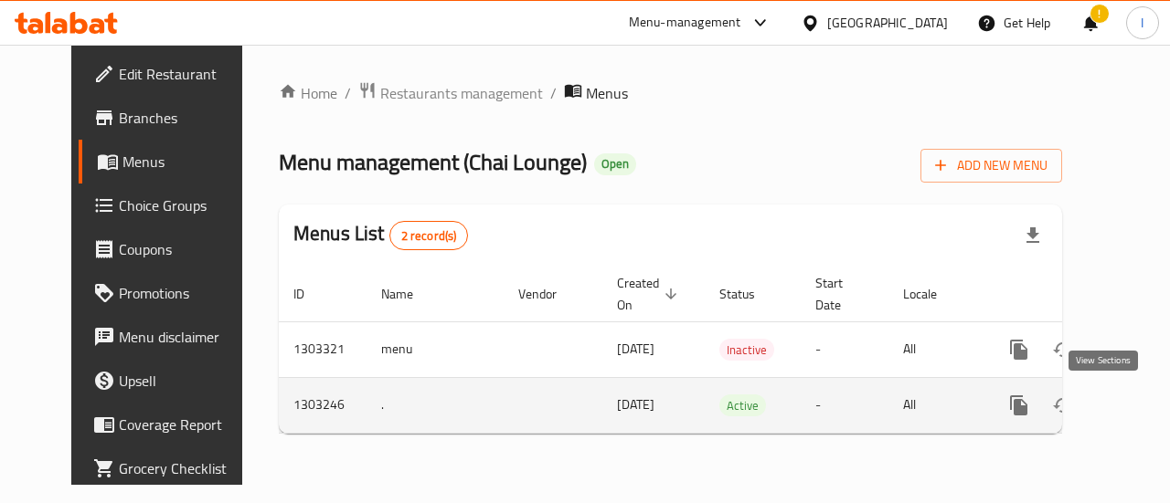
click at [1139, 408] on icon "enhanced table" at bounding box center [1150, 406] width 22 height 22
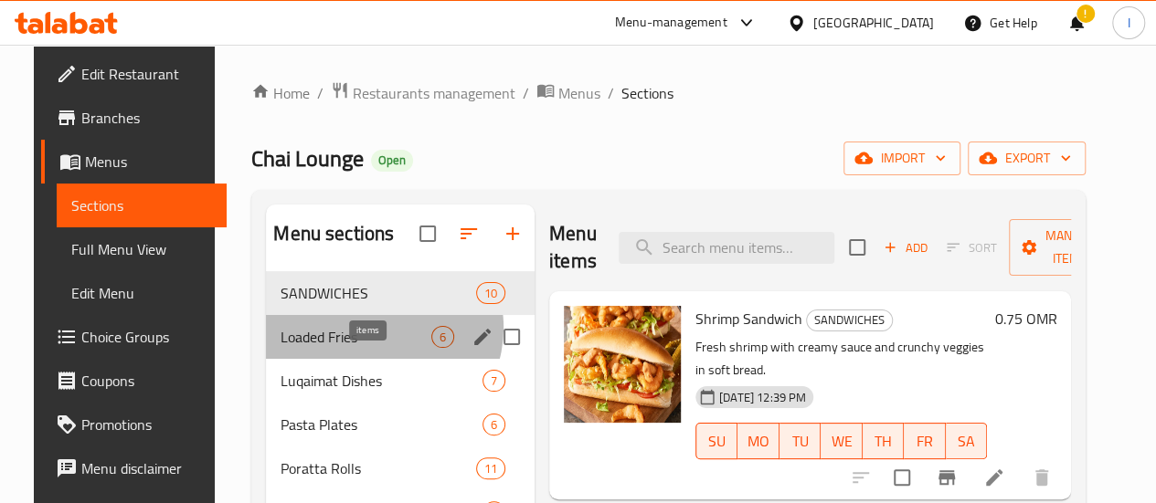
click at [432, 346] on span "6" at bounding box center [442, 337] width 21 height 17
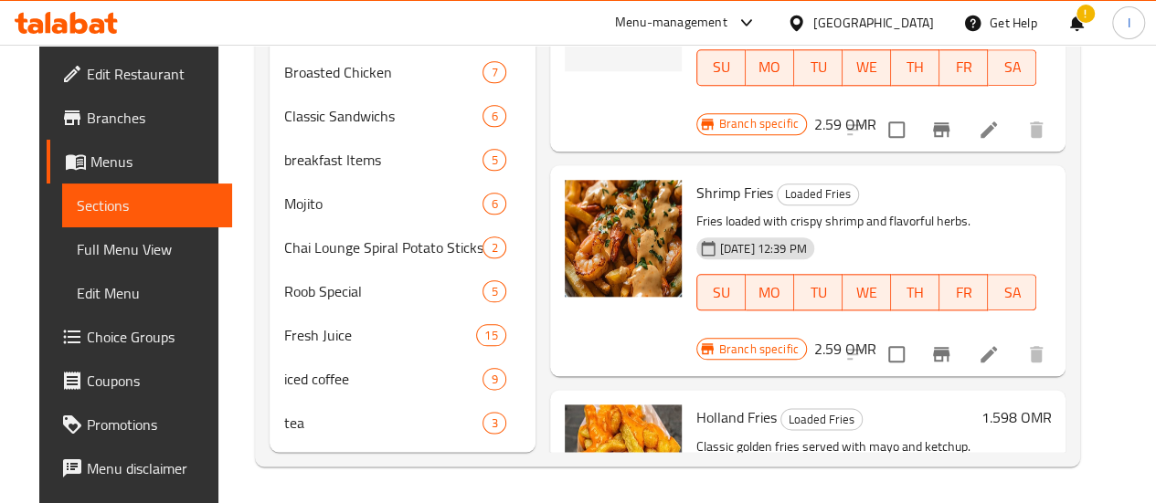
scroll to position [949, 0]
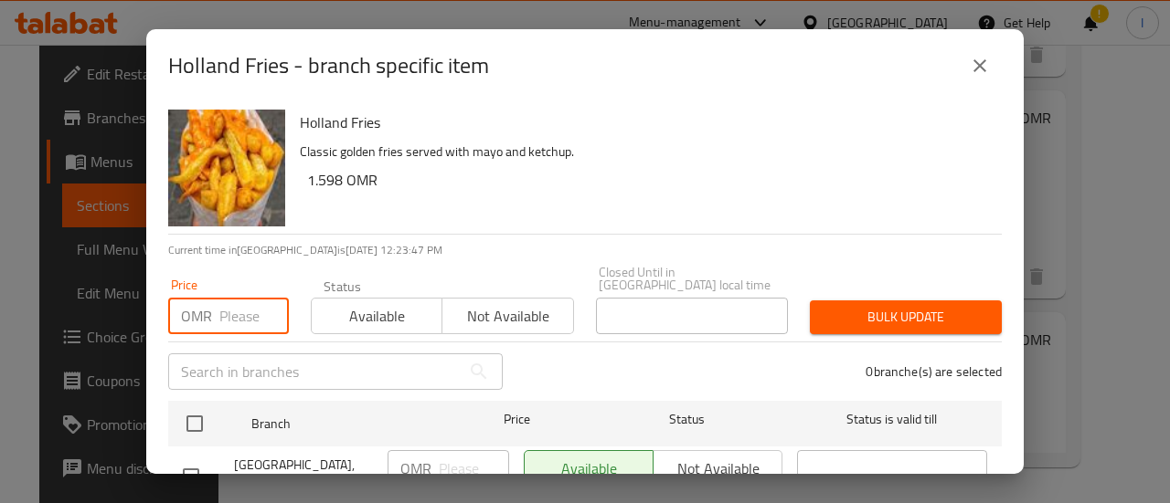
click at [236, 304] on input "number" at bounding box center [253, 316] width 69 height 37
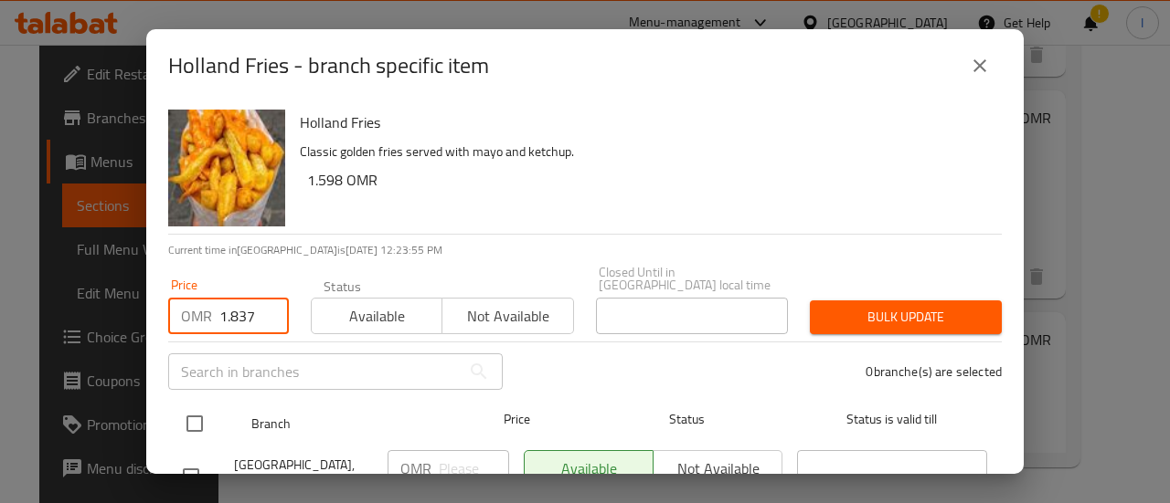
type input "1.837"
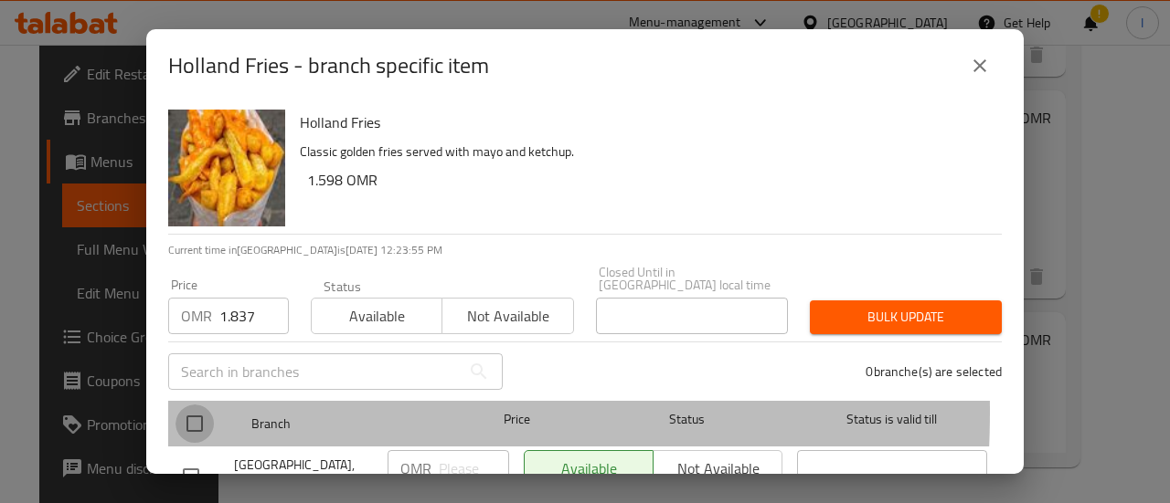
click at [186, 405] on input "checkbox" at bounding box center [194, 424] width 38 height 38
checkbox input "true"
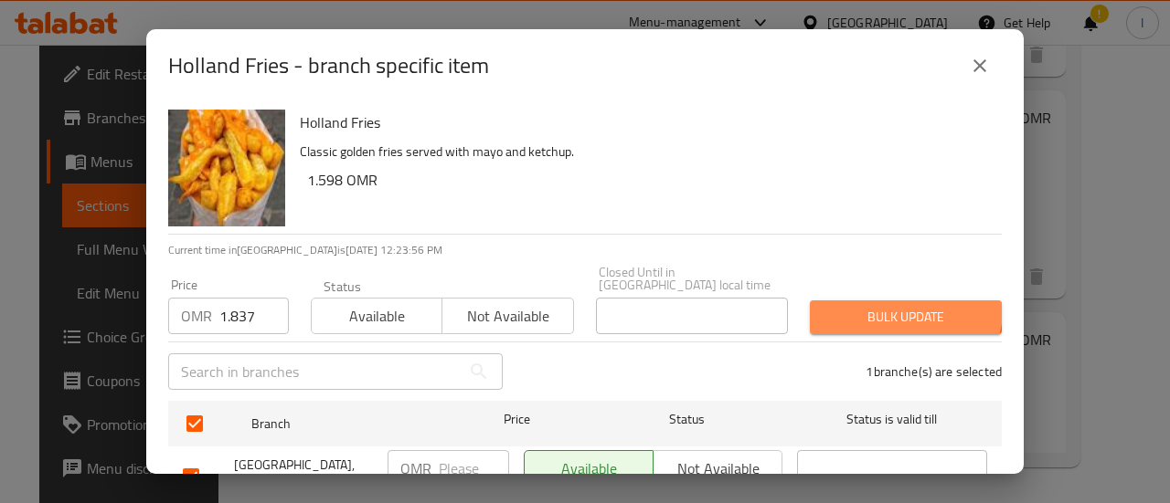
click at [850, 301] on button "Bulk update" at bounding box center [906, 318] width 192 height 34
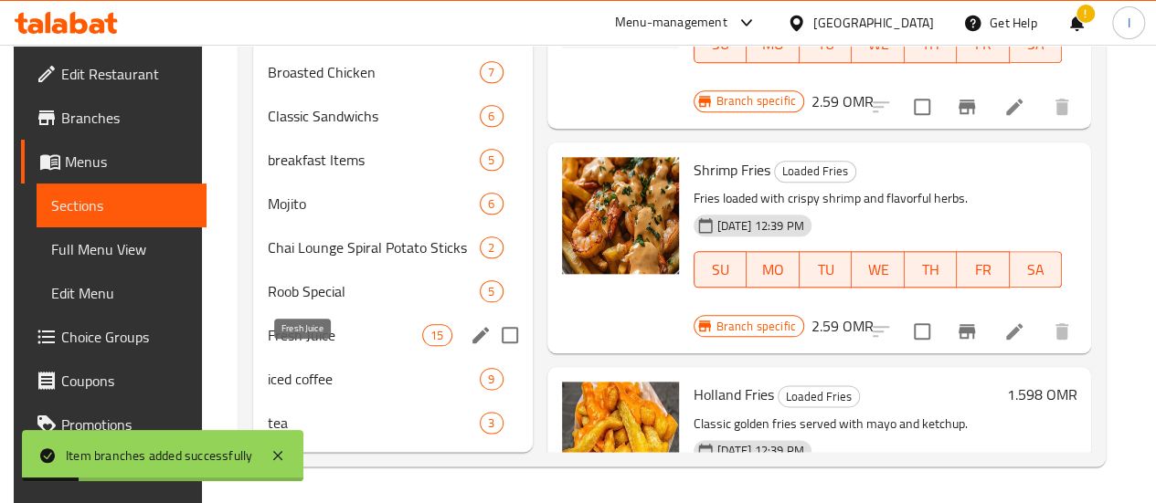
drag, startPoint x: 345, startPoint y: 335, endPoint x: 361, endPoint y: 345, distance: 18.5
click at [347, 344] on span "Fresh Juice" at bounding box center [345, 335] width 155 height 22
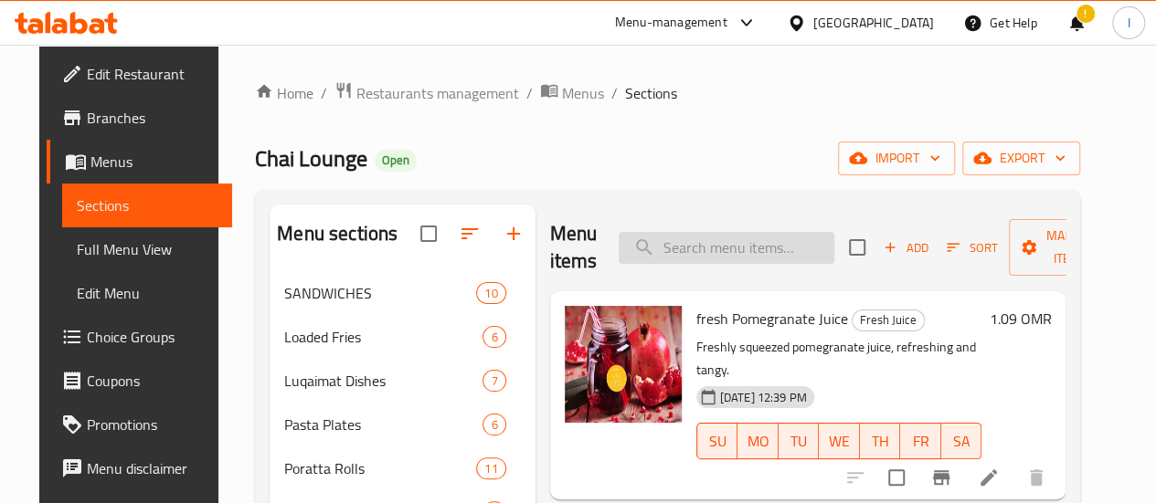
click at [655, 240] on input "search" at bounding box center [727, 248] width 216 height 32
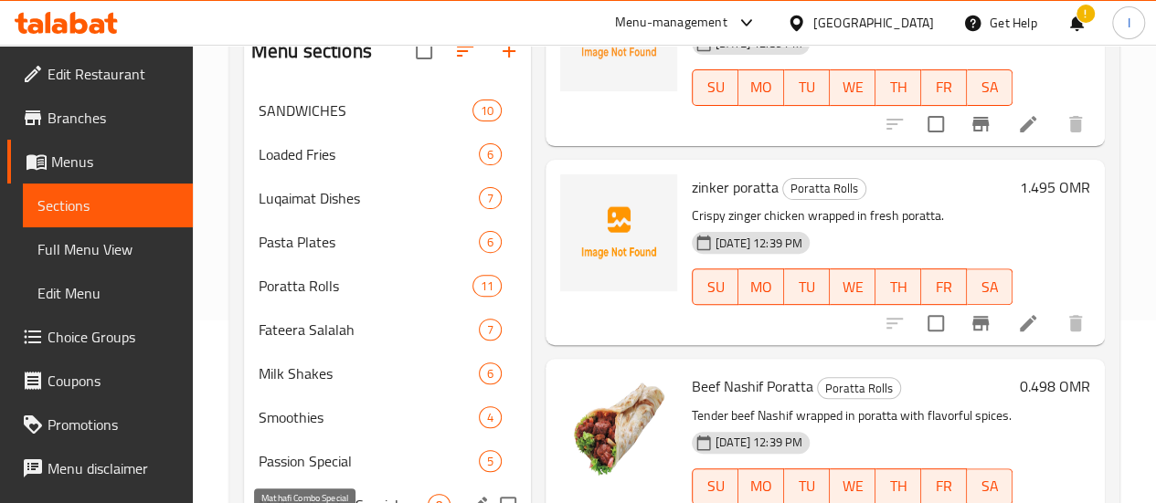
scroll to position [366, 0]
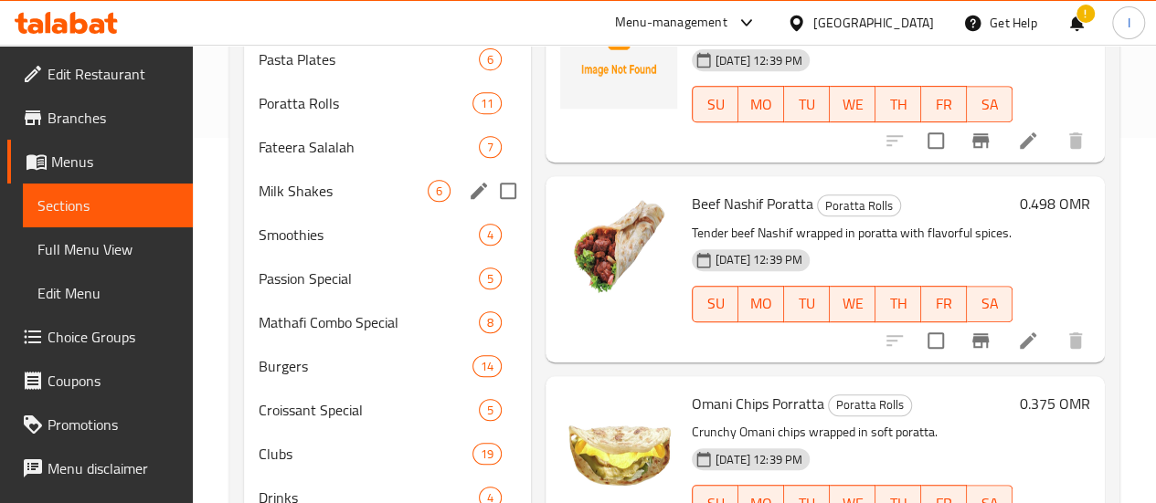
type input "t"
click at [343, 202] on span "Milk Shakes" at bounding box center [343, 191] width 169 height 22
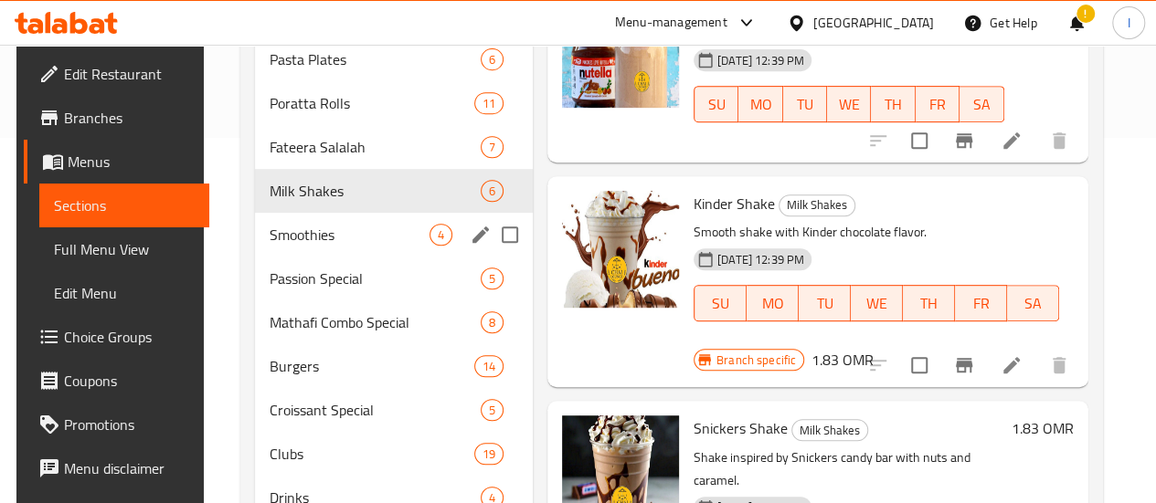
scroll to position [73, 0]
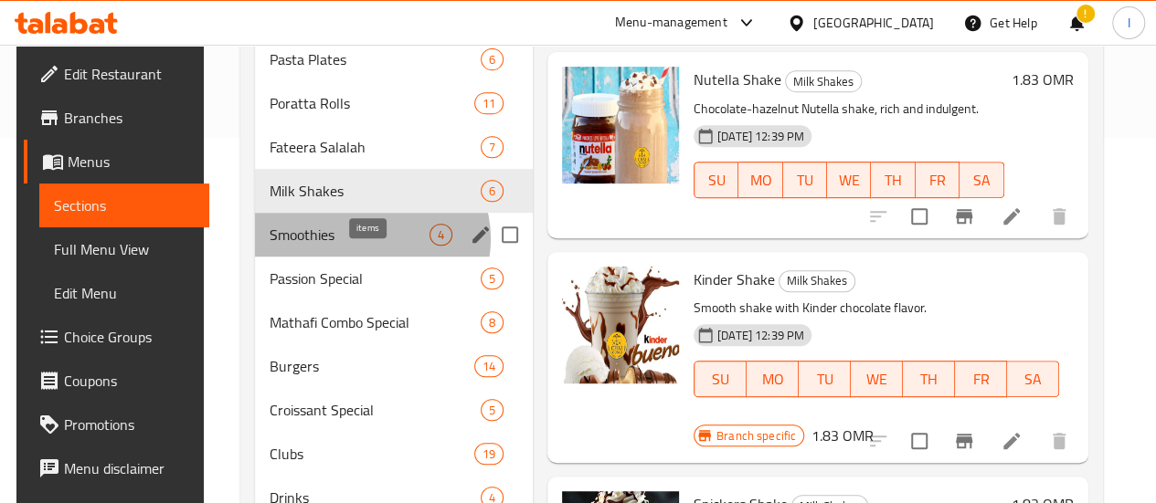
click at [430, 244] on span "4" at bounding box center [440, 235] width 21 height 17
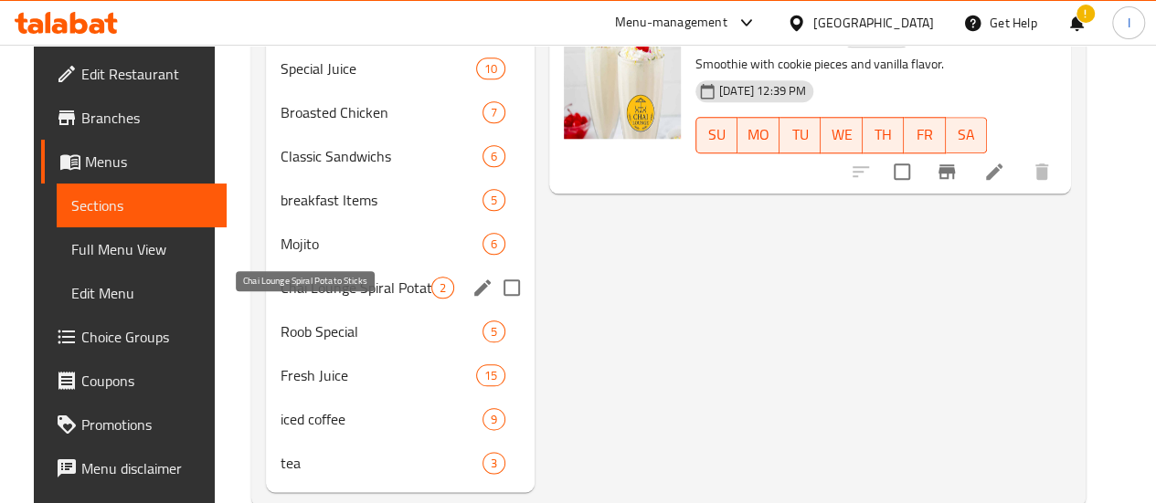
scroll to position [914, 0]
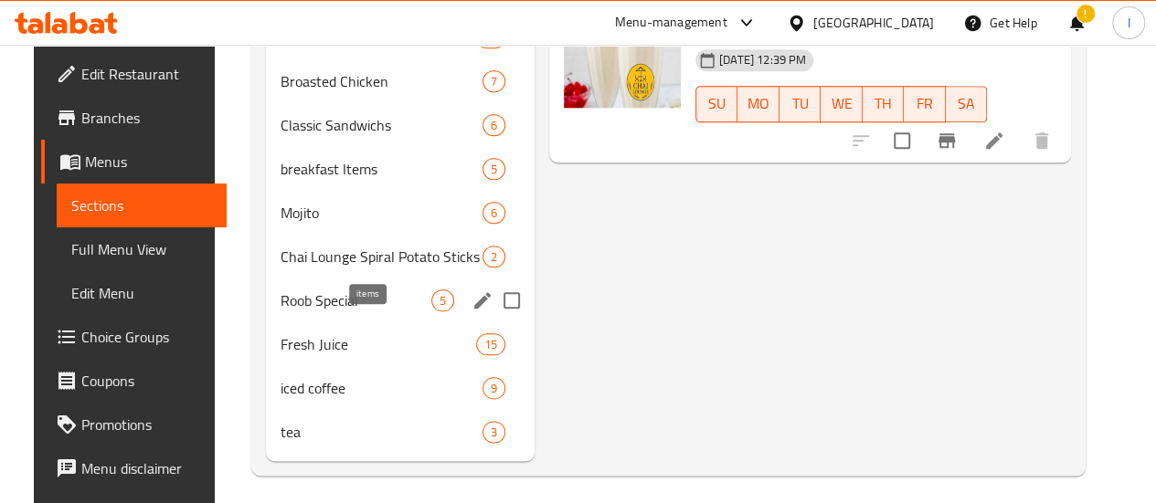
click at [432, 310] on span "5" at bounding box center [442, 300] width 21 height 17
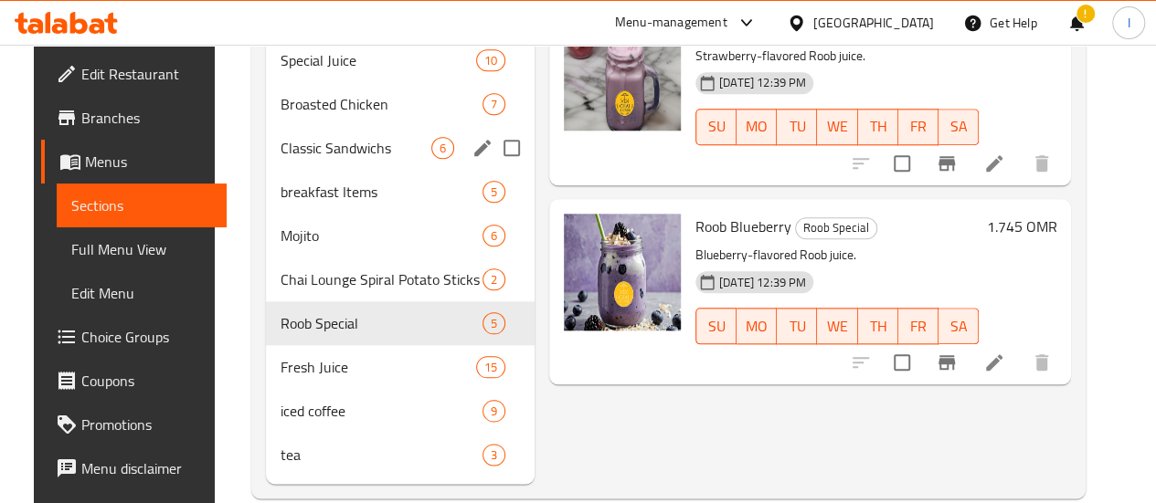
scroll to position [914, 0]
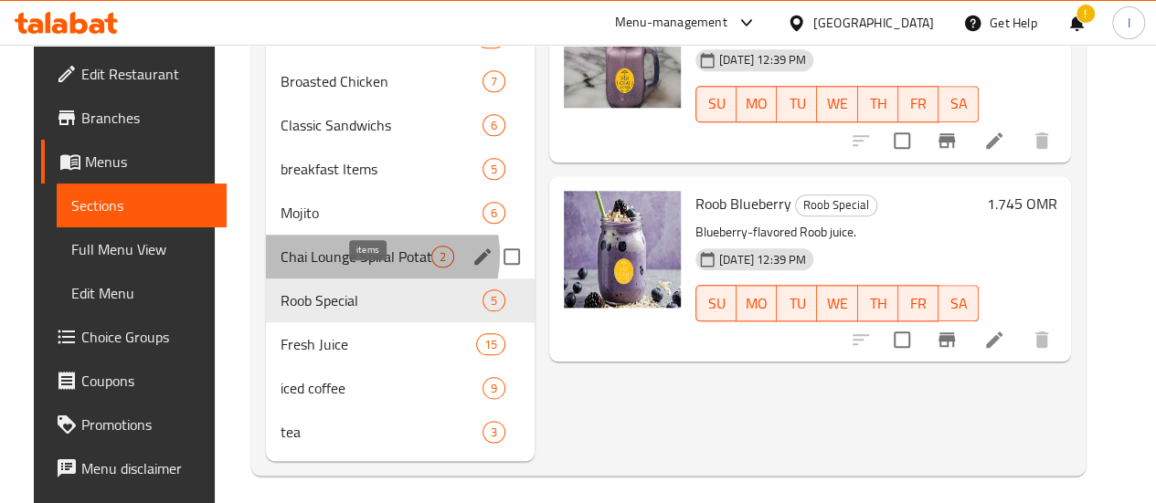
click at [432, 266] on span "2" at bounding box center [442, 257] width 21 height 17
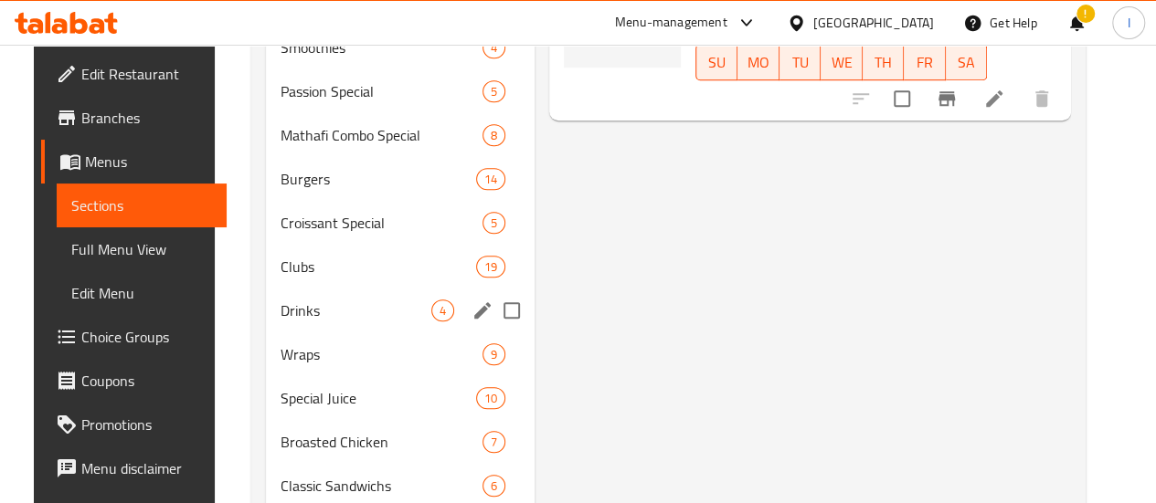
scroll to position [731, 0]
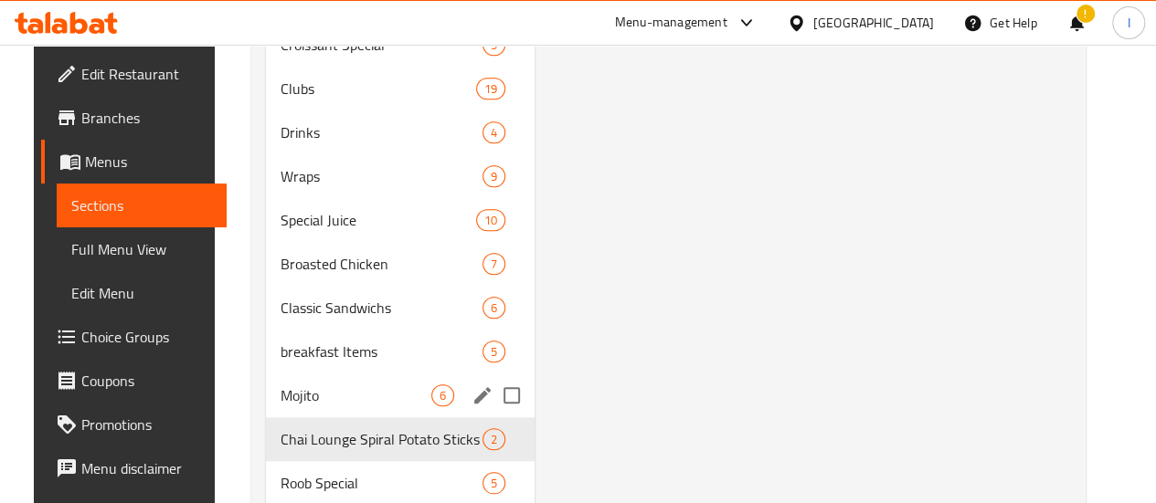
click at [349, 407] on span "Mojito" at bounding box center [356, 396] width 151 height 22
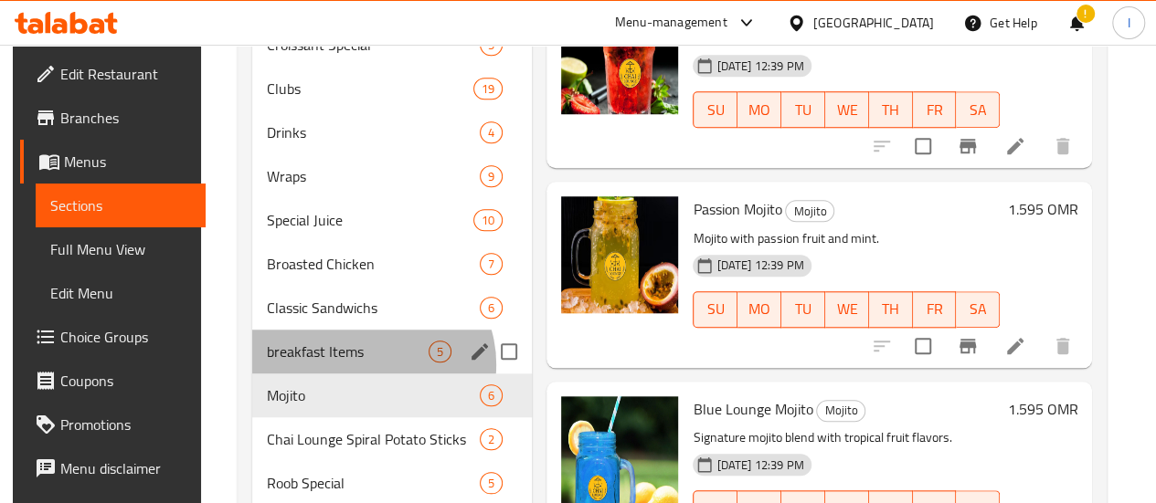
click at [363, 374] on div "breakfast Items 5" at bounding box center [392, 352] width 280 height 44
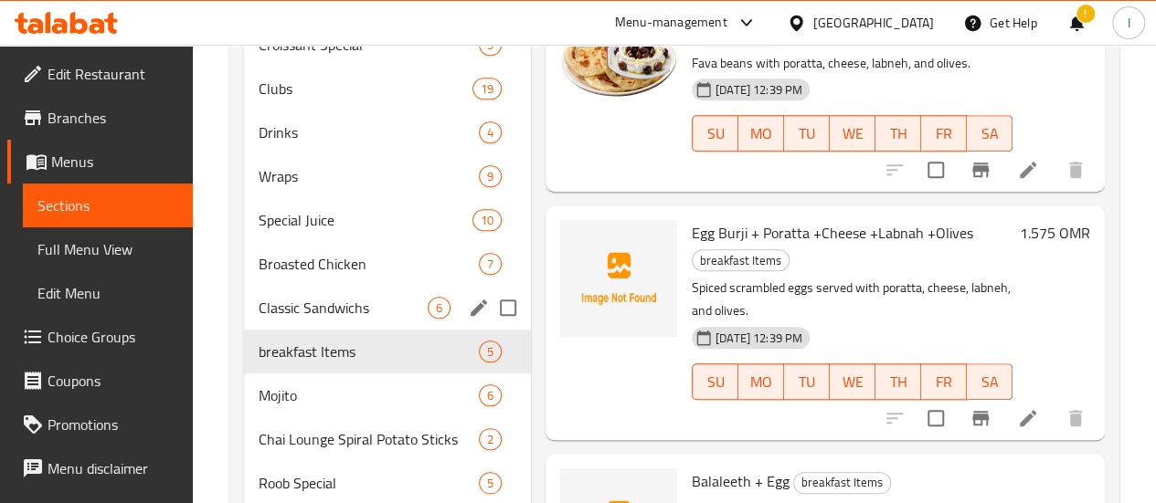
click at [378, 330] on div "Classic Sandwichs 6" at bounding box center [387, 308] width 287 height 44
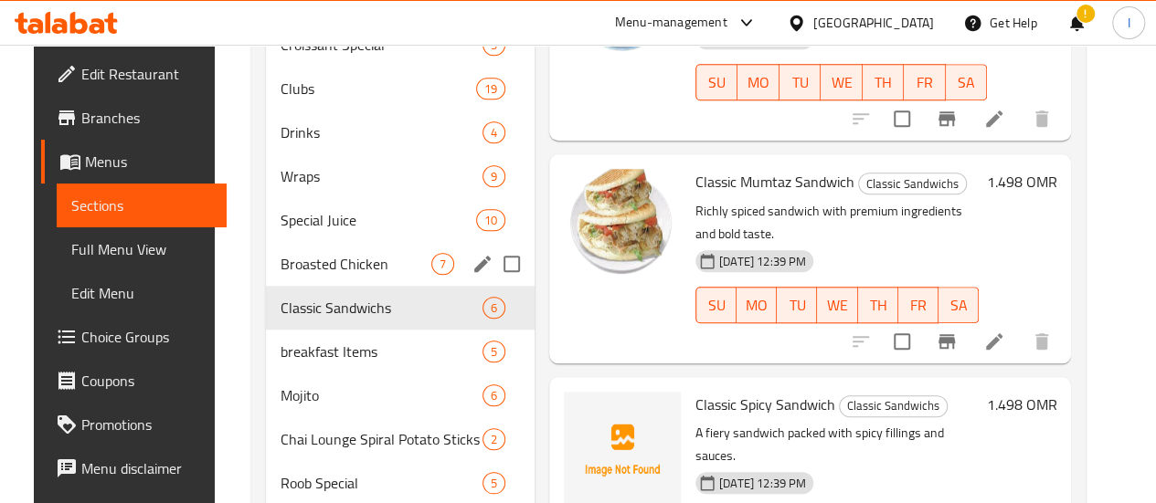
click at [379, 285] on div "Broasted Chicken 7" at bounding box center [400, 264] width 269 height 44
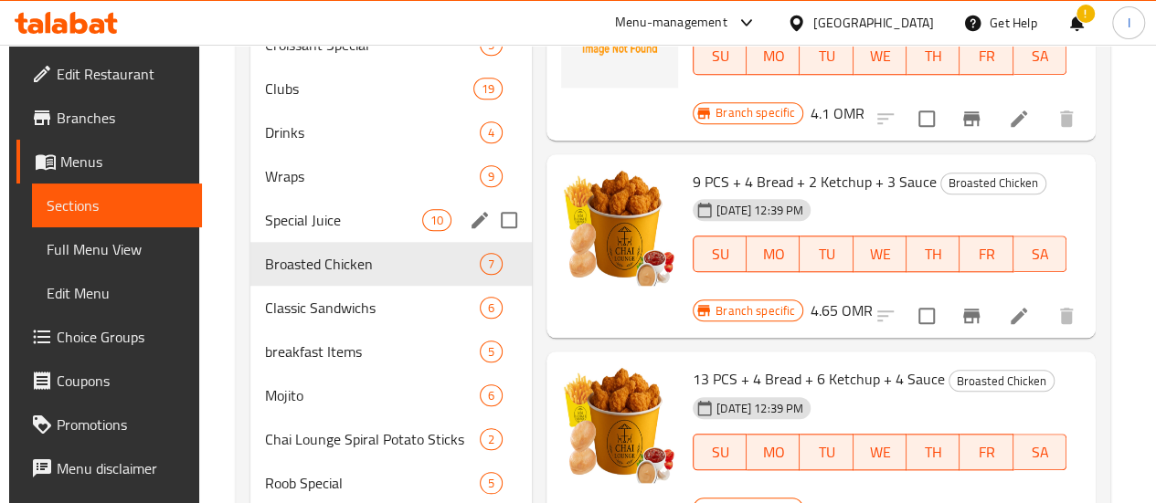
click at [422, 231] on div "10" at bounding box center [436, 220] width 29 height 22
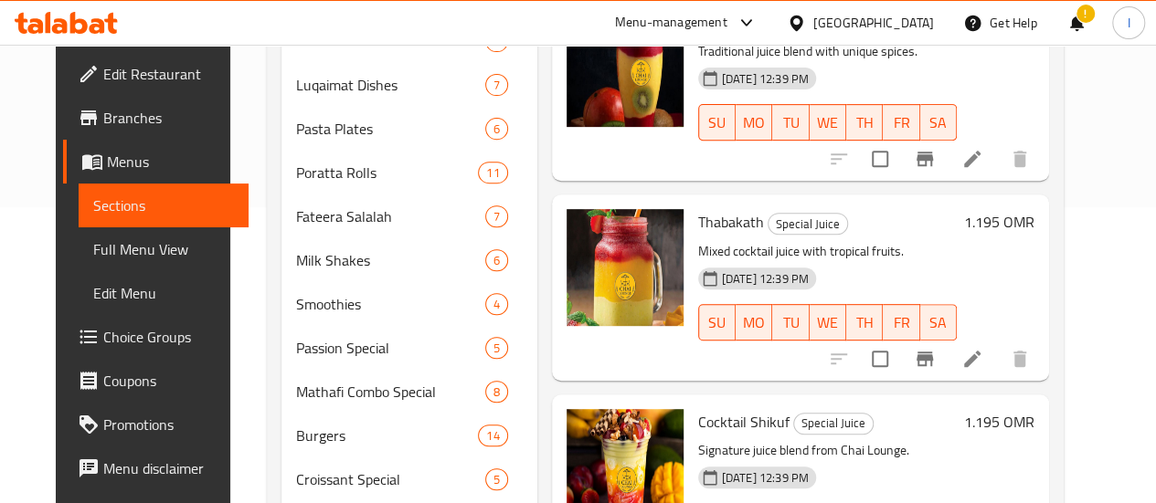
scroll to position [274, 0]
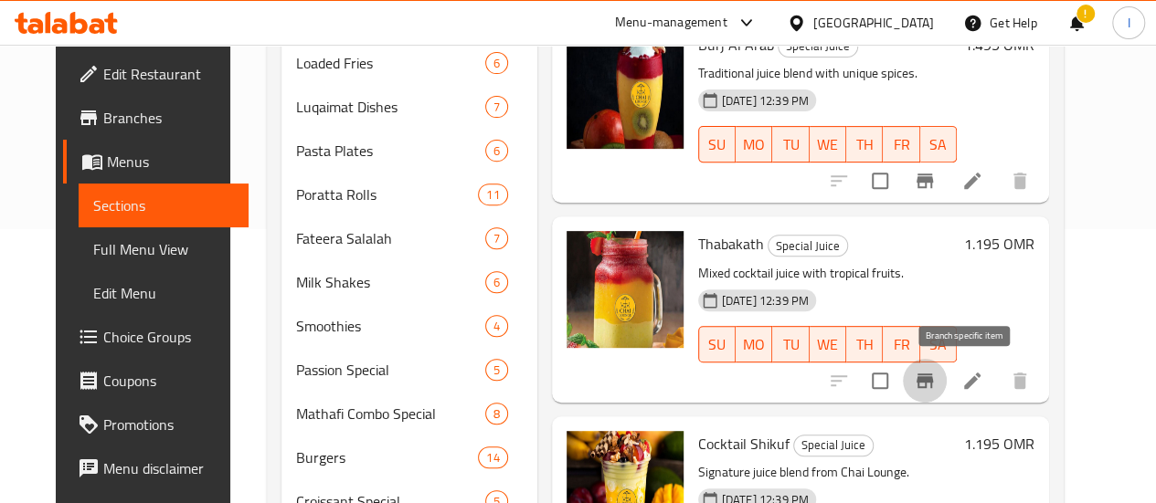
click at [933, 387] on icon "Branch-specific-item" at bounding box center [925, 381] width 16 height 15
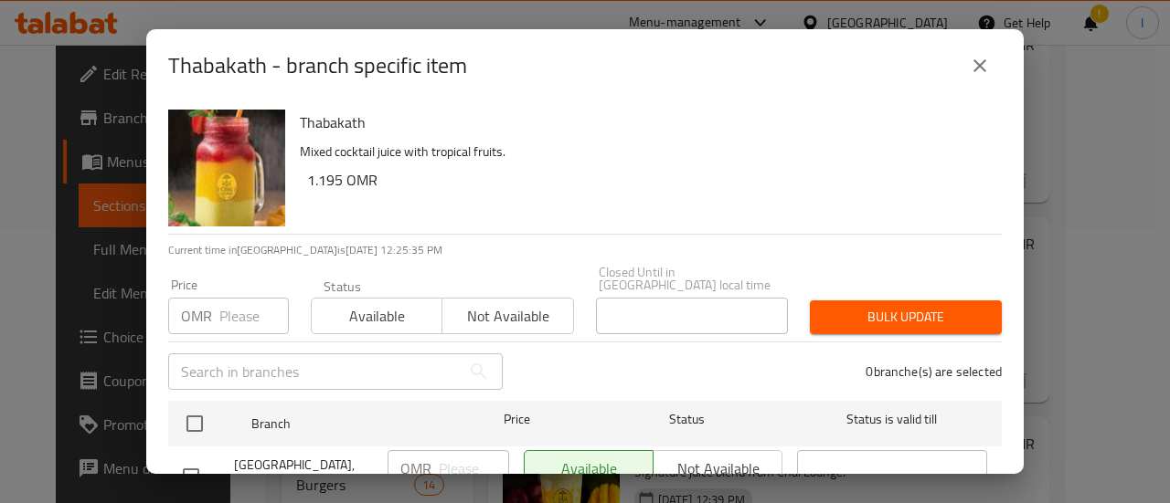
click at [232, 302] on input "number" at bounding box center [253, 316] width 69 height 37
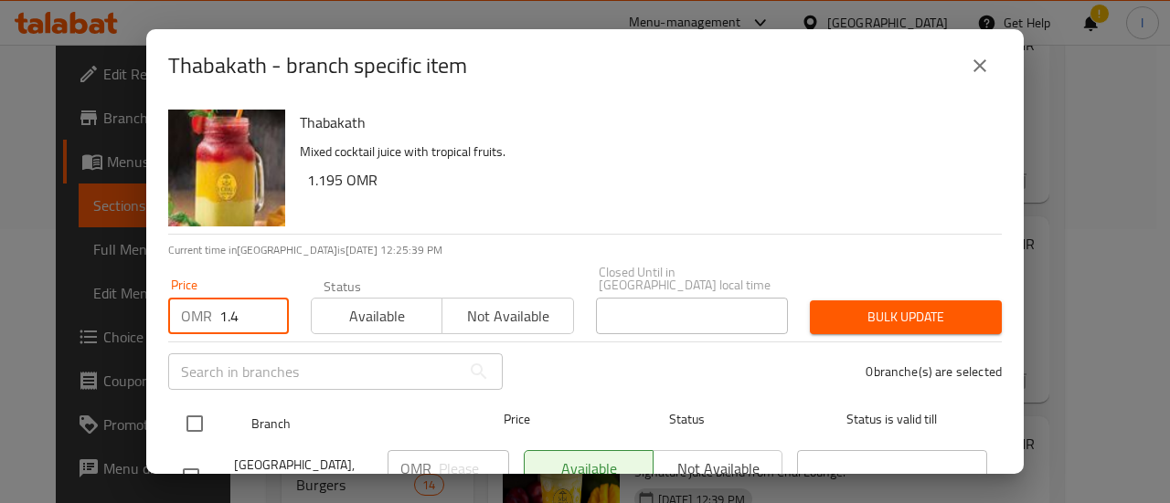
type input "1.4"
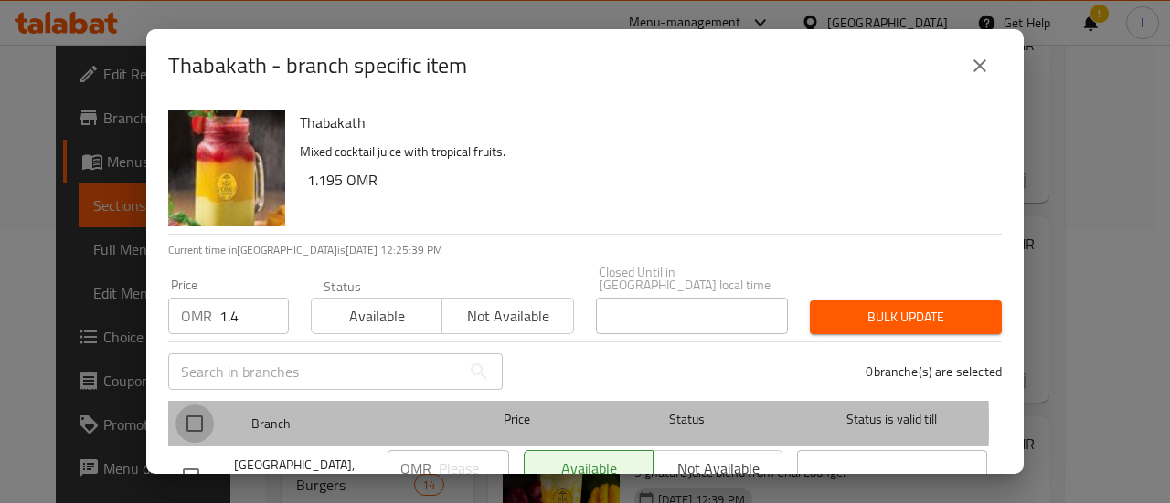
click at [194, 412] on input "checkbox" at bounding box center [194, 424] width 38 height 38
checkbox input "true"
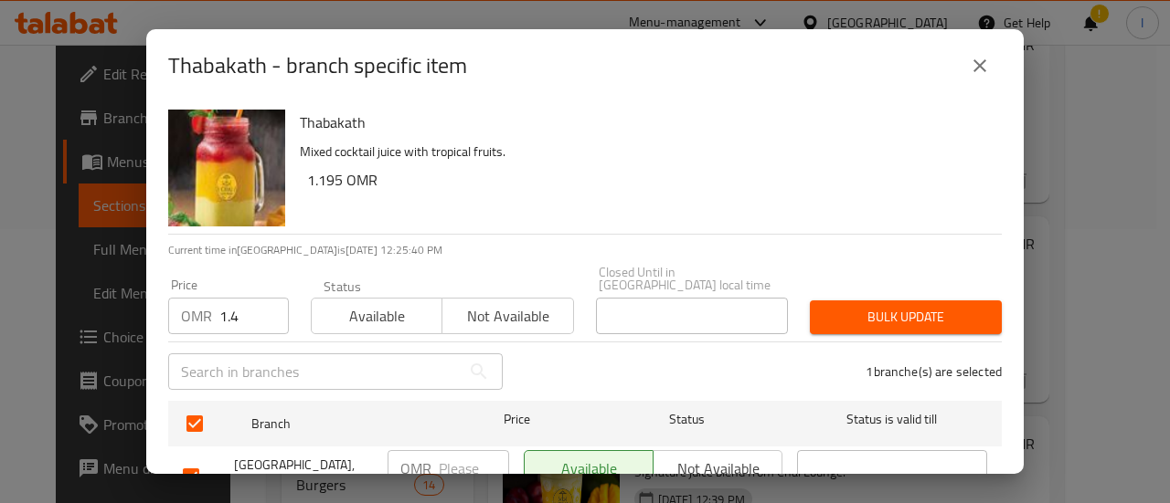
click at [903, 306] on span "Bulk update" at bounding box center [905, 317] width 163 height 23
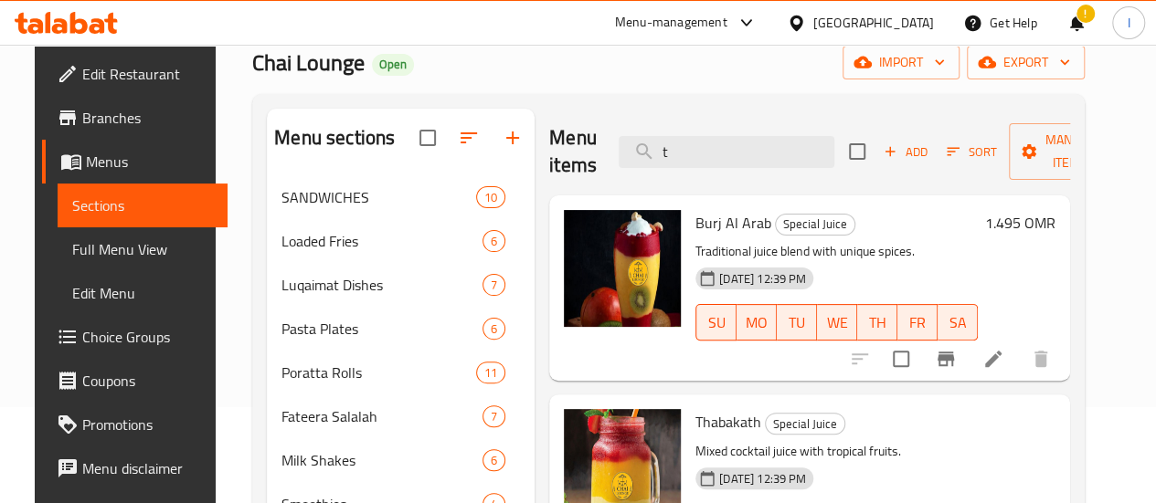
scroll to position [0, 0]
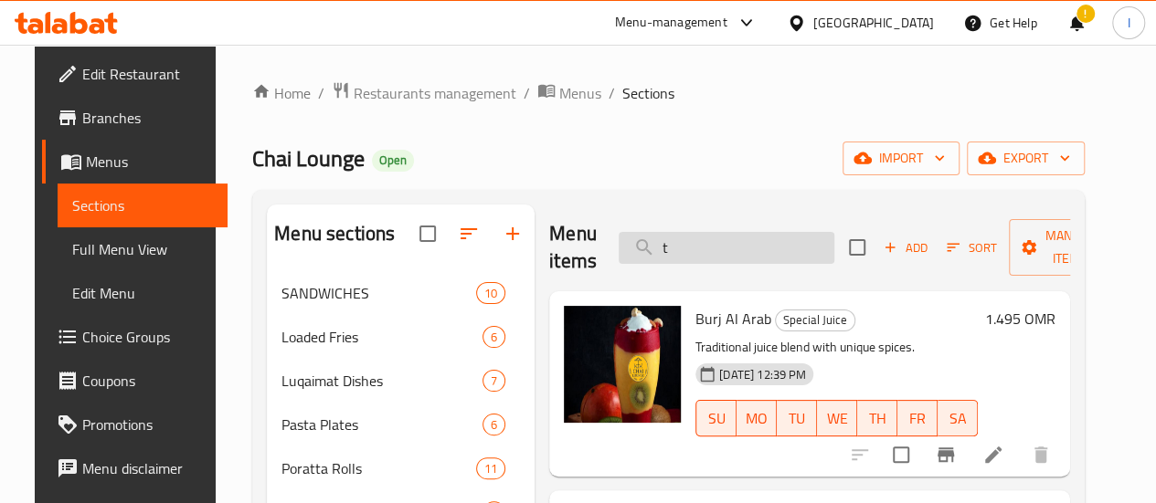
click at [679, 249] on input "t" at bounding box center [727, 248] width 216 height 32
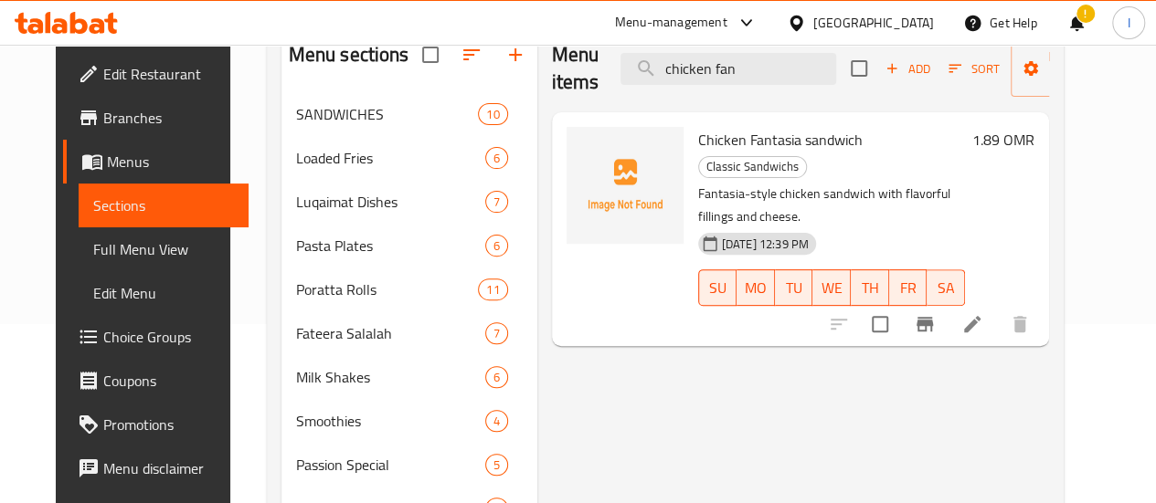
scroll to position [183, 0]
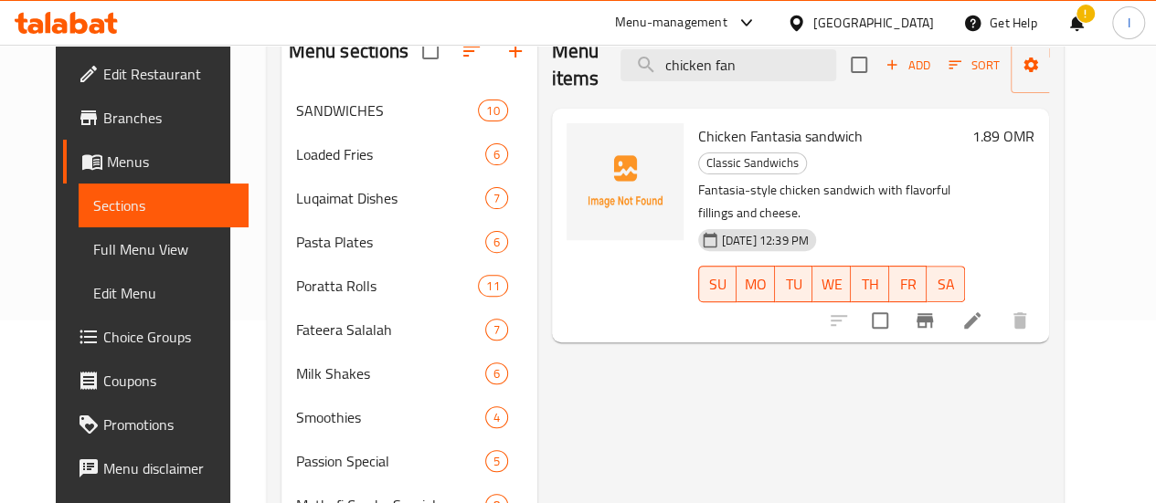
type input "chicken fan"
click at [933, 313] on icon "Branch-specific-item" at bounding box center [925, 320] width 16 height 15
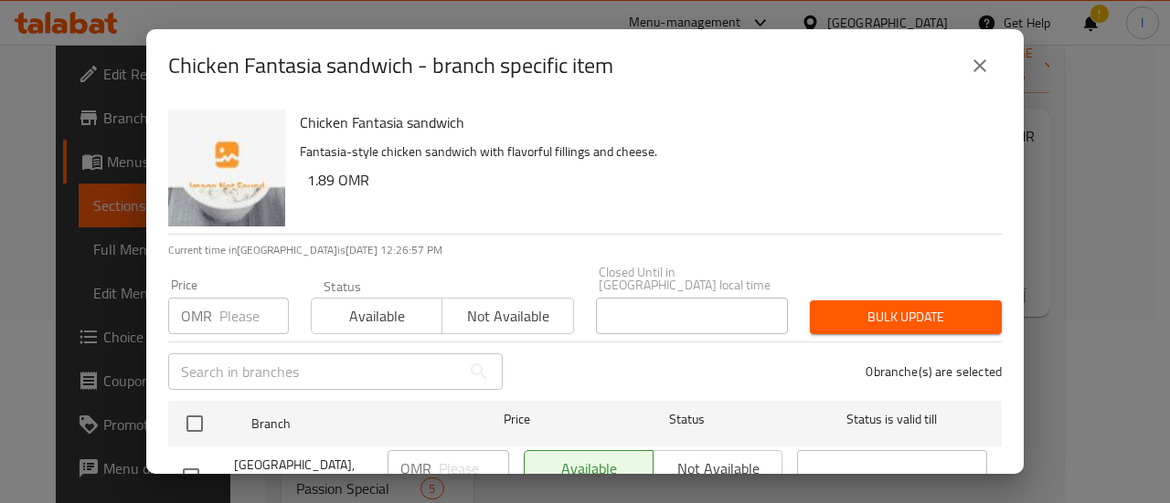
click at [244, 305] on input "number" at bounding box center [253, 316] width 69 height 37
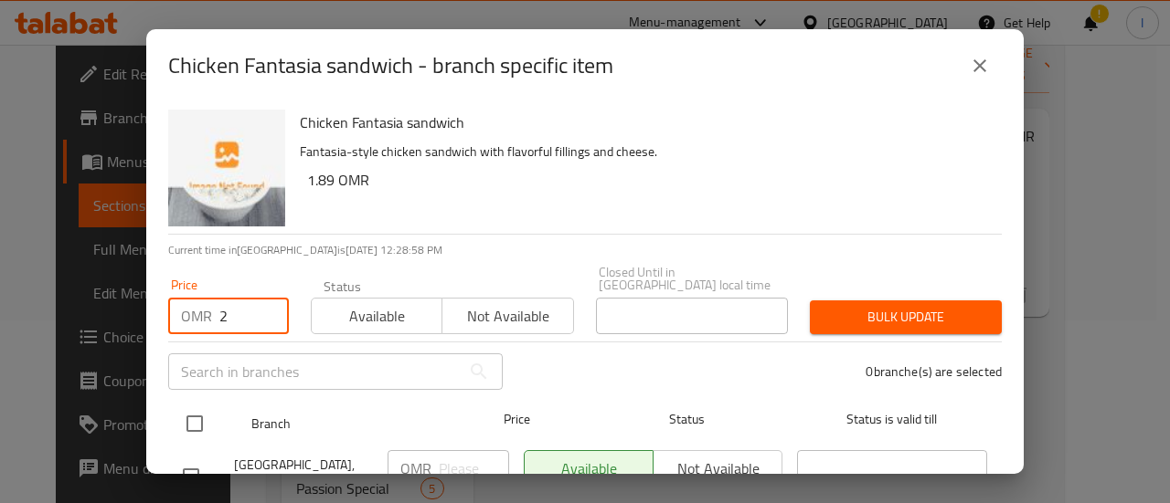
type input "2"
drag, startPoint x: 191, startPoint y: 412, endPoint x: 217, endPoint y: 408, distance: 26.8
click at [194, 410] on input "checkbox" at bounding box center [194, 424] width 38 height 38
checkbox input "true"
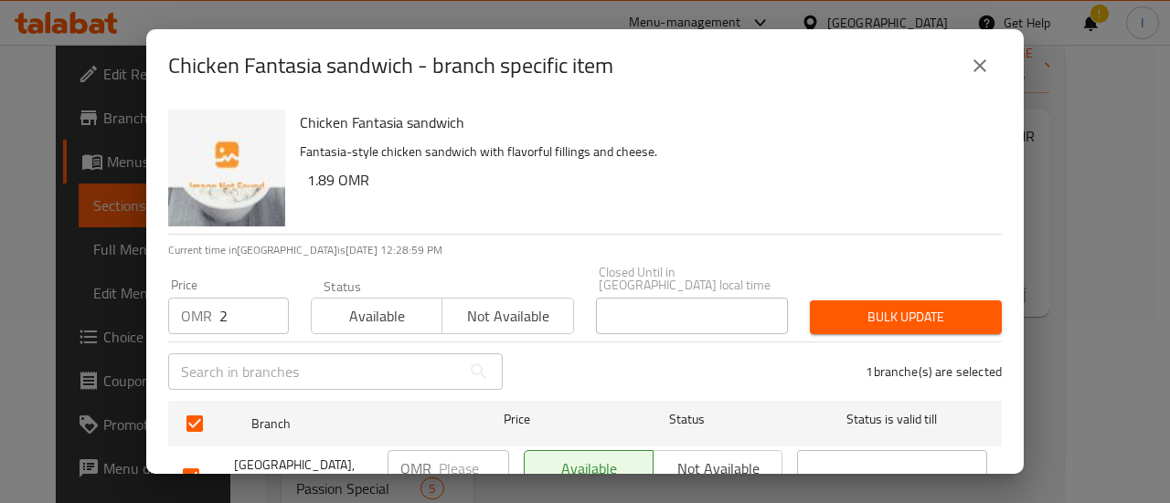
click at [852, 306] on span "Bulk update" at bounding box center [905, 317] width 163 height 23
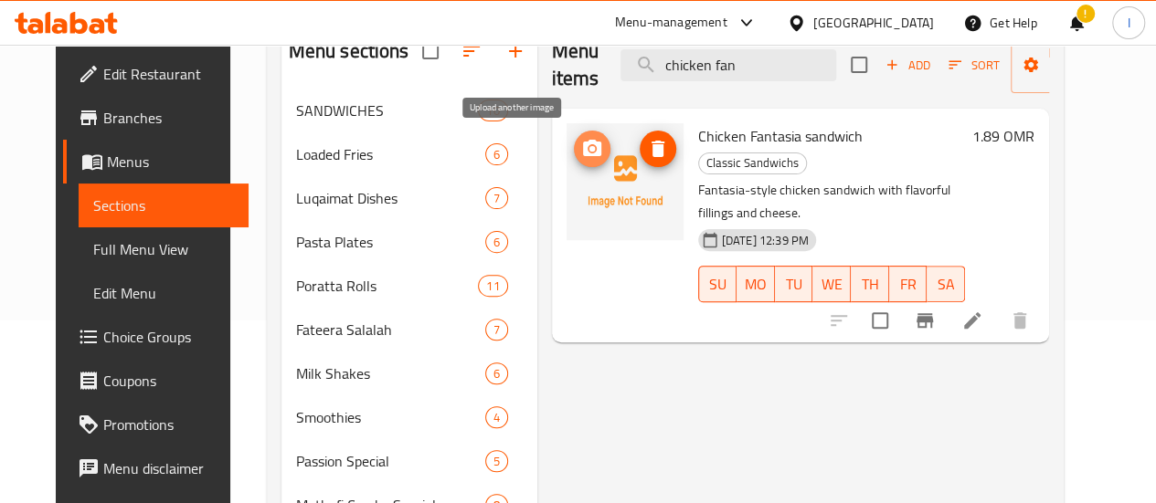
click at [581, 158] on icon "upload picture" at bounding box center [592, 149] width 22 height 22
